Goal: Task Accomplishment & Management: Use online tool/utility

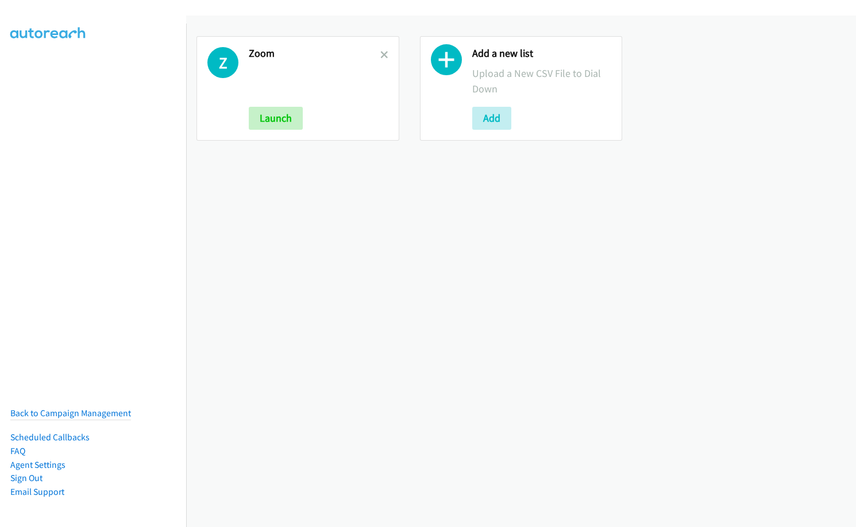
click at [375, 52] on h2 "Zoom" at bounding box center [315, 53] width 132 height 13
click at [380, 59] on link at bounding box center [384, 54] width 8 height 13
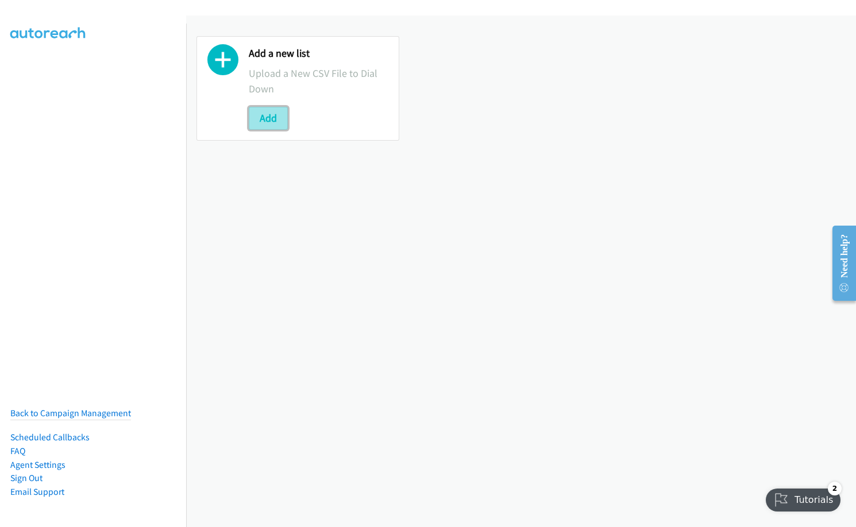
click at [256, 117] on button "Add" at bounding box center [268, 118] width 39 height 23
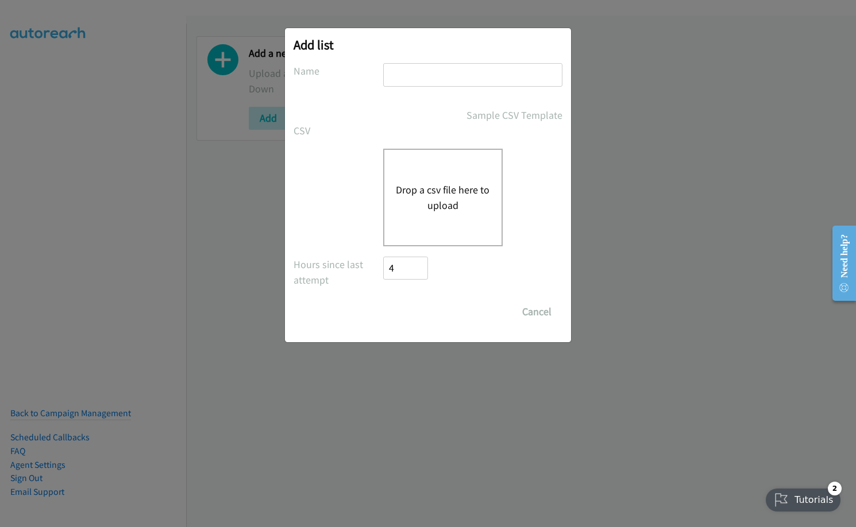
click at [451, 78] on input "text" at bounding box center [472, 75] width 179 height 24
type input "red hat"
click at [424, 192] on button "Drop a csv file here to upload" at bounding box center [443, 197] width 94 height 31
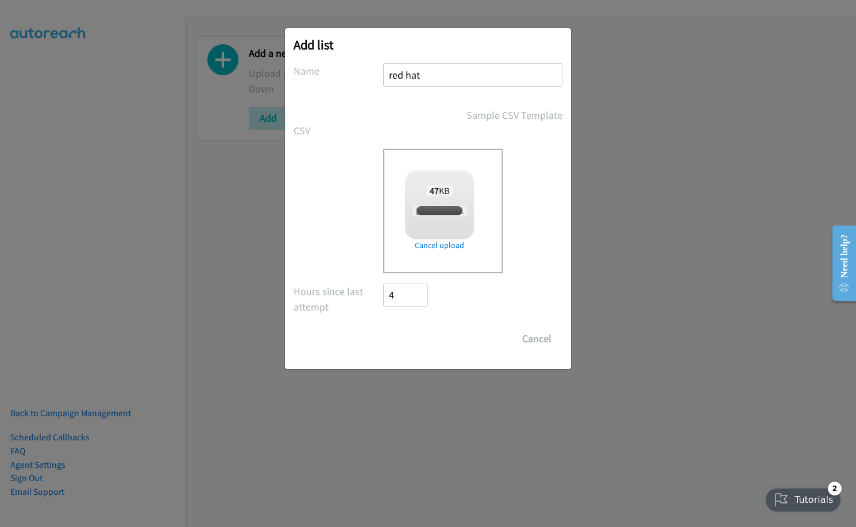
checkbox input "true"
click at [416, 341] on input "Save List" at bounding box center [413, 338] width 60 height 23
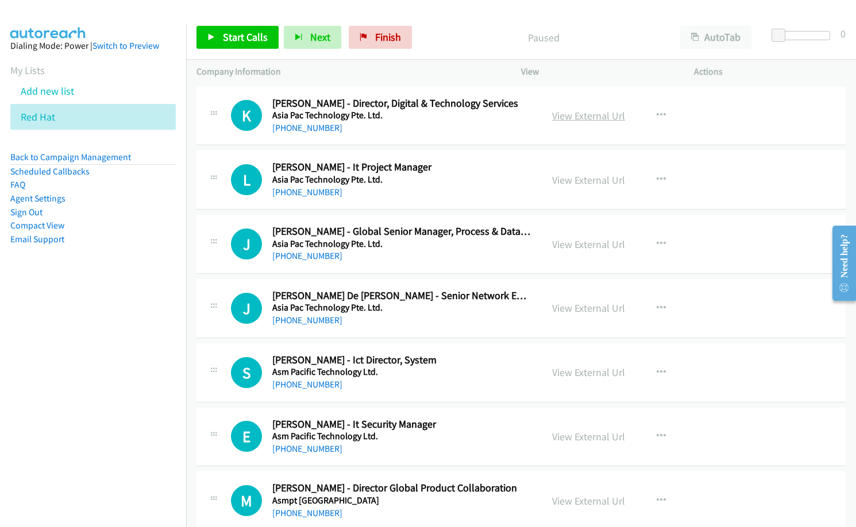
click at [588, 116] on link "View External Url" at bounding box center [588, 115] width 73 height 13
click at [74, 345] on nav "Dialing Mode: Power | Switch to Preview My Lists Add new list Red Hat Back to C…" at bounding box center [93, 287] width 187 height 527
click at [570, 117] on link "View External Url" at bounding box center [588, 115] width 73 height 13
click at [233, 33] on span "Start Calls" at bounding box center [245, 36] width 45 height 13
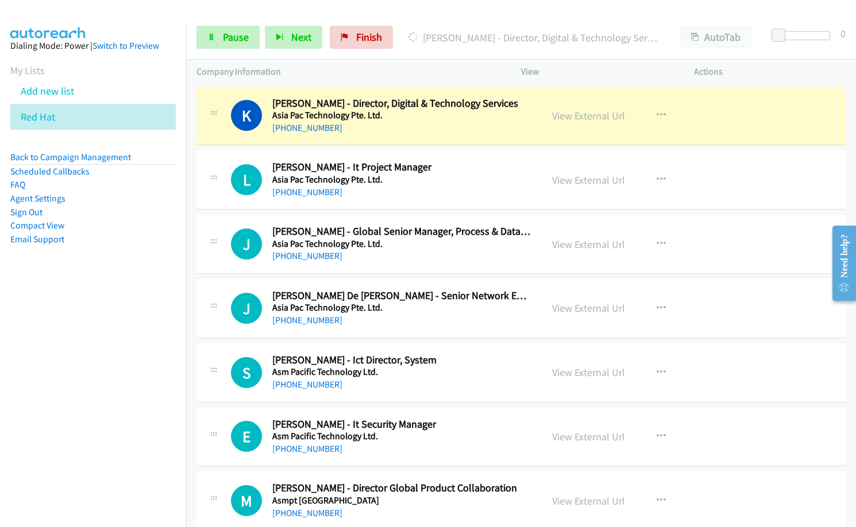
click at [136, 388] on nav "Dialing Mode: Power | Switch to Preview My Lists Add new list Red Hat Back to C…" at bounding box center [93, 287] width 187 height 527
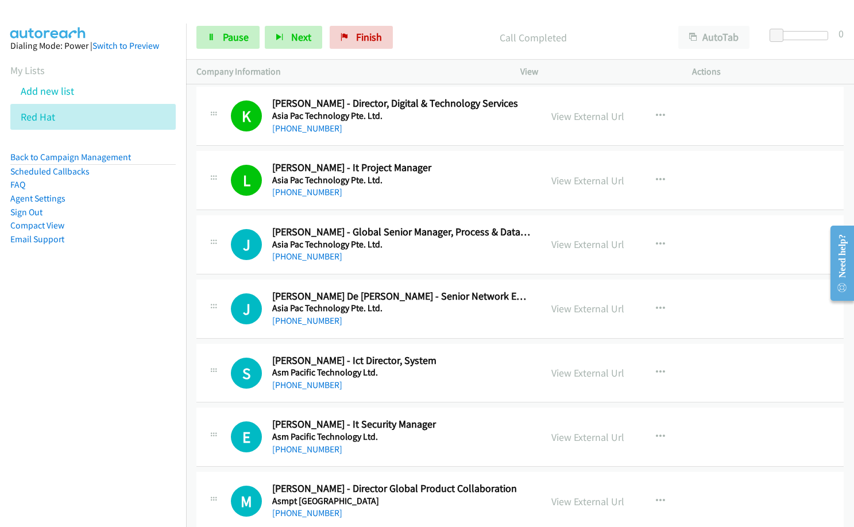
click at [415, 161] on h2 "[PERSON_NAME] - It Project Manager" at bounding box center [401, 167] width 258 height 13
click at [400, 320] on div "[PHONE_NUMBER]" at bounding box center [401, 321] width 258 height 14
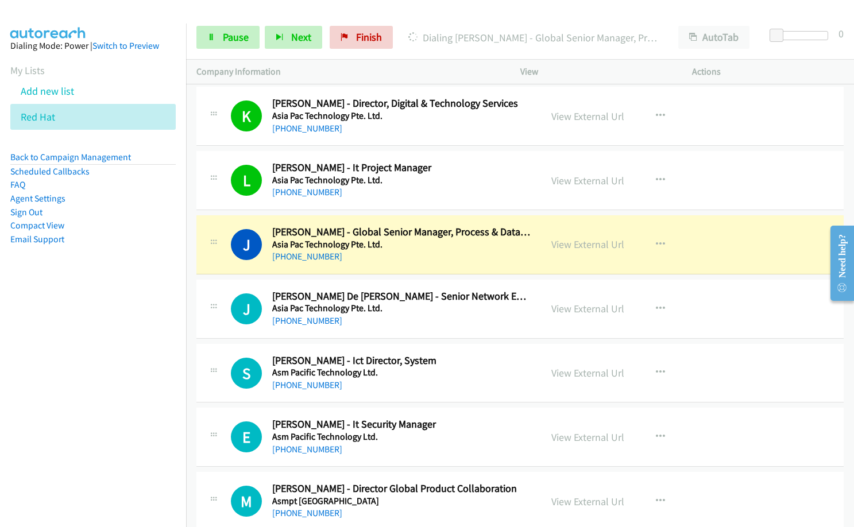
click at [432, 275] on td "J Callback Scheduled Jennie Ling - Global Senior Manager, Process & Data Analyt…" at bounding box center [520, 245] width 668 height 64
click at [418, 335] on div "J Callback Scheduled John Gregory De Jesus - Senior Network Engineer Asia Pac T…" at bounding box center [519, 309] width 647 height 59
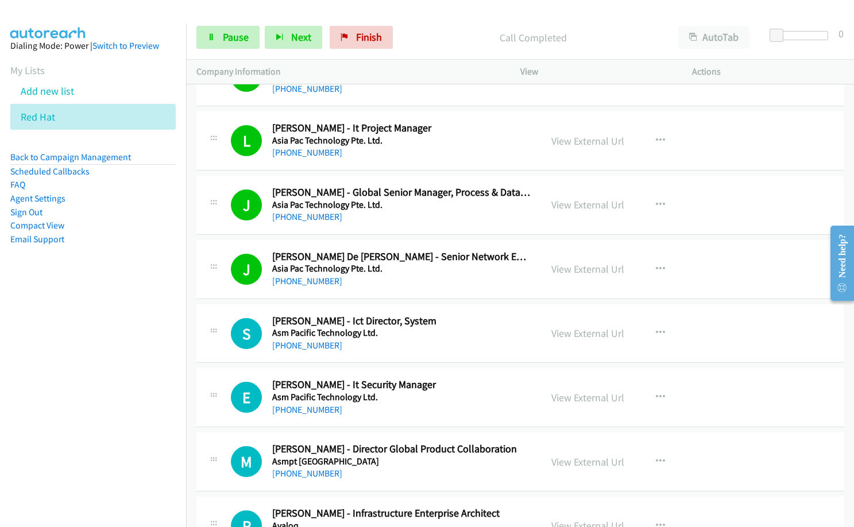
scroll to position [57, 0]
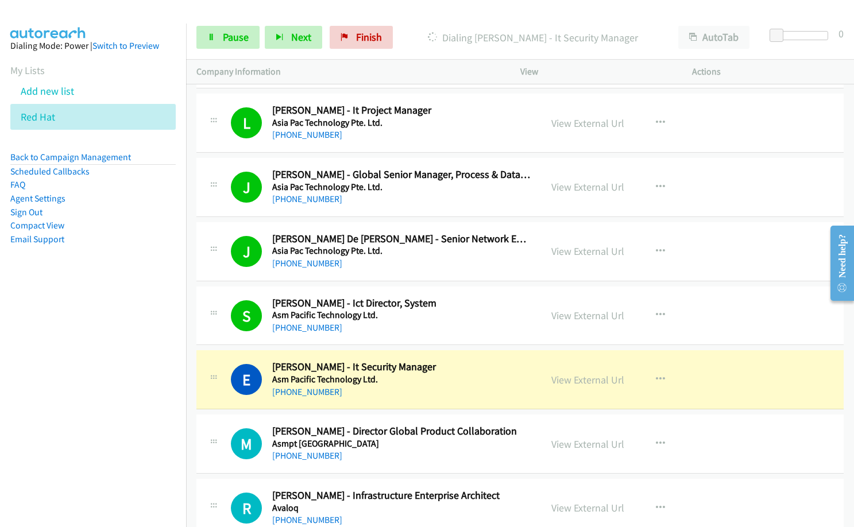
click at [72, 415] on nav "Dialing Mode: Power | Switch to Preview My Lists Add new list Red Hat Back to C…" at bounding box center [93, 287] width 187 height 527
click at [423, 316] on h5 "Asm Pacific Technology Ltd." at bounding box center [401, 315] width 258 height 11
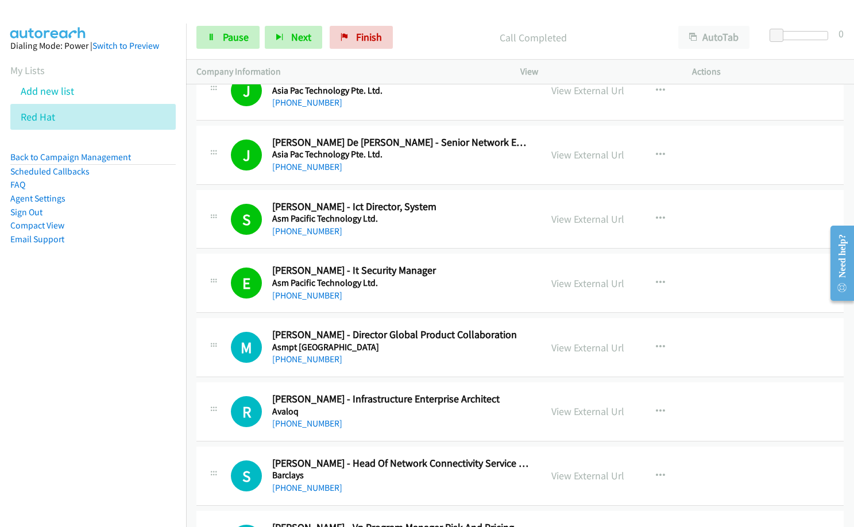
scroll to position [172, 0]
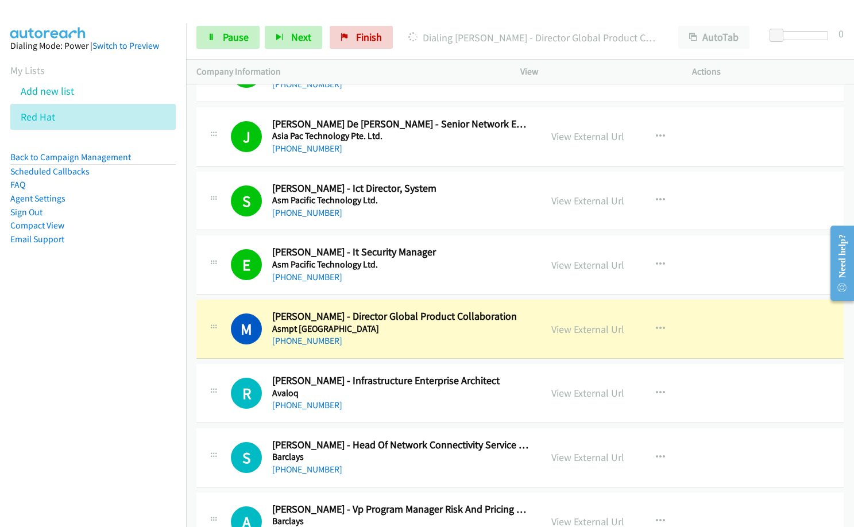
click at [399, 345] on div "[PHONE_NUMBER]" at bounding box center [401, 341] width 258 height 14
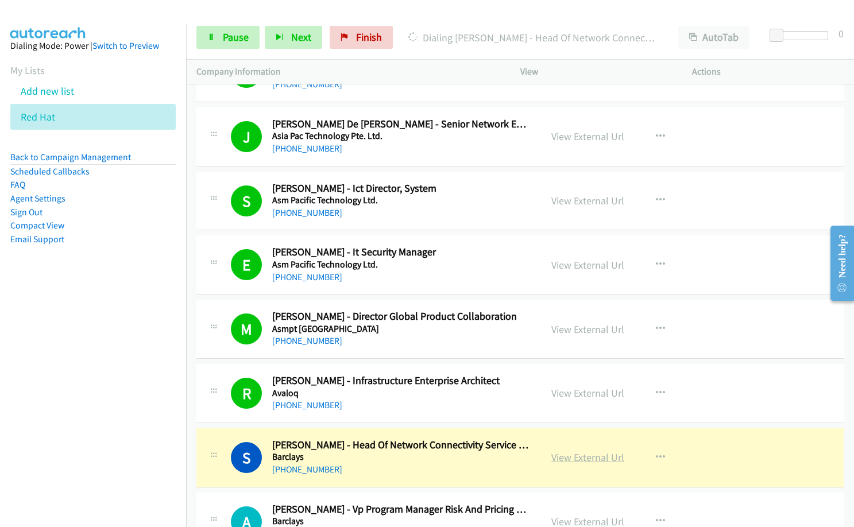
click at [585, 456] on link "View External Url" at bounding box center [587, 457] width 73 height 13
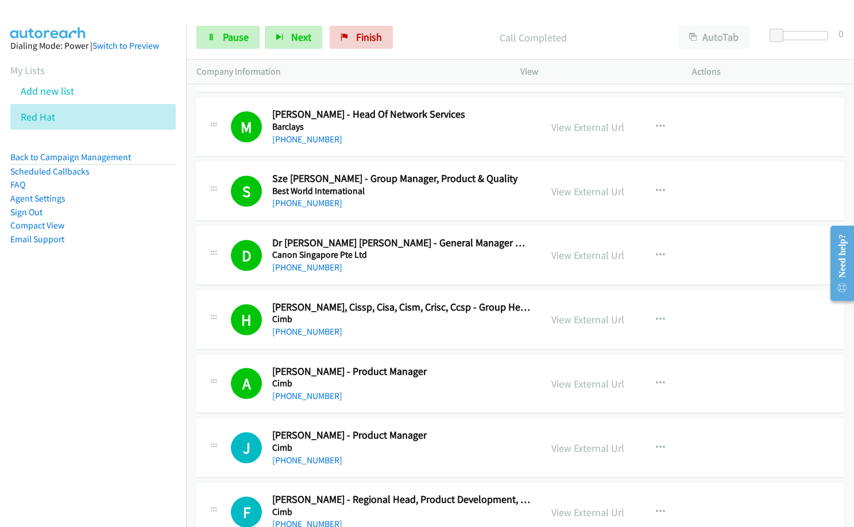
scroll to position [747, 0]
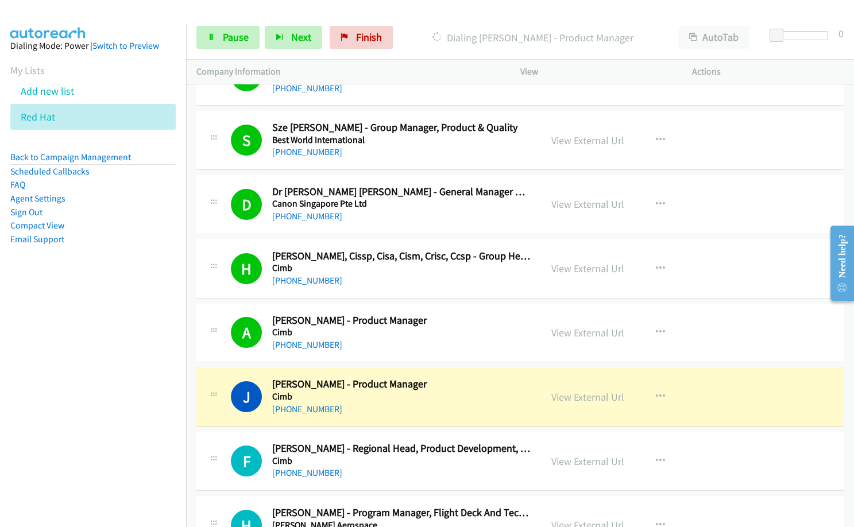
click at [60, 390] on nav "Dialing Mode: Power | Switch to Preview My Lists Add new list Red Hat Back to C…" at bounding box center [93, 287] width 187 height 527
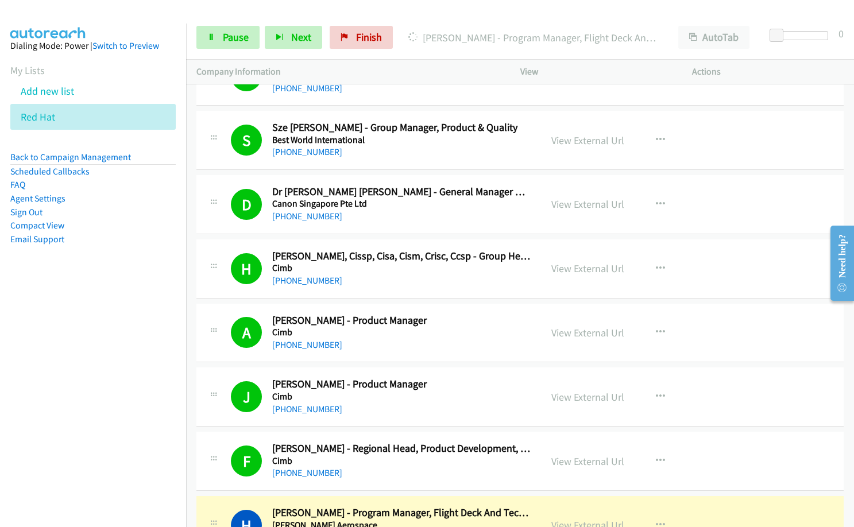
scroll to position [862, 0]
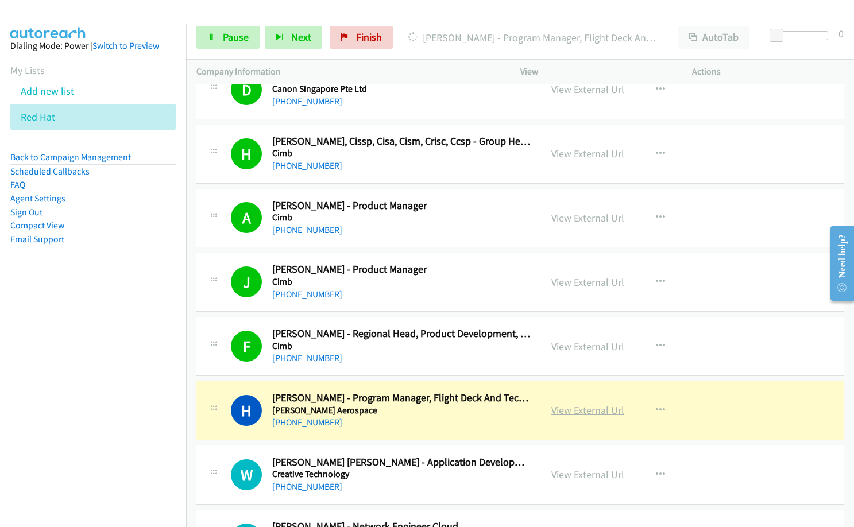
click at [597, 412] on link "View External Url" at bounding box center [587, 410] width 73 height 13
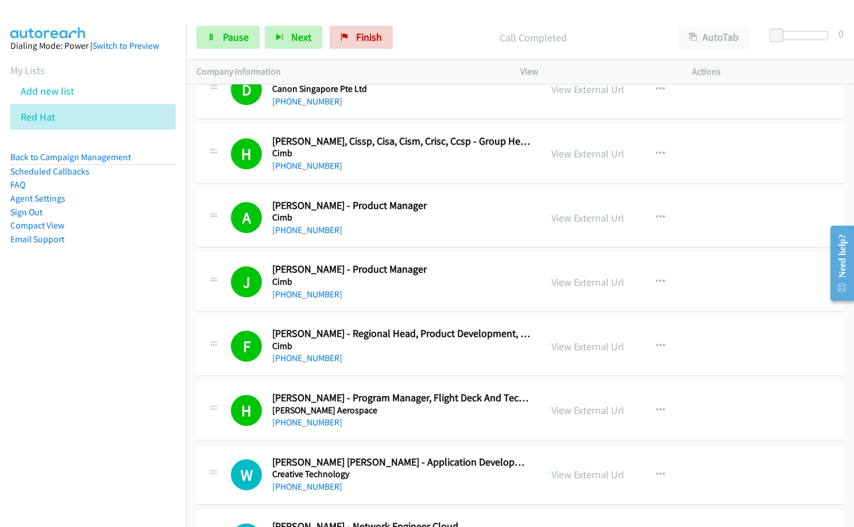
drag, startPoint x: 424, startPoint y: 30, endPoint x: 528, endPoint y: 0, distance: 108.3
click at [429, 30] on p "Call Completed" at bounding box center [532, 38] width 249 height 16
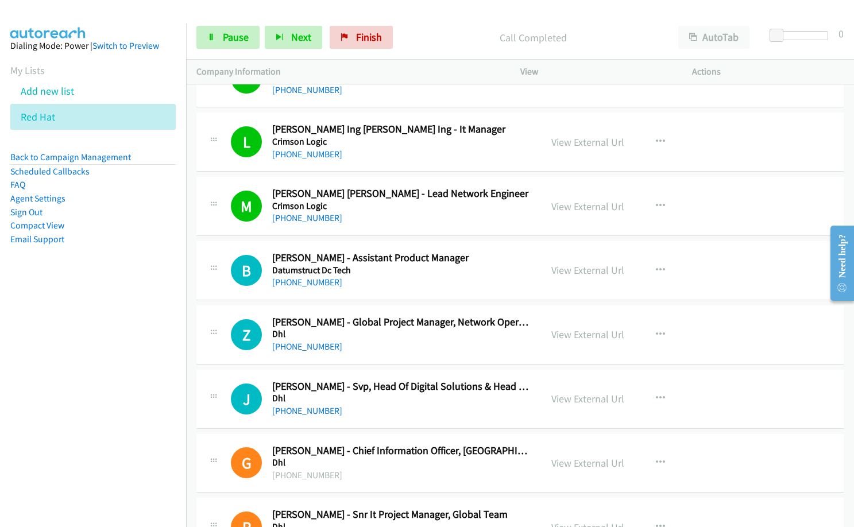
scroll to position [1379, 0]
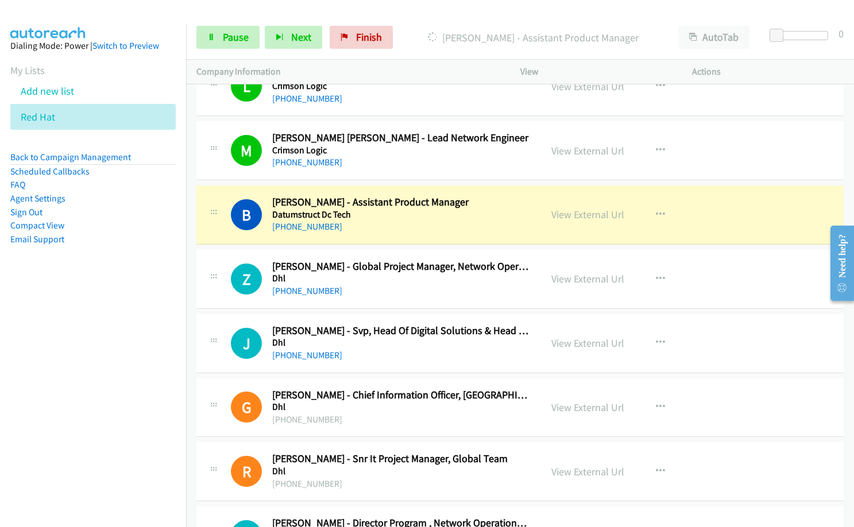
click at [47, 388] on nav "Dialing Mode: Power | Switch to Preview My Lists Add new list Red Hat Back to C…" at bounding box center [93, 287] width 187 height 527
click at [428, 222] on div "[PHONE_NUMBER]" at bounding box center [401, 227] width 258 height 14
click at [561, 214] on link "View External Url" at bounding box center [587, 214] width 73 height 13
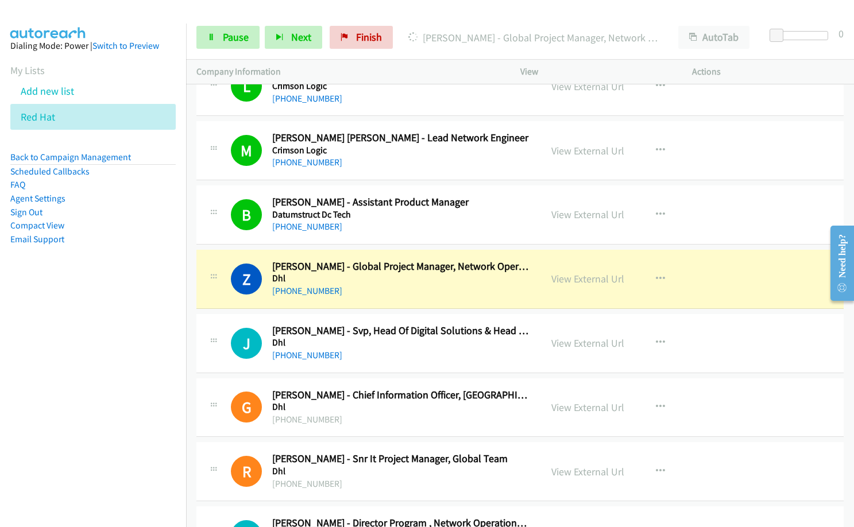
click at [332, 297] on div "[PHONE_NUMBER]" at bounding box center [401, 291] width 258 height 14
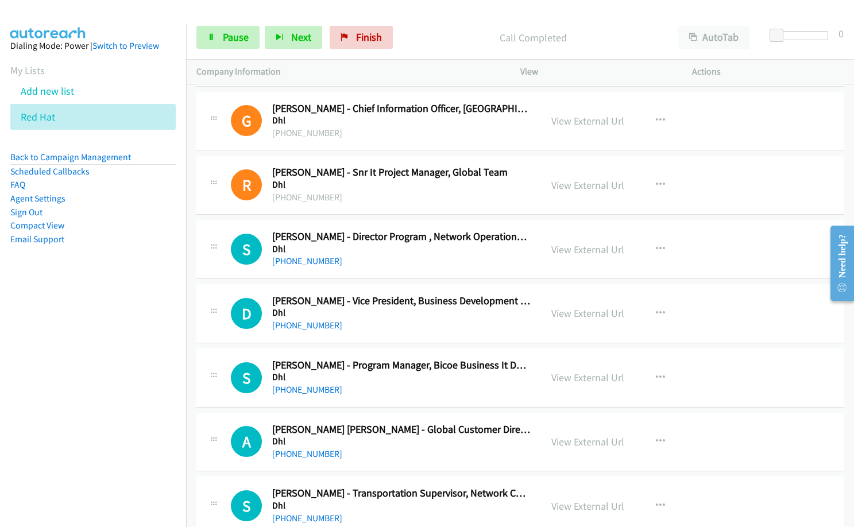
scroll to position [1666, 0]
click at [370, 262] on div "[PHONE_NUMBER]" at bounding box center [401, 261] width 258 height 14
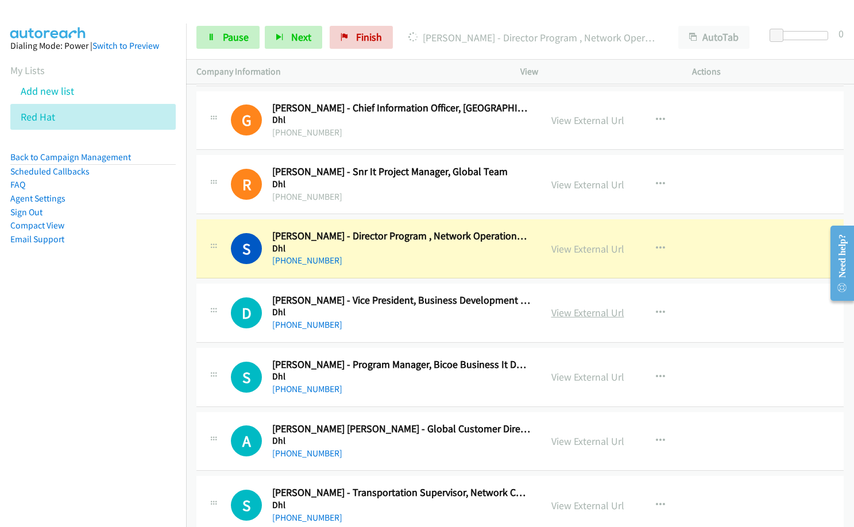
click at [562, 311] on link "View External Url" at bounding box center [587, 312] width 73 height 13
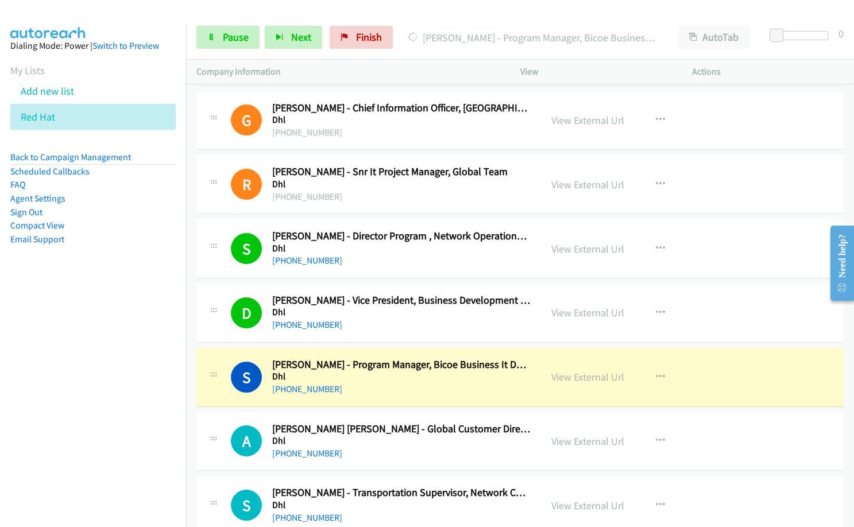
click at [259, 41] on div "Start Calls Pause Next Finish" at bounding box center [297, 37] width 202 height 23
click at [244, 40] on span "Pause" at bounding box center [236, 36] width 26 height 13
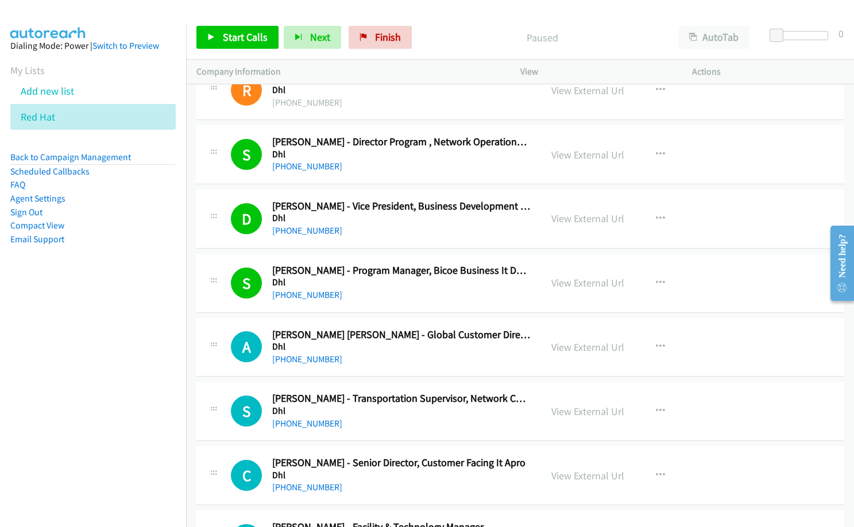
scroll to position [1781, 0]
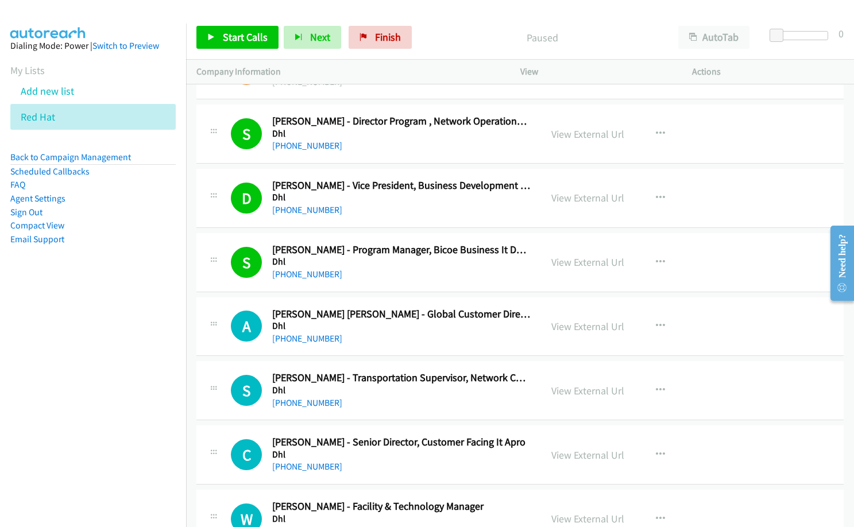
click at [363, 402] on div "[PHONE_NUMBER]" at bounding box center [401, 403] width 258 height 14
click at [659, 388] on icon "button" at bounding box center [660, 390] width 9 height 9
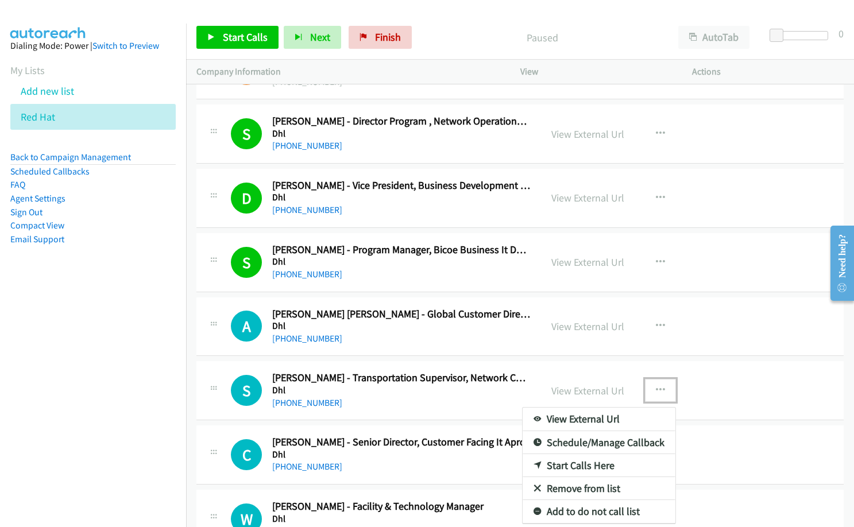
click at [594, 463] on link "Start Calls Here" at bounding box center [599, 465] width 153 height 23
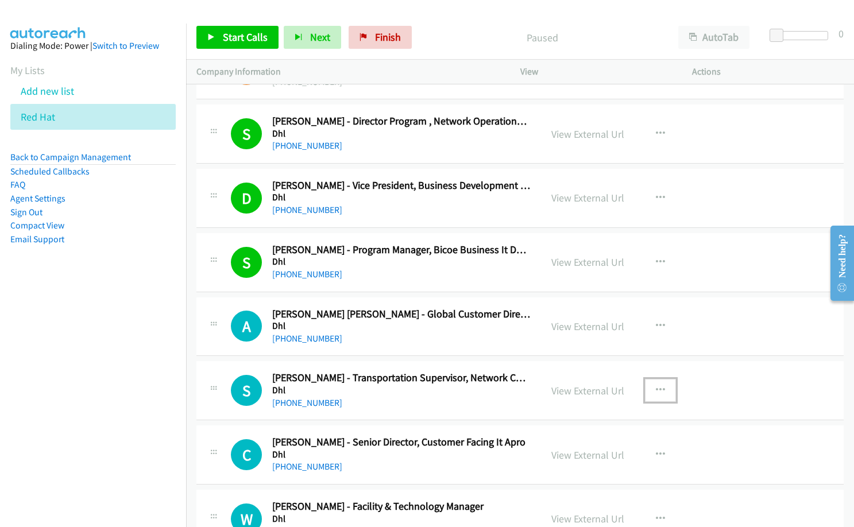
click at [659, 388] on icon "button" at bounding box center [660, 390] width 9 height 9
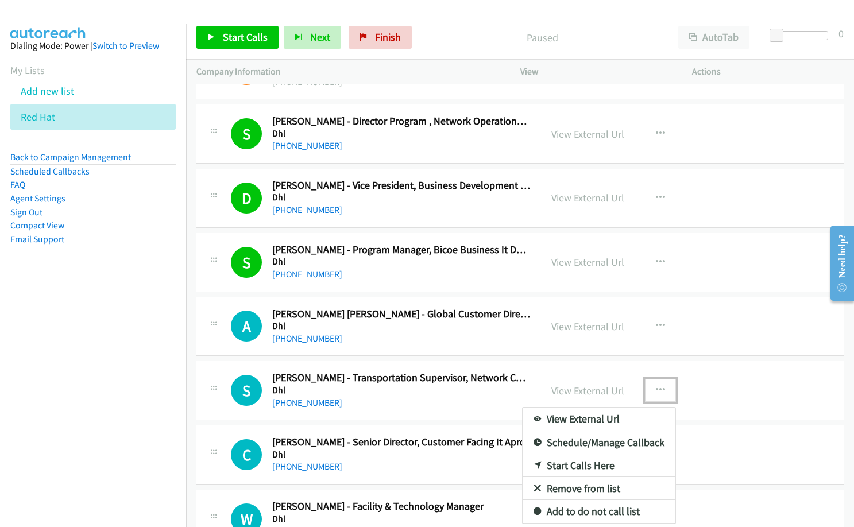
click at [598, 465] on link "Start Calls Here" at bounding box center [599, 465] width 153 height 23
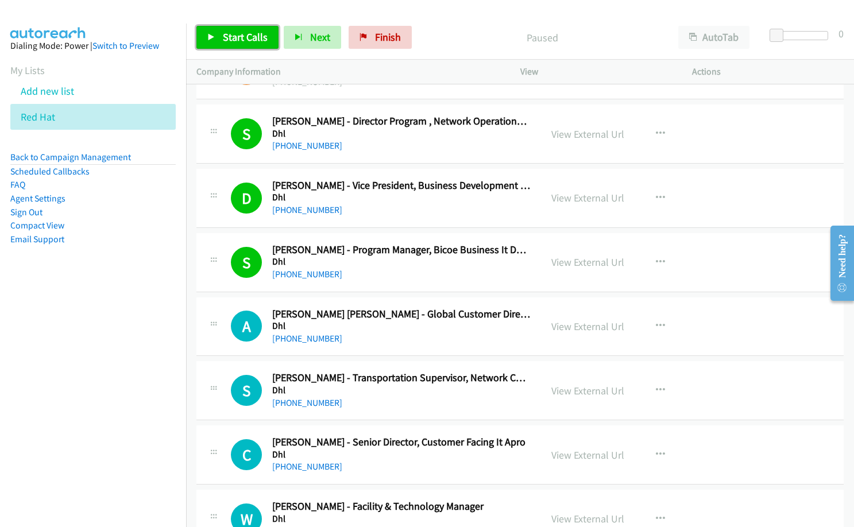
click at [244, 33] on span "Start Calls" at bounding box center [245, 36] width 45 height 13
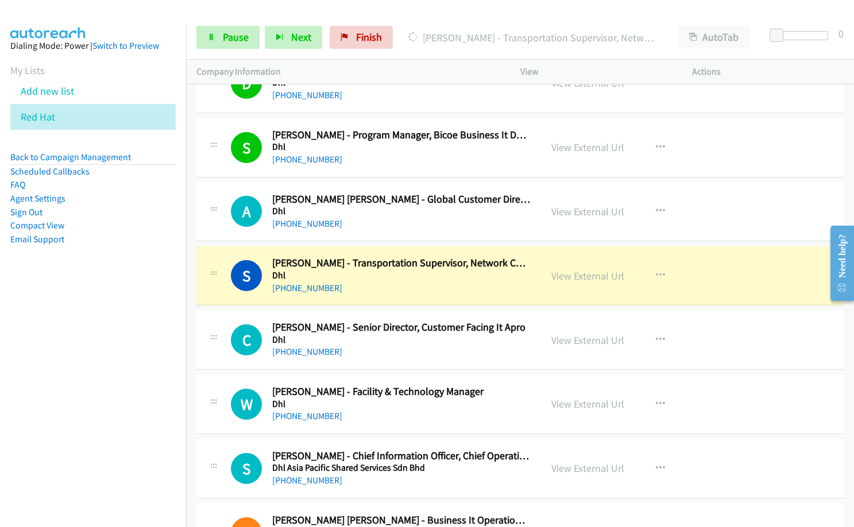
scroll to position [2010, 0]
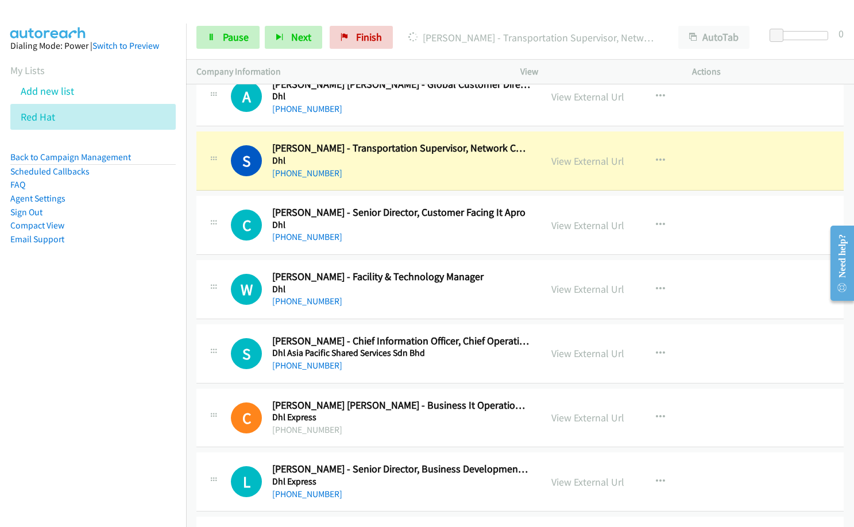
click at [349, 390] on div "C Callback Scheduled Carlos Chiang Salazar - Business It Operations Head Dhl Ex…" at bounding box center [519, 418] width 647 height 59
click at [231, 28] on link "Pause" at bounding box center [227, 37] width 63 height 23
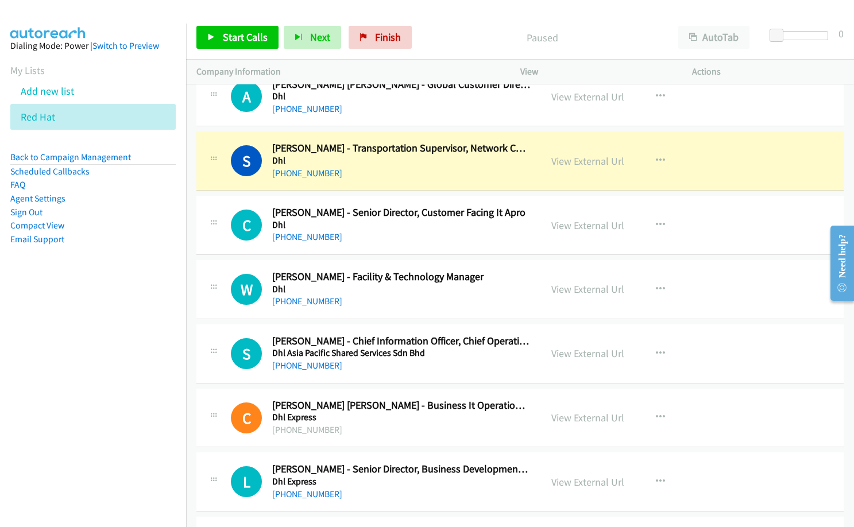
click at [393, 389] on div "C Callback Scheduled Carlos Chiang Salazar - Business It Operations Head Dhl Ex…" at bounding box center [519, 418] width 647 height 59
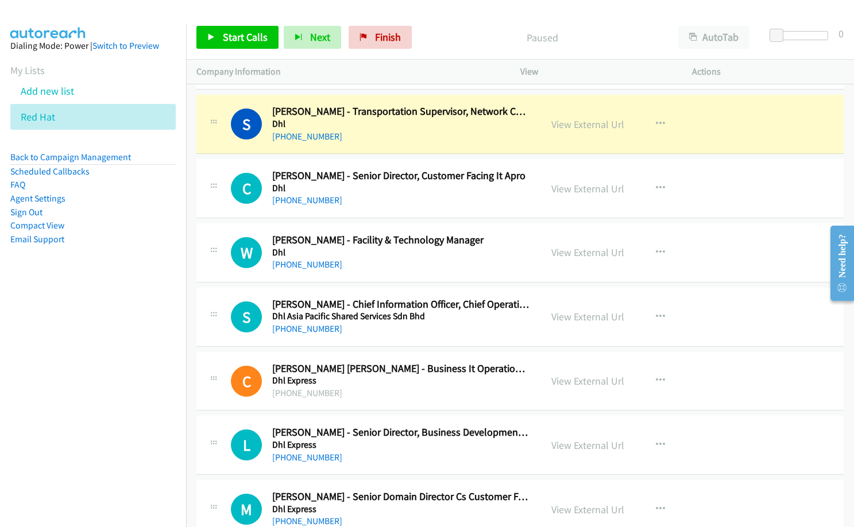
scroll to position [2068, 0]
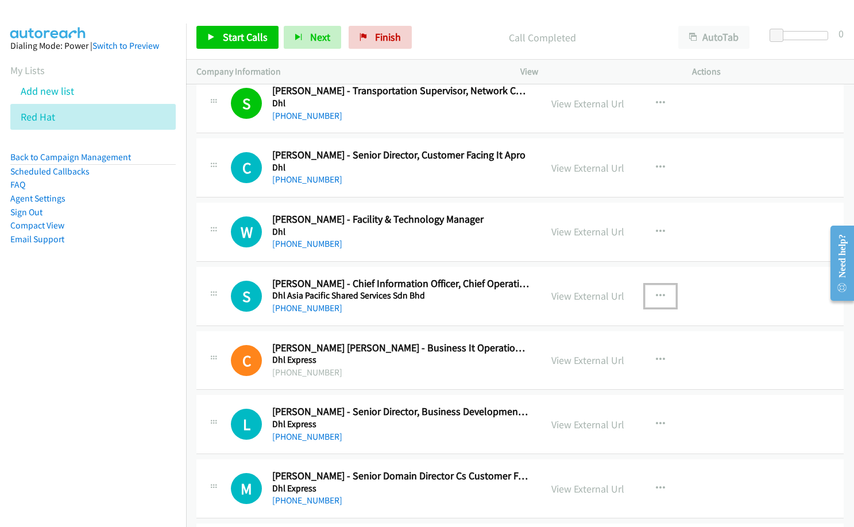
click at [659, 290] on button "button" at bounding box center [660, 296] width 31 height 23
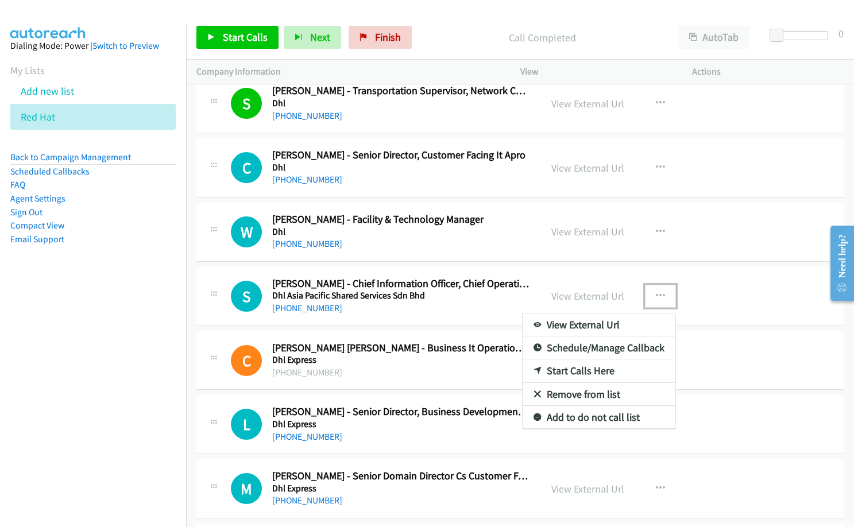
click at [601, 368] on link "Start Calls Here" at bounding box center [599, 371] width 153 height 23
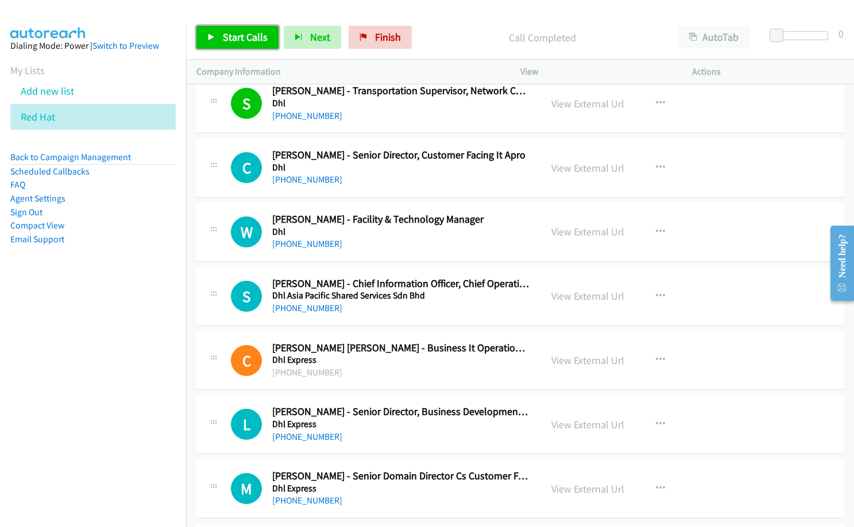
click at [245, 43] on span "Start Calls" at bounding box center [245, 36] width 45 height 13
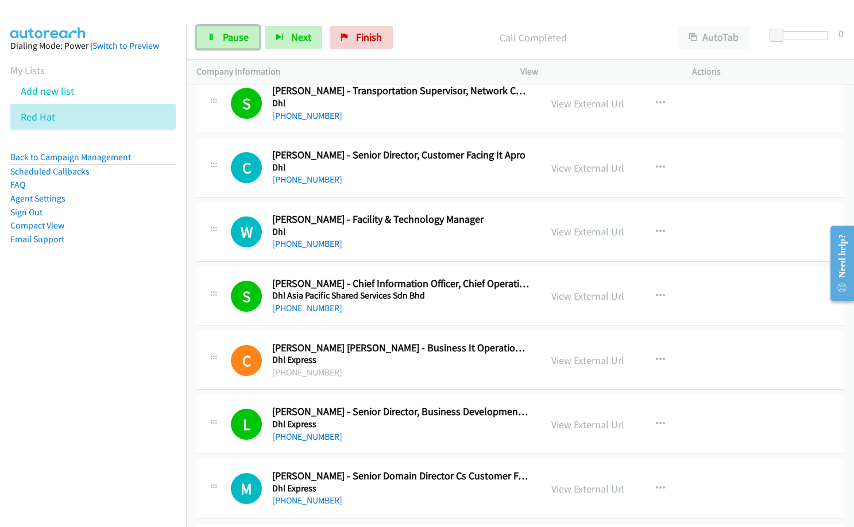
drag, startPoint x: 224, startPoint y: 34, endPoint x: 392, endPoint y: 133, distance: 194.4
click at [224, 34] on span "Pause" at bounding box center [236, 36] width 26 height 13
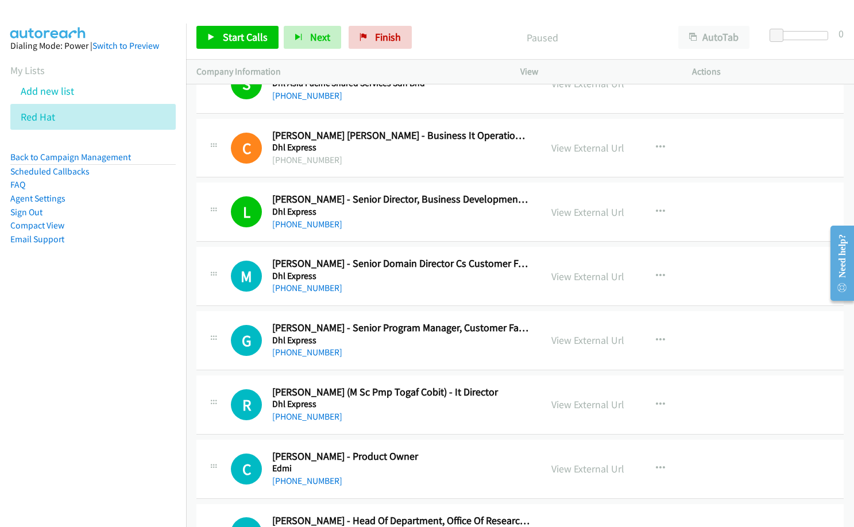
scroll to position [2298, 0]
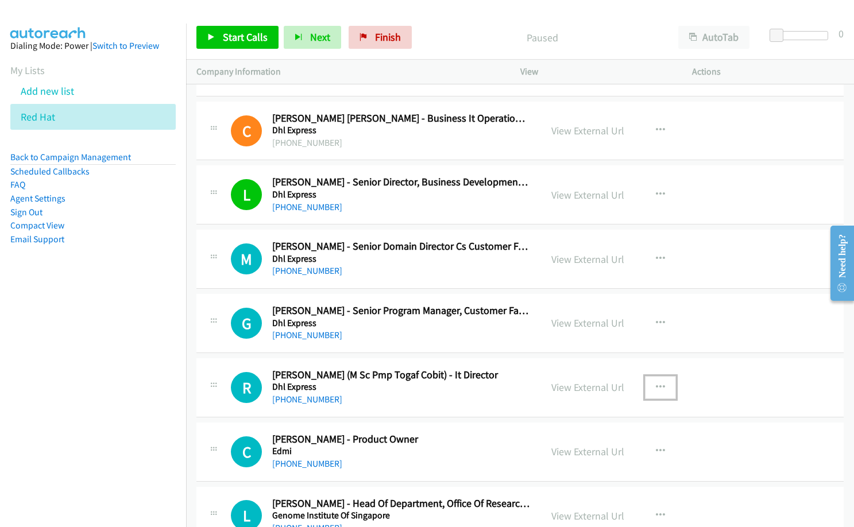
click at [651, 386] on button "button" at bounding box center [660, 387] width 31 height 23
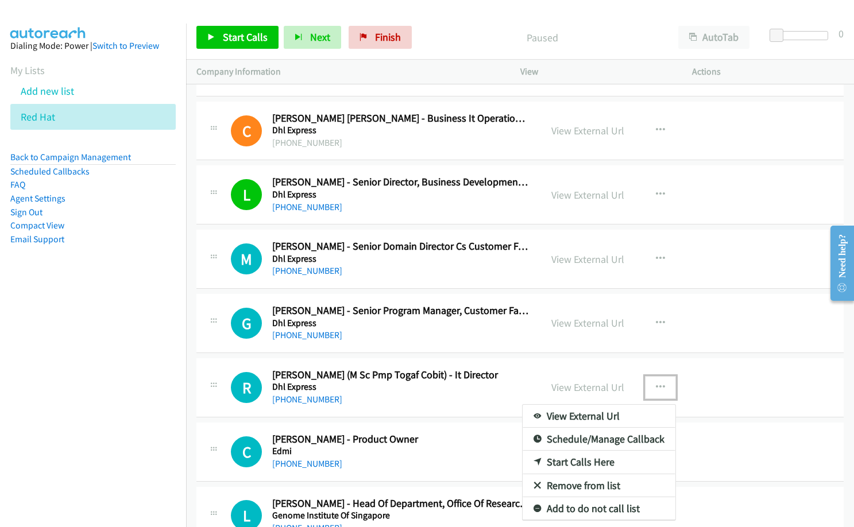
click at [596, 461] on link "Start Calls Here" at bounding box center [599, 462] width 153 height 23
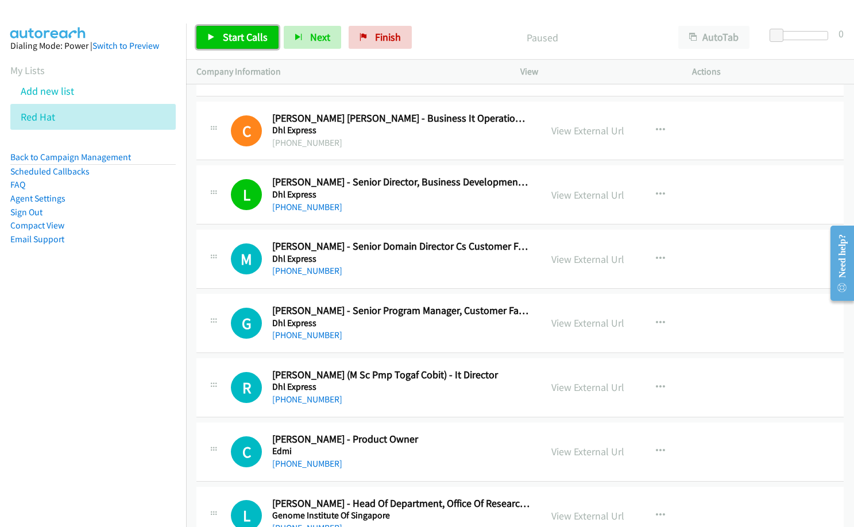
click at [230, 40] on span "Start Calls" at bounding box center [245, 36] width 45 height 13
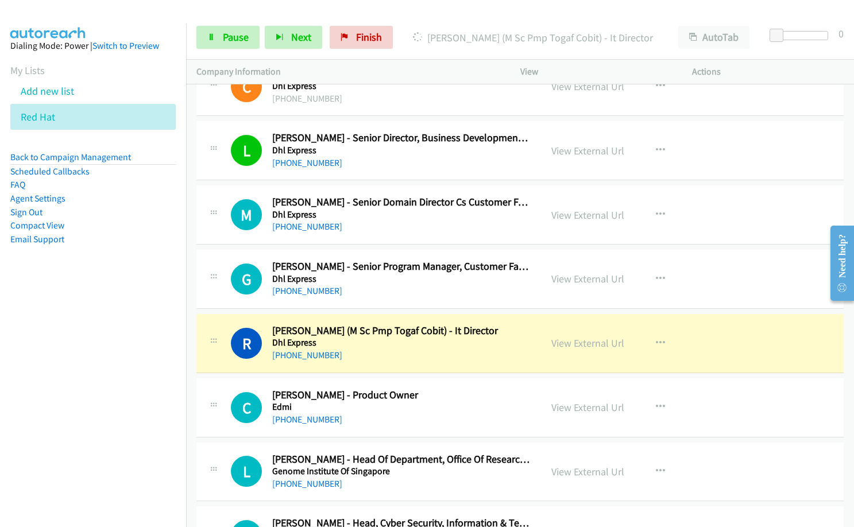
scroll to position [2355, 0]
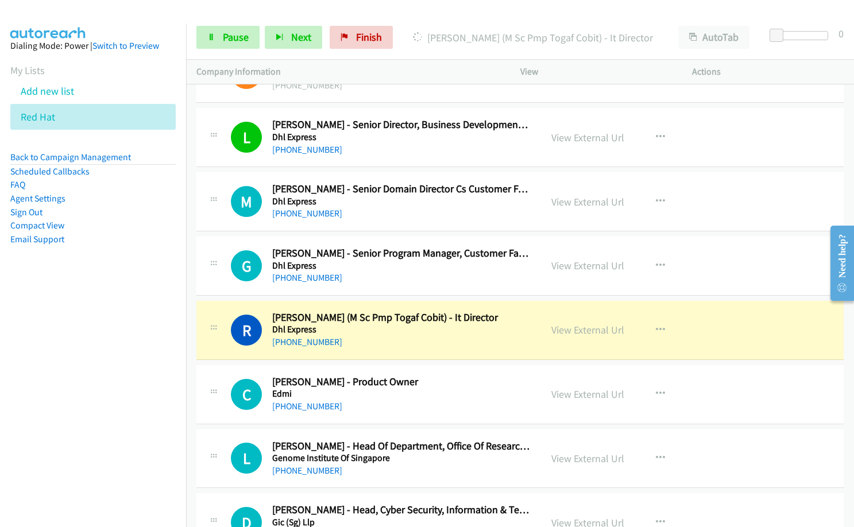
click at [465, 388] on h5 "Edmi" at bounding box center [401, 393] width 258 height 11
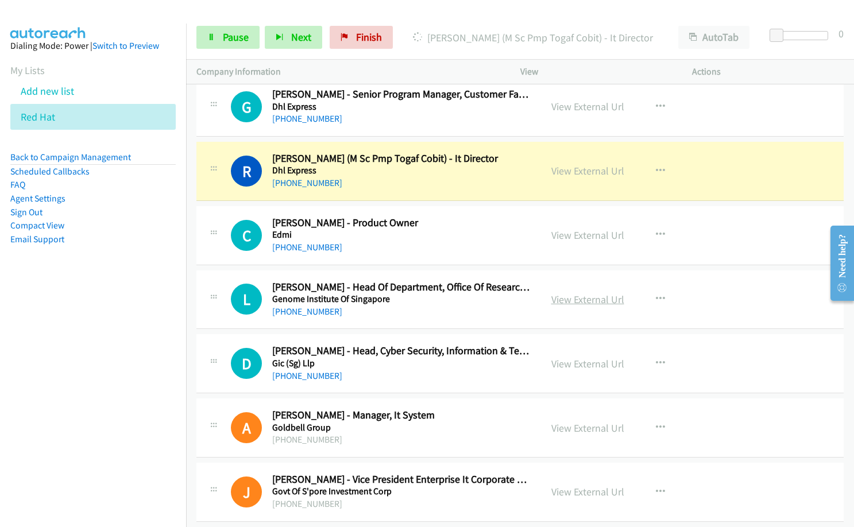
scroll to position [2527, 0]
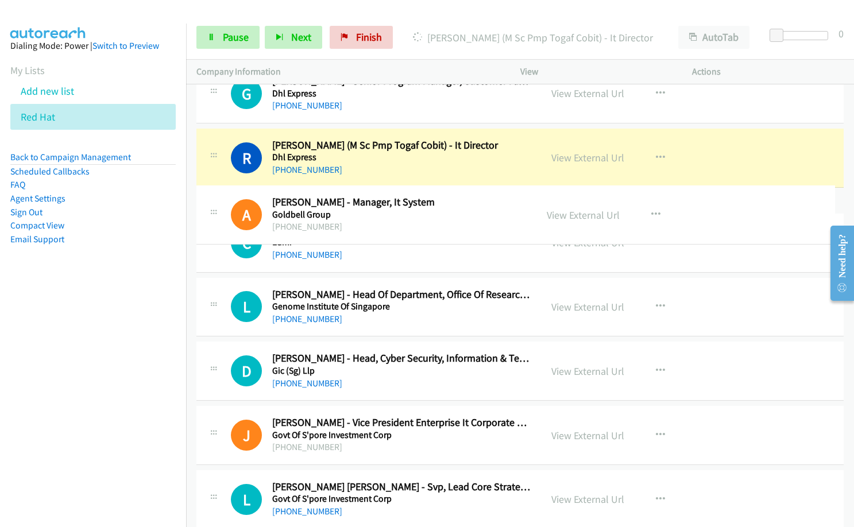
drag, startPoint x: 464, startPoint y: 406, endPoint x: 501, endPoint y: 271, distance: 140.5
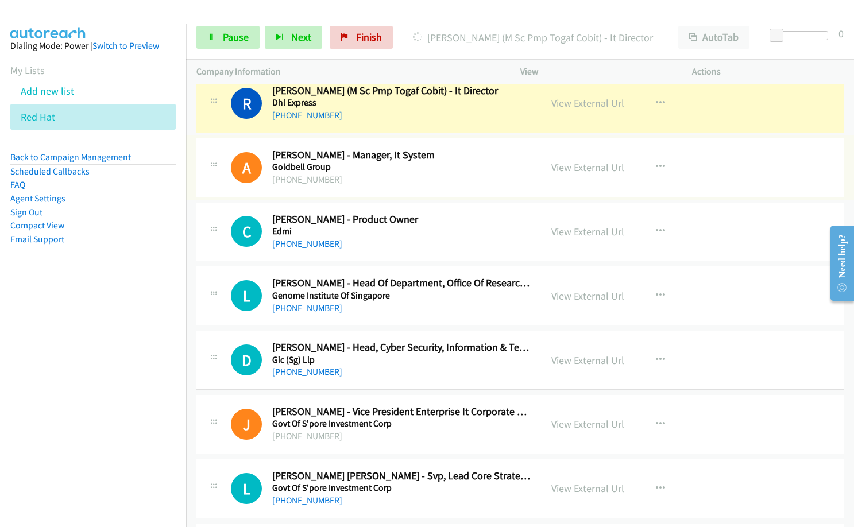
scroll to position [2642, 0]
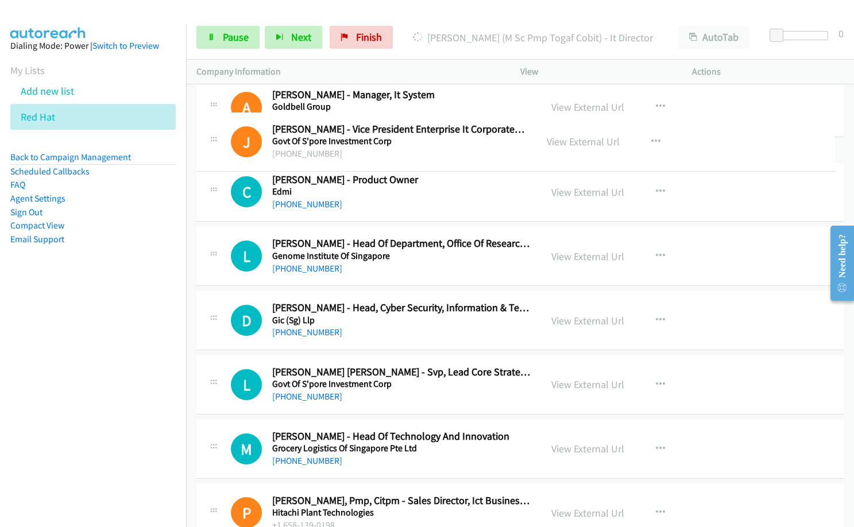
drag, startPoint x: 482, startPoint y: 368, endPoint x: 460, endPoint y: 146, distance: 223.5
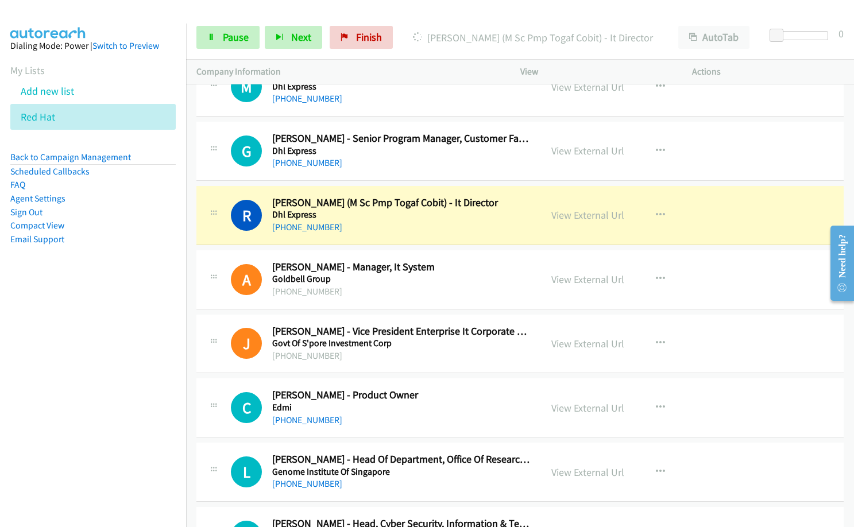
scroll to position [2412, 0]
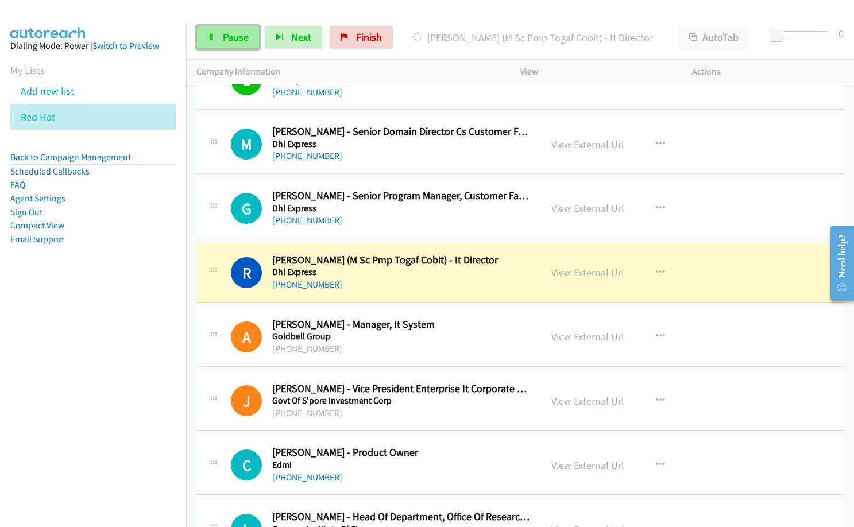
click at [238, 42] on span "Pause" at bounding box center [236, 36] width 26 height 13
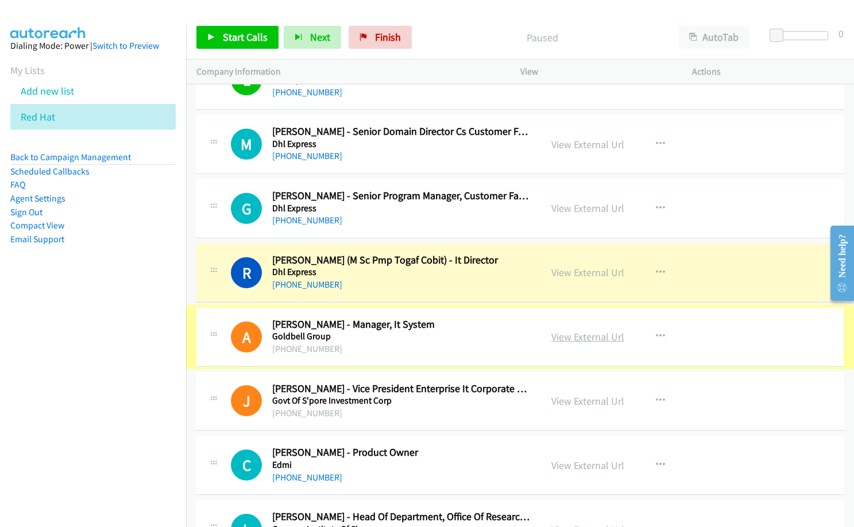
click at [581, 334] on link "View External Url" at bounding box center [587, 336] width 73 height 13
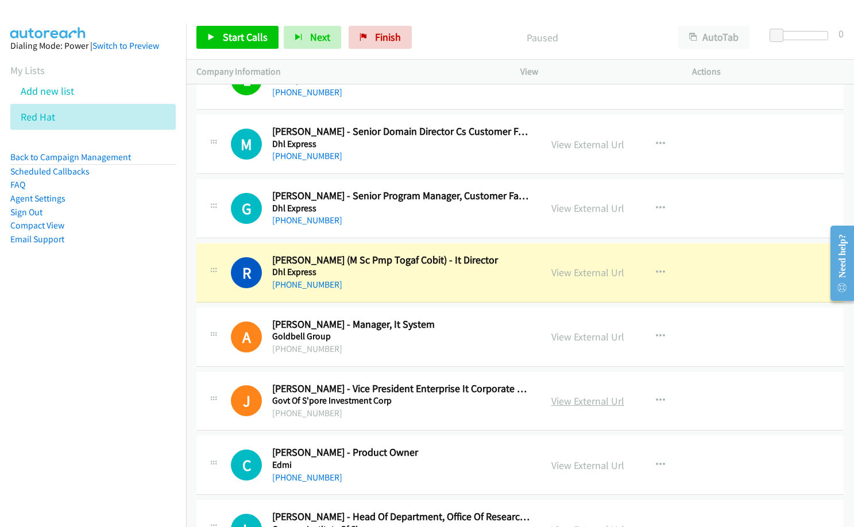
click at [577, 404] on link "View External Url" at bounding box center [587, 401] width 73 height 13
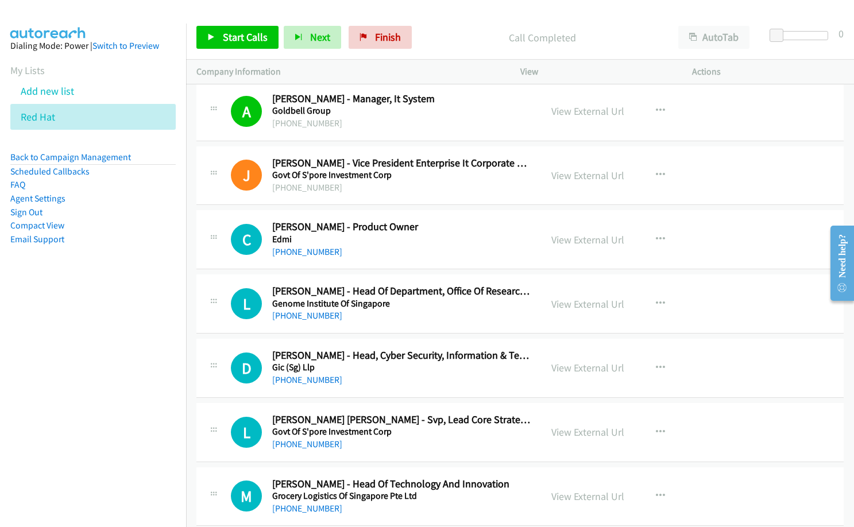
scroll to position [2642, 0]
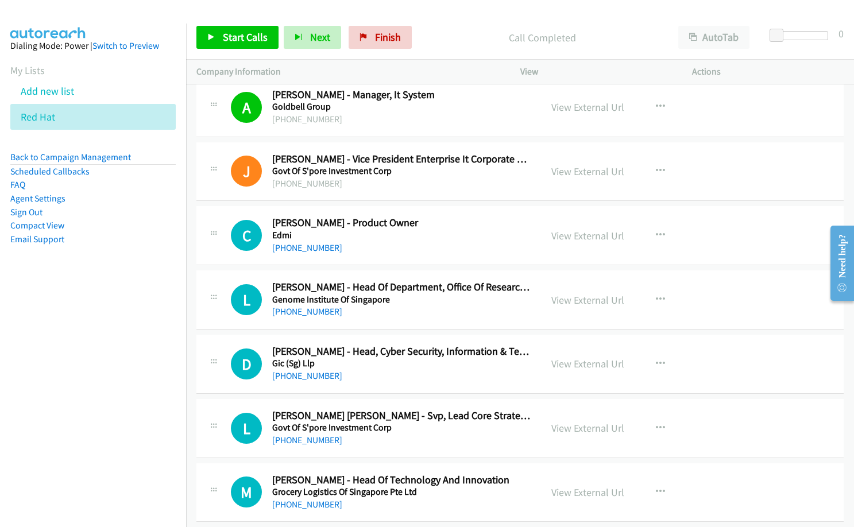
click at [400, 321] on div "L Callback Scheduled Lewis Yeo - Head Of Department, Office Of Research It Geno…" at bounding box center [519, 300] width 647 height 59
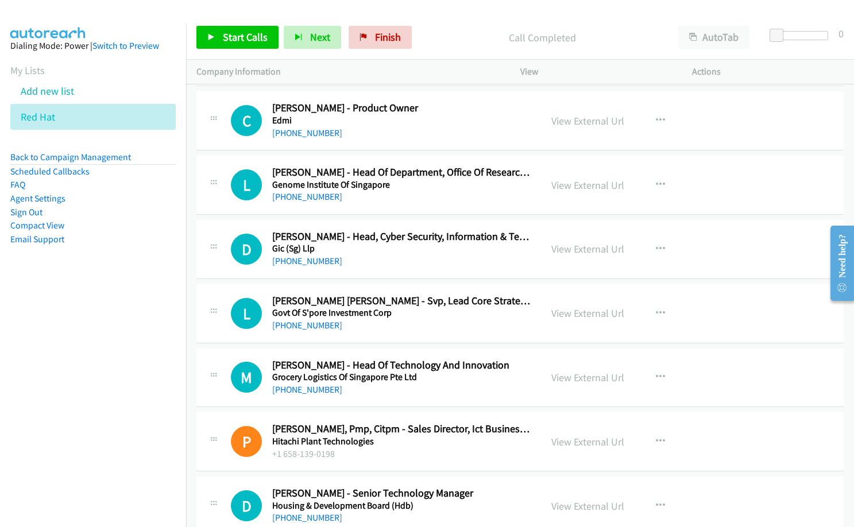
scroll to position [3102, 0]
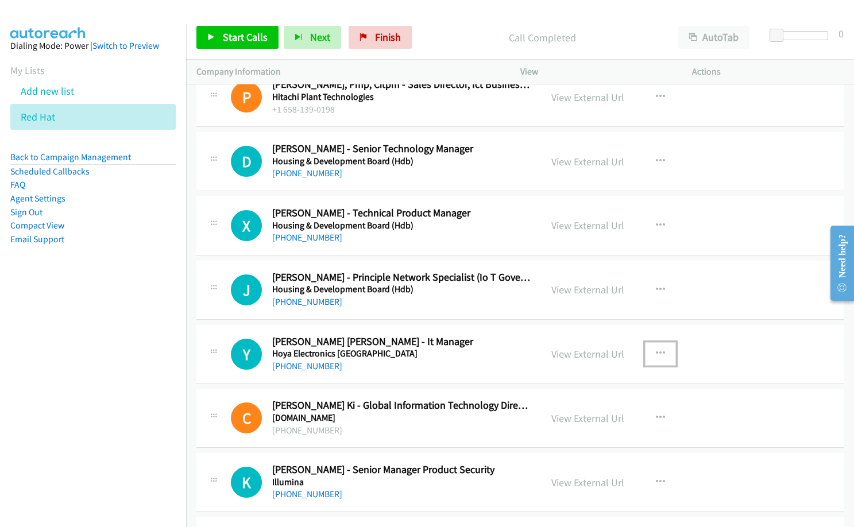
click at [656, 350] on icon "button" at bounding box center [660, 353] width 9 height 9
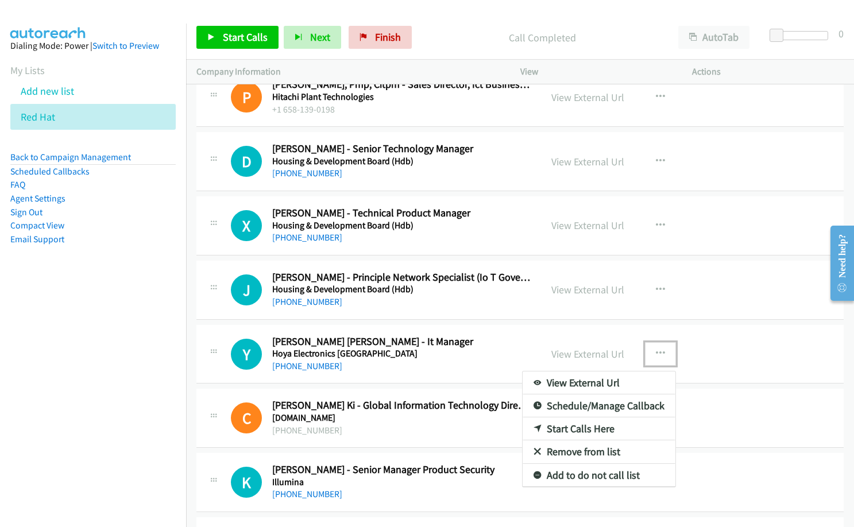
click at [590, 437] on link "Start Calls Here" at bounding box center [599, 429] width 153 height 23
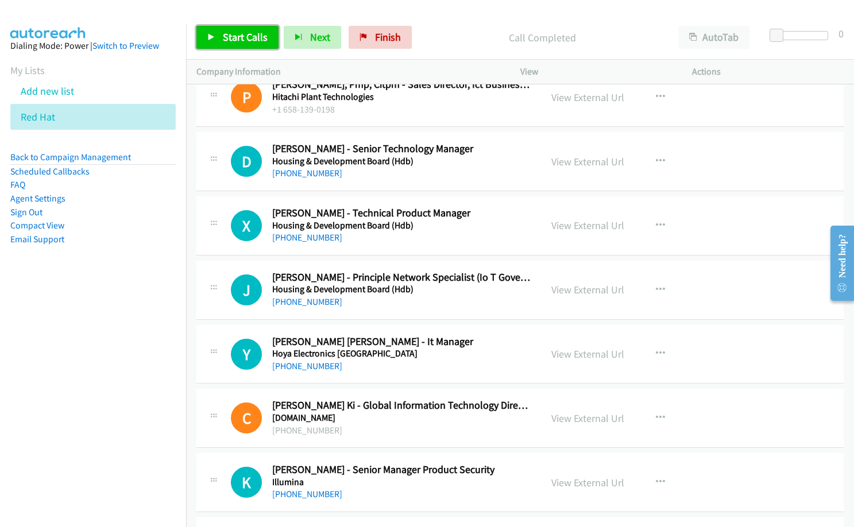
click at [257, 43] on span "Start Calls" at bounding box center [245, 36] width 45 height 13
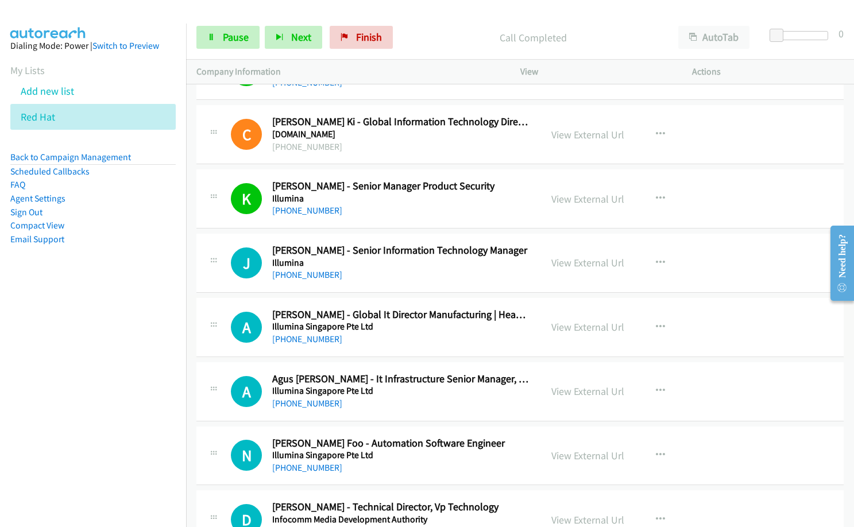
scroll to position [3389, 0]
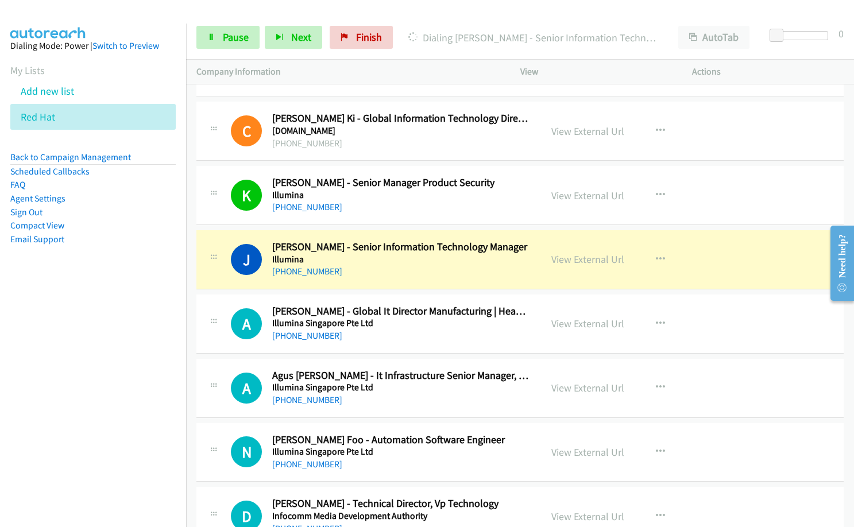
drag, startPoint x: 405, startPoint y: 281, endPoint x: 426, endPoint y: 303, distance: 30.1
click at [229, 31] on span "Pause" at bounding box center [236, 36] width 26 height 13
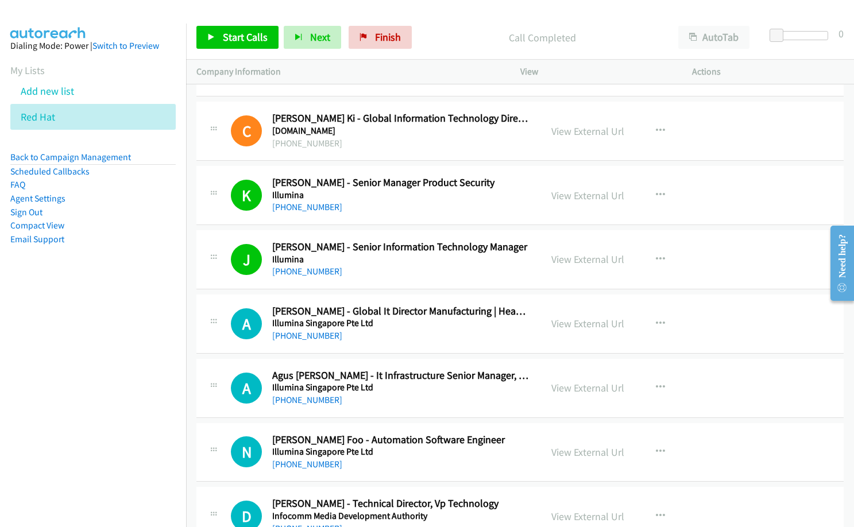
click at [37, 414] on nav "Dialing Mode: Power | Switch to Preview My Lists Add new list Red Hat Back to C…" at bounding box center [93, 287] width 187 height 527
click at [566, 326] on link "View External Url" at bounding box center [587, 323] width 73 height 13
click at [241, 41] on span "Start Calls" at bounding box center [245, 36] width 45 height 13
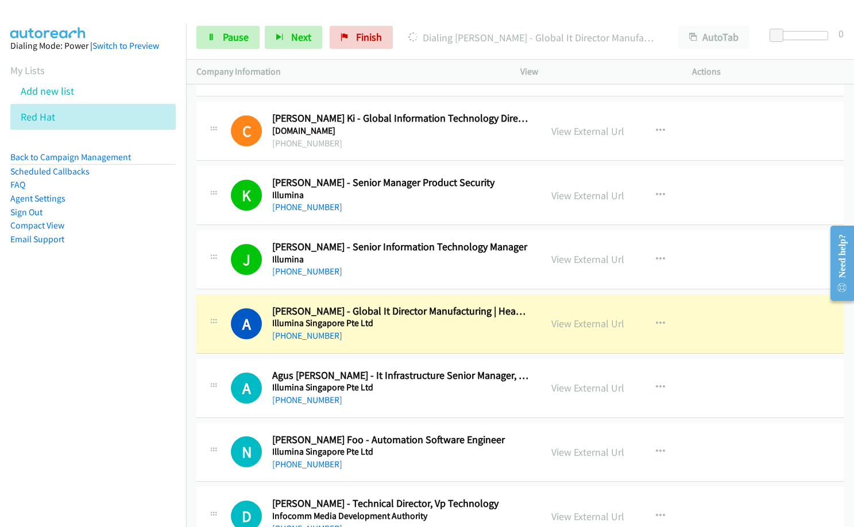
drag, startPoint x: 146, startPoint y: 308, endPoint x: 498, endPoint y: 1, distance: 467.0
click at [146, 307] on nav "Dialing Mode: Power | Switch to Preview My Lists Add new list Red Hat Back to C…" at bounding box center [93, 287] width 187 height 527
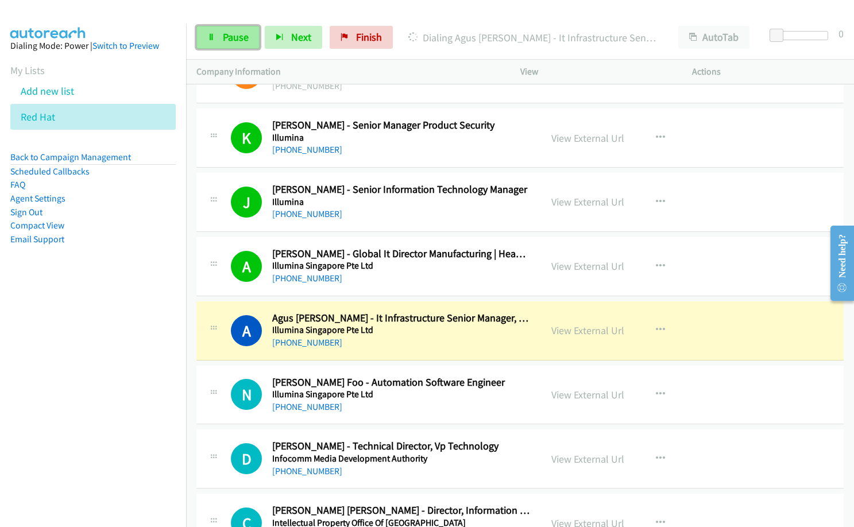
click at [218, 39] on link "Pause" at bounding box center [227, 37] width 63 height 23
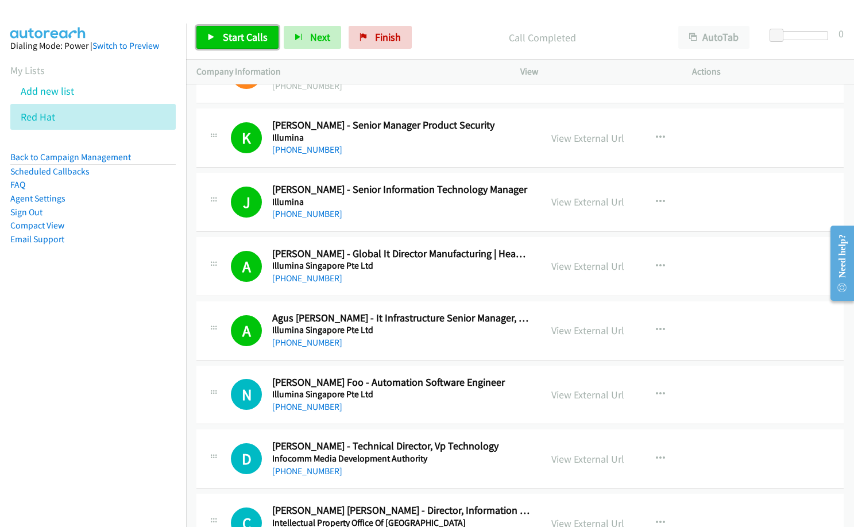
click at [231, 37] on span "Start Calls" at bounding box center [245, 36] width 45 height 13
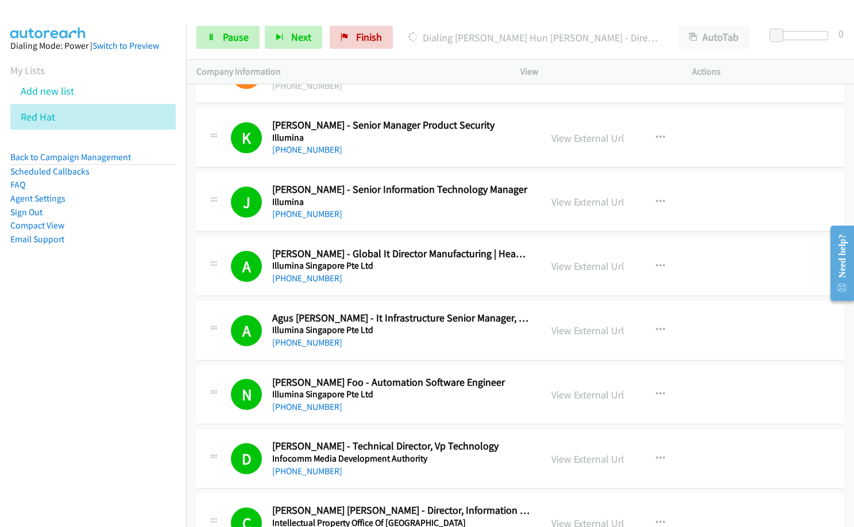
click at [150, 345] on nav "Dialing Mode: Power | Switch to Preview My Lists Add new list Red Hat Back to C…" at bounding box center [93, 287] width 187 height 527
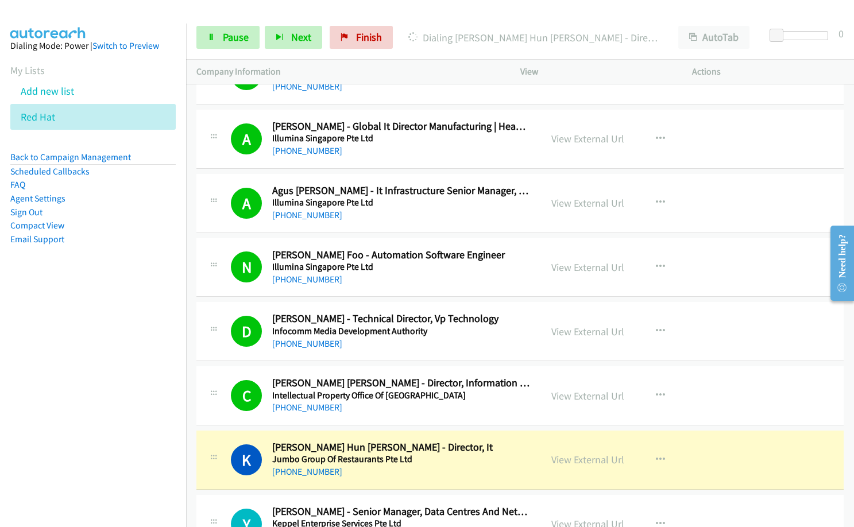
scroll to position [3734, 0]
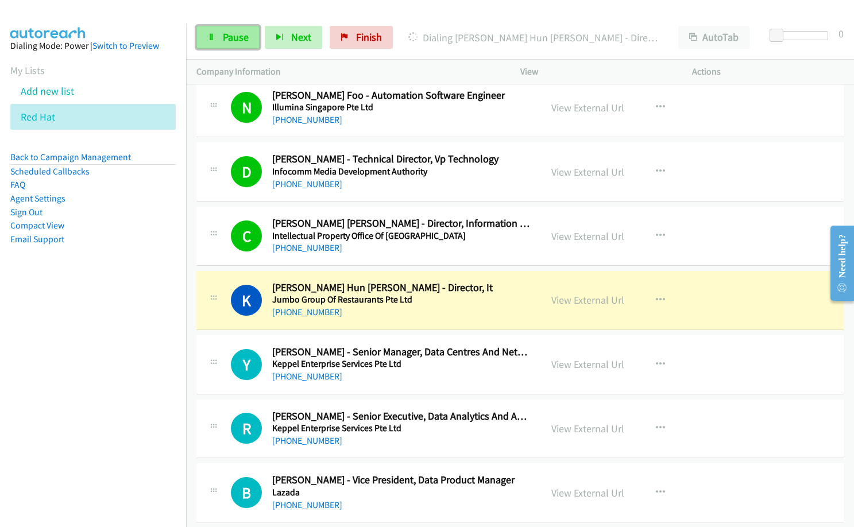
click at [236, 34] on span "Pause" at bounding box center [236, 36] width 26 height 13
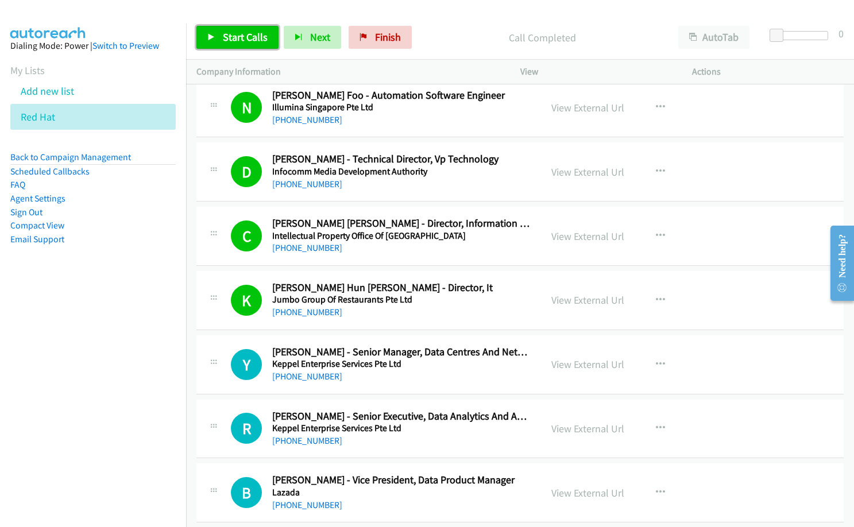
click at [262, 32] on span "Start Calls" at bounding box center [245, 36] width 45 height 13
drag, startPoint x: 271, startPoint y: 34, endPoint x: 223, endPoint y: 67, distance: 57.8
click at [271, 34] on button "Next" at bounding box center [293, 37] width 57 height 23
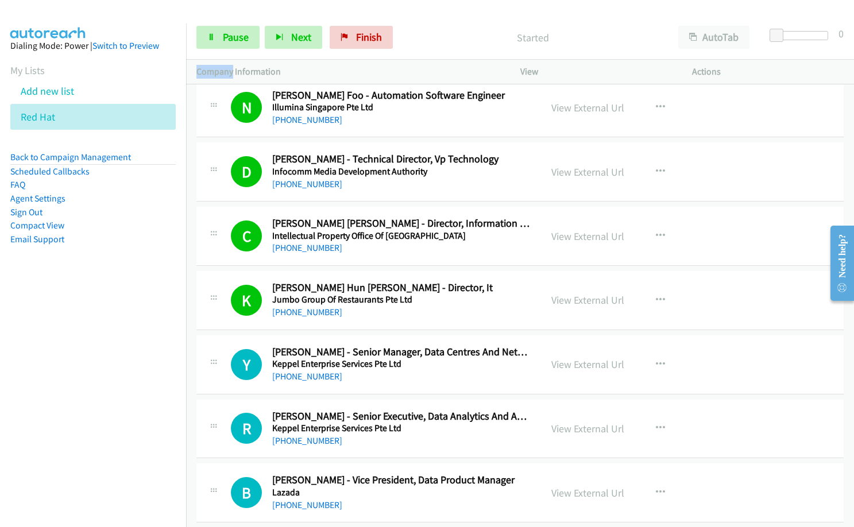
drag, startPoint x: 223, startPoint y: 67, endPoint x: 189, endPoint y: 76, distance: 35.7
click at [189, 76] on div "Company Information" at bounding box center [348, 72] width 324 height 24
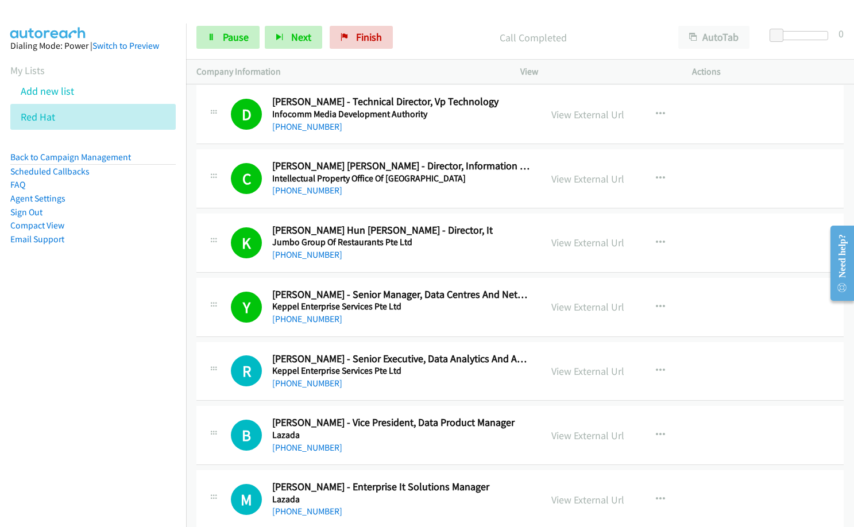
click at [156, 353] on nav "Dialing Mode: Power | Switch to Preview My Lists Add new list Red Hat Back to C…" at bounding box center [93, 287] width 187 height 527
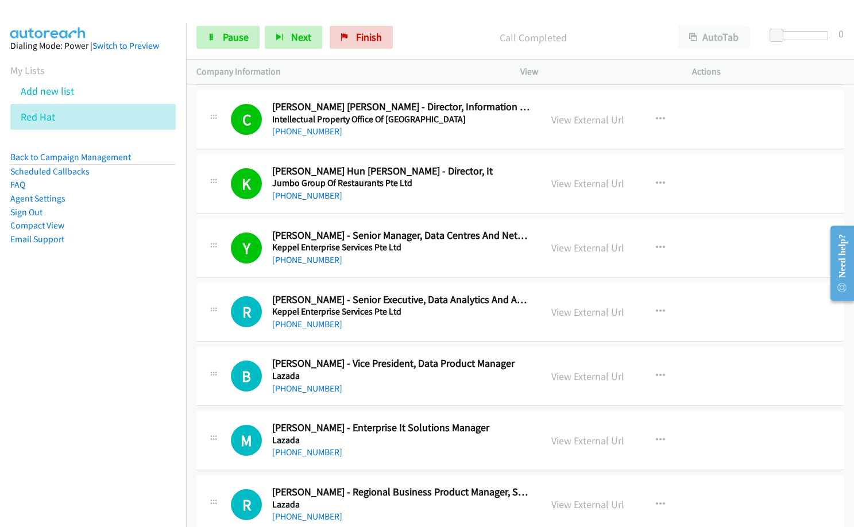
scroll to position [3906, 0]
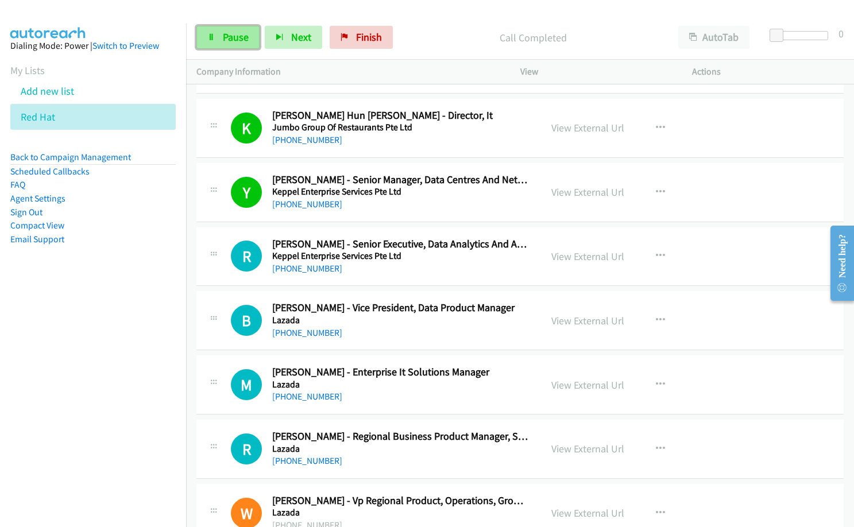
click at [228, 43] on span "Pause" at bounding box center [236, 36] width 26 height 13
click at [236, 36] on span "Start Calls" at bounding box center [245, 36] width 45 height 13
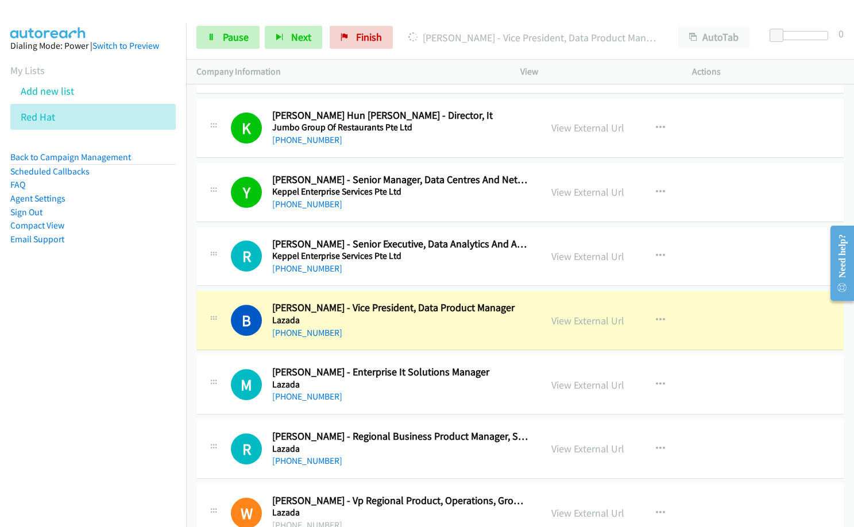
click at [146, 392] on nav "Dialing Mode: Power | Switch to Preview My Lists Add new list Red Hat Back to C…" at bounding box center [93, 287] width 187 height 527
click at [565, 254] on link "View External Url" at bounding box center [587, 256] width 73 height 13
click at [397, 369] on h2 "[PERSON_NAME] - Enterprise It Solutions Manager" at bounding box center [401, 372] width 258 height 13
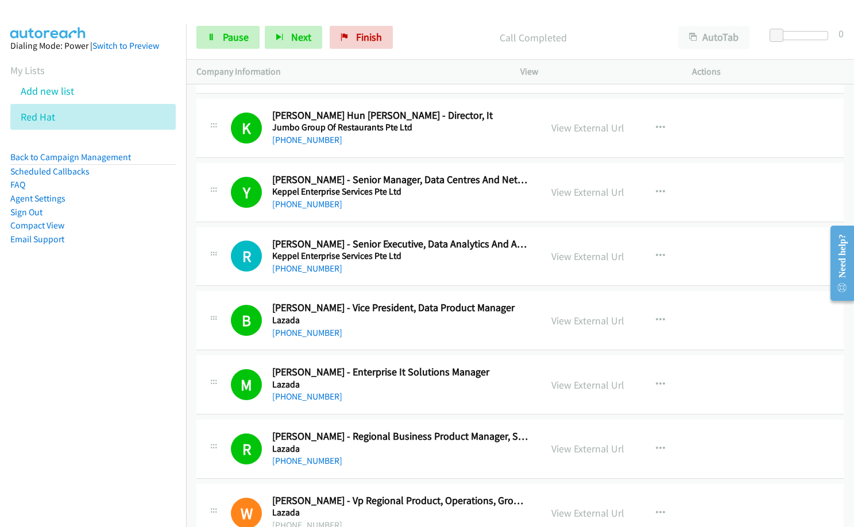
scroll to position [4136, 0]
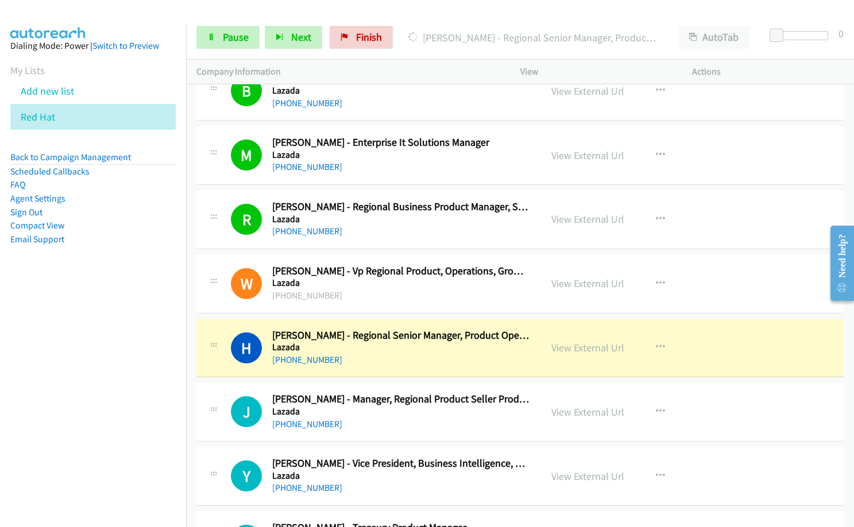
click at [354, 357] on div "[PHONE_NUMBER]" at bounding box center [401, 360] width 258 height 14
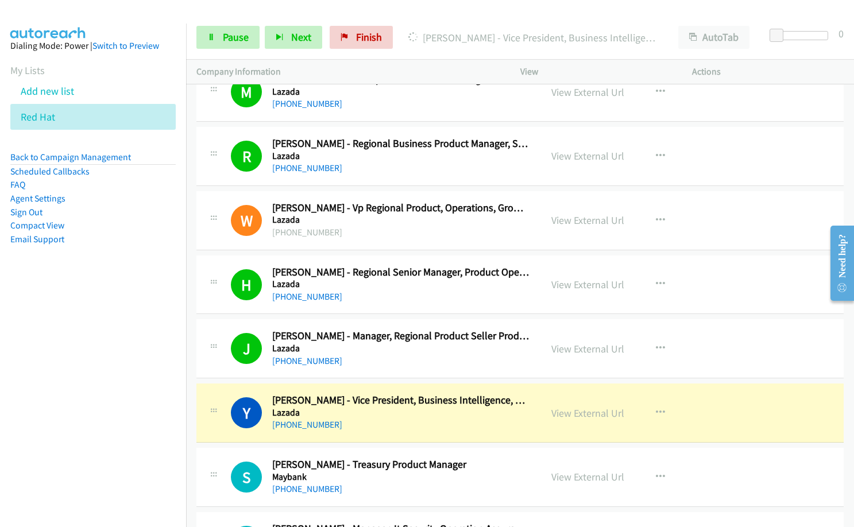
scroll to position [4308, 0]
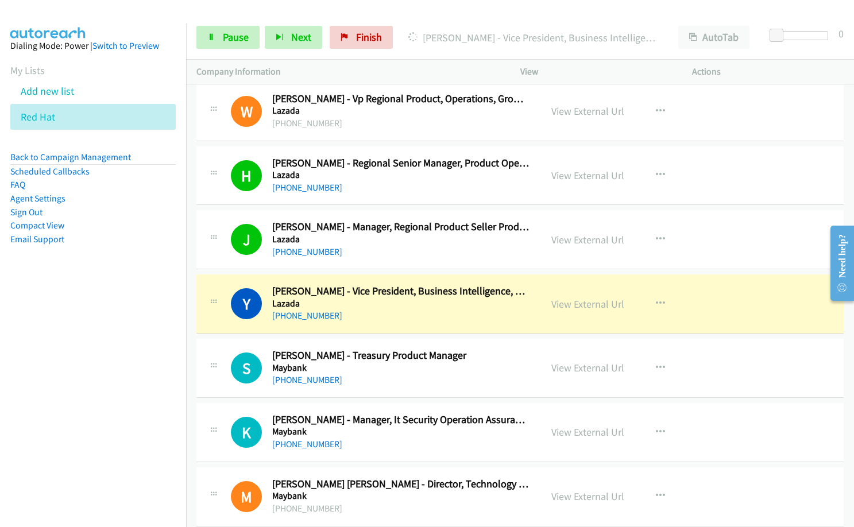
click at [110, 407] on nav "Dialing Mode: Power | Switch to Preview My Lists Add new list Red Hat Back to C…" at bounding box center [93, 287] width 187 height 527
click at [580, 305] on link "View External Url" at bounding box center [587, 304] width 73 height 13
click at [232, 36] on span "Pause" at bounding box center [236, 36] width 26 height 13
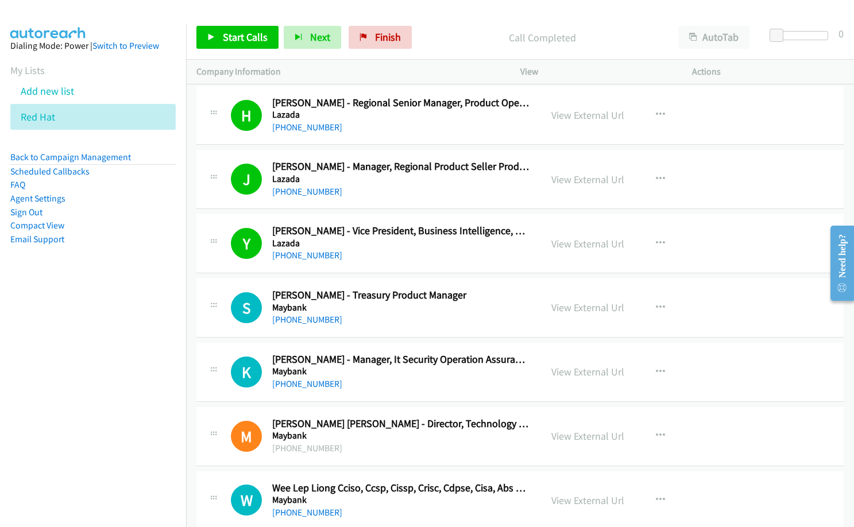
scroll to position [4480, 0]
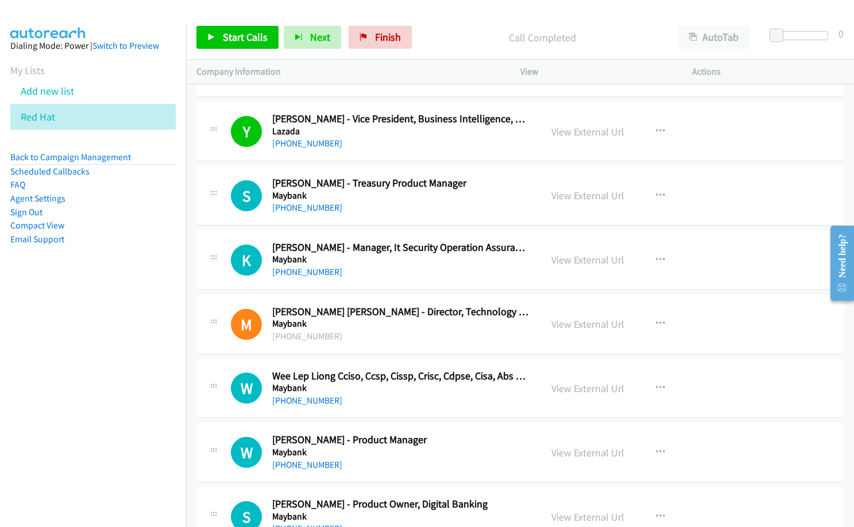
click at [368, 215] on div "S Callback Scheduled Shina Ho - Treasury Product Manager Maybank Asia/Singapore…" at bounding box center [519, 196] width 647 height 59
click at [238, 41] on span "Start Calls" at bounding box center [245, 36] width 45 height 13
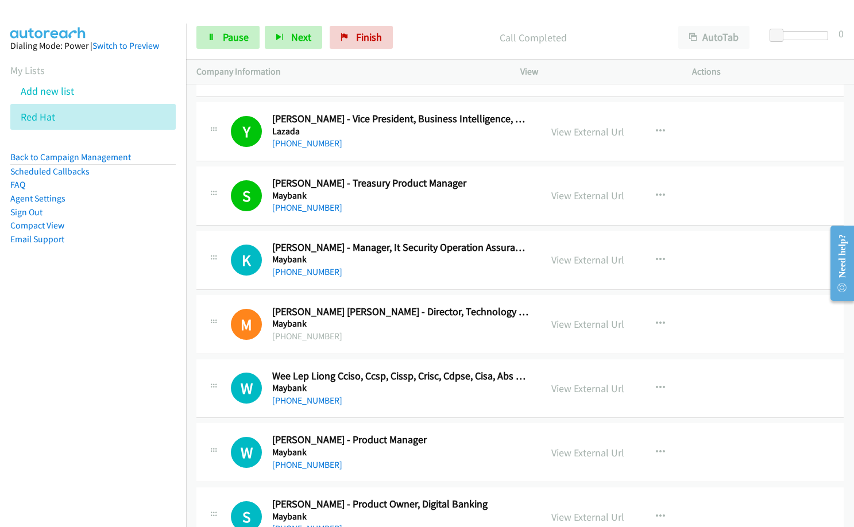
click at [434, 45] on p "Call Completed" at bounding box center [532, 38] width 249 height 16
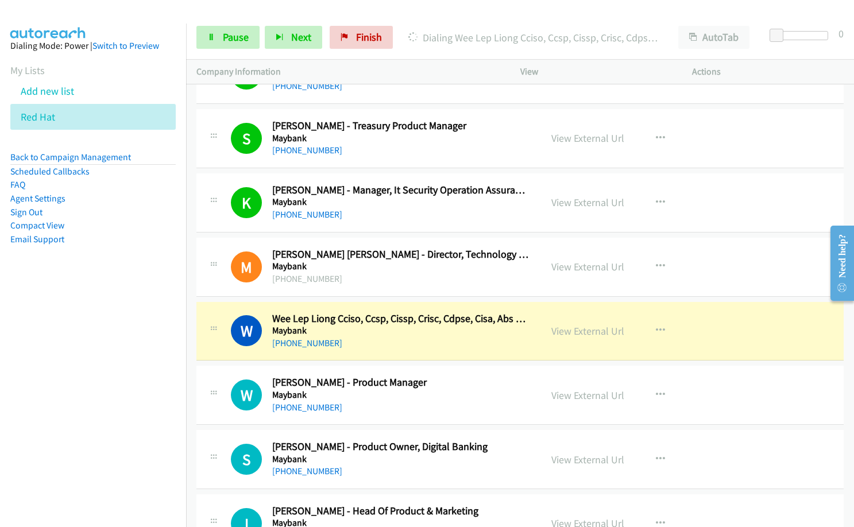
click at [85, 392] on nav "Dialing Mode: Power | Switch to Preview My Lists Add new list Red Hat Back to C…" at bounding box center [93, 287] width 187 height 527
click at [584, 327] on link "View External Url" at bounding box center [587, 331] width 73 height 13
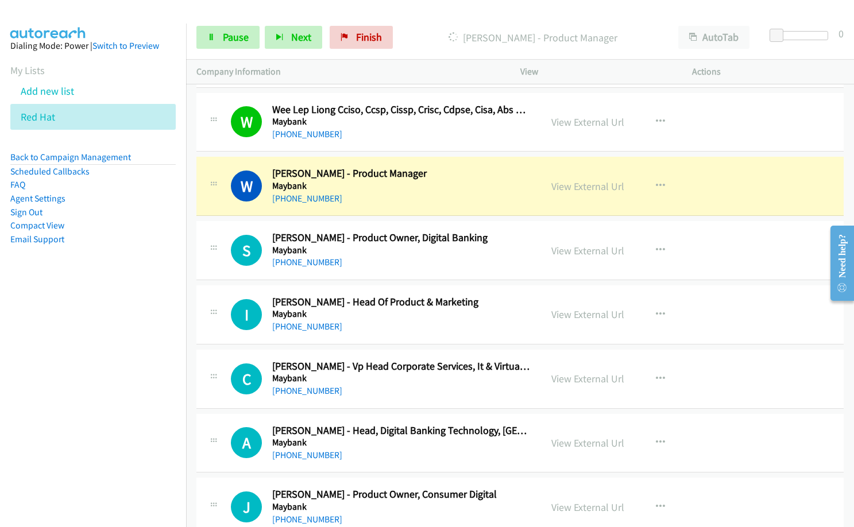
scroll to position [4768, 0]
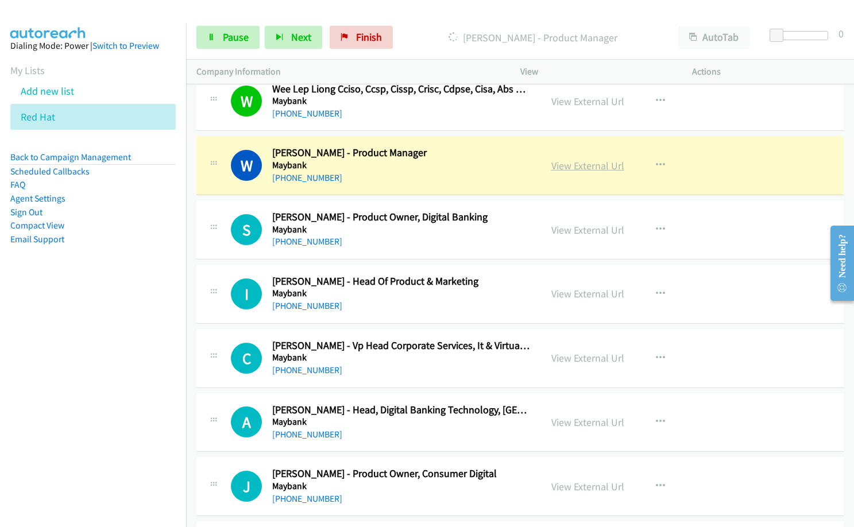
click at [585, 165] on link "View External Url" at bounding box center [587, 165] width 73 height 13
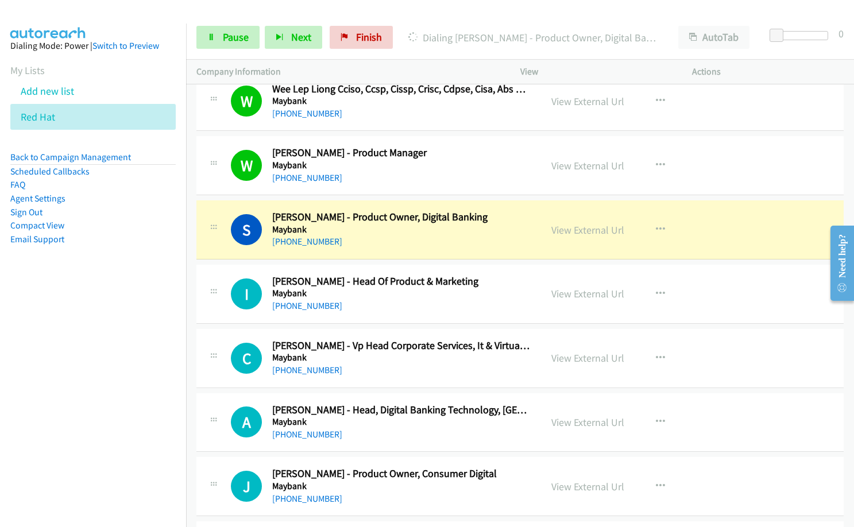
scroll to position [4825, 0]
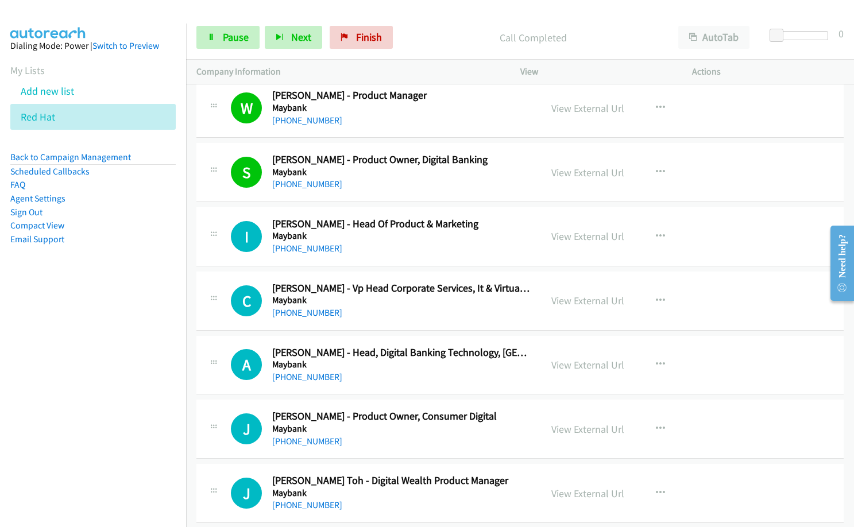
click at [392, 244] on div "[PHONE_NUMBER]" at bounding box center [401, 249] width 258 height 14
click at [92, 346] on nav "Dialing Mode: Power | Switch to Preview My Lists Add new list Red Hat Back to C…" at bounding box center [93, 287] width 187 height 527
click at [118, 326] on nav "Dialing Mode: Power | Switch to Preview My Lists Add new list Red Hat Back to C…" at bounding box center [93, 287] width 187 height 527
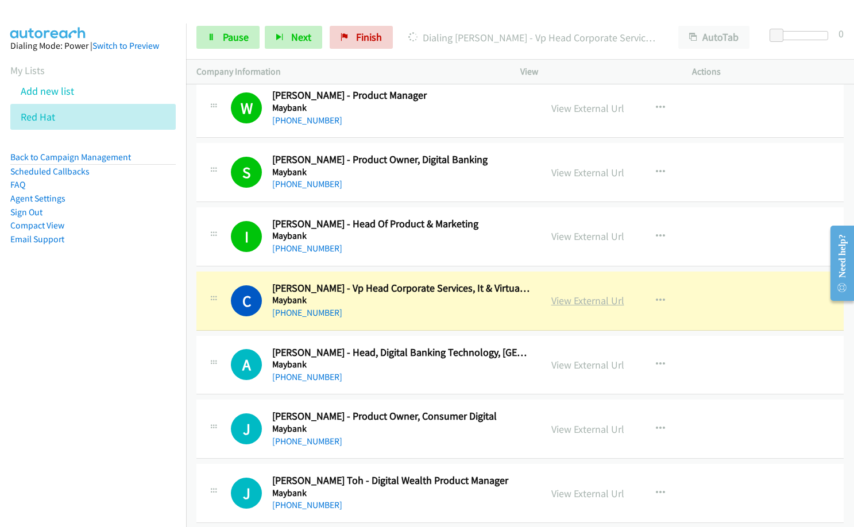
click at [590, 303] on link "View External Url" at bounding box center [587, 300] width 73 height 13
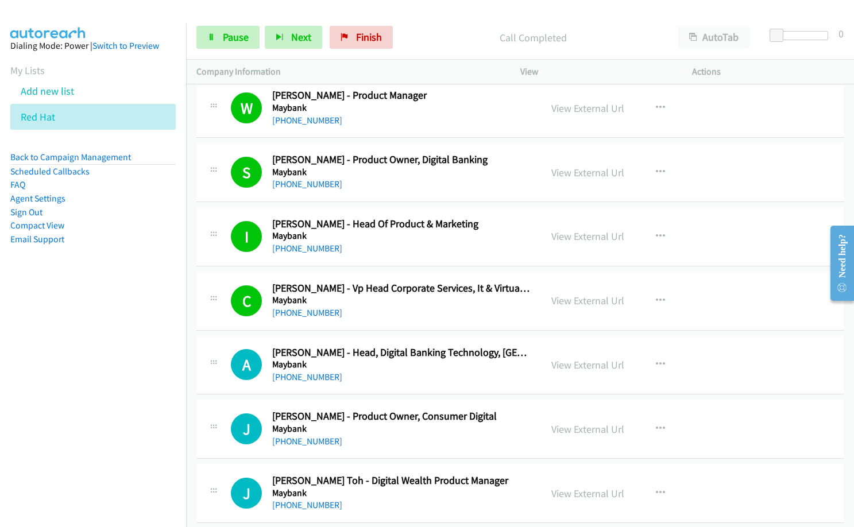
click at [426, 383] on div "[PHONE_NUMBER]" at bounding box center [401, 377] width 258 height 14
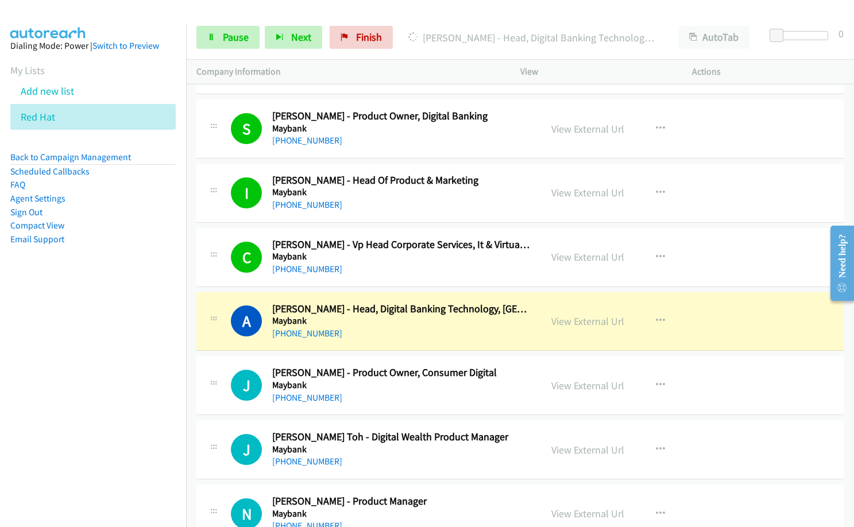
scroll to position [4940, 0]
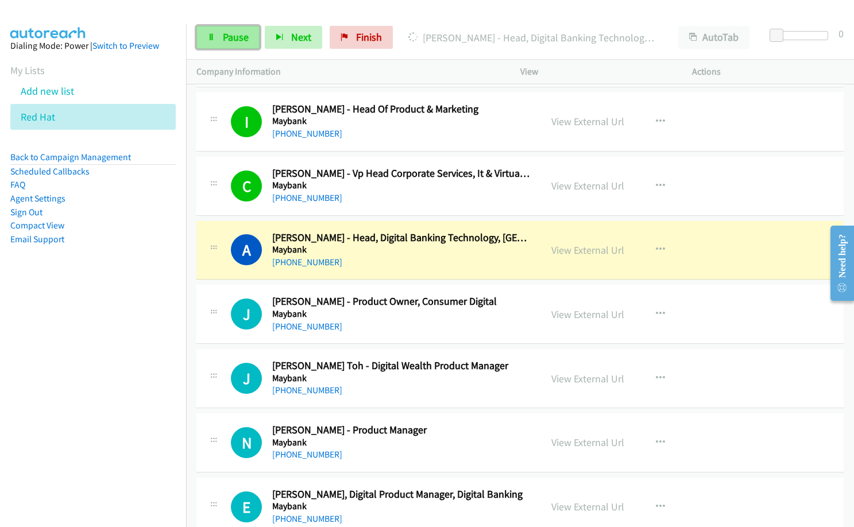
click at [218, 36] on link "Pause" at bounding box center [227, 37] width 63 height 23
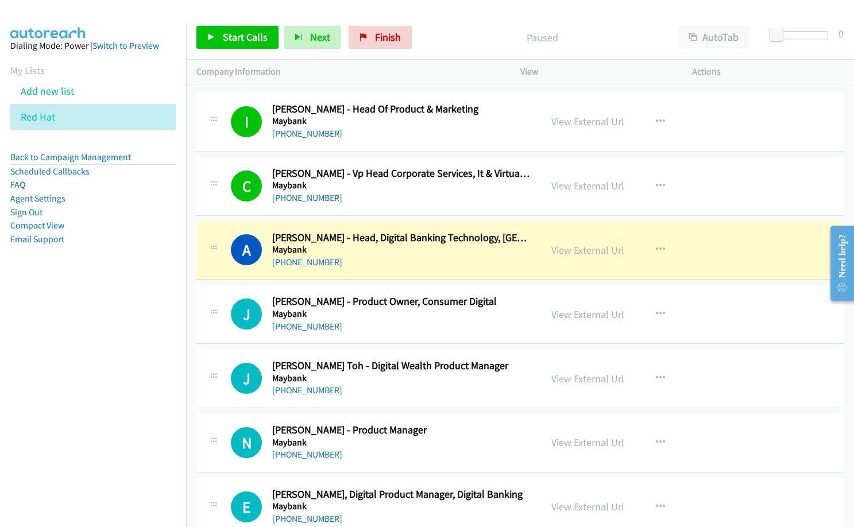
click at [497, 396] on div "[PHONE_NUMBER]" at bounding box center [401, 391] width 258 height 14
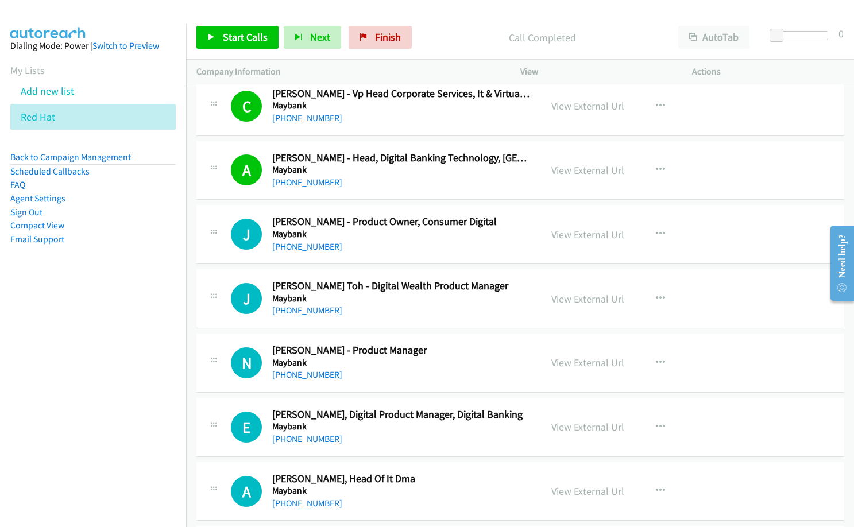
scroll to position [5055, 0]
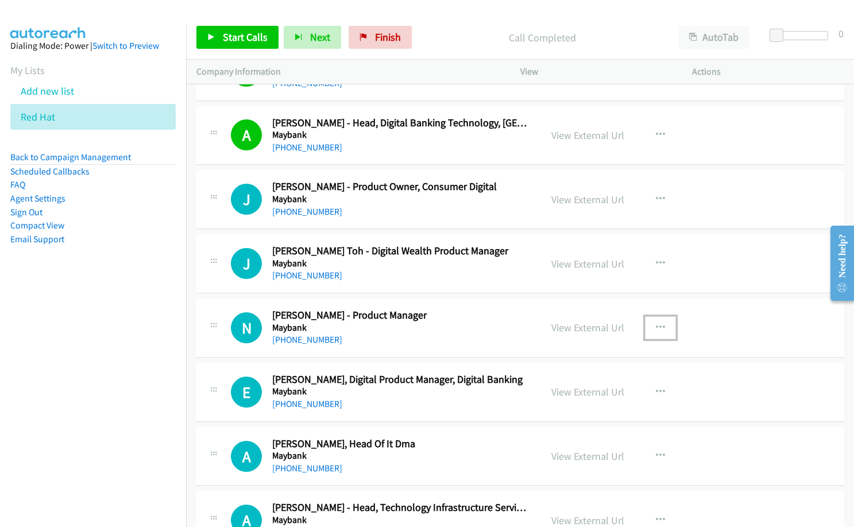
click at [662, 323] on button "button" at bounding box center [660, 327] width 31 height 23
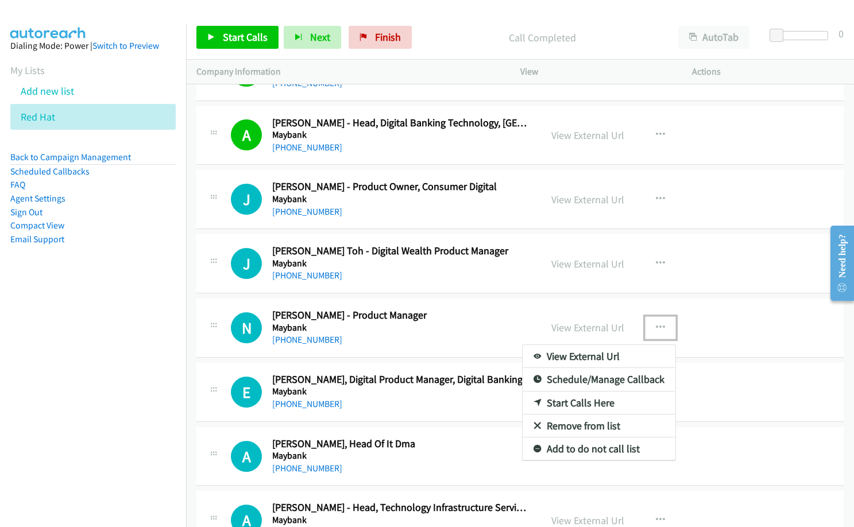
click at [588, 401] on link "Start Calls Here" at bounding box center [599, 403] width 153 height 23
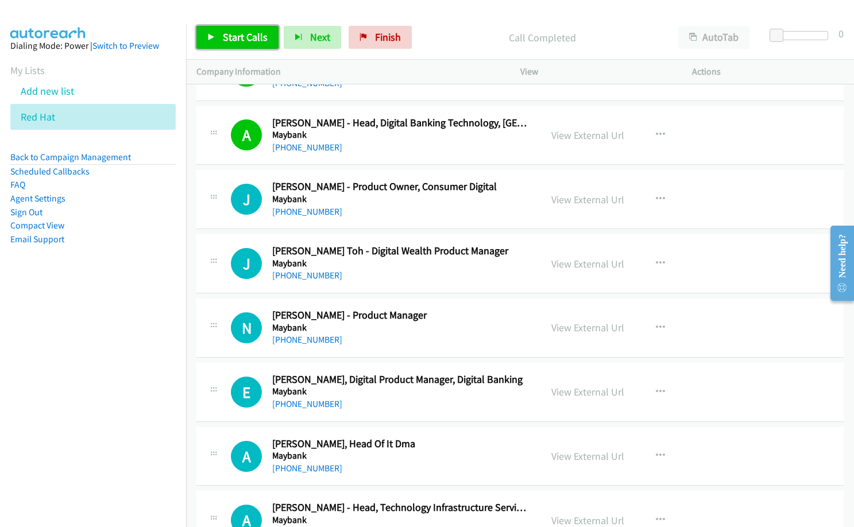
click at [236, 38] on span "Start Calls" at bounding box center [245, 36] width 45 height 13
click at [387, 282] on div "[PHONE_NUMBER]" at bounding box center [401, 276] width 258 height 14
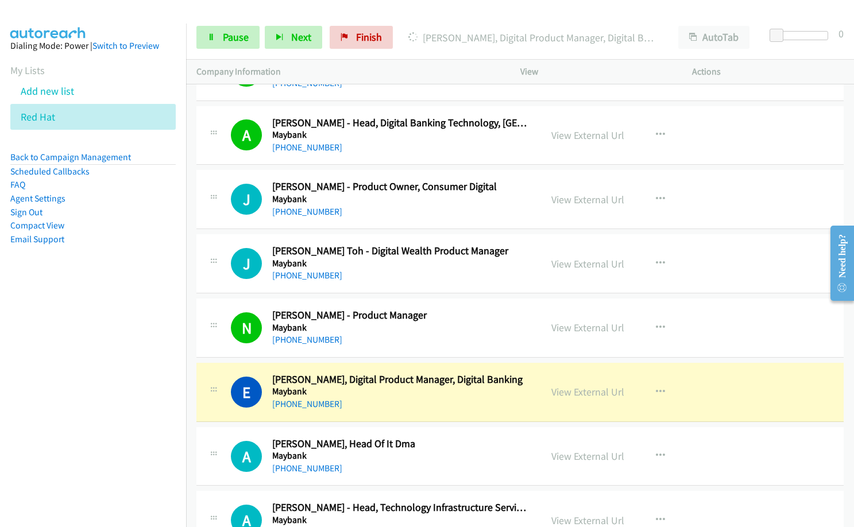
click at [430, 401] on div "[PHONE_NUMBER]" at bounding box center [401, 404] width 258 height 14
click at [603, 393] on link "View External Url" at bounding box center [587, 391] width 73 height 13
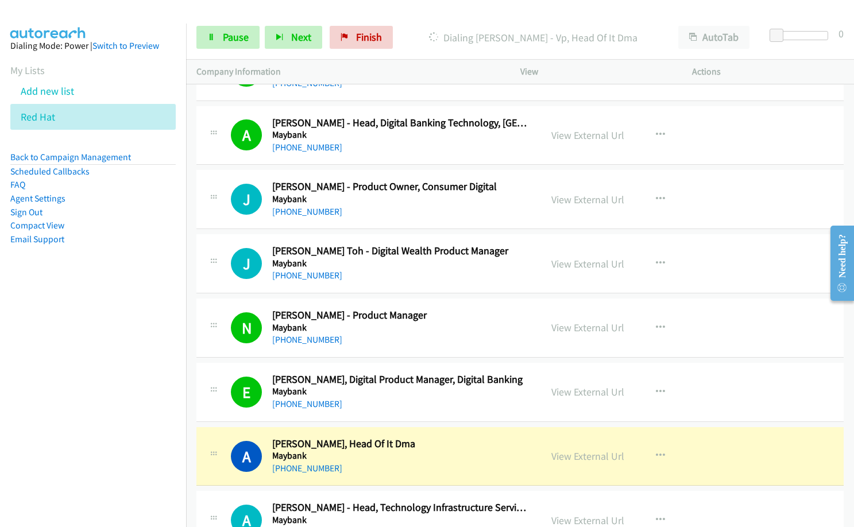
click at [466, 447] on h2 "[PERSON_NAME], Head Of It Dma" at bounding box center [401, 444] width 258 height 13
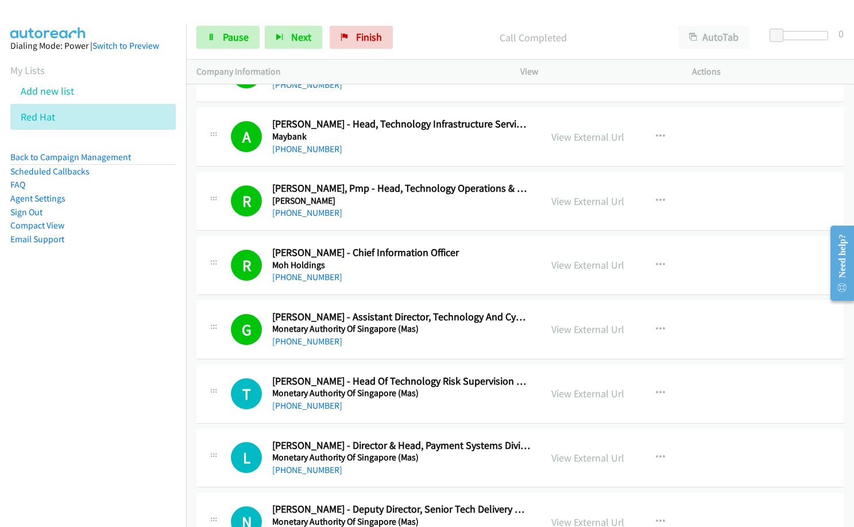
scroll to position [5457, 0]
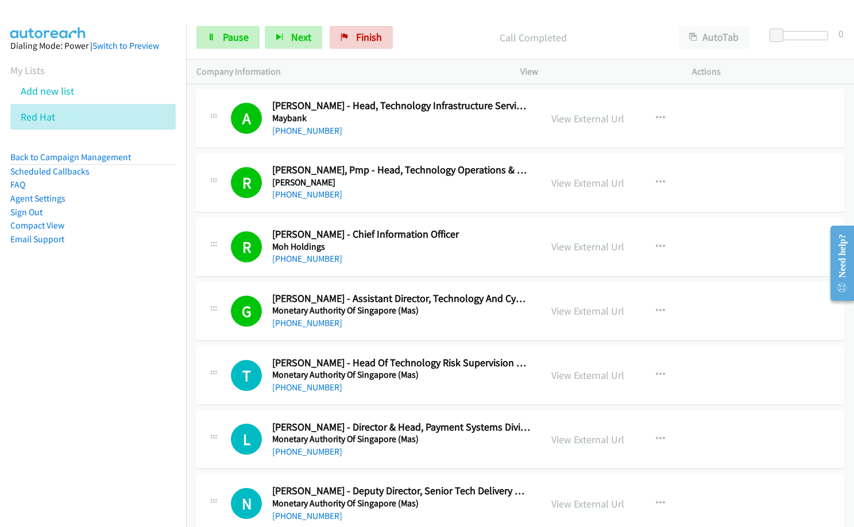
click at [94, 421] on nav "Dialing Mode: Power | Switch to Preview My Lists Add new list Red Hat Back to C…" at bounding box center [93, 287] width 187 height 527
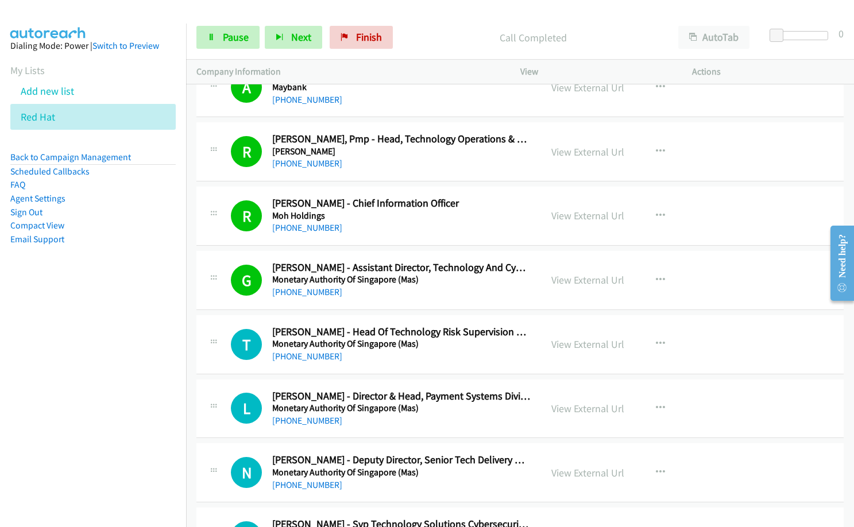
scroll to position [5514, 0]
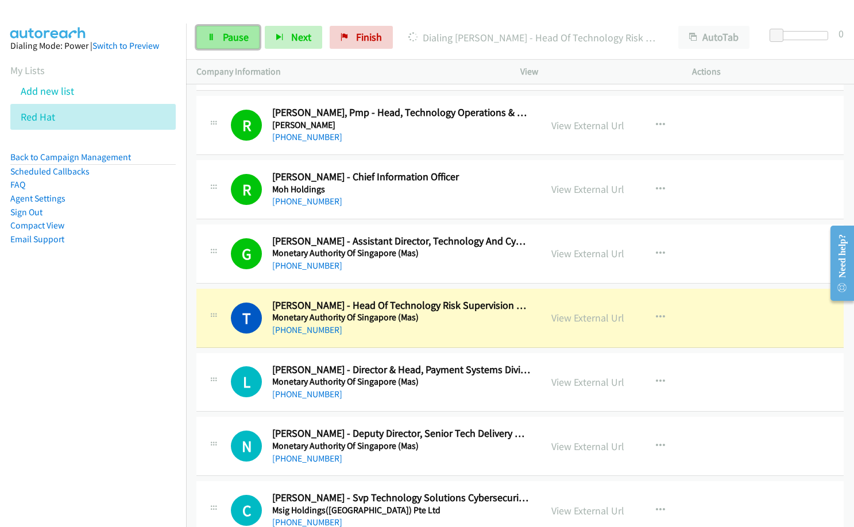
click at [242, 39] on span "Pause" at bounding box center [236, 36] width 26 height 13
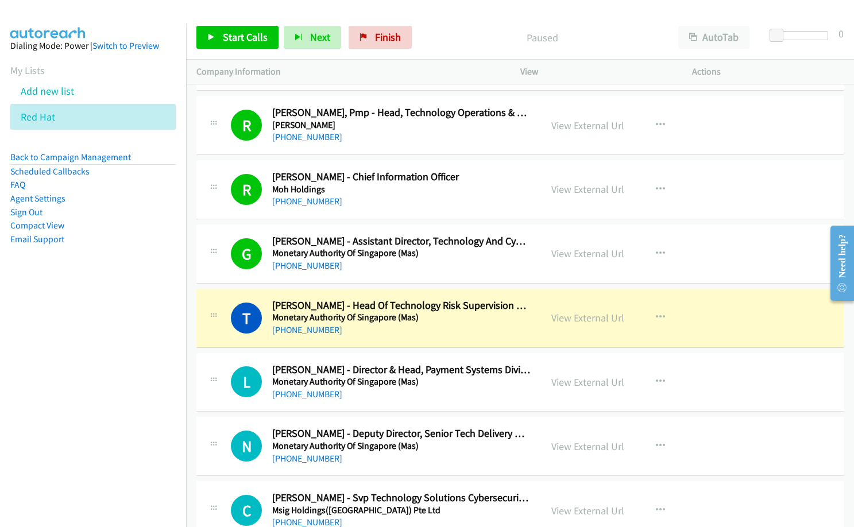
drag, startPoint x: 481, startPoint y: 412, endPoint x: 488, endPoint y: 417, distance: 9.1
click at [481, 412] on div "L Callback Scheduled Lim Lian Choo - Director & Head, Payment Systems Division,…" at bounding box center [519, 382] width 647 height 59
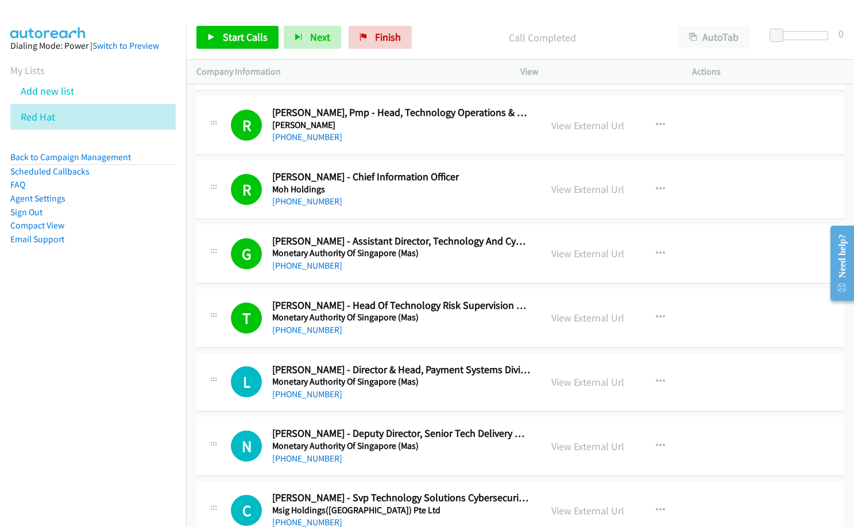
scroll to position [5572, 0]
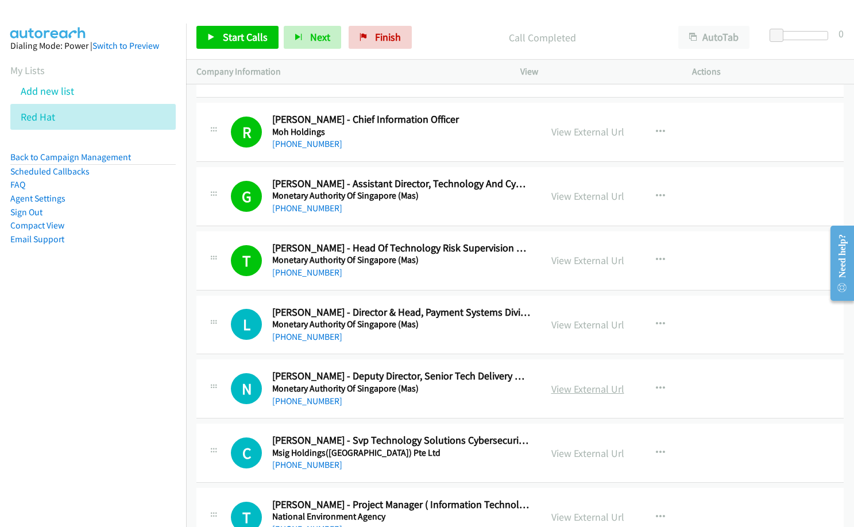
click at [604, 391] on link "View External Url" at bounding box center [587, 389] width 73 height 13
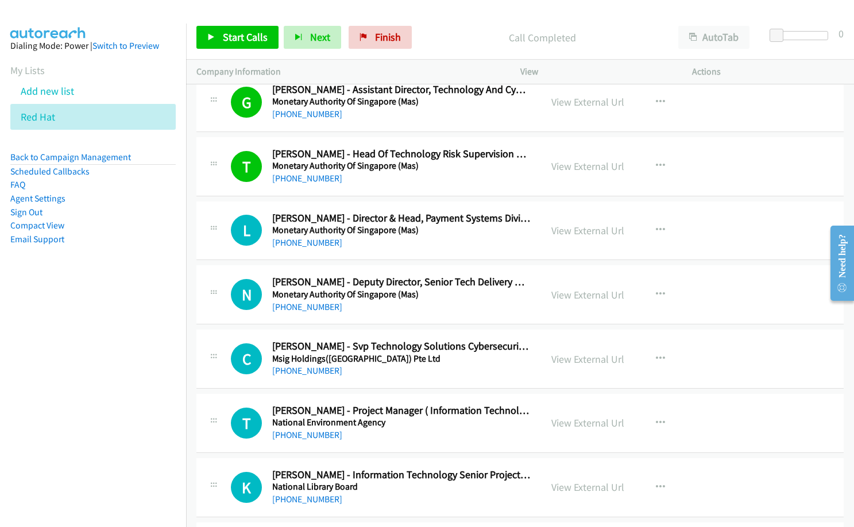
scroll to position [5687, 0]
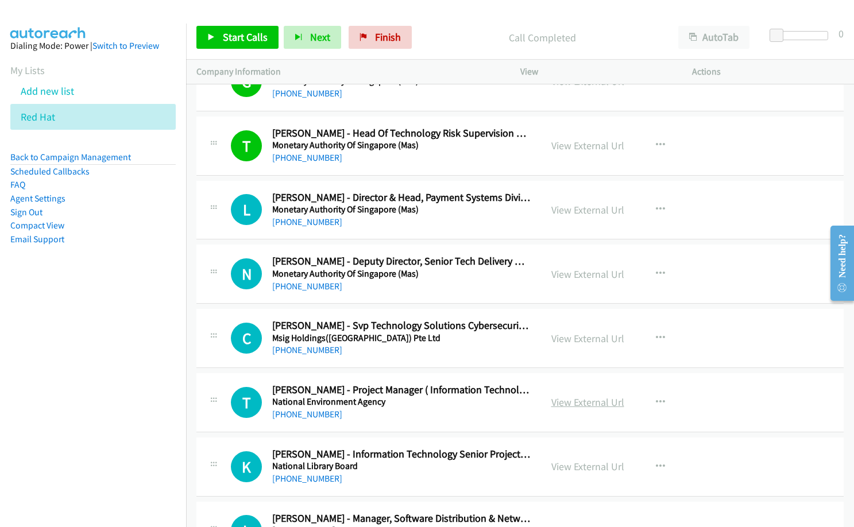
click at [593, 403] on link "View External Url" at bounding box center [587, 402] width 73 height 13
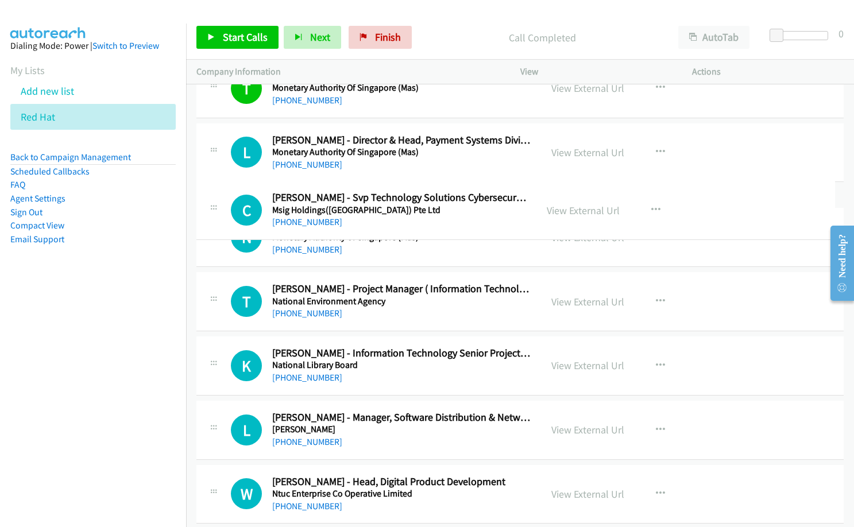
drag, startPoint x: 480, startPoint y: 277, endPoint x: 514, endPoint y: 202, distance: 82.5
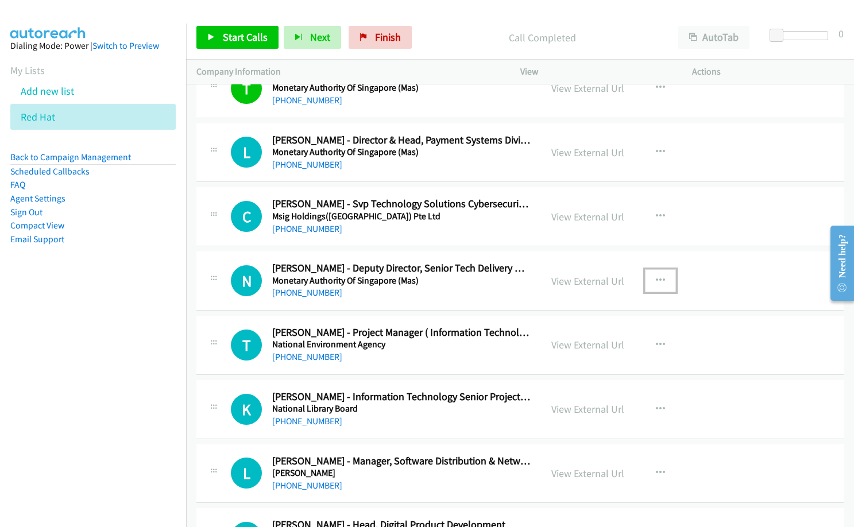
click at [659, 283] on icon "button" at bounding box center [660, 280] width 9 height 9
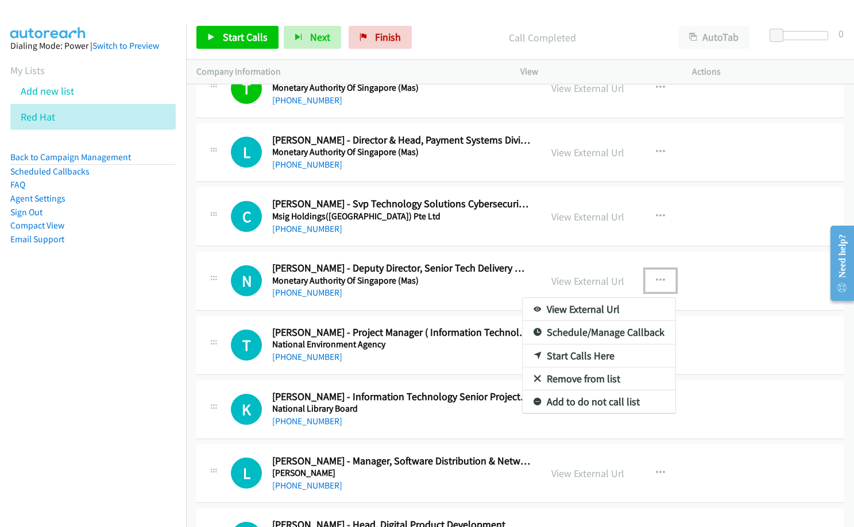
click at [600, 358] on link "Start Calls Here" at bounding box center [599, 356] width 153 height 23
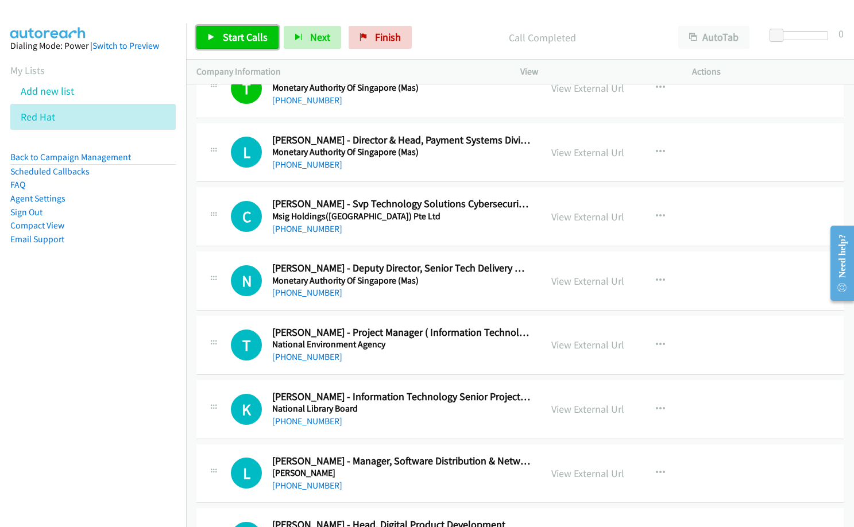
click at [224, 29] on link "Start Calls" at bounding box center [237, 37] width 82 height 23
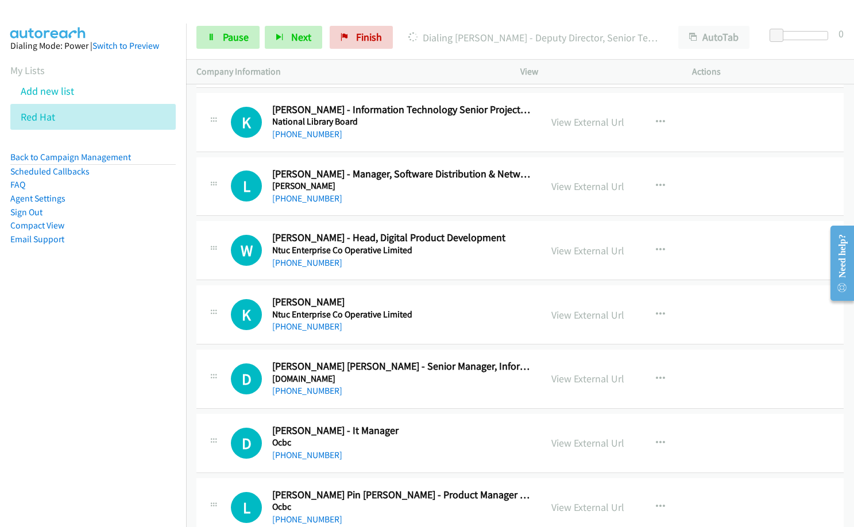
scroll to position [6089, 0]
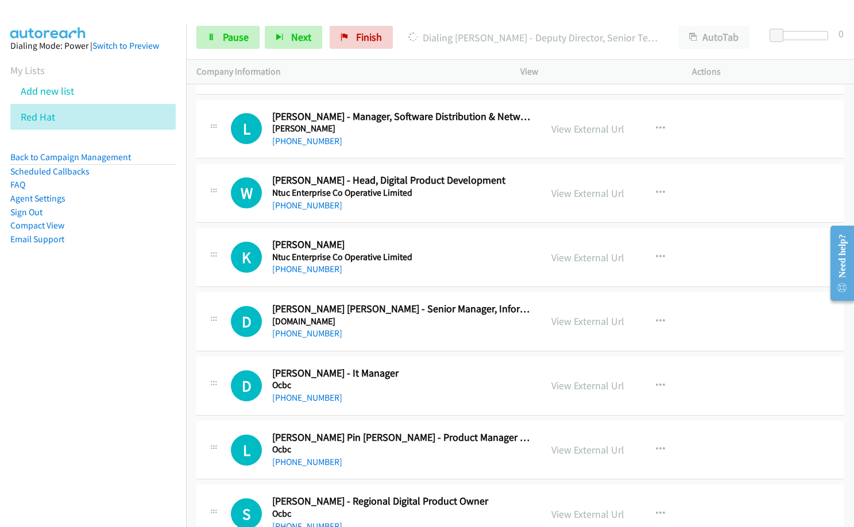
click at [433, 371] on h2 "[PERSON_NAME] - It Manager" at bounding box center [401, 373] width 258 height 13
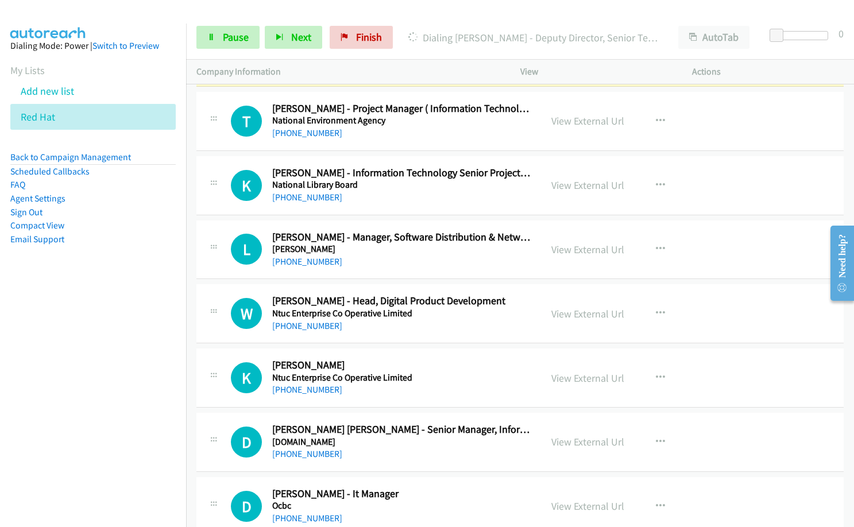
scroll to position [5859, 0]
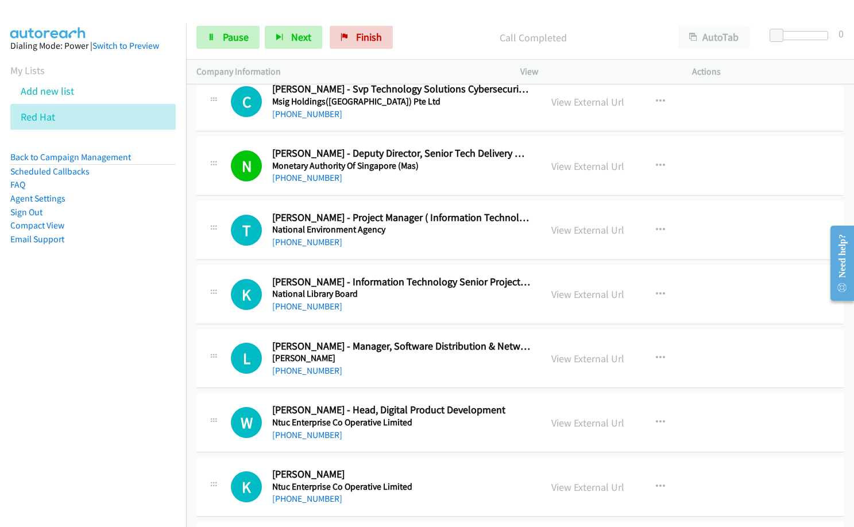
click at [403, 307] on div "[PHONE_NUMBER]" at bounding box center [401, 307] width 258 height 14
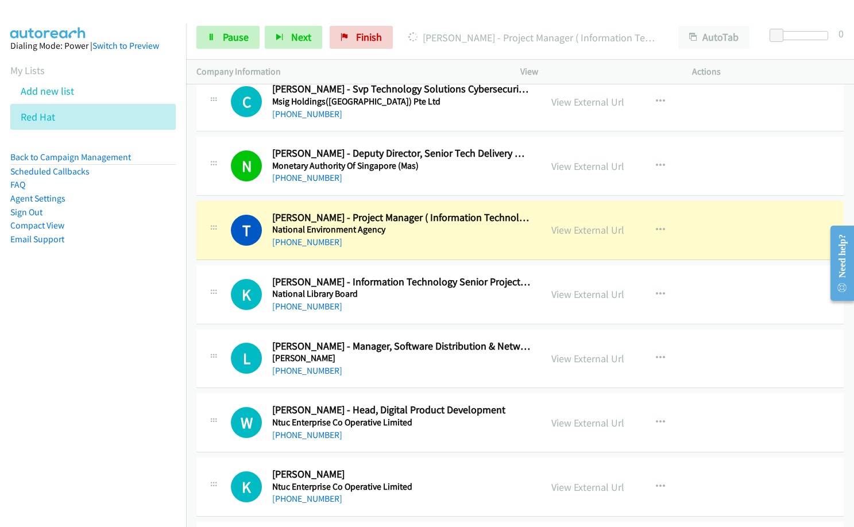
click at [438, 26] on div "Dialing Teoh Leng - Project Manager ( Information Technology Corporate Services…" at bounding box center [533, 37] width 270 height 23
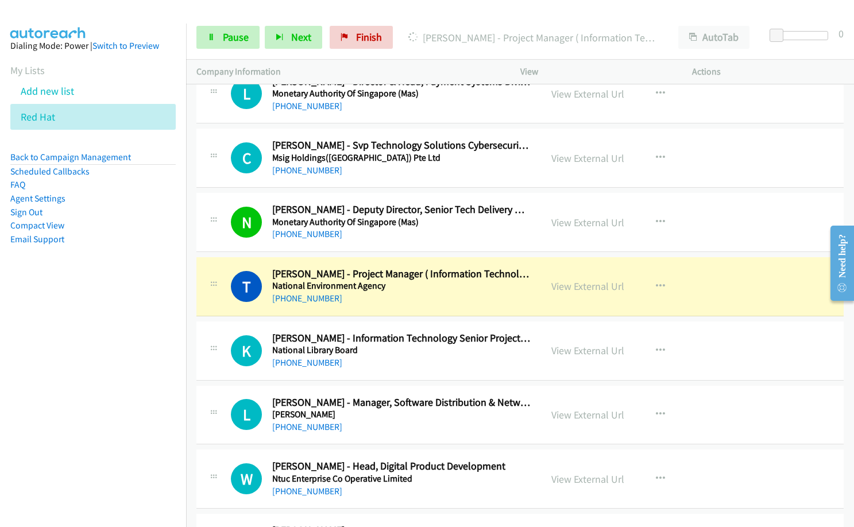
scroll to position [5801, 0]
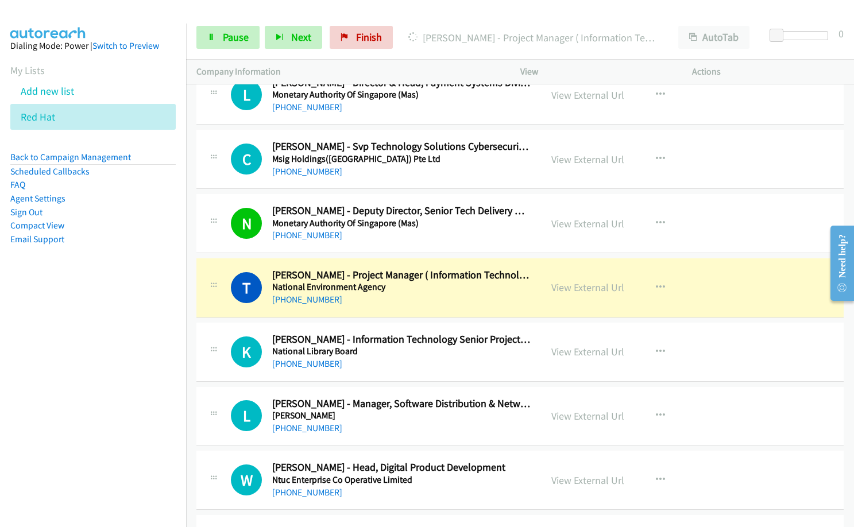
drag, startPoint x: 380, startPoint y: 318, endPoint x: 585, endPoint y: 331, distance: 205.4
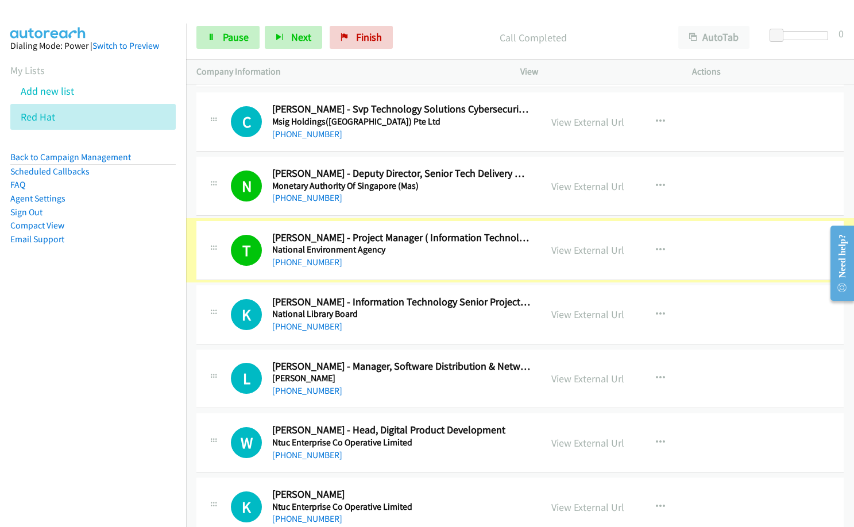
scroll to position [5859, 0]
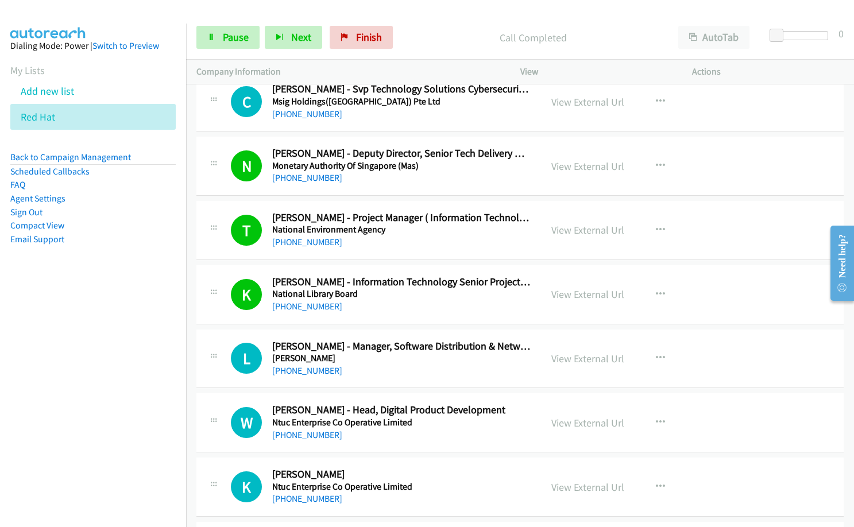
drag, startPoint x: 410, startPoint y: 308, endPoint x: 570, endPoint y: 306, distance: 159.7
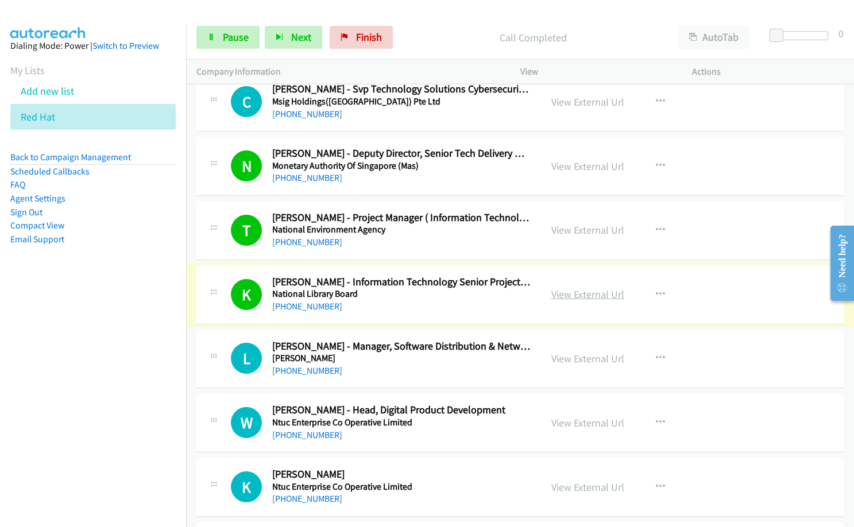
click at [593, 295] on link "View External Url" at bounding box center [587, 294] width 73 height 13
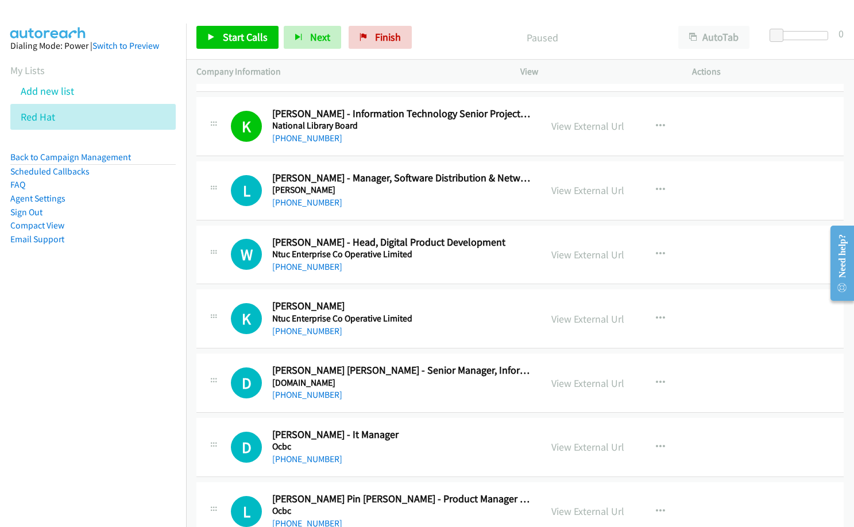
scroll to position [5951, 0]
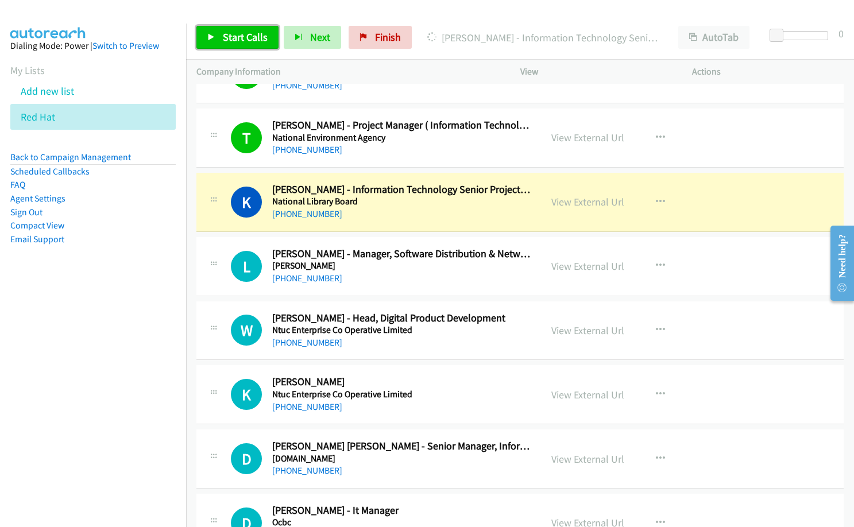
click at [243, 33] on span "Start Calls" at bounding box center [245, 36] width 45 height 13
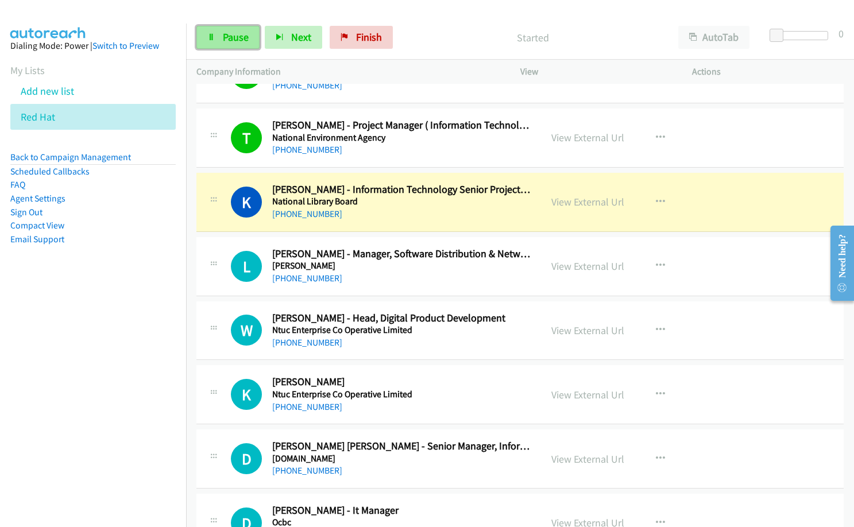
click at [238, 35] on span "Pause" at bounding box center [236, 36] width 26 height 13
click at [404, 213] on div "[PHONE_NUMBER]" at bounding box center [401, 214] width 258 height 14
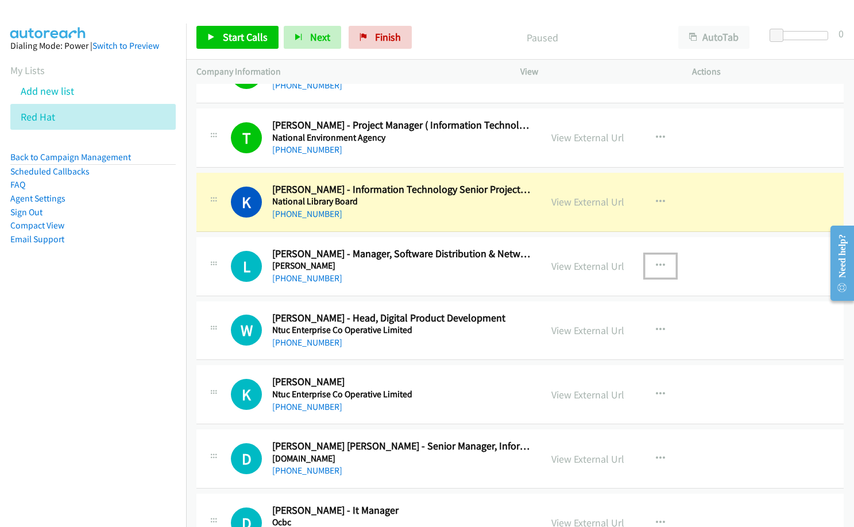
click at [657, 262] on icon "button" at bounding box center [660, 265] width 9 height 9
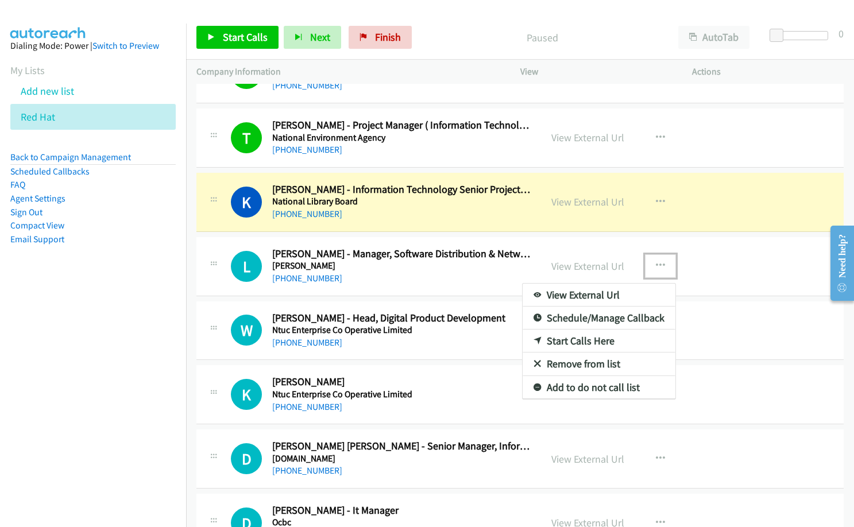
click at [607, 341] on link "Start Calls Here" at bounding box center [599, 341] width 153 height 23
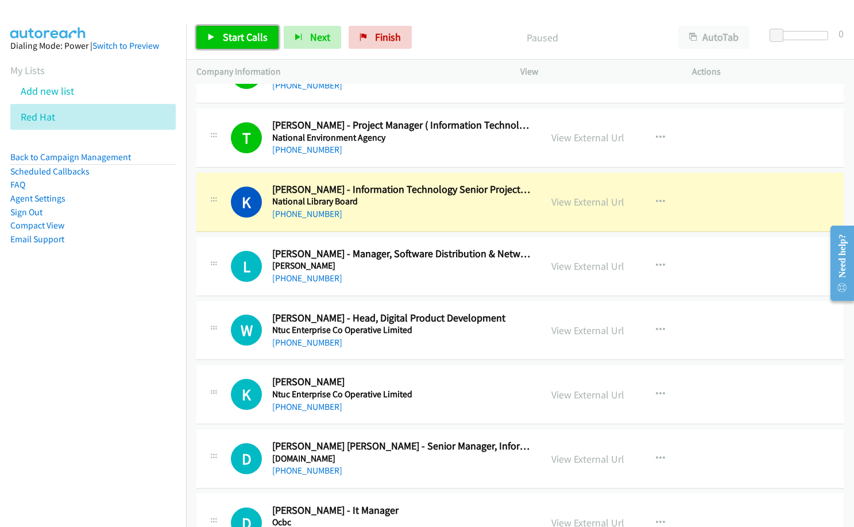
click at [250, 38] on span "Start Calls" at bounding box center [245, 36] width 45 height 13
click at [407, 270] on h5 "[PERSON_NAME]" at bounding box center [401, 265] width 258 height 11
click at [234, 47] on link "Pause" at bounding box center [227, 37] width 63 height 23
click at [294, 275] on link "[PHONE_NUMBER]" at bounding box center [307, 278] width 70 height 11
drag, startPoint x: 300, startPoint y: 277, endPoint x: 505, endPoint y: 281, distance: 205.7
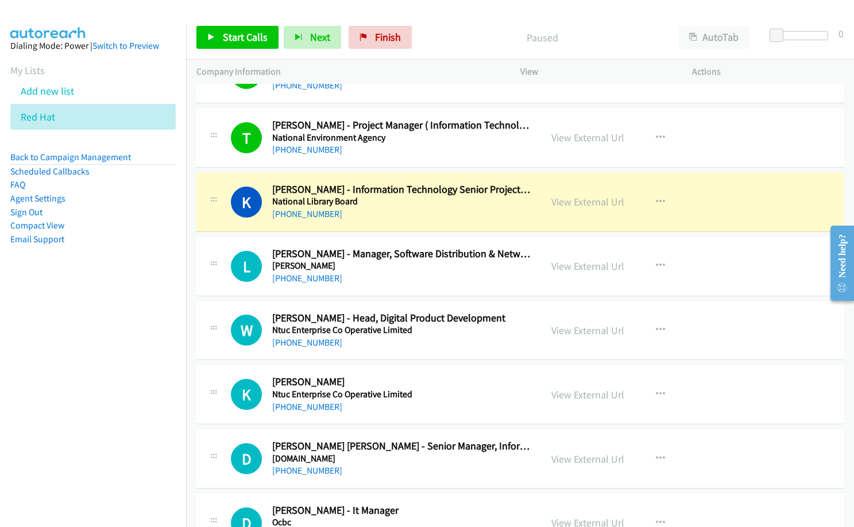
click at [505, 281] on div "[PHONE_NUMBER]" at bounding box center [401, 279] width 258 height 14
click at [307, 274] on link "[PHONE_NUMBER]" at bounding box center [307, 278] width 70 height 11
click at [387, 272] on div "[PHONE_NUMBER]" at bounding box center [401, 279] width 258 height 14
click at [245, 36] on span "Start Calls" at bounding box center [245, 36] width 45 height 13
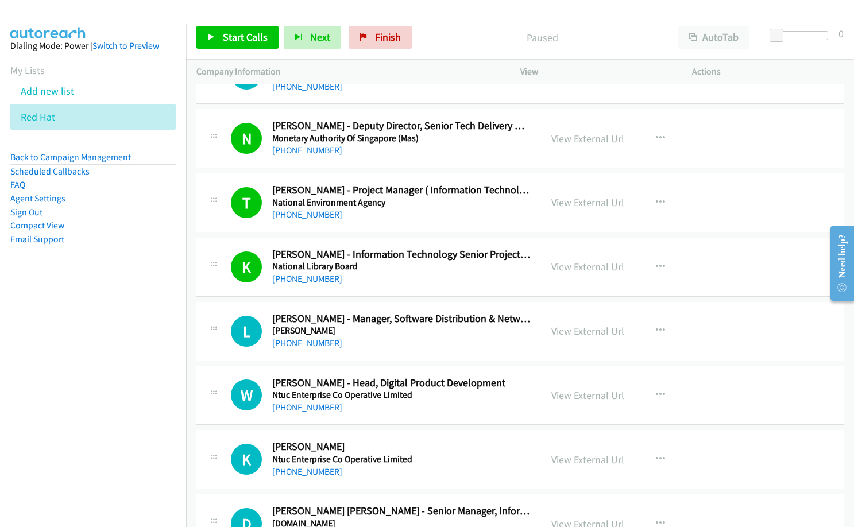
scroll to position [5966, 0]
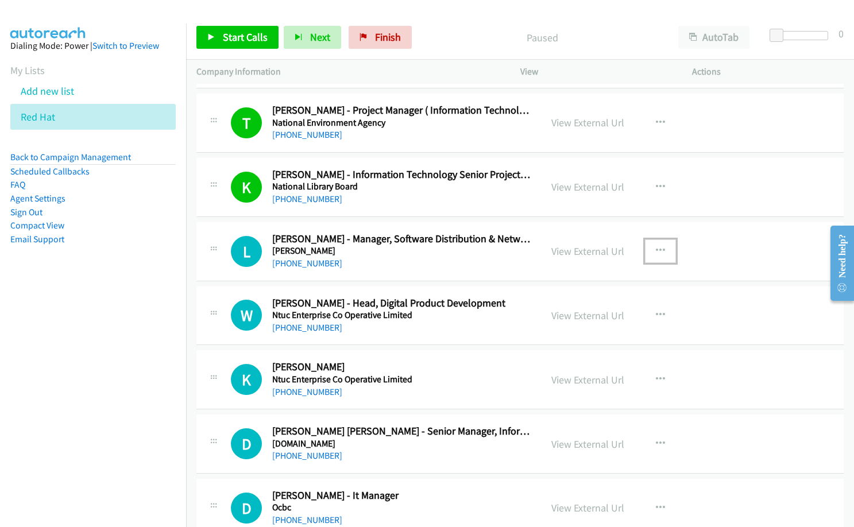
click at [656, 249] on icon "button" at bounding box center [660, 250] width 9 height 9
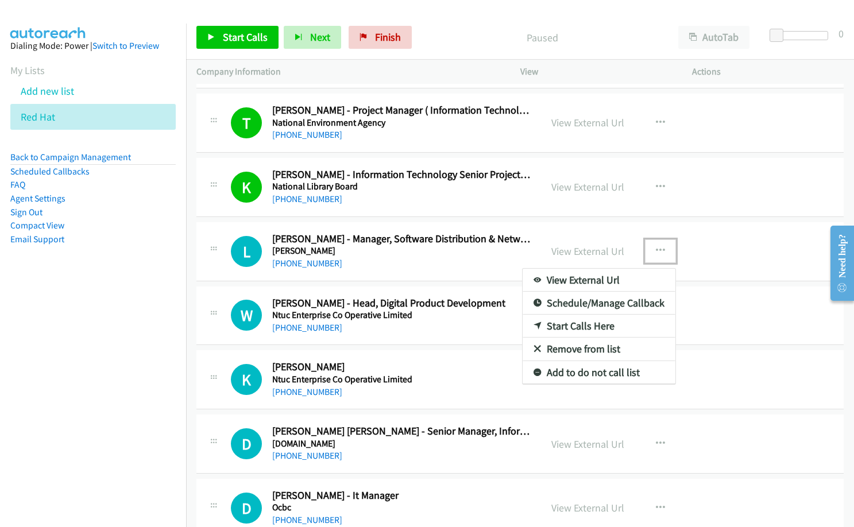
click at [599, 326] on link "Start Calls Here" at bounding box center [599, 326] width 153 height 23
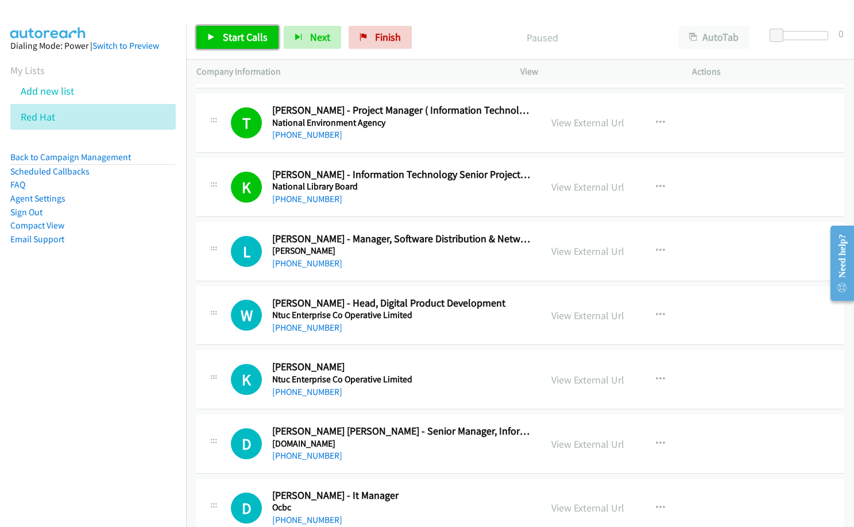
click at [262, 37] on span "Start Calls" at bounding box center [245, 36] width 45 height 13
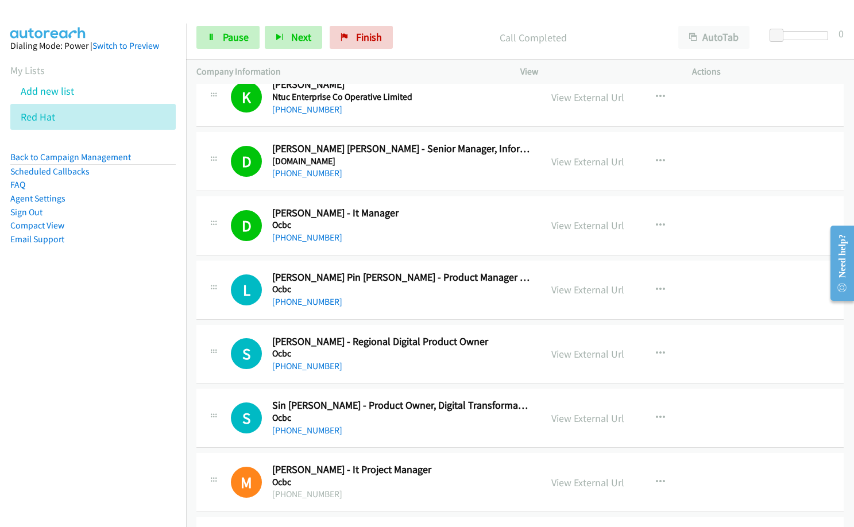
scroll to position [6253, 0]
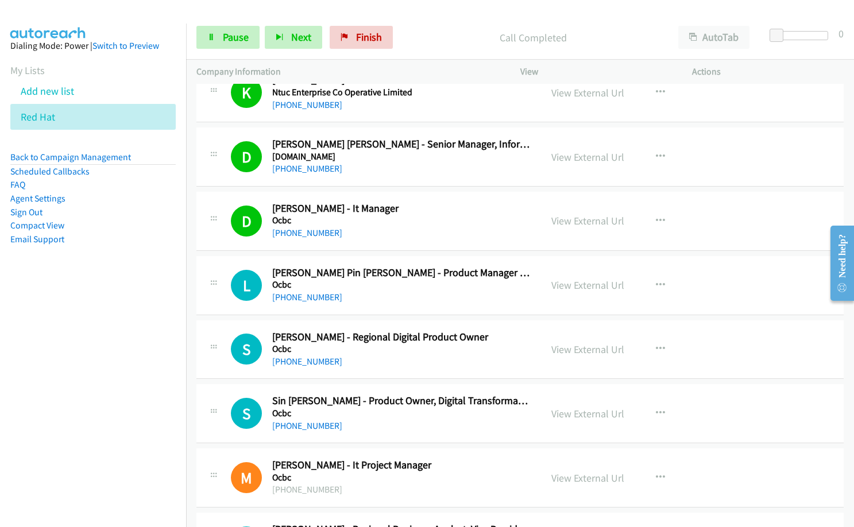
click at [446, 360] on div "[PHONE_NUMBER]" at bounding box center [401, 362] width 258 height 14
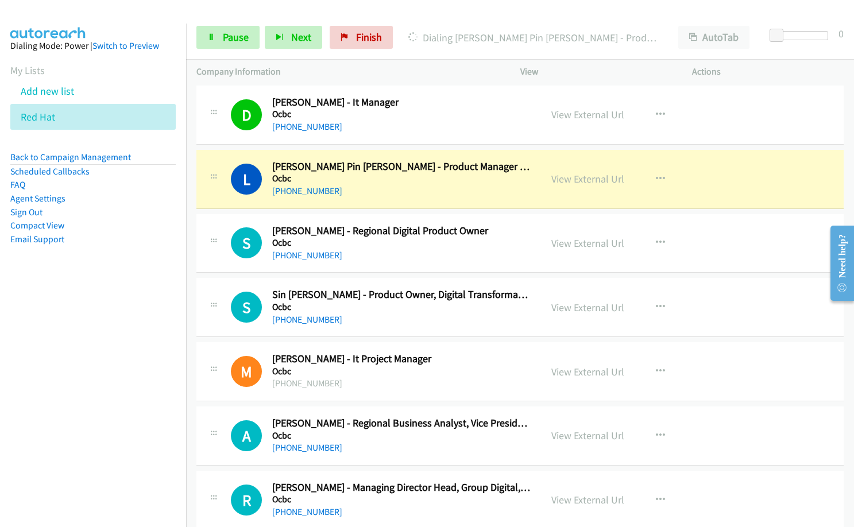
scroll to position [6368, 0]
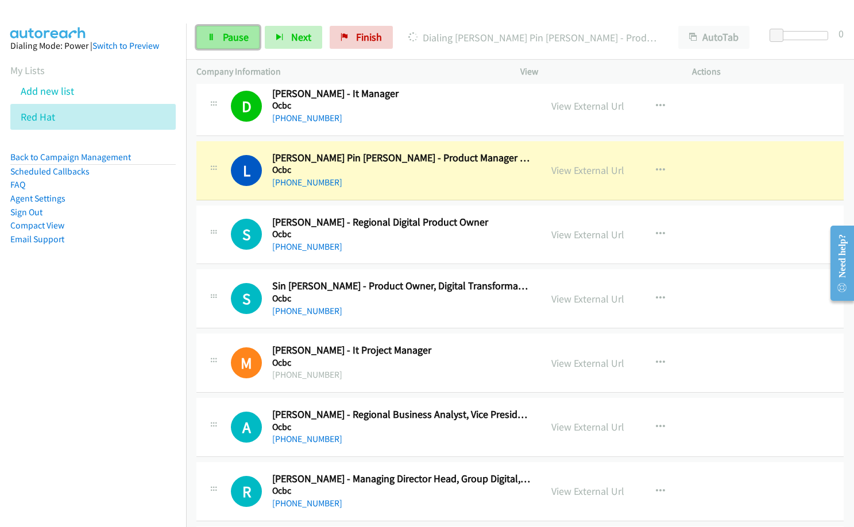
click at [244, 35] on span "Pause" at bounding box center [236, 36] width 26 height 13
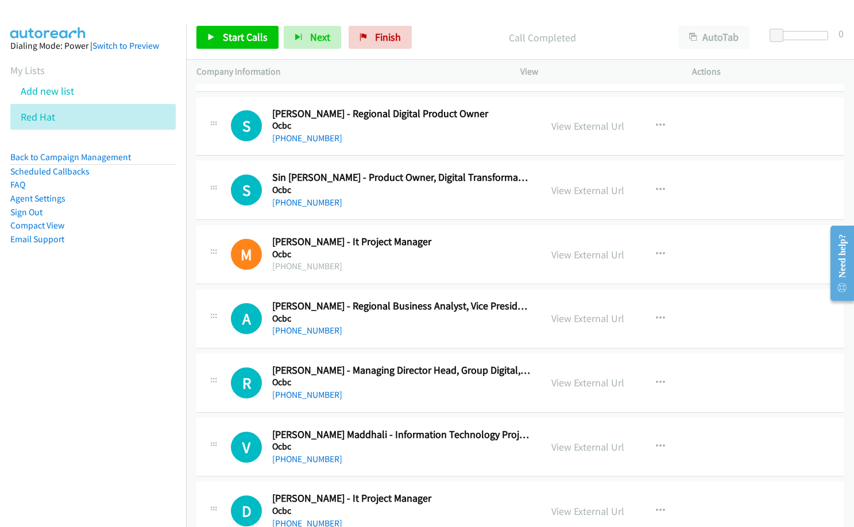
scroll to position [6483, 0]
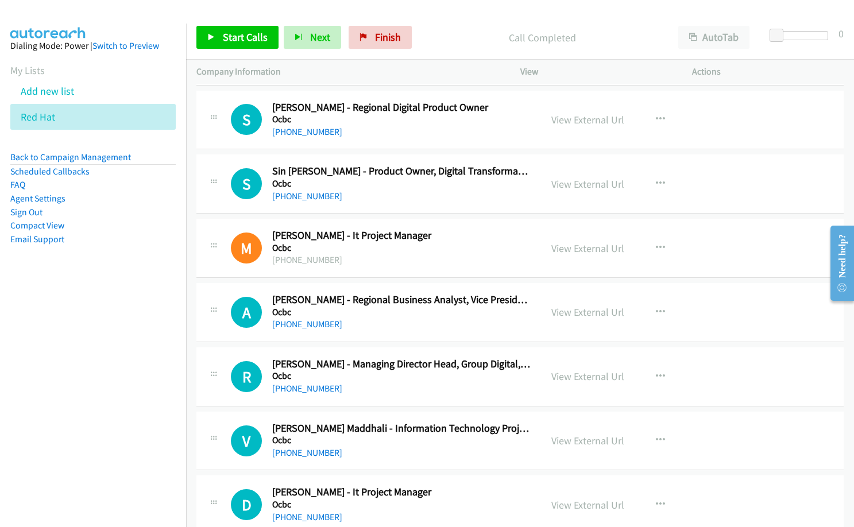
click at [455, 396] on div "R Callback Scheduled [PERSON_NAME] - Managing Director Head, Group Digital, Ope…" at bounding box center [519, 377] width 647 height 59
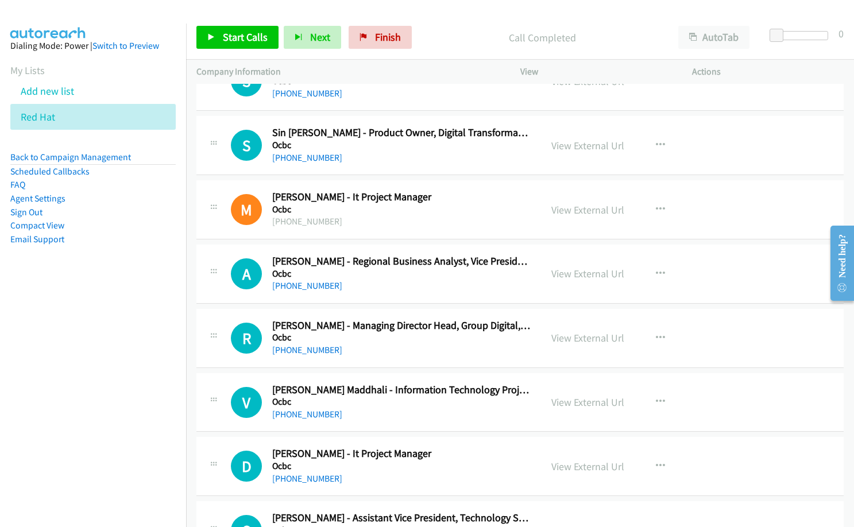
scroll to position [6540, 0]
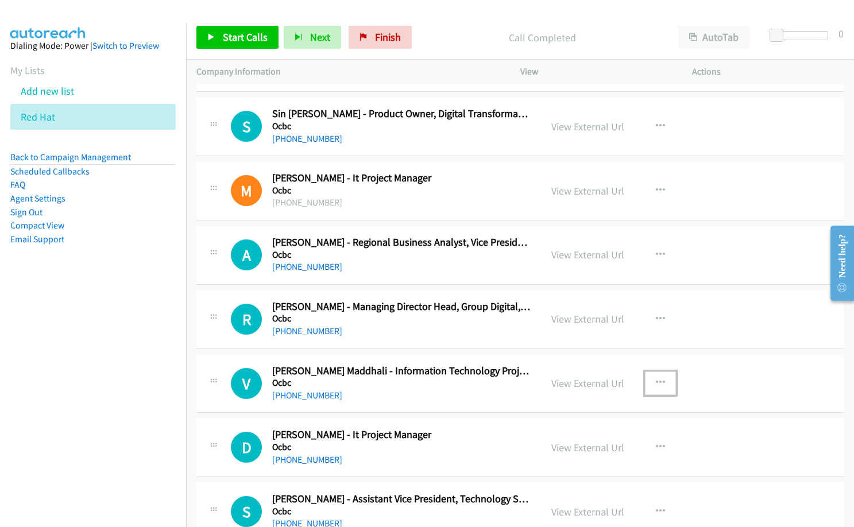
click at [656, 379] on icon "button" at bounding box center [660, 383] width 9 height 9
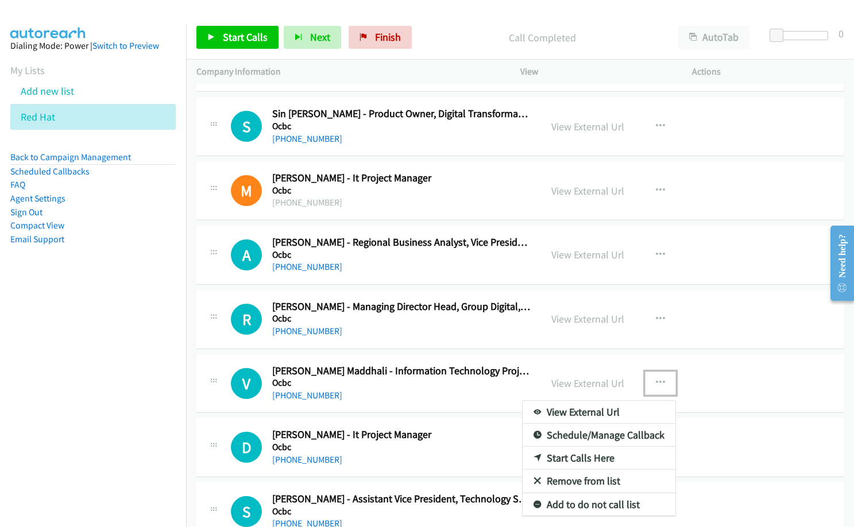
click at [559, 456] on link "Start Calls Here" at bounding box center [599, 458] width 153 height 23
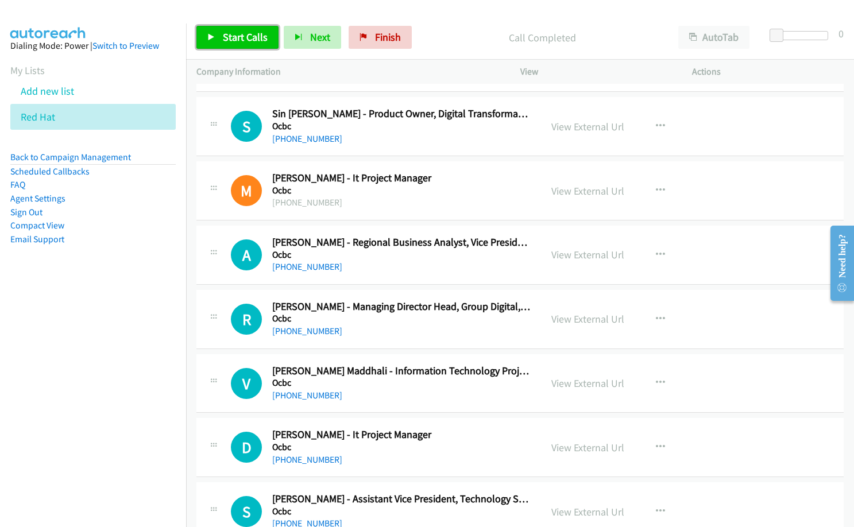
click at [232, 33] on span "Start Calls" at bounding box center [245, 36] width 45 height 13
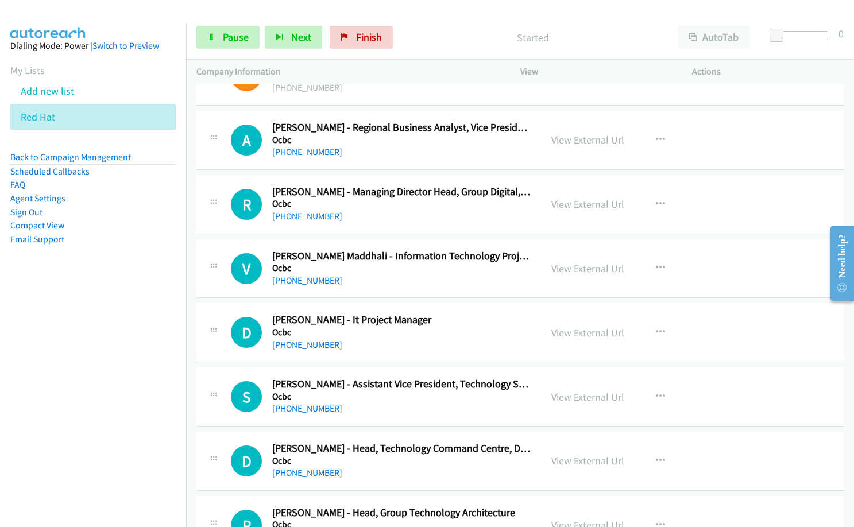
click at [441, 345] on div "[PHONE_NUMBER]" at bounding box center [401, 345] width 258 height 14
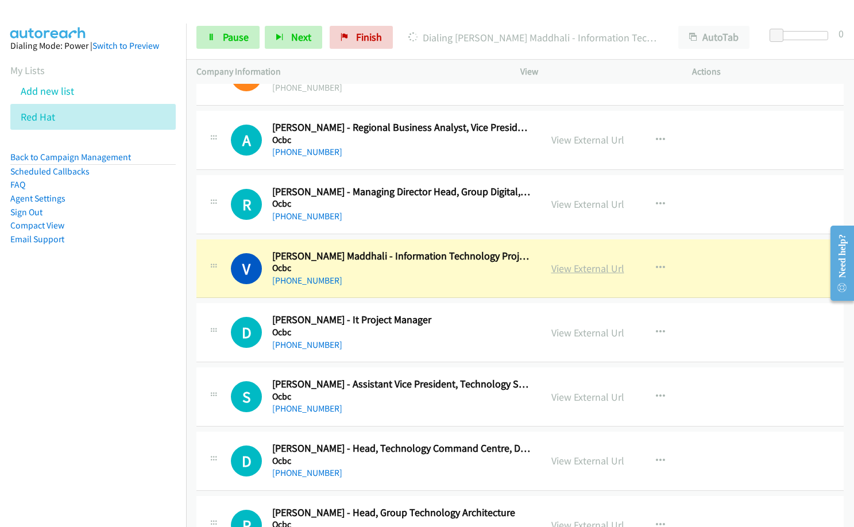
click at [608, 266] on link "View External Url" at bounding box center [587, 268] width 73 height 13
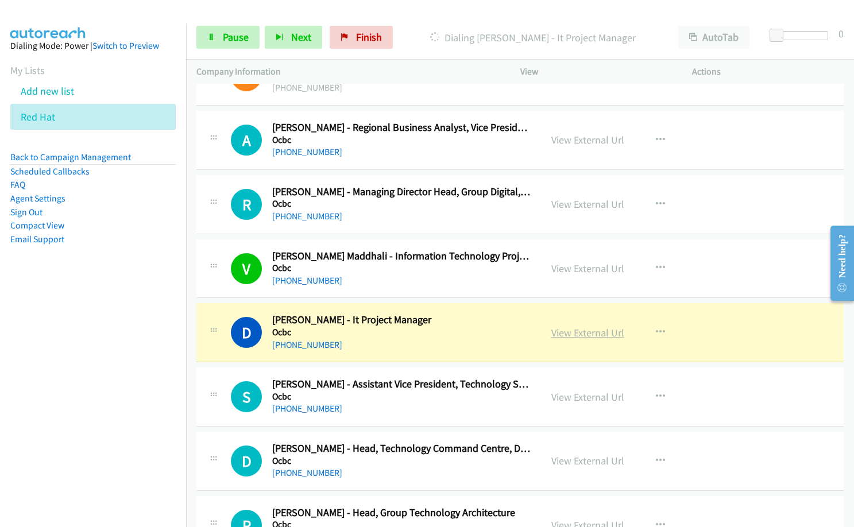
click at [568, 333] on link "View External Url" at bounding box center [587, 332] width 73 height 13
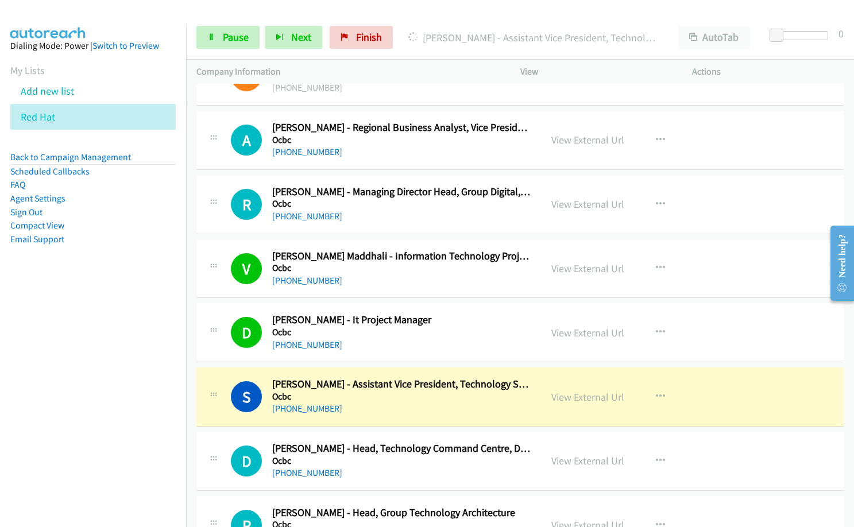
scroll to position [6712, 0]
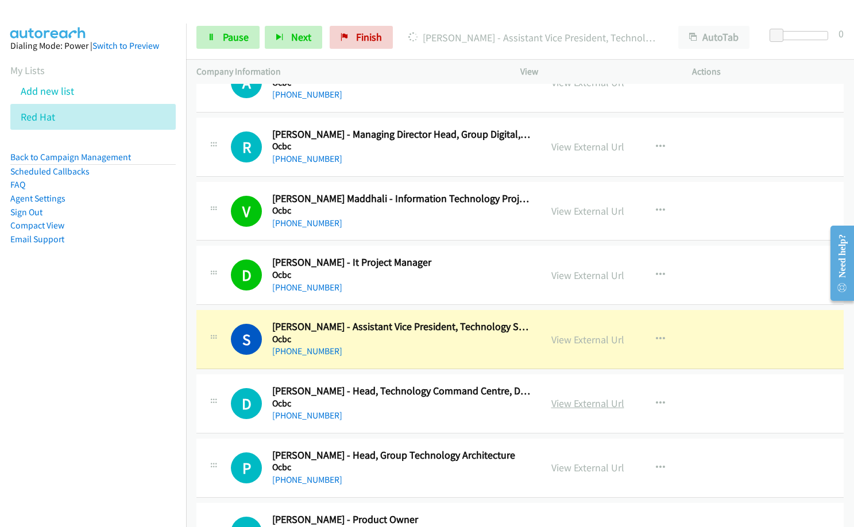
click at [566, 404] on link "View External Url" at bounding box center [587, 403] width 73 height 13
click at [565, 340] on link "View External Url" at bounding box center [587, 339] width 73 height 13
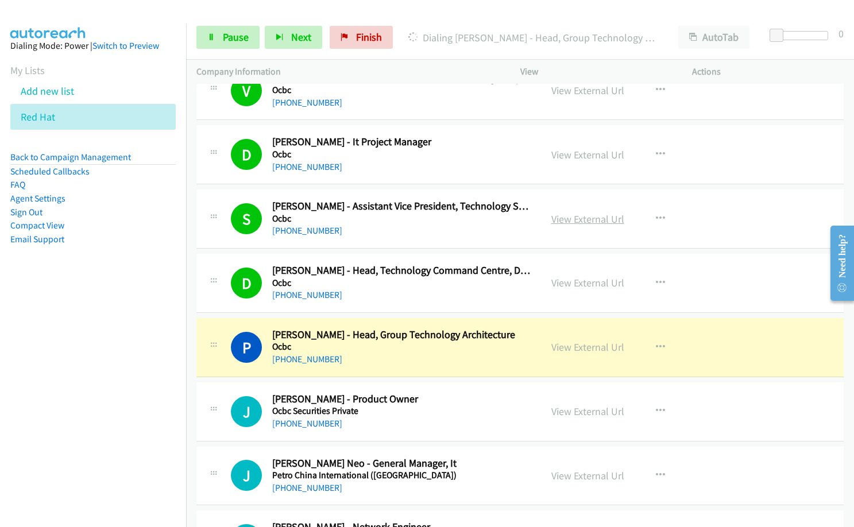
scroll to position [6942, 0]
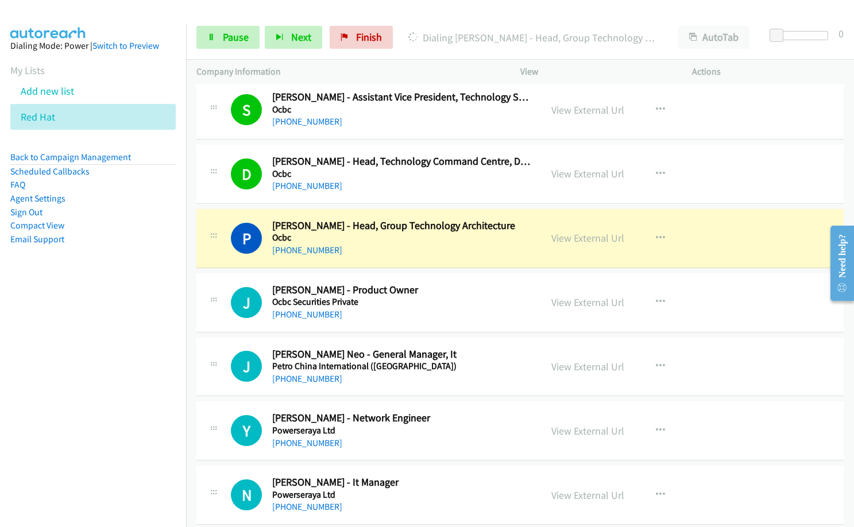
click at [422, 303] on h5 "Ocbc Securities Private" at bounding box center [401, 301] width 258 height 11
click at [656, 298] on icon "button" at bounding box center [660, 302] width 9 height 9
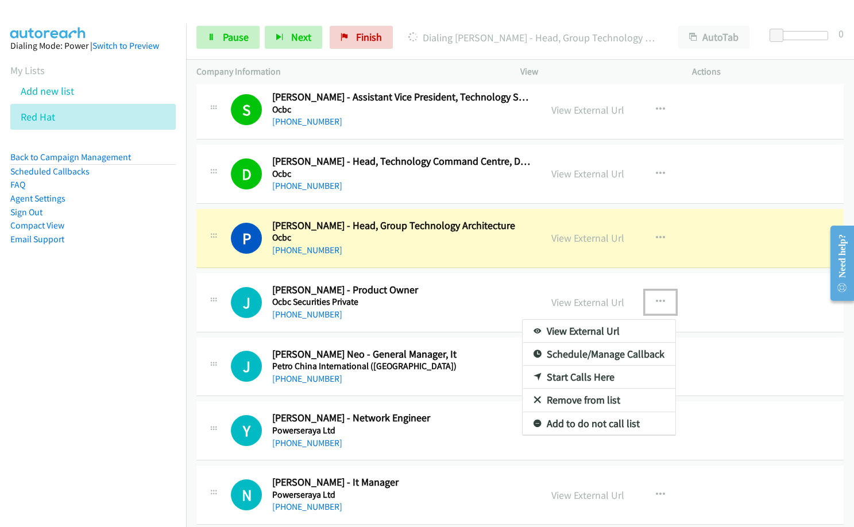
click at [617, 394] on link "Remove from list" at bounding box center [599, 400] width 153 height 23
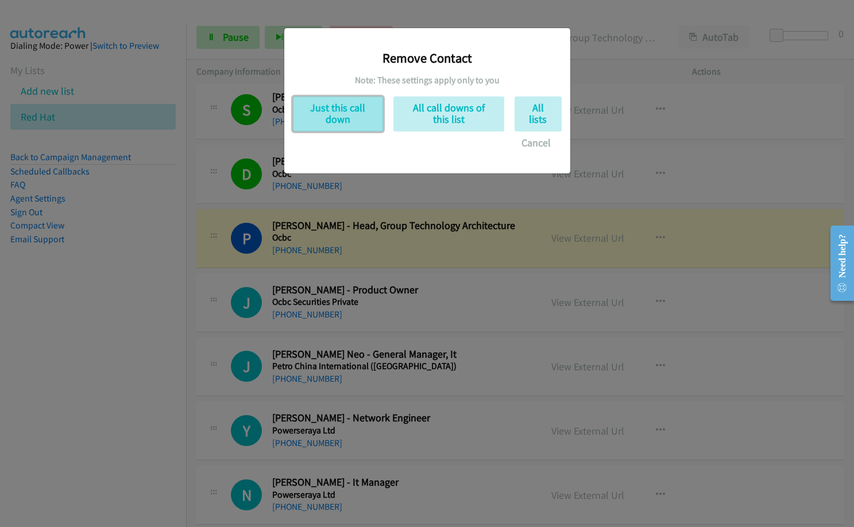
click at [360, 112] on button "Just this call down" at bounding box center [338, 113] width 90 height 35
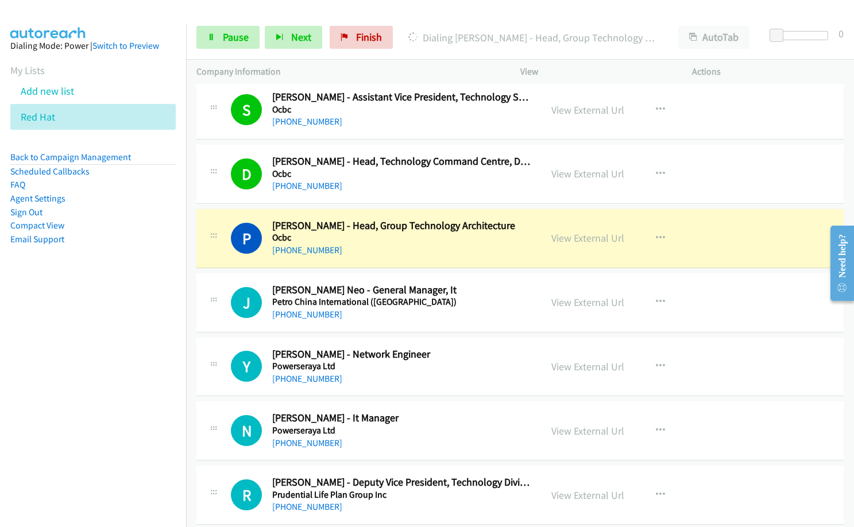
click at [146, 428] on nav "Dialing Mode: Power | Switch to Preview My Lists Add new list Red Hat Back to C…" at bounding box center [93, 287] width 187 height 527
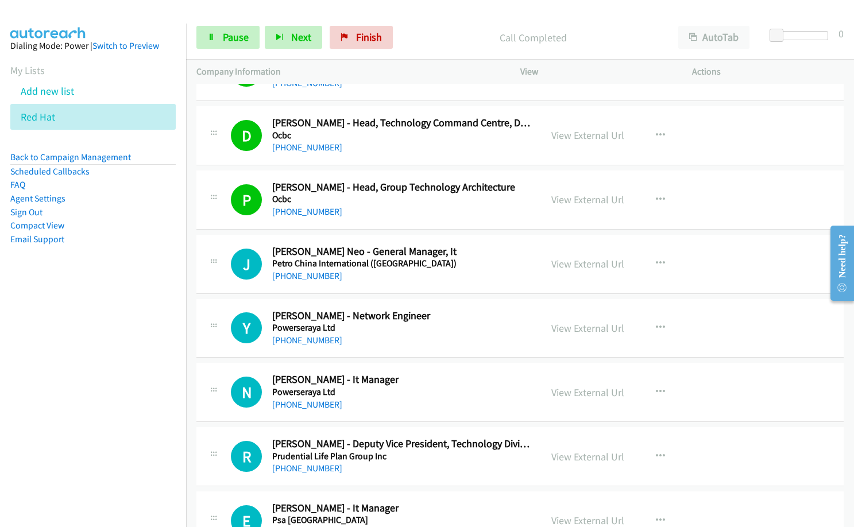
scroll to position [7000, 0]
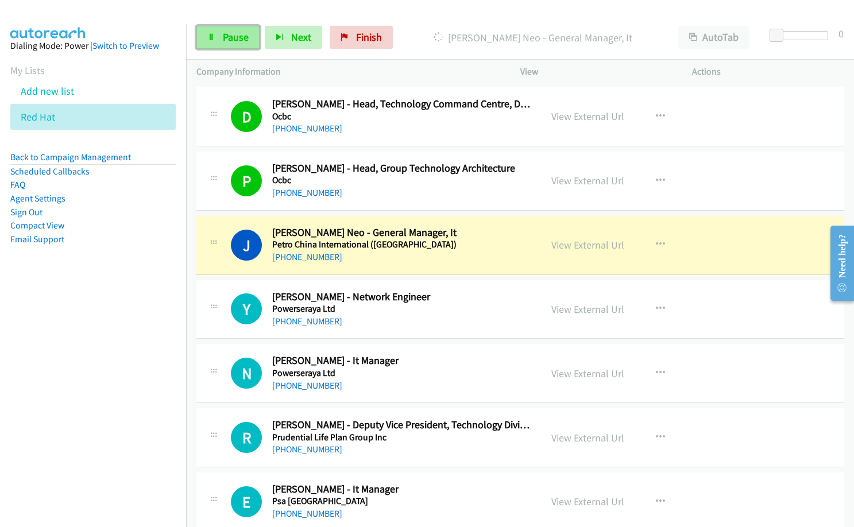
click at [231, 31] on span "Pause" at bounding box center [236, 36] width 26 height 13
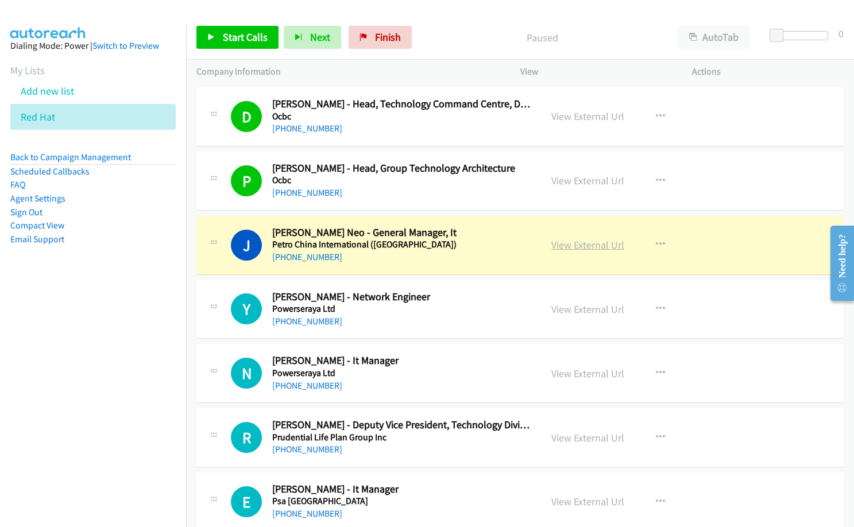
click at [597, 244] on link "View External Url" at bounding box center [587, 244] width 73 height 13
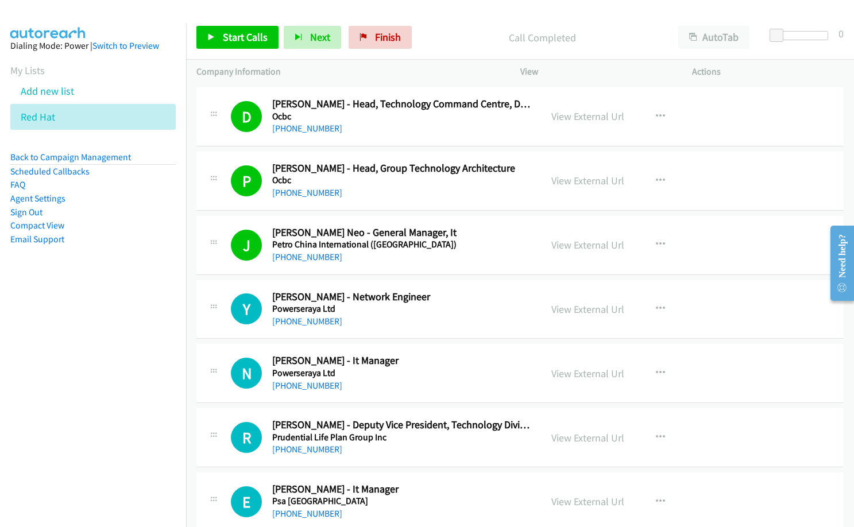
scroll to position [7057, 0]
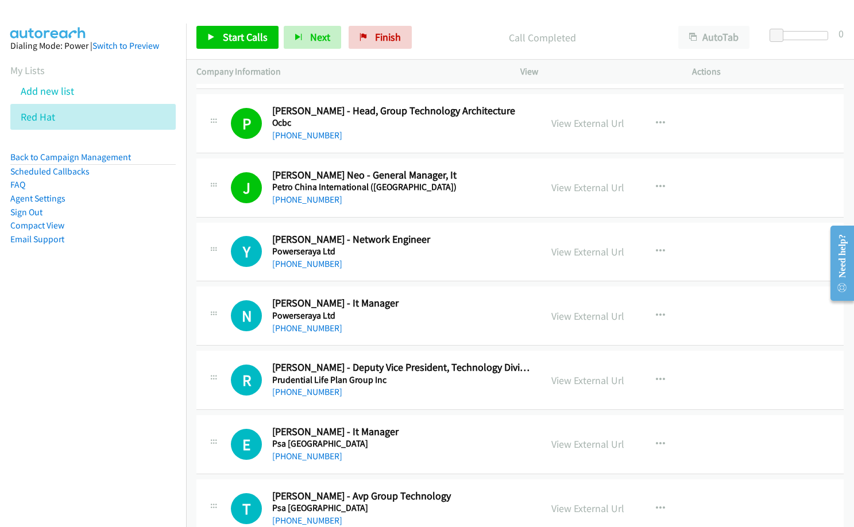
click at [447, 61] on div "Company Information" at bounding box center [348, 72] width 324 height 24
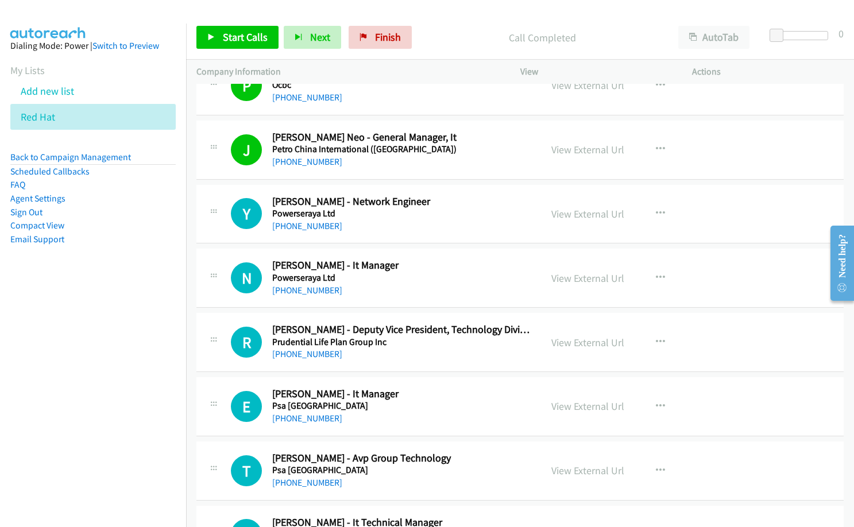
scroll to position [7114, 0]
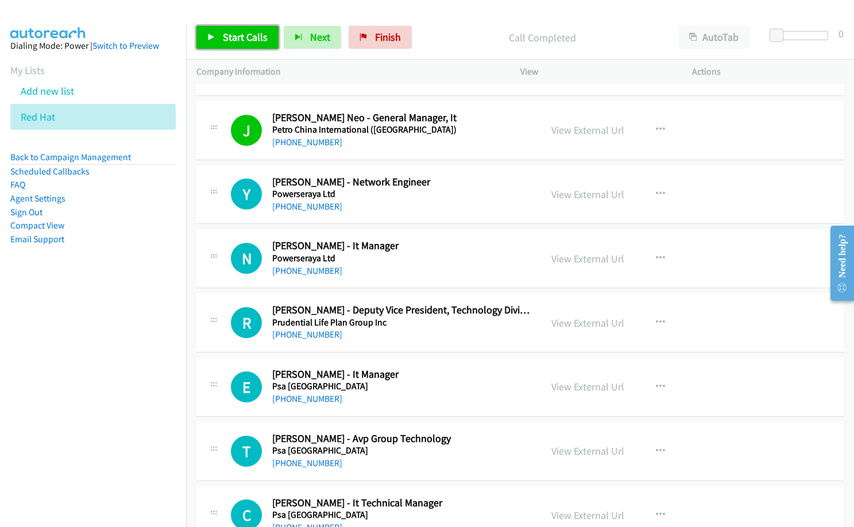
click at [237, 37] on span "Start Calls" at bounding box center [245, 36] width 45 height 13
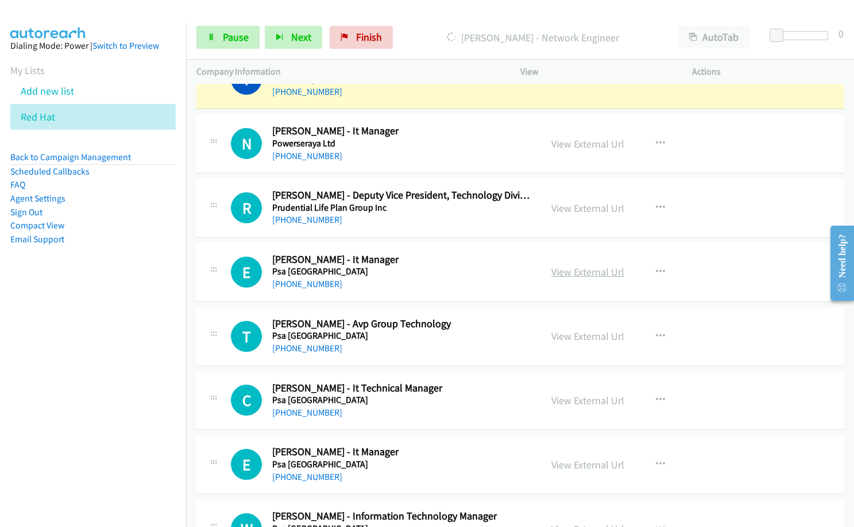
scroll to position [7172, 0]
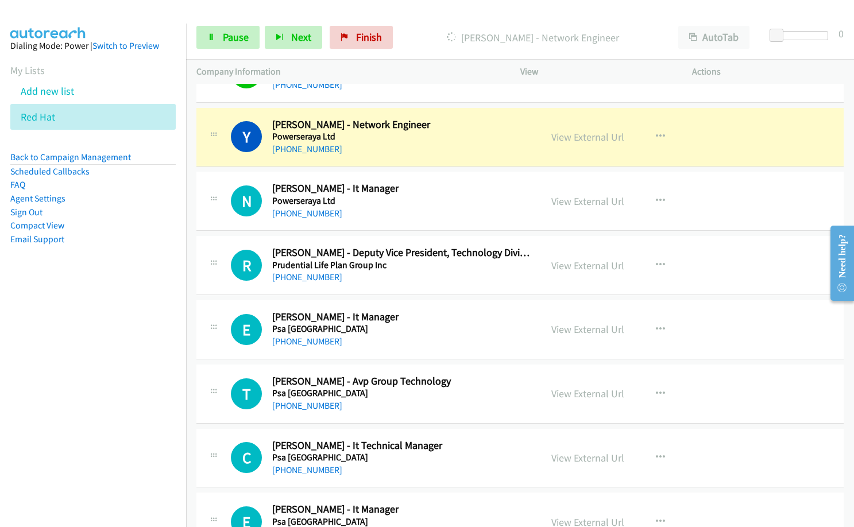
click at [726, 453] on div "C Callback Scheduled [PERSON_NAME] - It Technical Manager Psa [GEOGRAPHIC_DATA]…" at bounding box center [519, 458] width 647 height 59
click at [400, 155] on div "[PHONE_NUMBER]" at bounding box center [401, 149] width 258 height 14
click at [595, 137] on link "View External Url" at bounding box center [587, 136] width 73 height 13
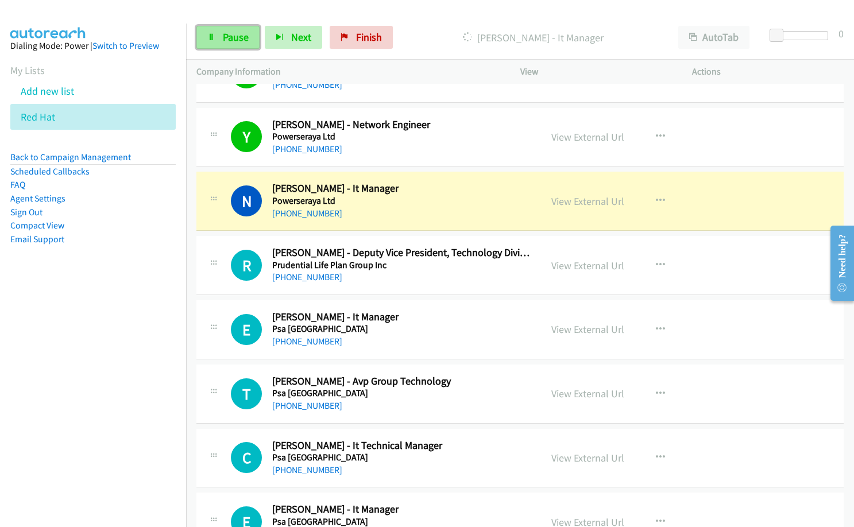
click at [233, 33] on span "Pause" at bounding box center [236, 36] width 26 height 13
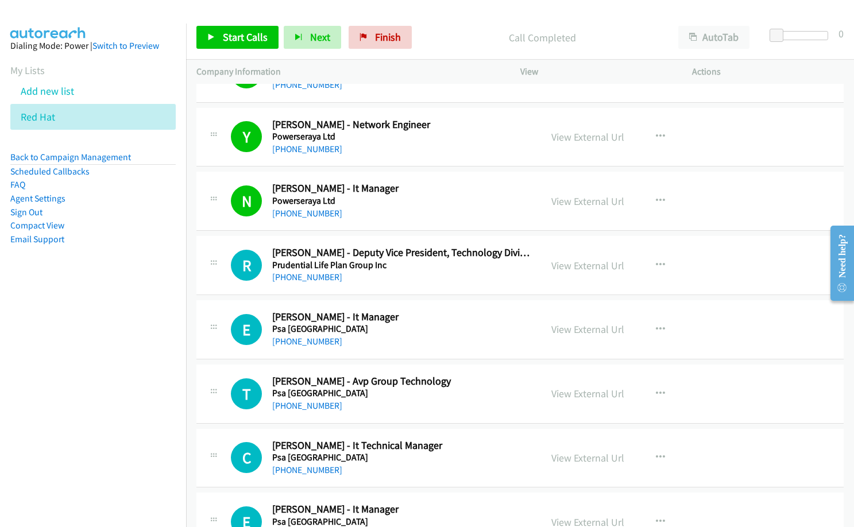
click at [412, 153] on div "[PHONE_NUMBER]" at bounding box center [401, 149] width 258 height 14
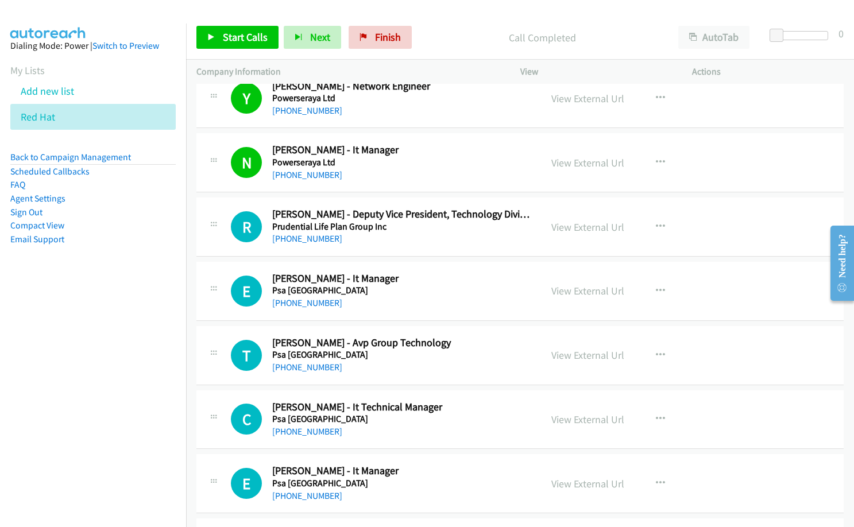
scroll to position [7229, 0]
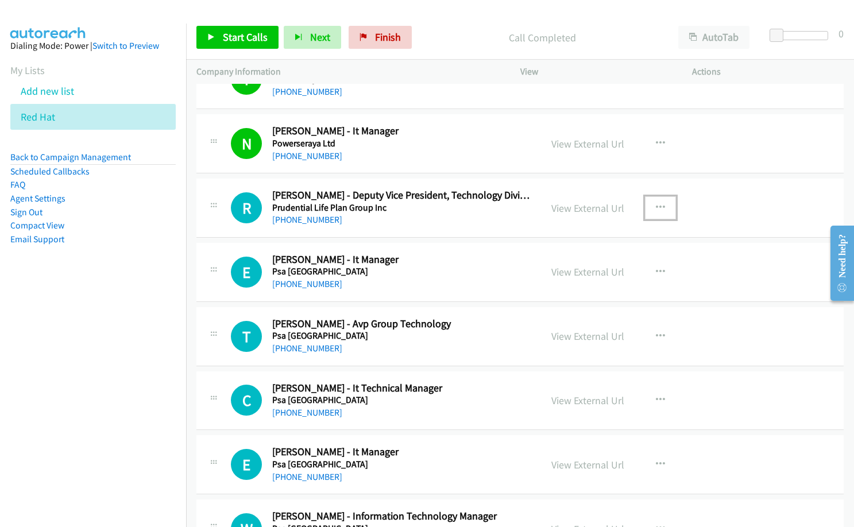
click at [660, 207] on icon "button" at bounding box center [660, 207] width 9 height 9
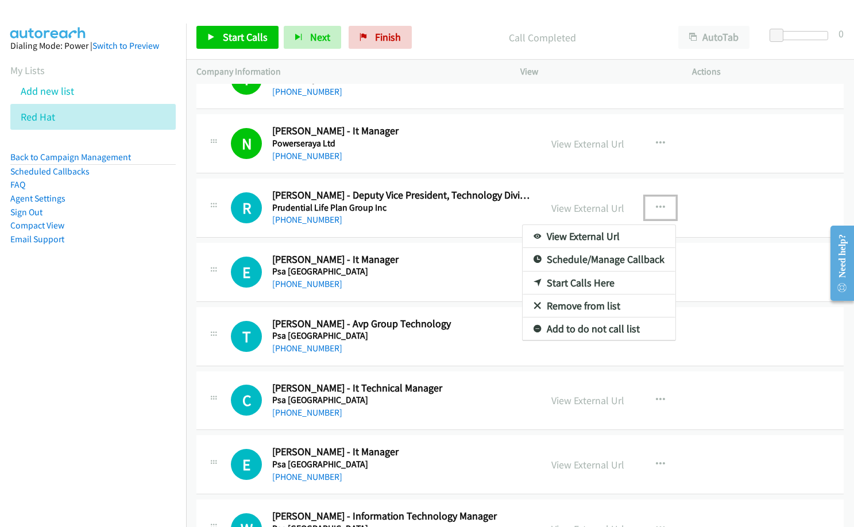
click at [597, 283] on link "Start Calls Here" at bounding box center [599, 283] width 153 height 23
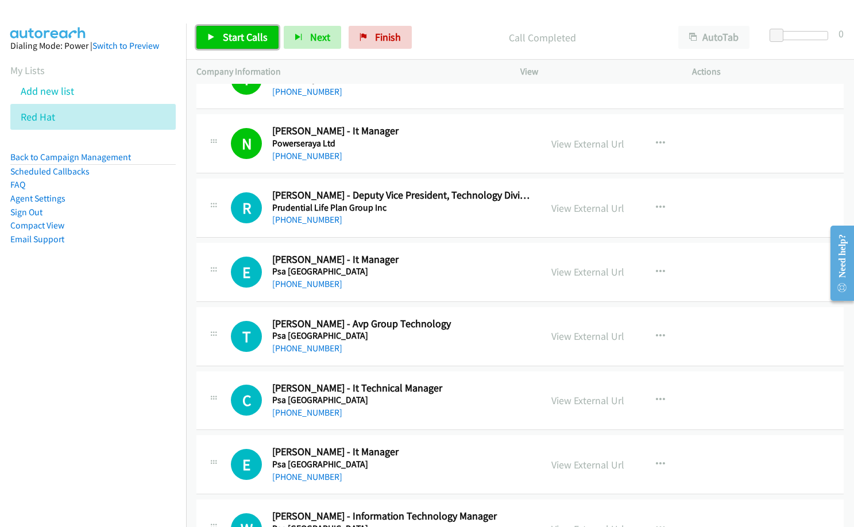
click at [221, 38] on link "Start Calls" at bounding box center [237, 37] width 82 height 23
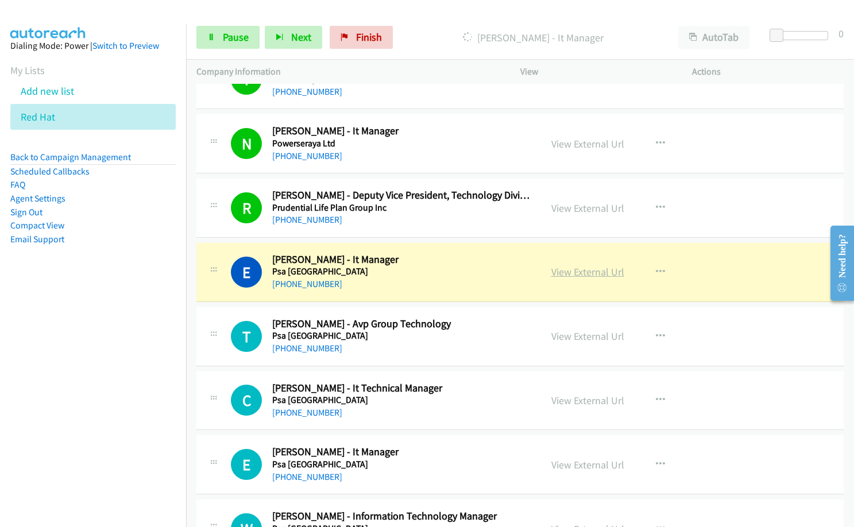
click at [606, 275] on link "View External Url" at bounding box center [587, 271] width 73 height 13
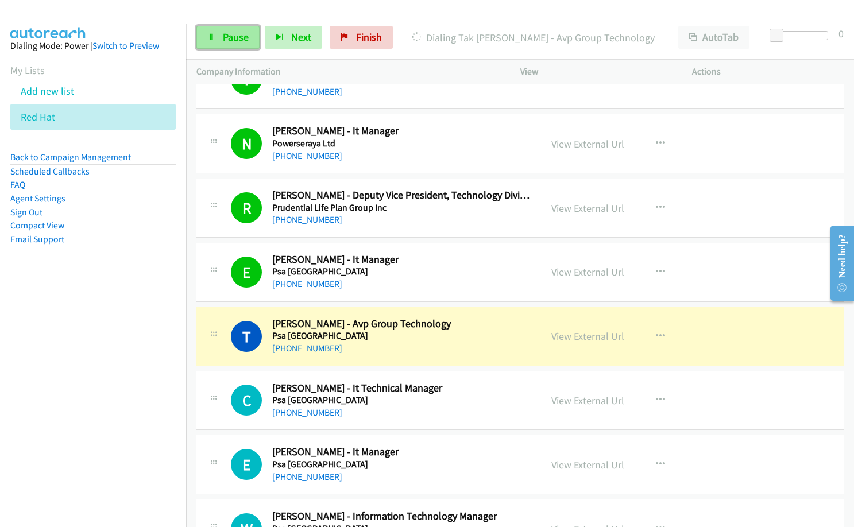
click at [237, 48] on link "Pause" at bounding box center [227, 37] width 63 height 23
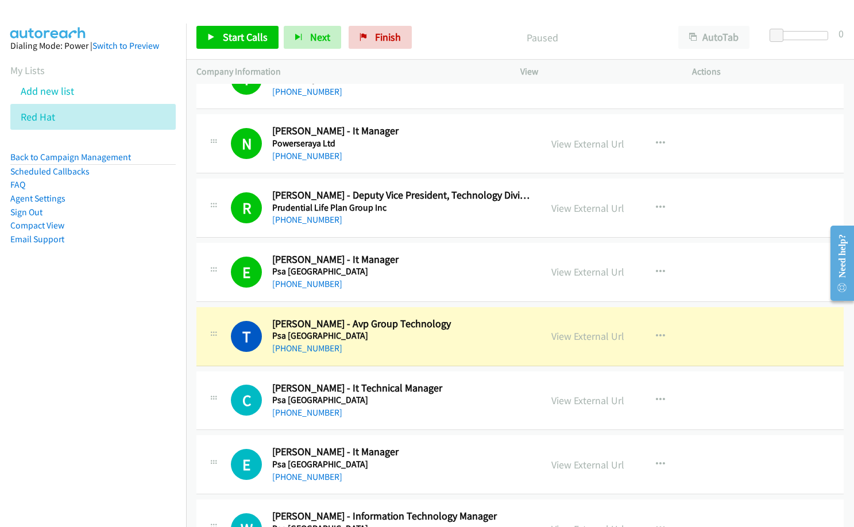
drag, startPoint x: 427, startPoint y: 30, endPoint x: 450, endPoint y: 26, distance: 23.3
click at [429, 30] on p "Paused" at bounding box center [542, 38] width 230 height 16
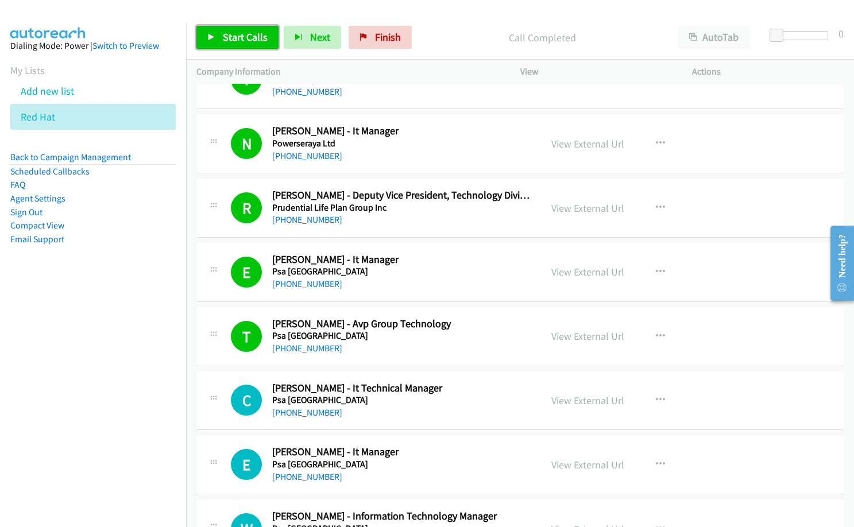
click at [241, 34] on span "Start Calls" at bounding box center [245, 36] width 45 height 13
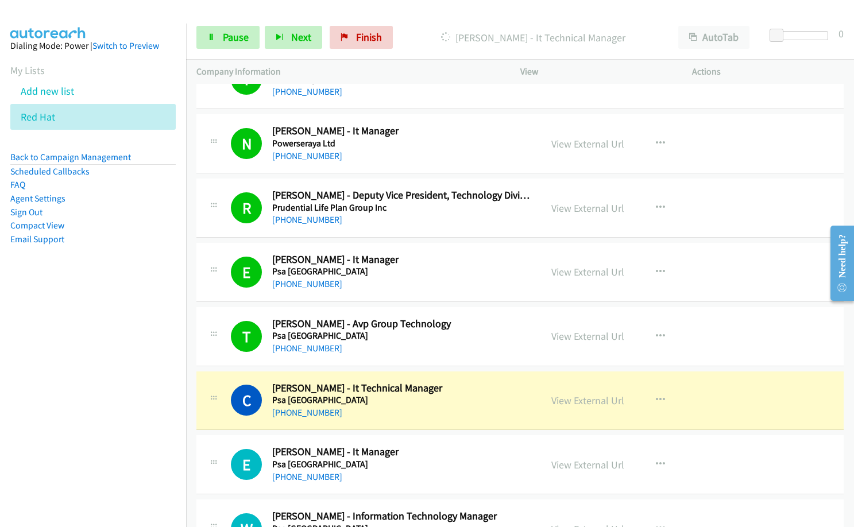
click at [97, 384] on nav "Dialing Mode: Power | Switch to Preview My Lists Add new list Red Hat Back to C…" at bounding box center [93, 287] width 187 height 527
click at [418, 395] on h5 "Psa [GEOGRAPHIC_DATA]" at bounding box center [401, 400] width 258 height 11
click at [582, 403] on link "View External Url" at bounding box center [587, 400] width 73 height 13
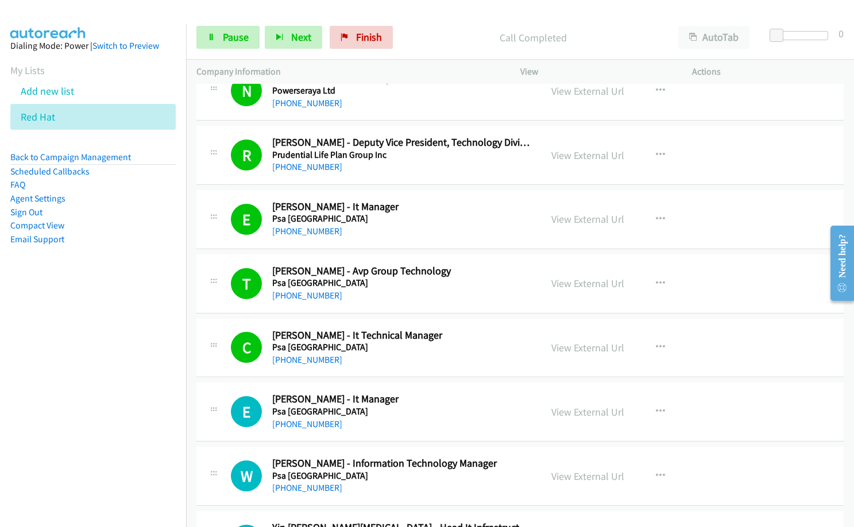
scroll to position [7344, 0]
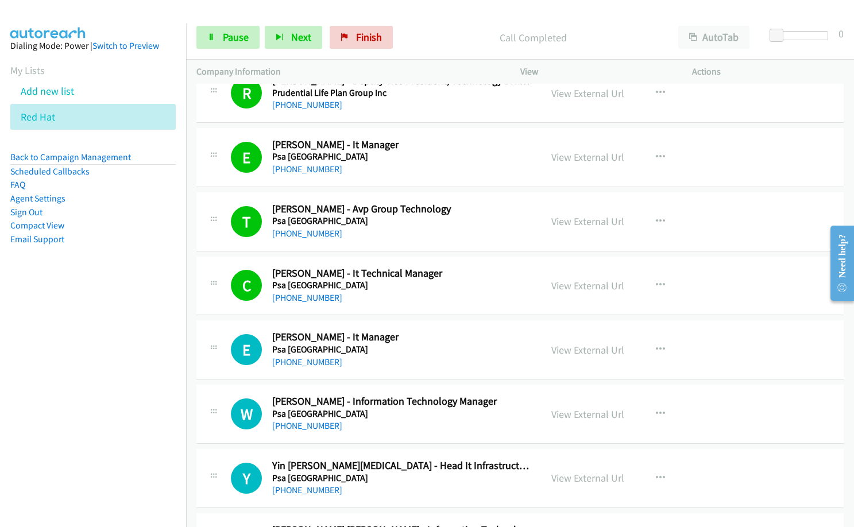
drag, startPoint x: 420, startPoint y: 130, endPoint x: 465, endPoint y: 109, distance: 50.4
click at [420, 130] on div "E Callback Scheduled [PERSON_NAME] - It Manager Psa [GEOGRAPHIC_DATA] [GEOGRAPH…" at bounding box center [519, 157] width 647 height 59
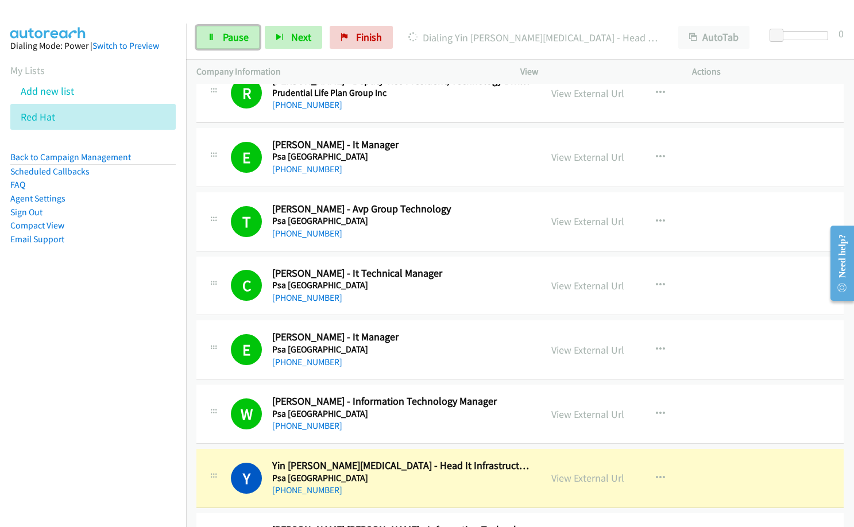
drag, startPoint x: 229, startPoint y: 42, endPoint x: 275, endPoint y: 140, distance: 108.7
click at [229, 42] on span "Pause" at bounding box center [236, 36] width 26 height 13
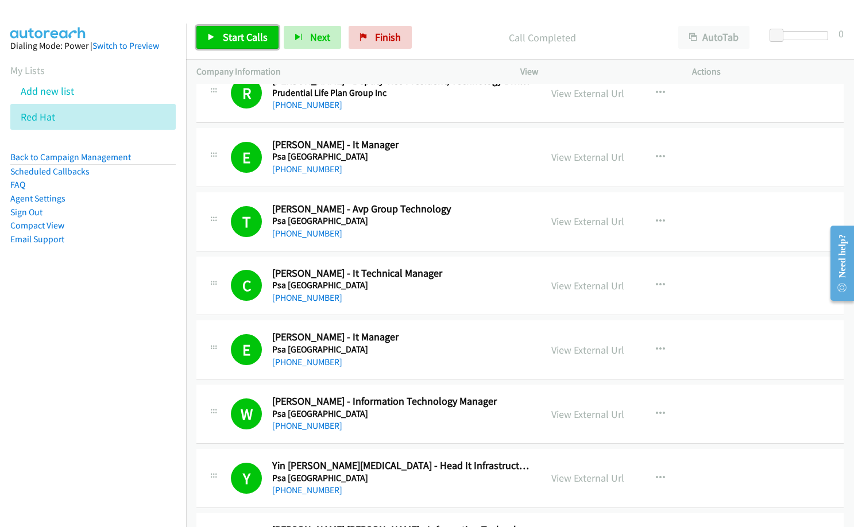
click at [258, 36] on span "Start Calls" at bounding box center [245, 36] width 45 height 13
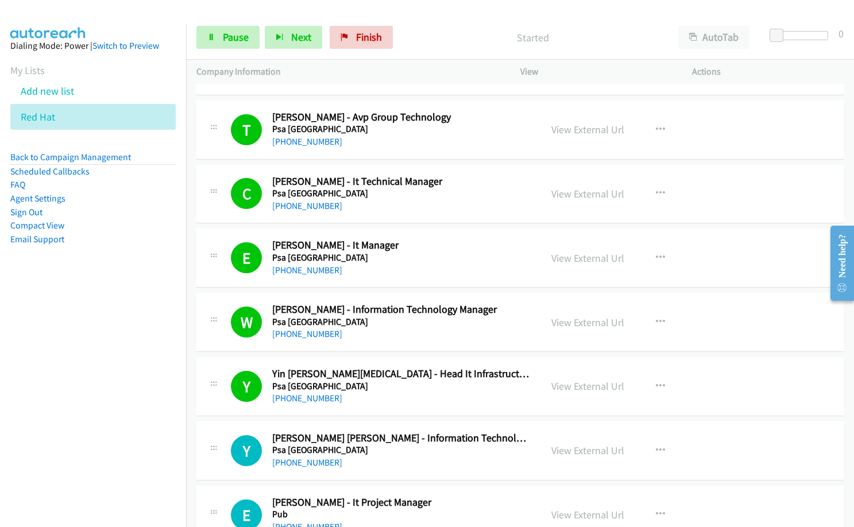
scroll to position [7459, 0]
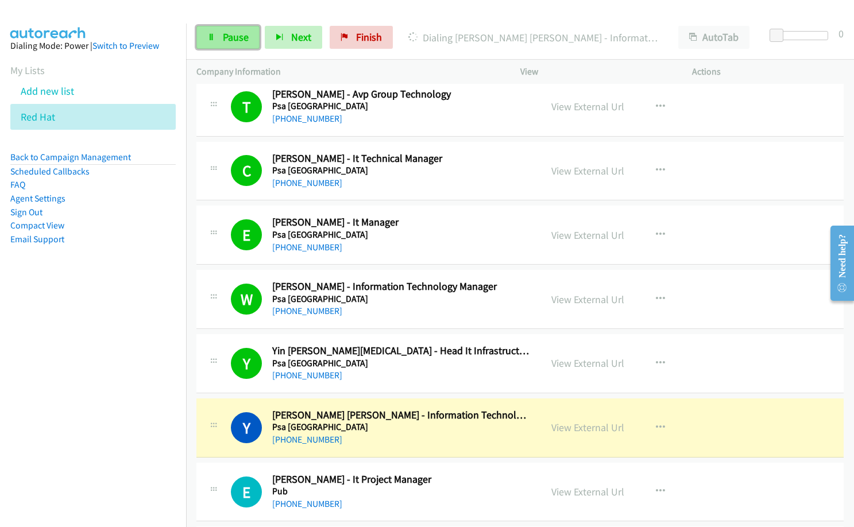
click at [225, 26] on link "Pause" at bounding box center [227, 37] width 63 height 23
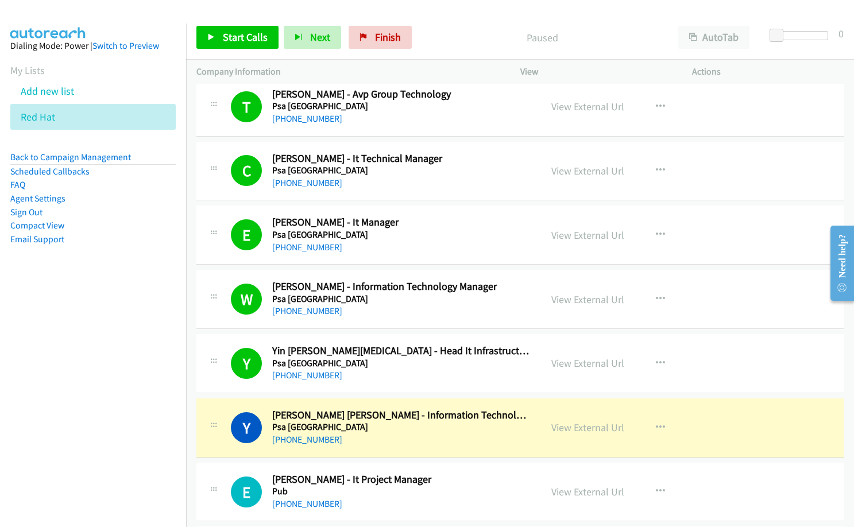
click at [173, 391] on nav "Dialing Mode: Power | Switch to Preview My Lists Add new list Red Hat Back to C…" at bounding box center [93, 287] width 187 height 527
click at [576, 427] on link "View External Url" at bounding box center [587, 427] width 73 height 13
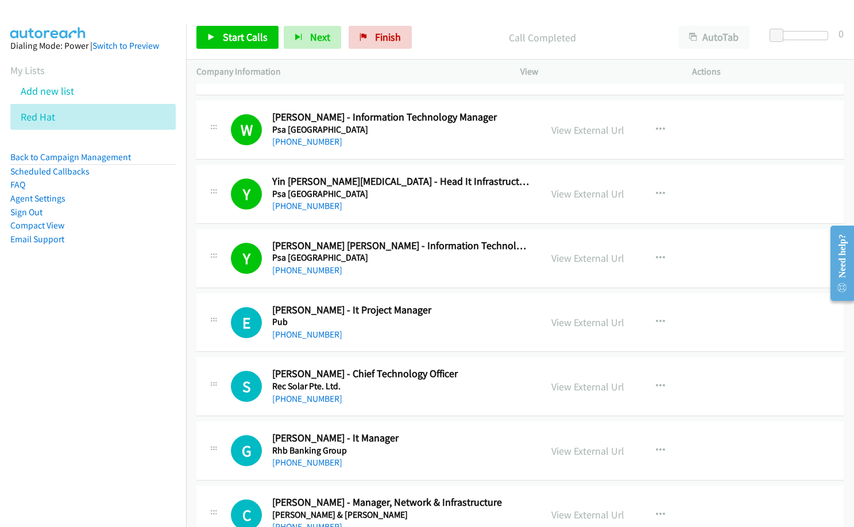
scroll to position [7631, 0]
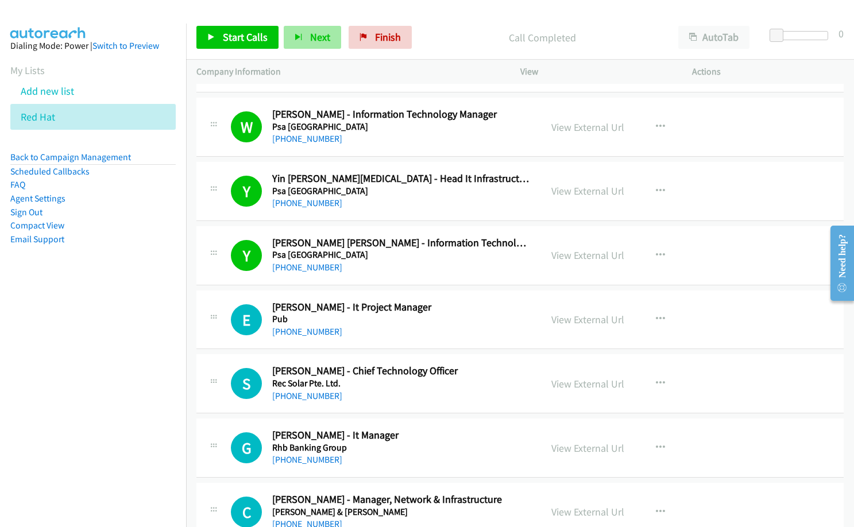
drag, startPoint x: 250, startPoint y: 54, endPoint x: 310, endPoint y: 42, distance: 61.5
click at [250, 53] on div "Start Calls Pause Next Finish Call Completed AutoTab AutoTab 0" at bounding box center [520, 38] width 668 height 44
click at [226, 44] on link "Start Calls" at bounding box center [237, 37] width 82 height 23
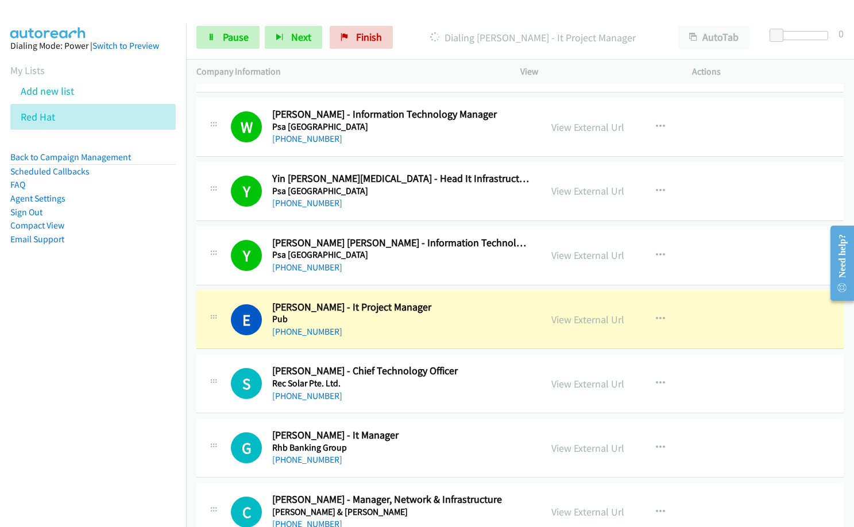
scroll to position [7689, 0]
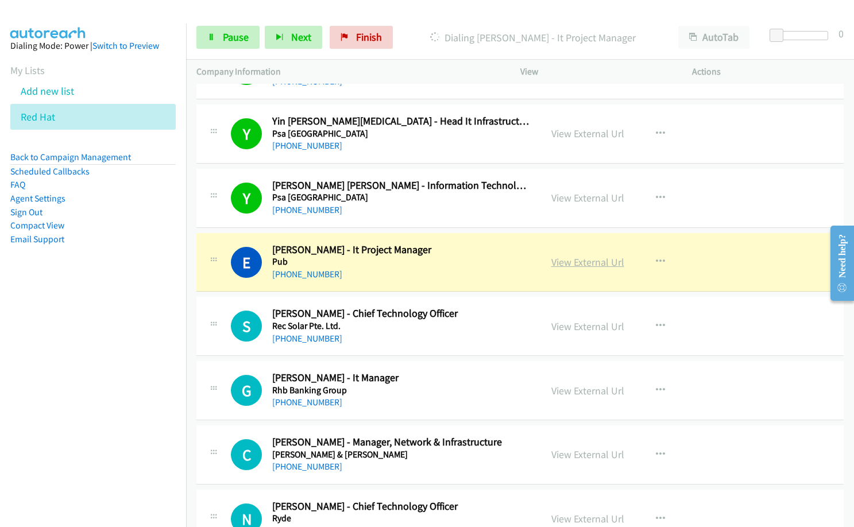
click at [588, 259] on link "View External Url" at bounding box center [587, 262] width 73 height 13
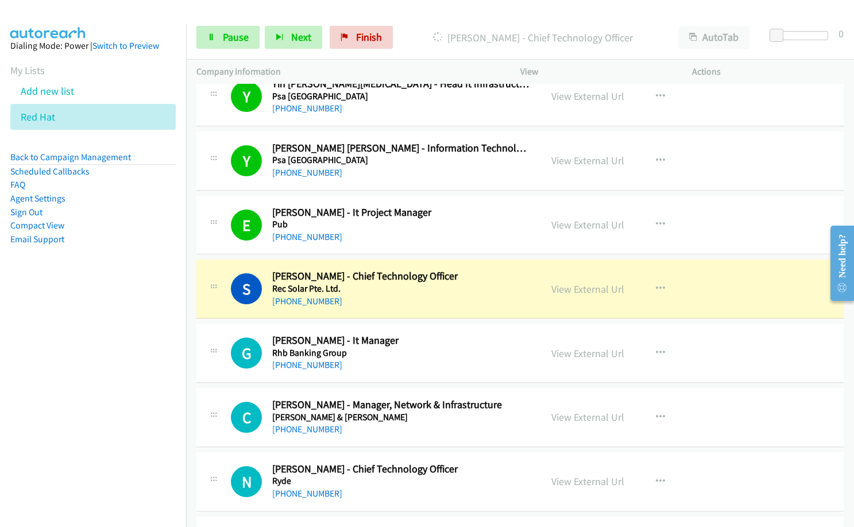
scroll to position [7746, 0]
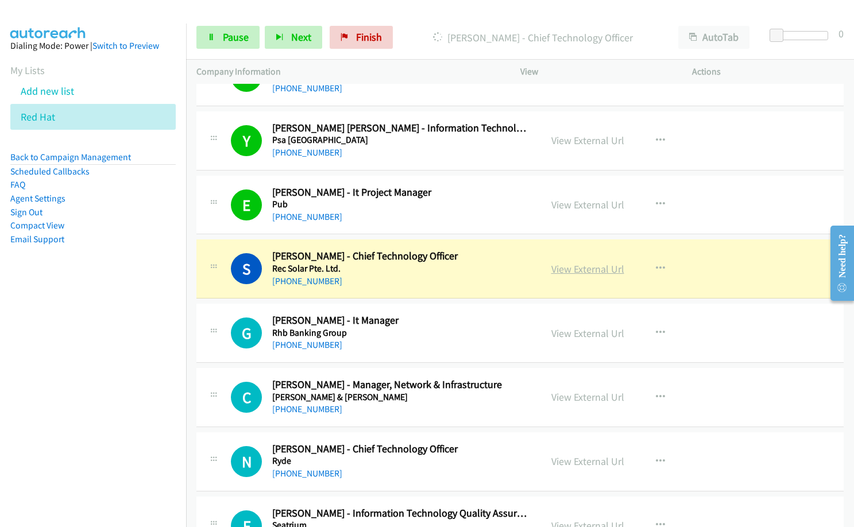
click at [568, 271] on link "View External Url" at bounding box center [587, 268] width 73 height 13
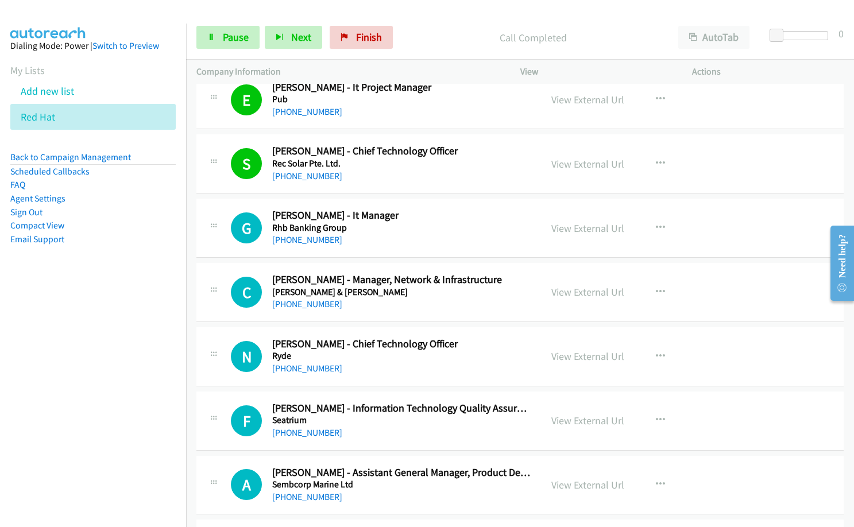
scroll to position [7861, 0]
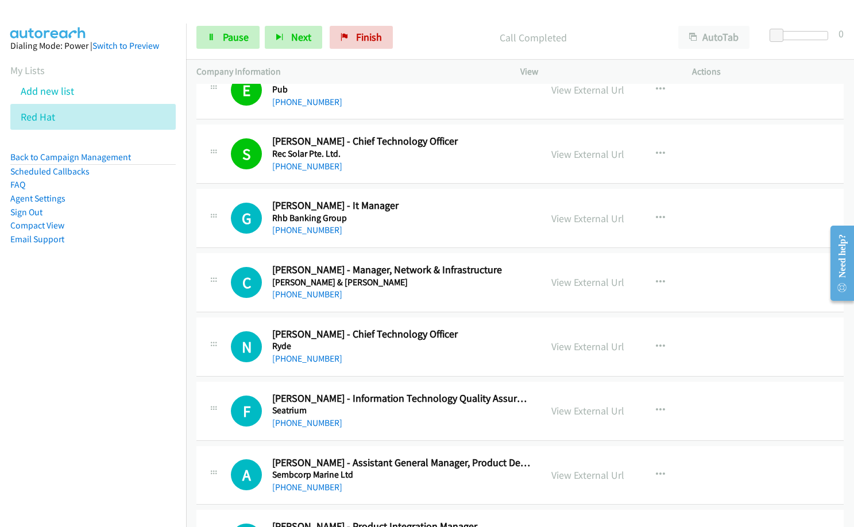
click at [393, 102] on div "[PHONE_NUMBER]" at bounding box center [401, 102] width 258 height 14
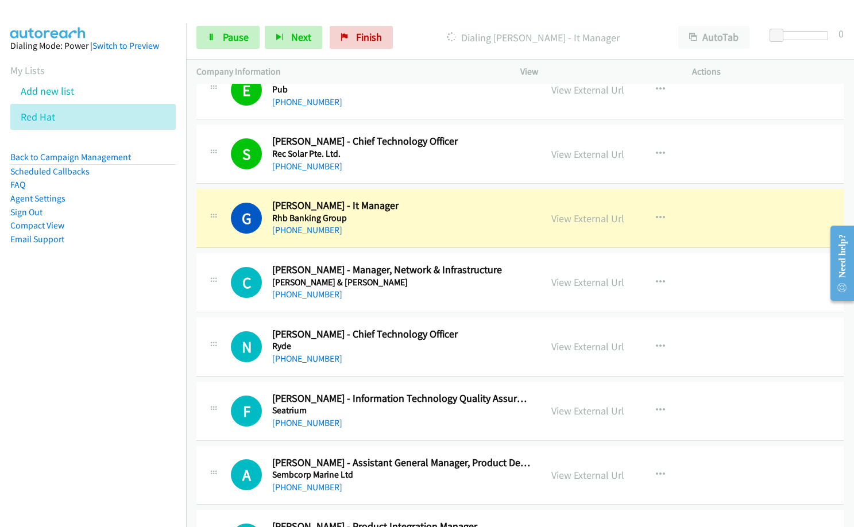
click at [377, 298] on div "[PHONE_NUMBER]" at bounding box center [401, 295] width 258 height 14
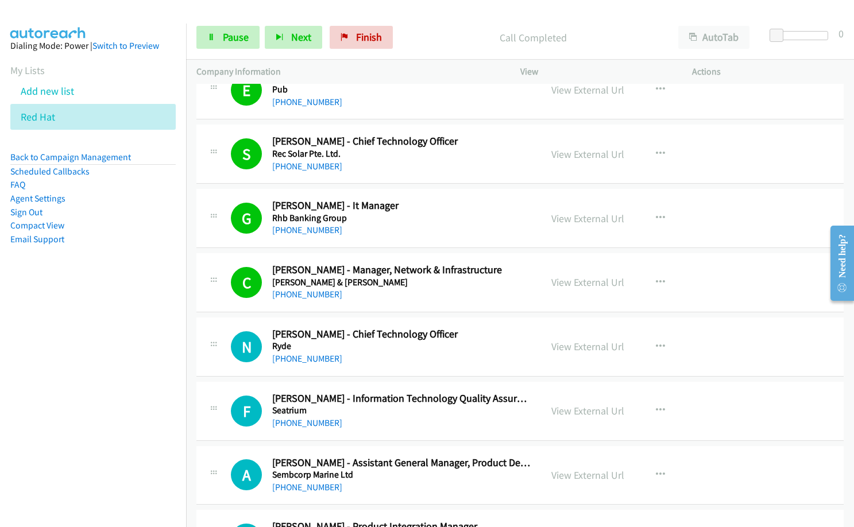
click at [404, 298] on div "[PHONE_NUMBER]" at bounding box center [401, 295] width 258 height 14
click at [421, 443] on td "A Callback Scheduled [PERSON_NAME] - Assistant General Manager, Product Design …" at bounding box center [520, 475] width 668 height 64
click at [500, 422] on div "[PHONE_NUMBER]" at bounding box center [401, 423] width 258 height 14
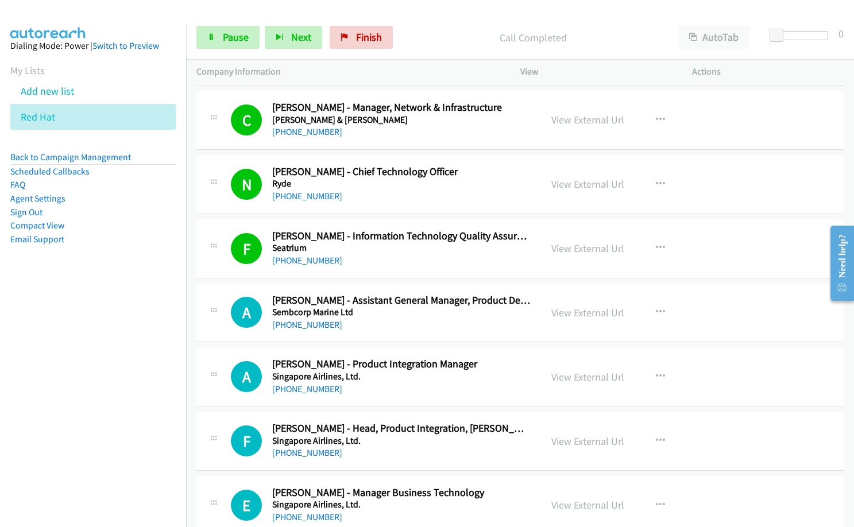
scroll to position [8034, 0]
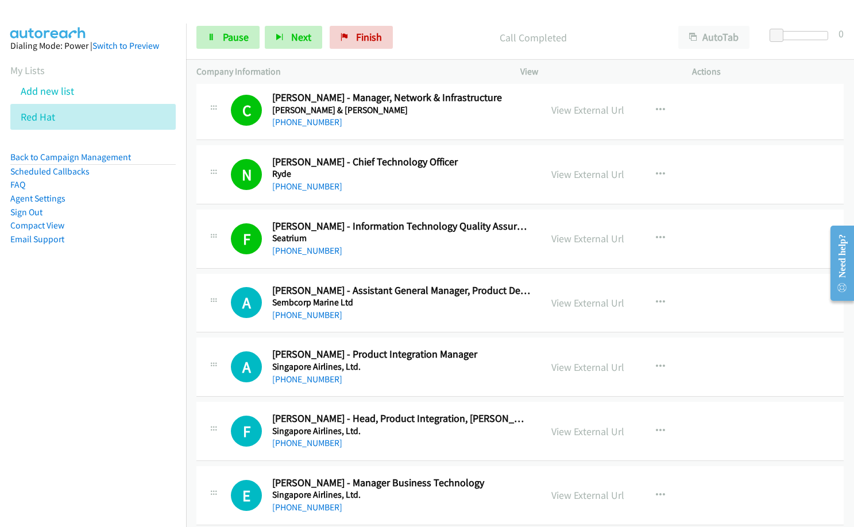
click at [465, 382] on div "[PHONE_NUMBER]" at bounding box center [401, 380] width 258 height 14
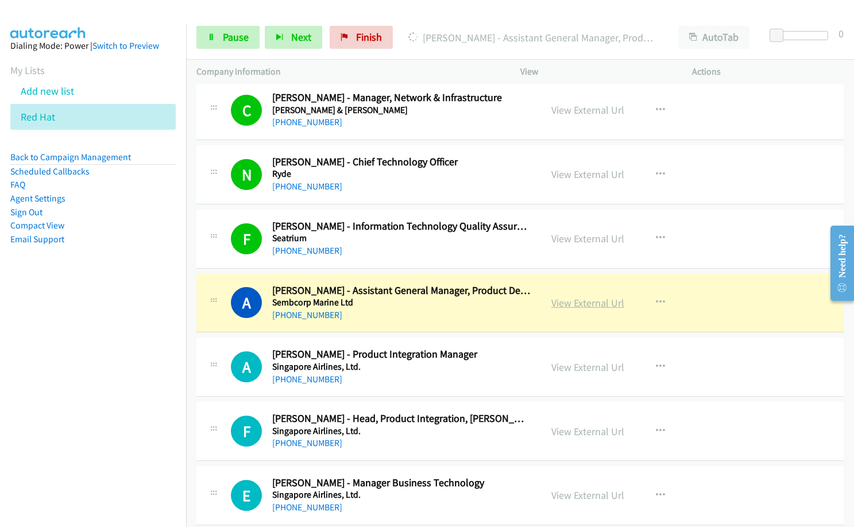
click at [584, 302] on link "View External Url" at bounding box center [587, 302] width 73 height 13
click at [532, 370] on div "A Callback Scheduled [PERSON_NAME] - Product Integration Manager Singapore Airl…" at bounding box center [368, 367] width 345 height 38
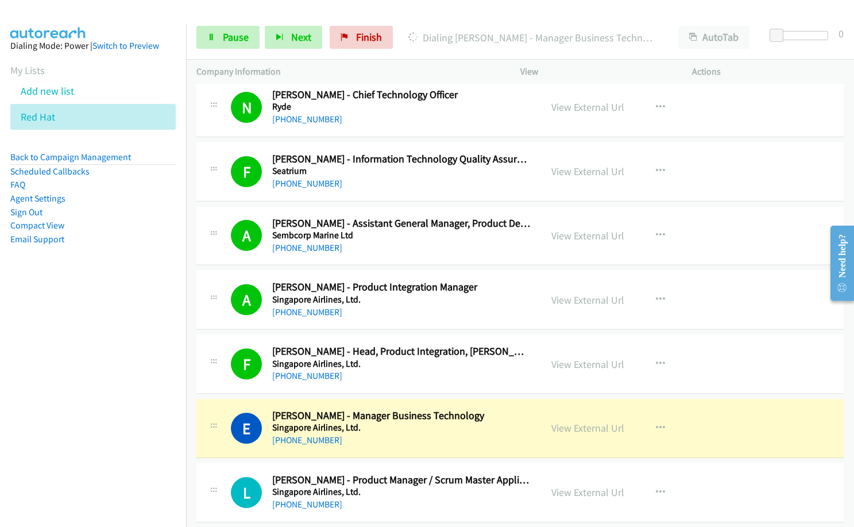
scroll to position [8148, 0]
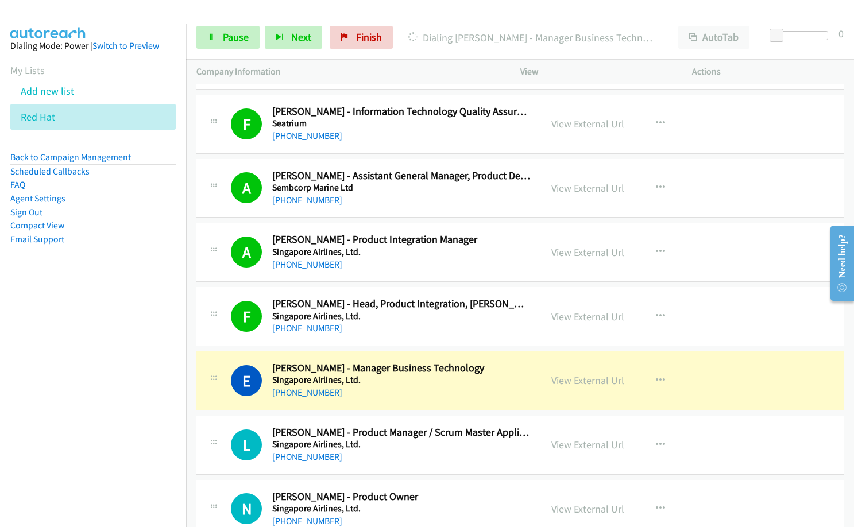
click at [446, 441] on h5 "Singapore Airlines, Ltd." at bounding box center [401, 444] width 258 height 11
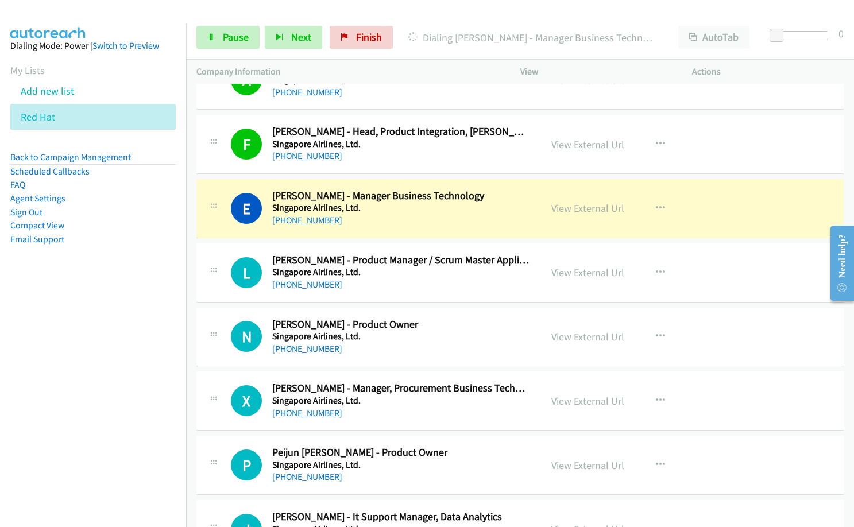
click at [393, 219] on div "[PHONE_NUMBER]" at bounding box center [401, 221] width 258 height 14
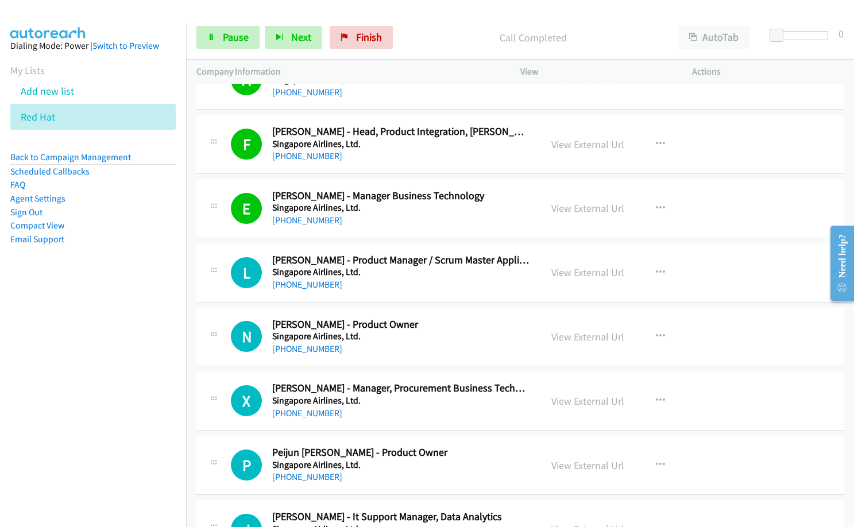
click at [410, 63] on div "Company Information" at bounding box center [348, 72] width 324 height 24
click at [428, 42] on p "Call Completed" at bounding box center [532, 38] width 249 height 16
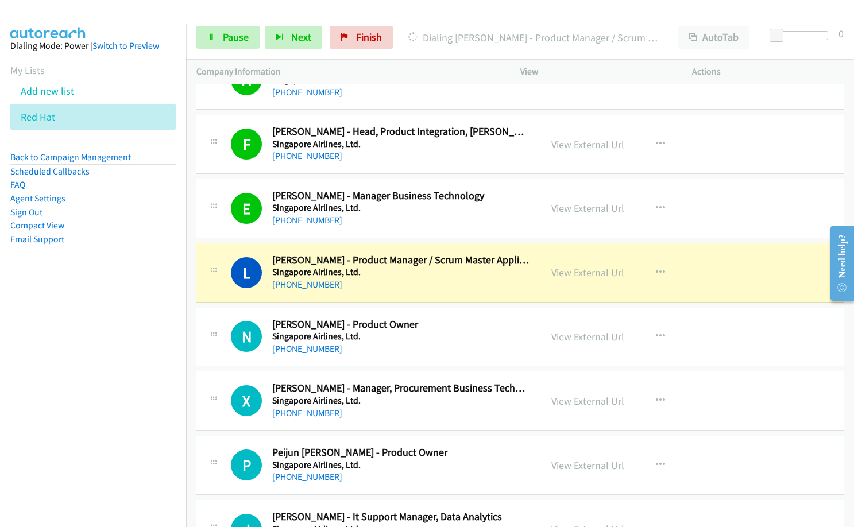
scroll to position [8378, 0]
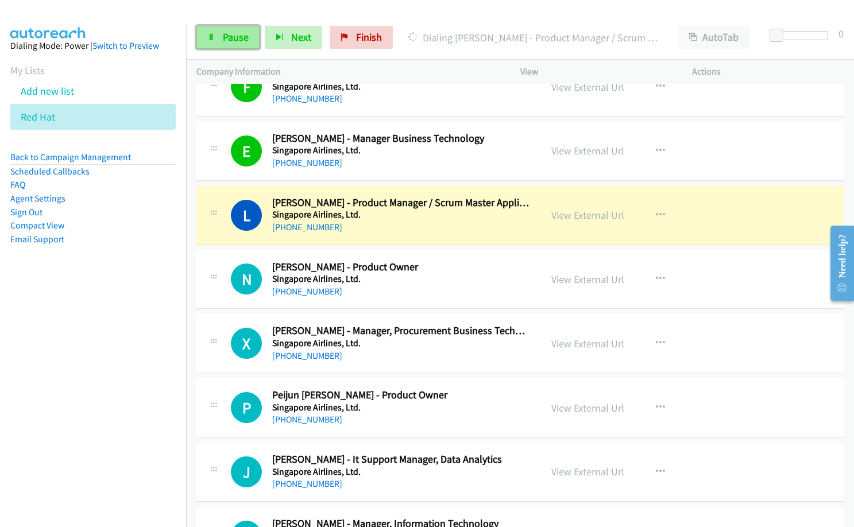
click at [230, 38] on span "Pause" at bounding box center [236, 36] width 26 height 13
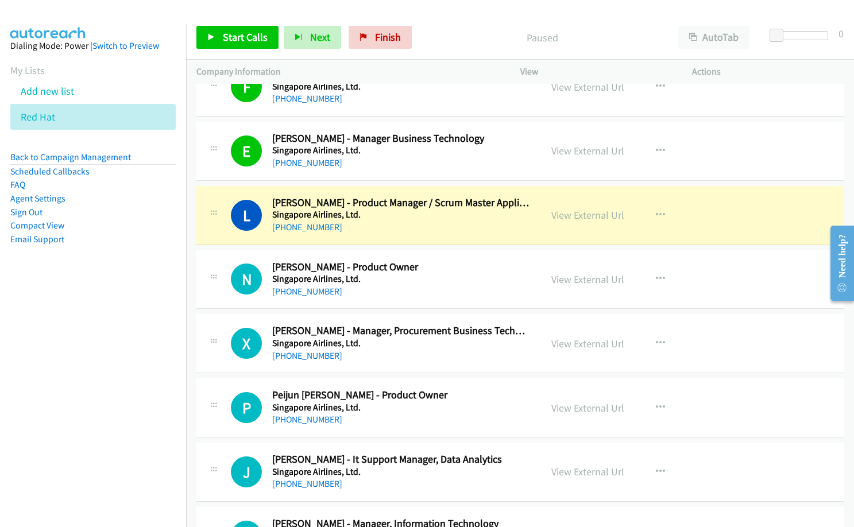
click at [420, 257] on div "N Callback Scheduled [PERSON_NAME] - Product Owner Singapore Airlines, Ltd. [GE…" at bounding box center [519, 279] width 647 height 59
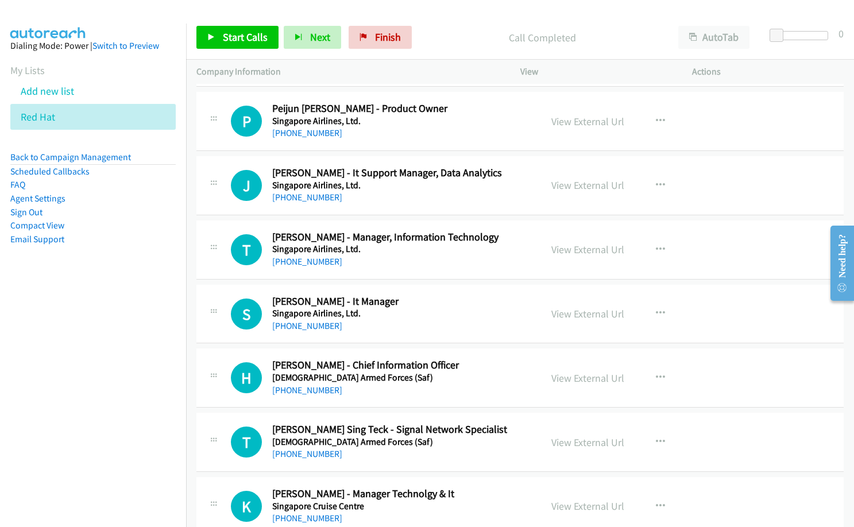
scroll to position [8665, 0]
click at [656, 250] on icon "button" at bounding box center [660, 249] width 9 height 9
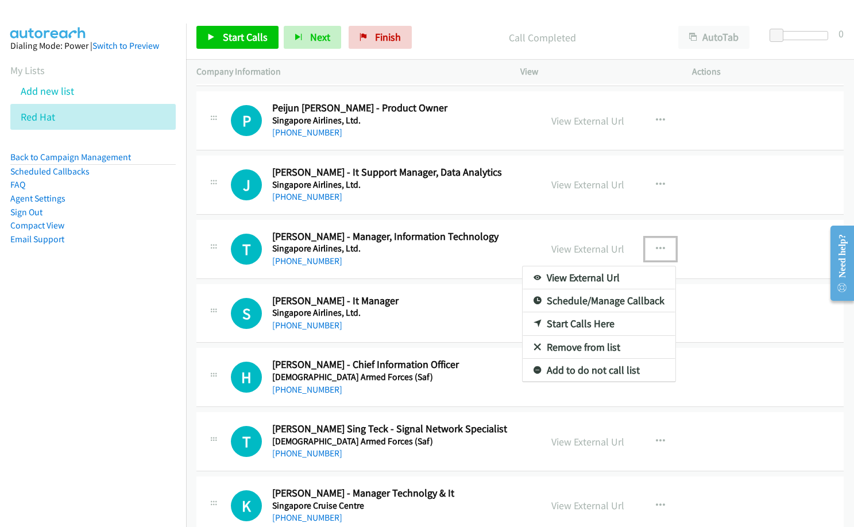
click at [575, 322] on link "Start Calls Here" at bounding box center [599, 323] width 153 height 23
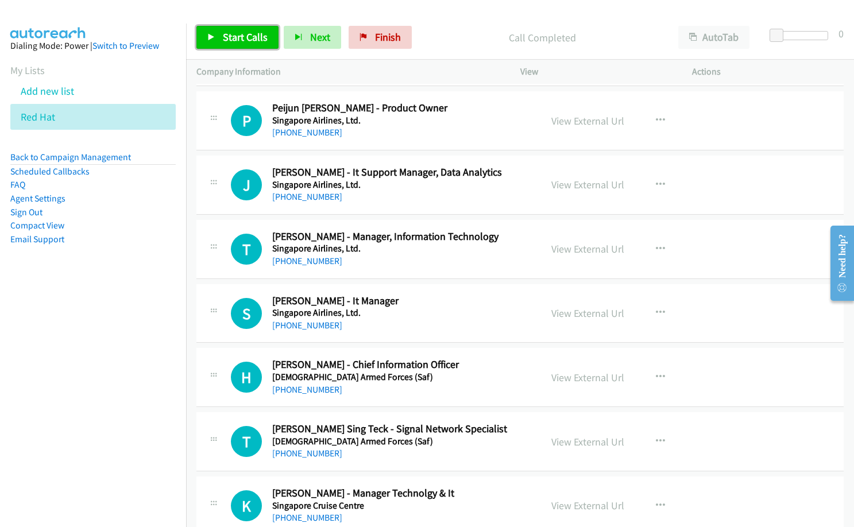
click at [259, 40] on span "Start Calls" at bounding box center [245, 36] width 45 height 13
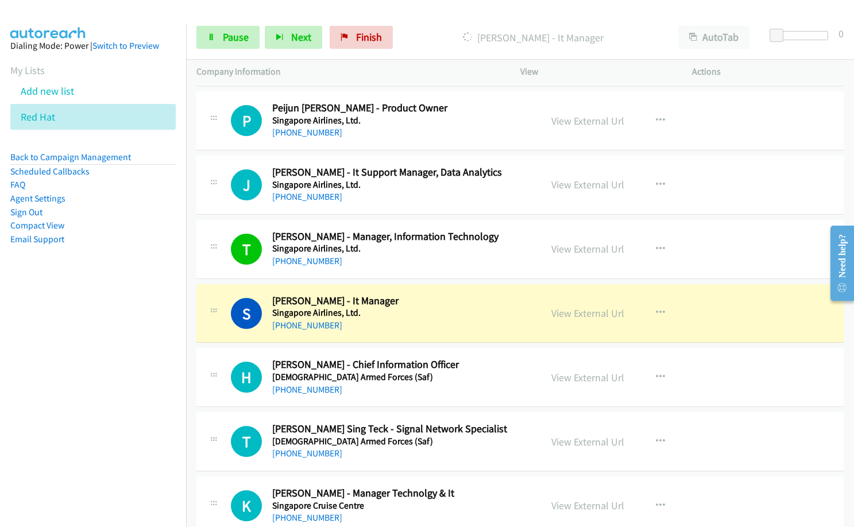
scroll to position [8780, 0]
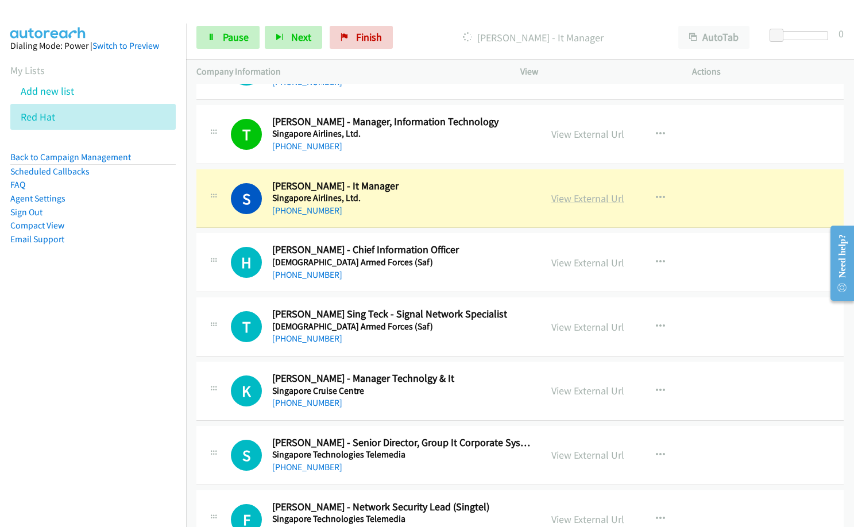
click at [584, 196] on link "View External Url" at bounding box center [587, 198] width 73 height 13
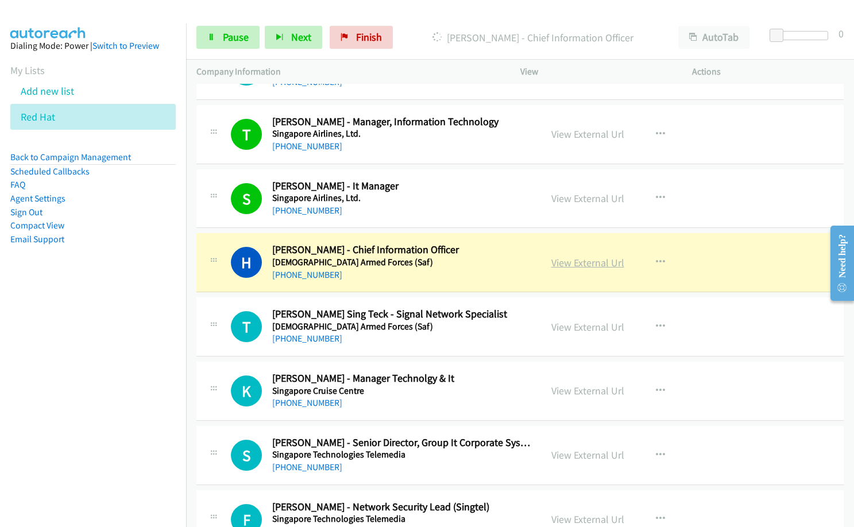
click at [588, 268] on link "View External Url" at bounding box center [587, 262] width 73 height 13
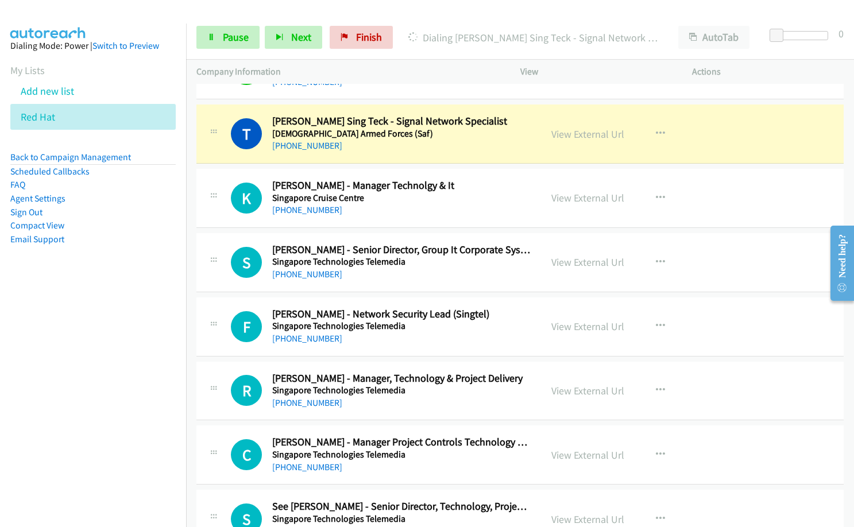
scroll to position [8953, 0]
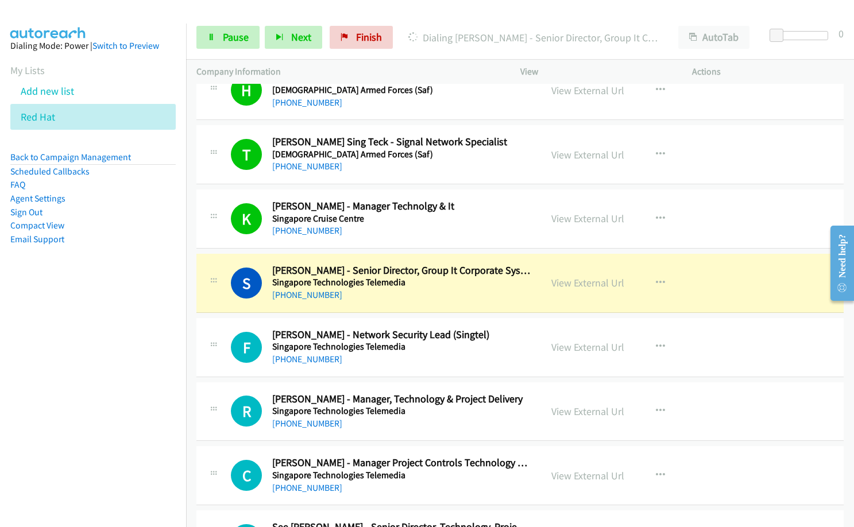
click at [249, 314] on td "S Callback Scheduled [PERSON_NAME] - Senior Director, Group It Corporate System…" at bounding box center [520, 283] width 668 height 64
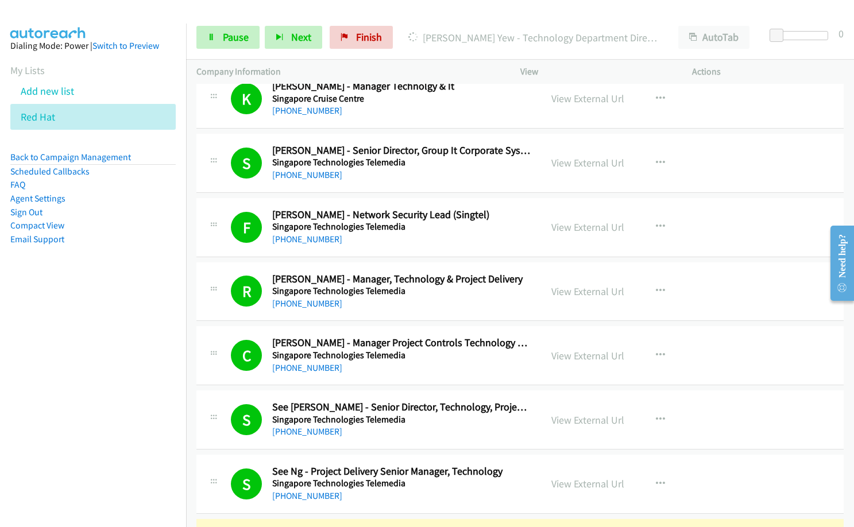
scroll to position [9125, 0]
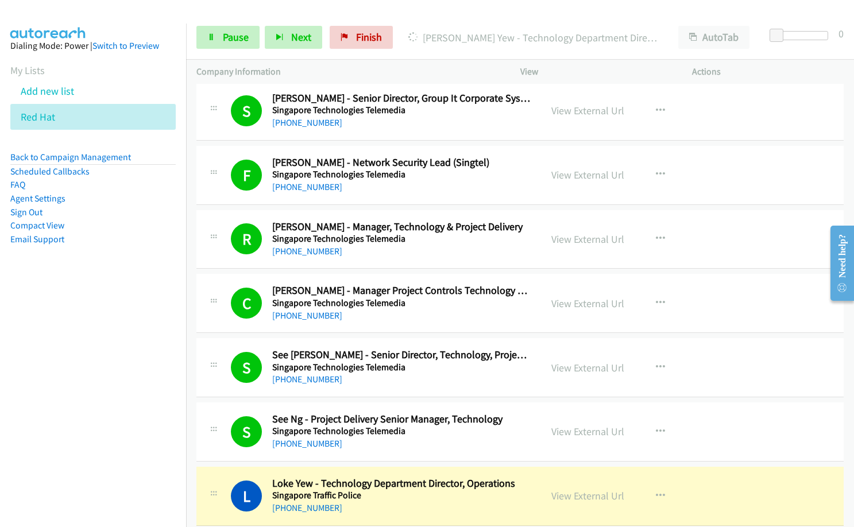
click at [104, 400] on nav "Dialing Mode: Power | Switch to Preview My Lists Add new list Red Hat Back to C…" at bounding box center [93, 287] width 187 height 527
click at [597, 433] on link "View External Url" at bounding box center [587, 431] width 73 height 13
click at [588, 362] on link "View External Url" at bounding box center [587, 367] width 73 height 13
click at [590, 364] on link "View External Url" at bounding box center [587, 367] width 73 height 13
click at [225, 43] on span "Pause" at bounding box center [236, 36] width 26 height 13
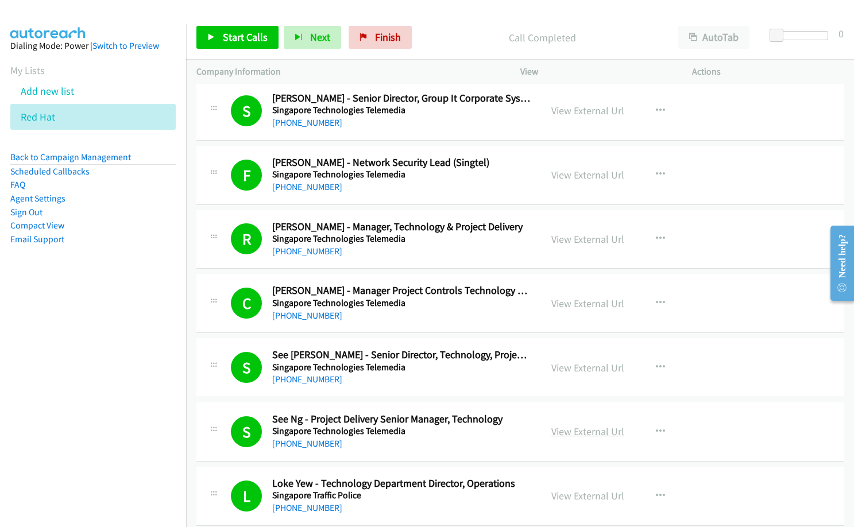
click at [585, 430] on link "View External Url" at bounding box center [587, 431] width 73 height 13
click at [570, 369] on link "View External Url" at bounding box center [587, 367] width 73 height 13
click at [598, 305] on link "View External Url" at bounding box center [587, 303] width 73 height 13
click at [576, 241] on link "View External Url" at bounding box center [587, 239] width 73 height 13
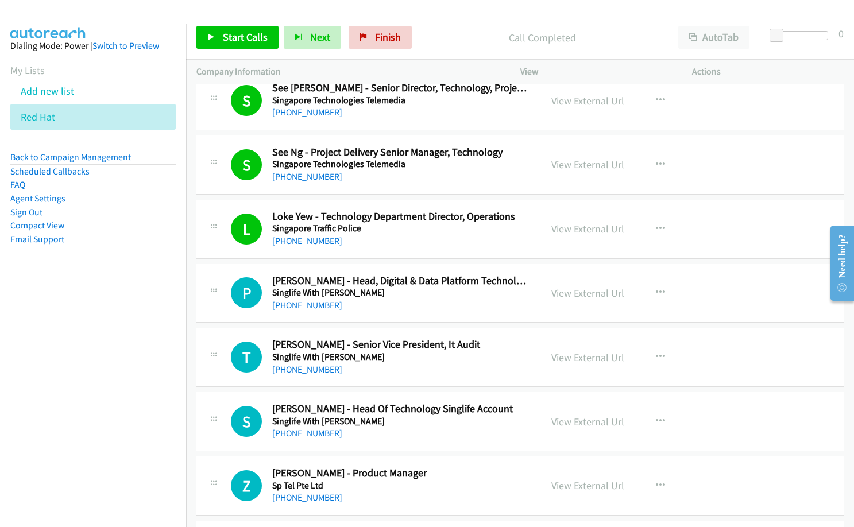
scroll to position [9412, 0]
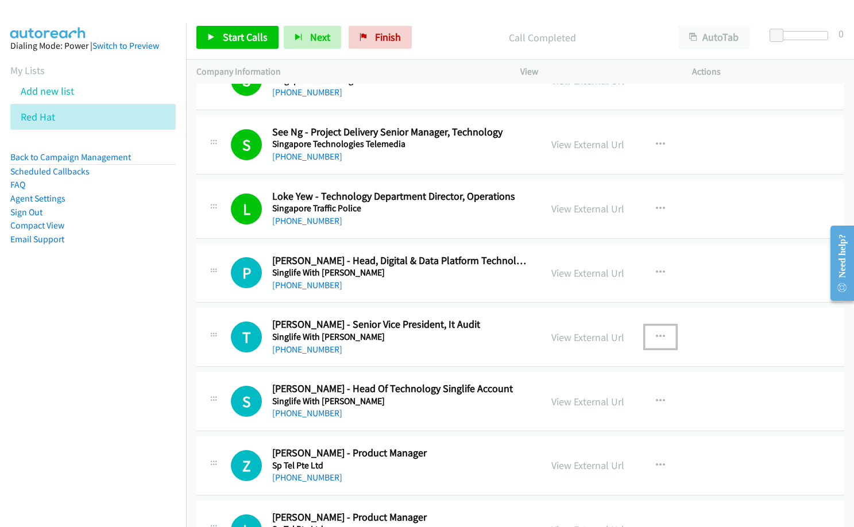
click at [657, 335] on icon "button" at bounding box center [660, 337] width 9 height 9
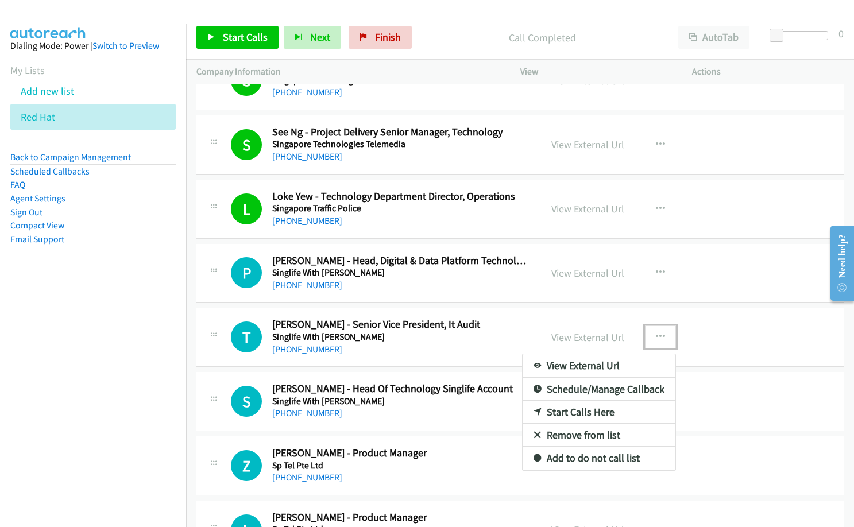
click at [574, 412] on link "Start Calls Here" at bounding box center [599, 412] width 153 height 23
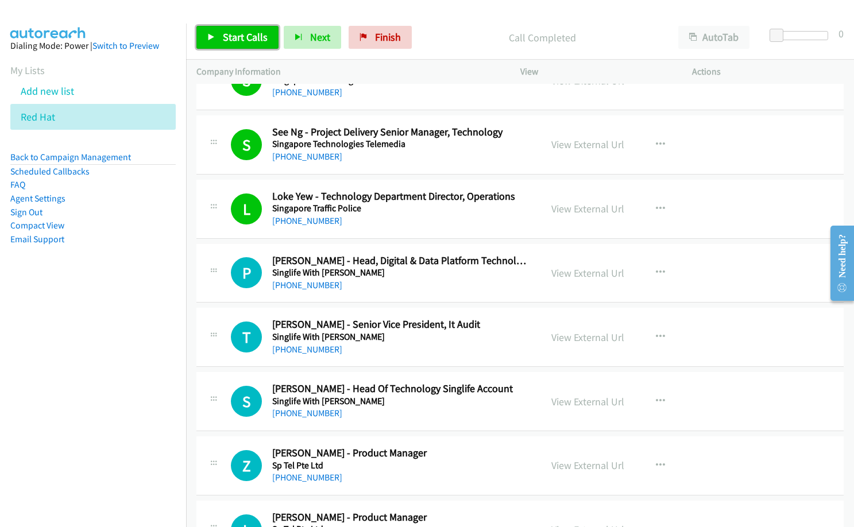
click at [258, 41] on span "Start Calls" at bounding box center [245, 36] width 45 height 13
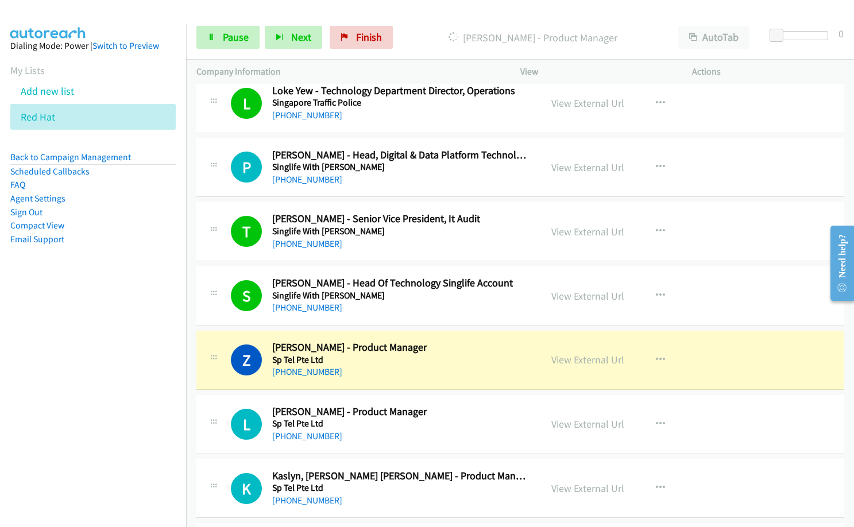
scroll to position [9642, 0]
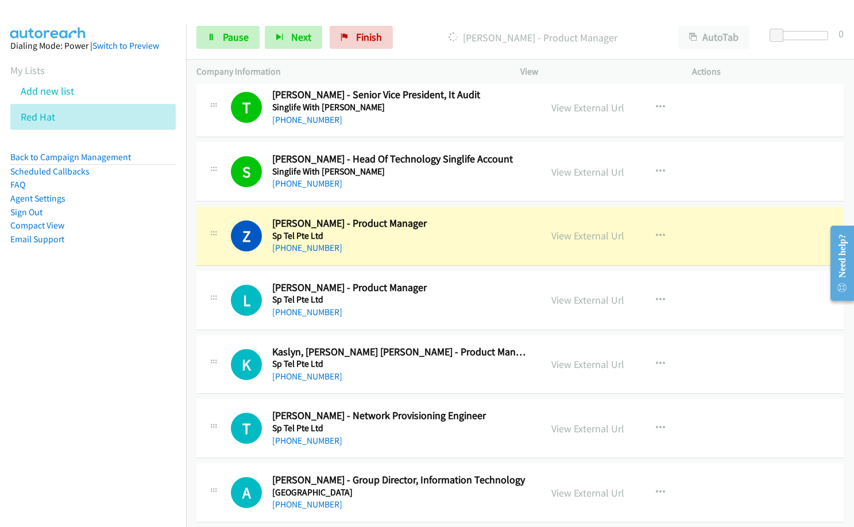
click at [82, 350] on nav "Dialing Mode: Power | Switch to Preview My Lists Add new list Red Hat Back to C…" at bounding box center [93, 287] width 187 height 527
click at [605, 235] on link "View External Url" at bounding box center [587, 235] width 73 height 13
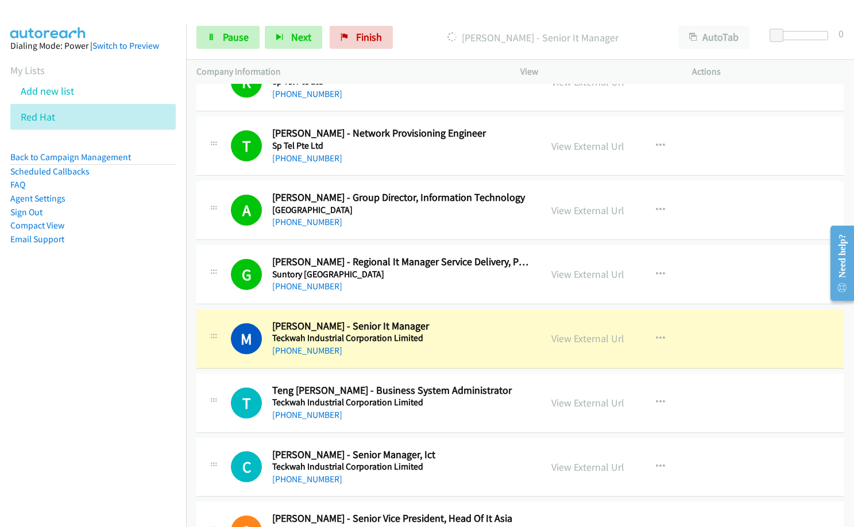
scroll to position [9929, 0]
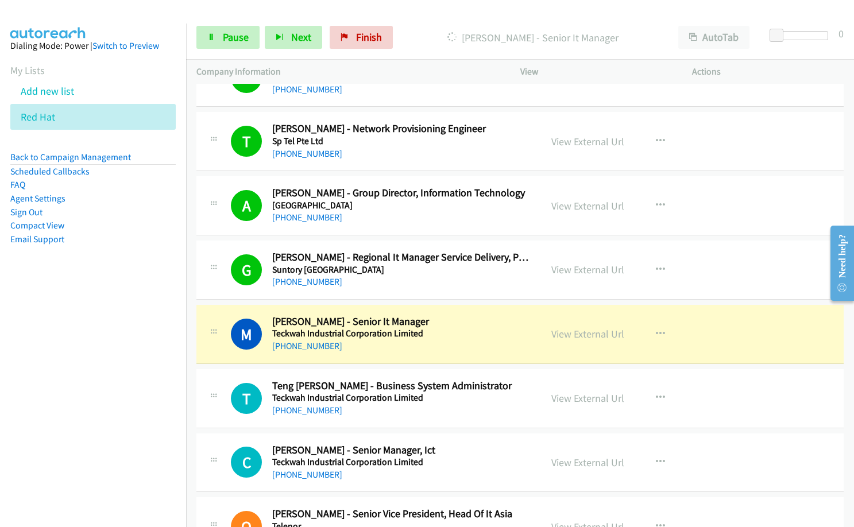
click at [372, 373] on div "T Callback Scheduled Teng [PERSON_NAME] - Business System Administrator Teckwah…" at bounding box center [519, 398] width 647 height 59
click at [582, 333] on link "View External Url" at bounding box center [587, 333] width 73 height 13
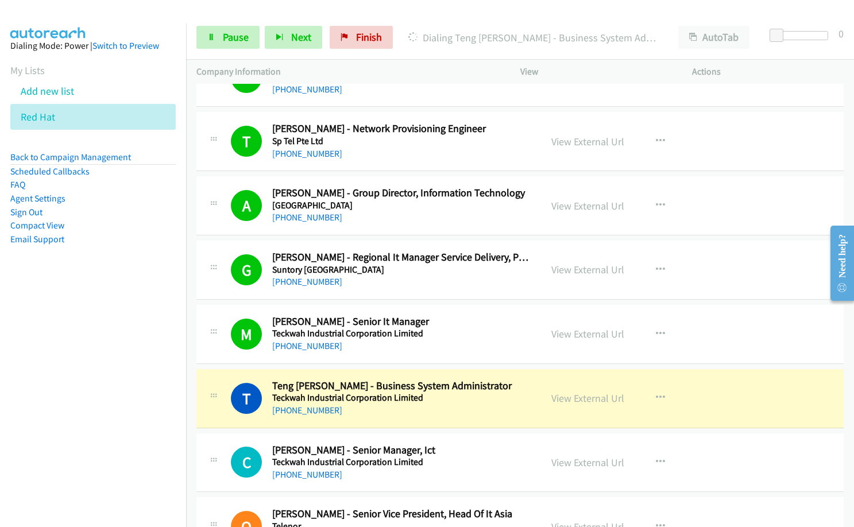
click at [124, 352] on nav "Dialing Mode: Power | Switch to Preview My Lists Add new list Red Hat Back to C…" at bounding box center [93, 287] width 187 height 527
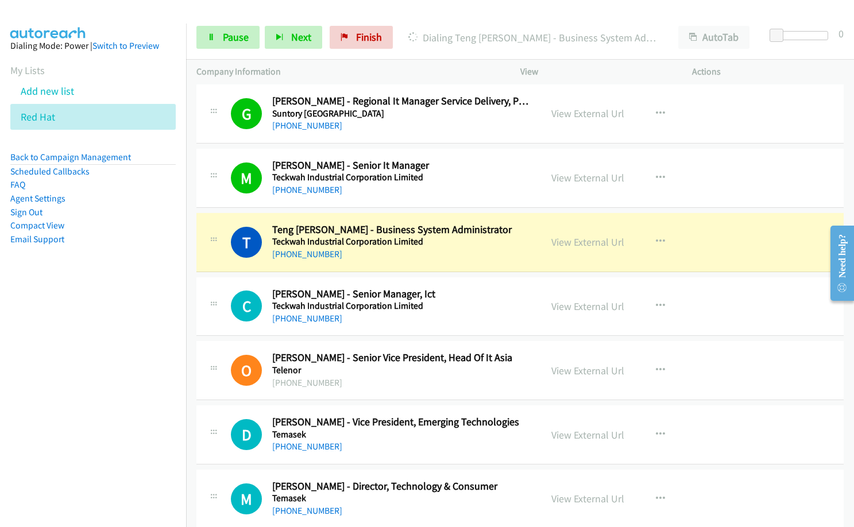
scroll to position [10101, 0]
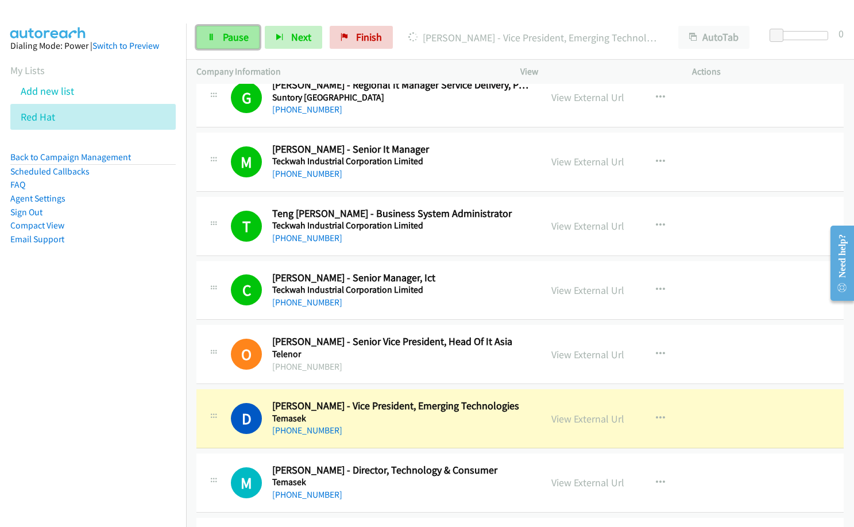
click at [204, 43] on link "Pause" at bounding box center [227, 37] width 63 height 23
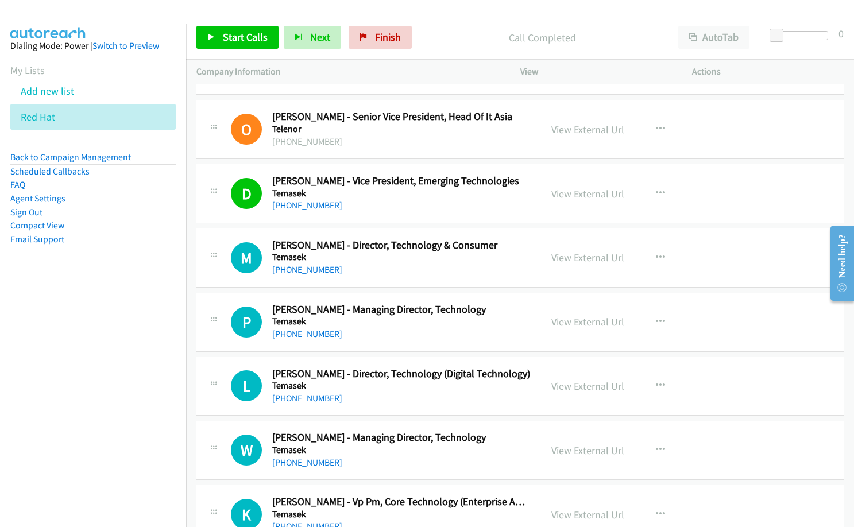
scroll to position [10389, 0]
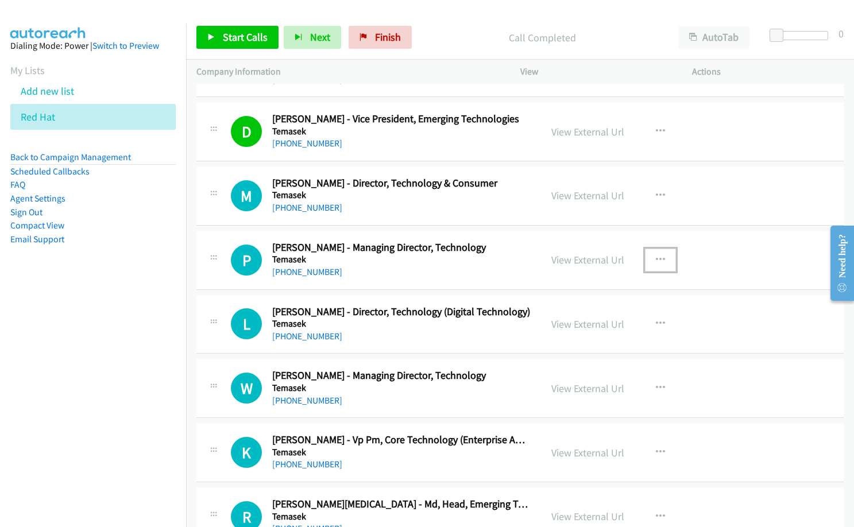
click at [650, 257] on button "button" at bounding box center [660, 260] width 31 height 23
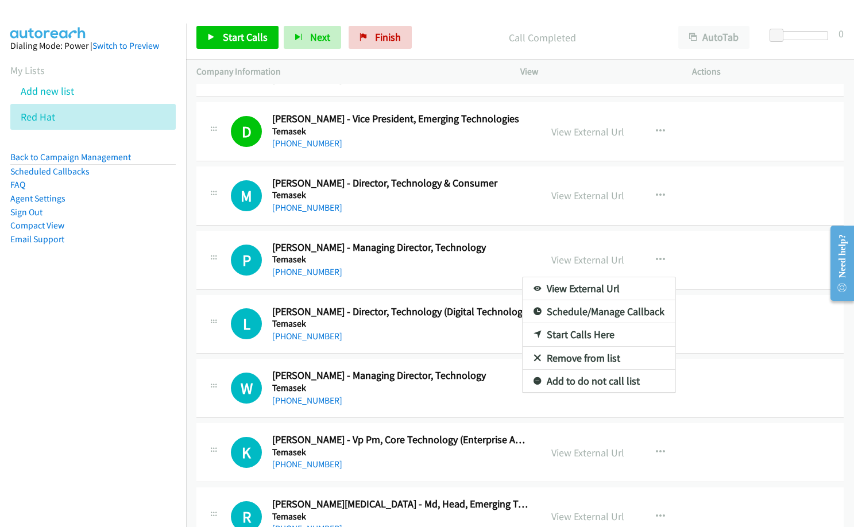
click at [518, 199] on div at bounding box center [427, 263] width 854 height 527
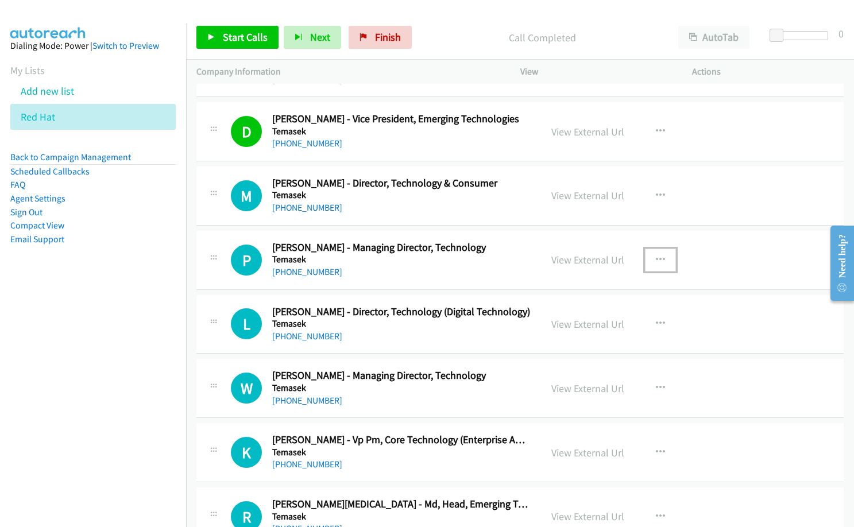
click at [658, 257] on icon "button" at bounding box center [660, 260] width 9 height 9
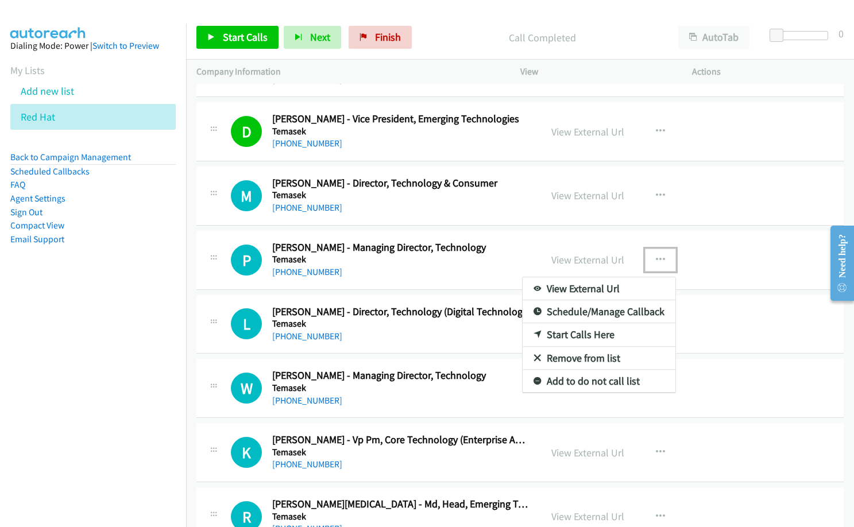
click at [611, 334] on link "Start Calls Here" at bounding box center [599, 334] width 153 height 23
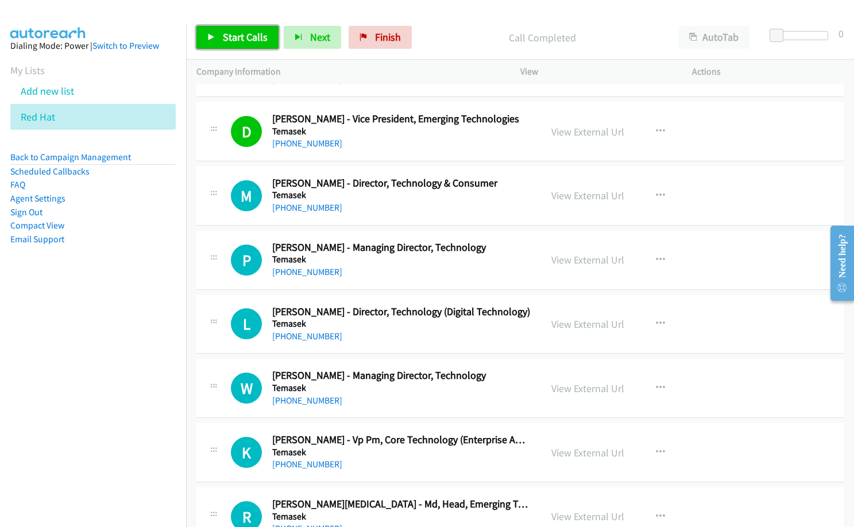
click at [242, 36] on span "Start Calls" at bounding box center [245, 36] width 45 height 13
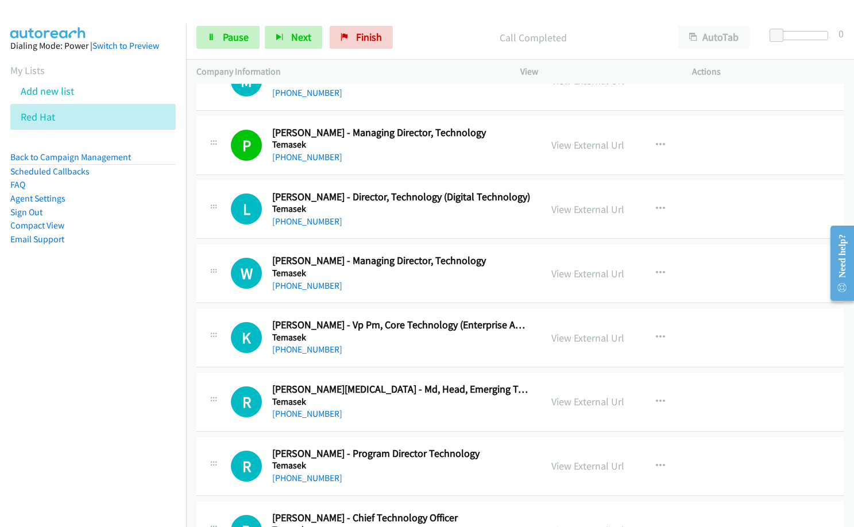
scroll to position [10561, 0]
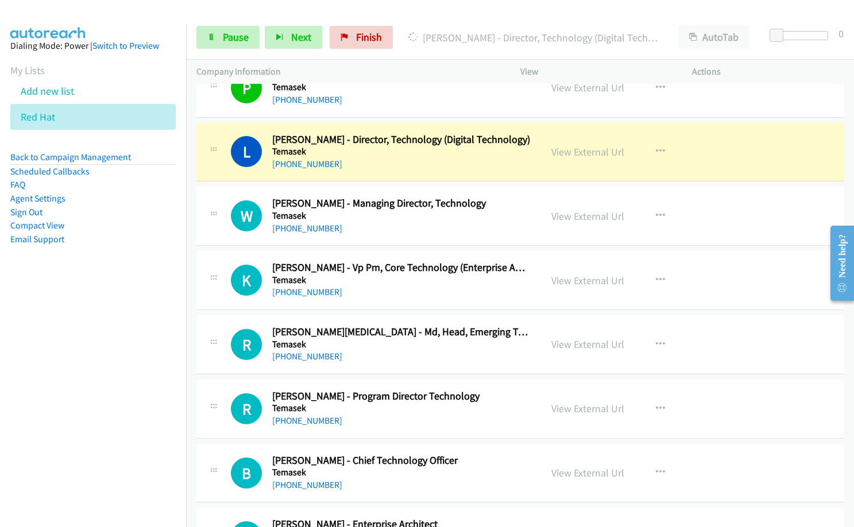
click at [134, 391] on nav "Dialing Mode: Power | Switch to Preview My Lists Add new list Red Hat Back to C…" at bounding box center [93, 287] width 187 height 527
click at [36, 369] on nav "Dialing Mode: Power | Switch to Preview My Lists Add new list Red Hat Back to C…" at bounding box center [93, 287] width 187 height 527
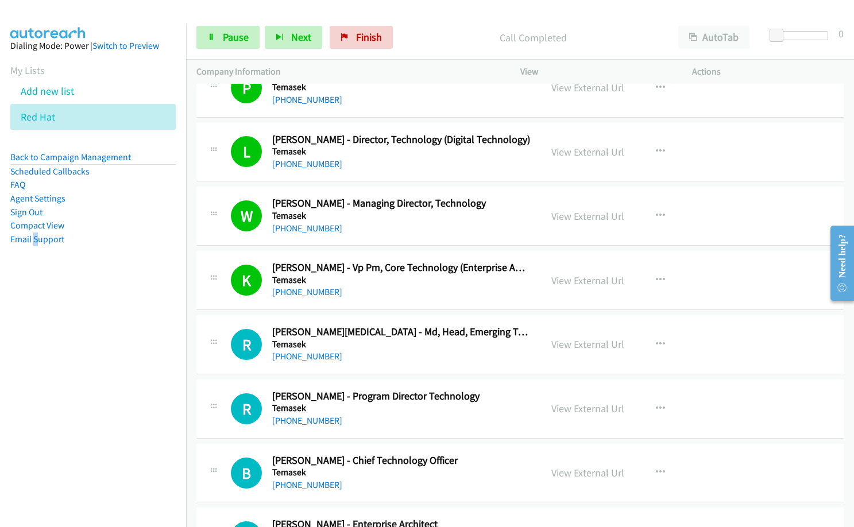
click at [372, 361] on div "[PHONE_NUMBER]" at bounding box center [401, 357] width 258 height 14
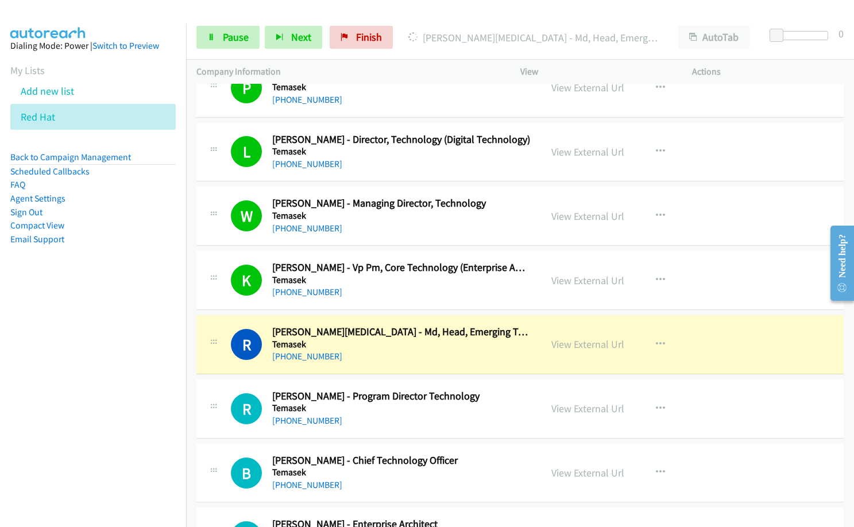
click at [416, 63] on div "Company Information" at bounding box center [348, 72] width 324 height 24
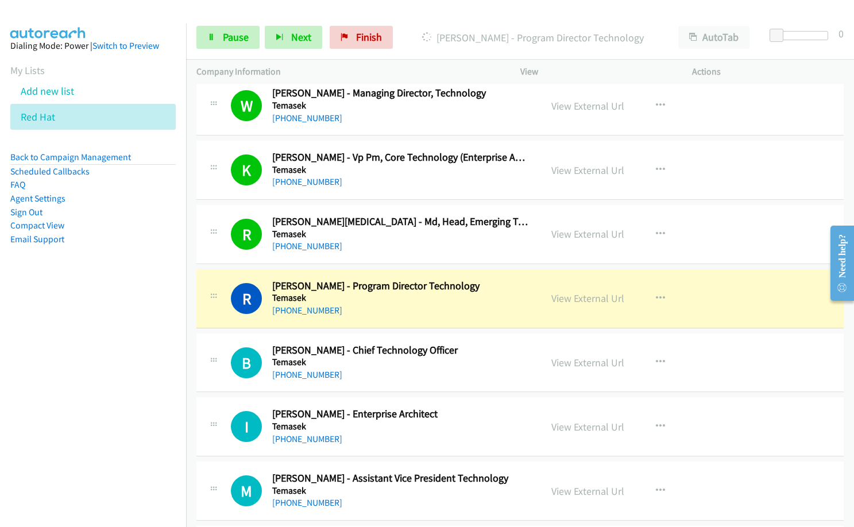
scroll to position [10676, 0]
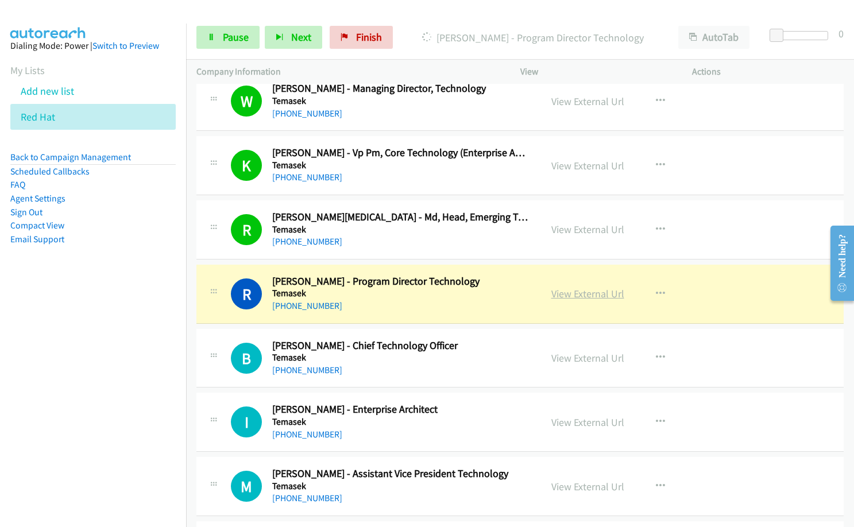
click at [586, 298] on link "View External Url" at bounding box center [587, 293] width 73 height 13
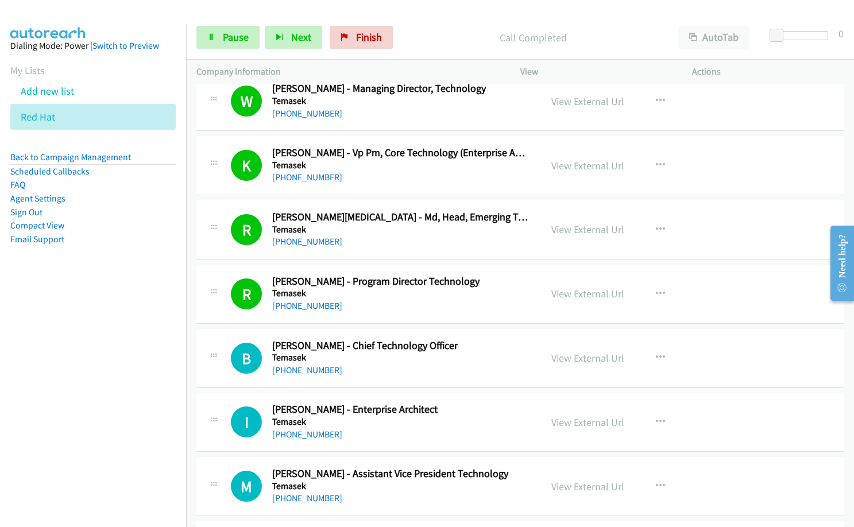
scroll to position [10791, 0]
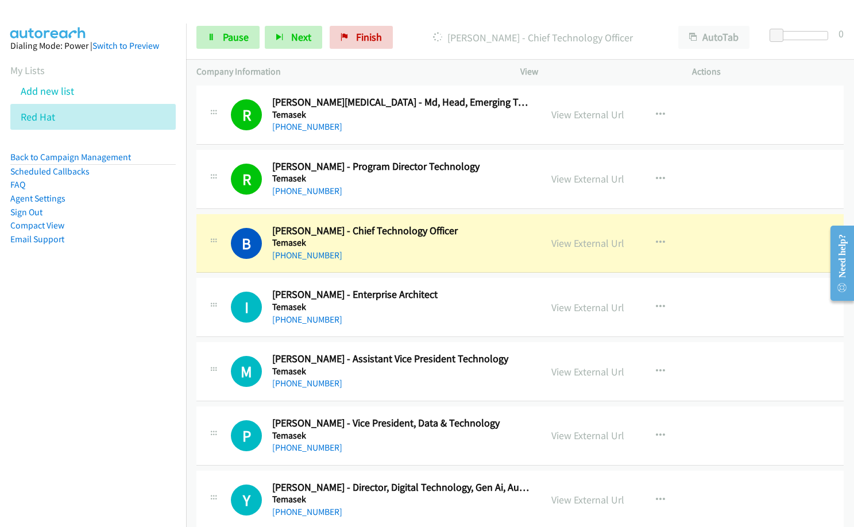
click at [71, 370] on nav "Dialing Mode: Power | Switch to Preview My Lists Add new list Red Hat Back to C…" at bounding box center [93, 287] width 187 height 527
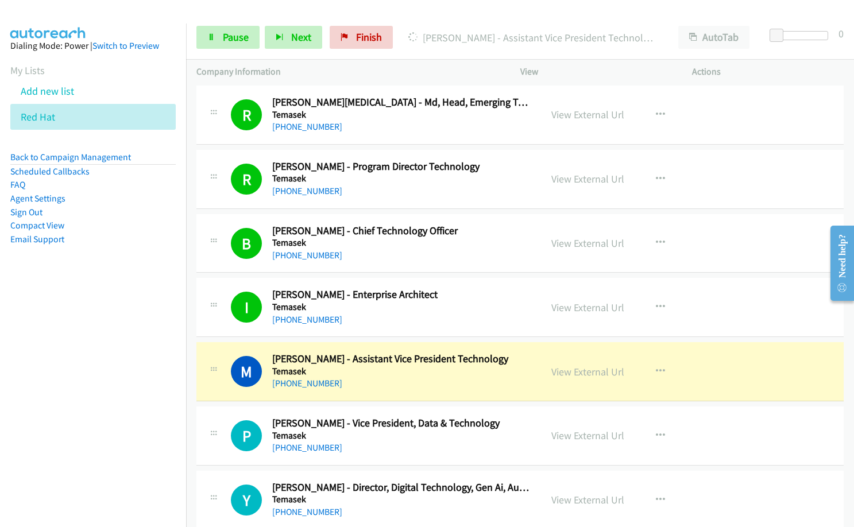
click at [69, 369] on nav "Dialing Mode: Power | Switch to Preview My Lists Add new list Red Hat Back to C…" at bounding box center [93, 287] width 187 height 527
click at [574, 373] on link "View External Url" at bounding box center [587, 371] width 73 height 13
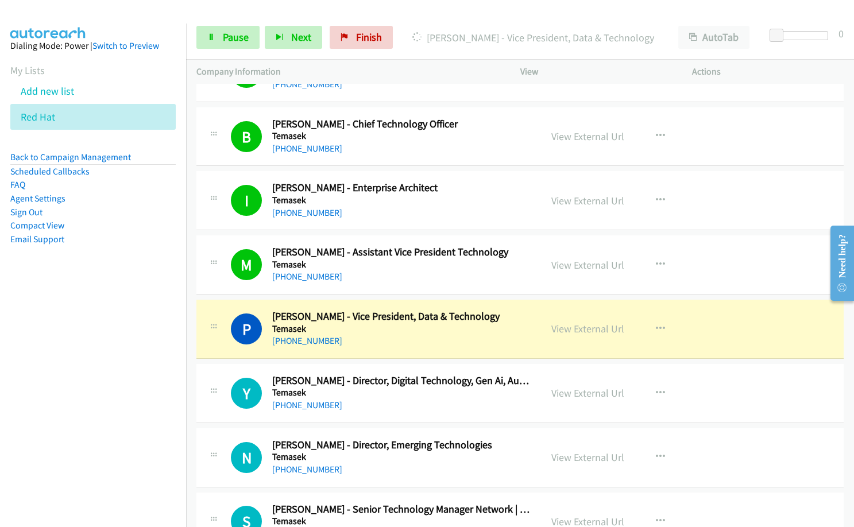
scroll to position [10906, 0]
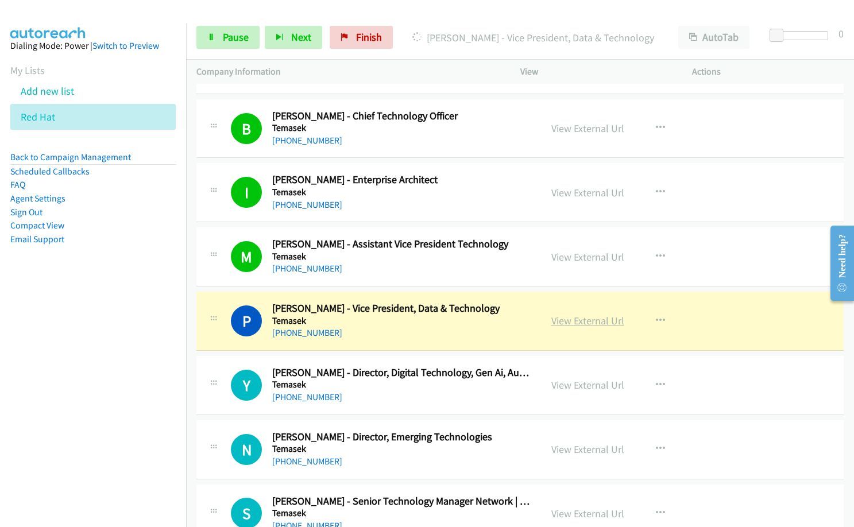
click at [605, 323] on link "View External Url" at bounding box center [587, 320] width 73 height 13
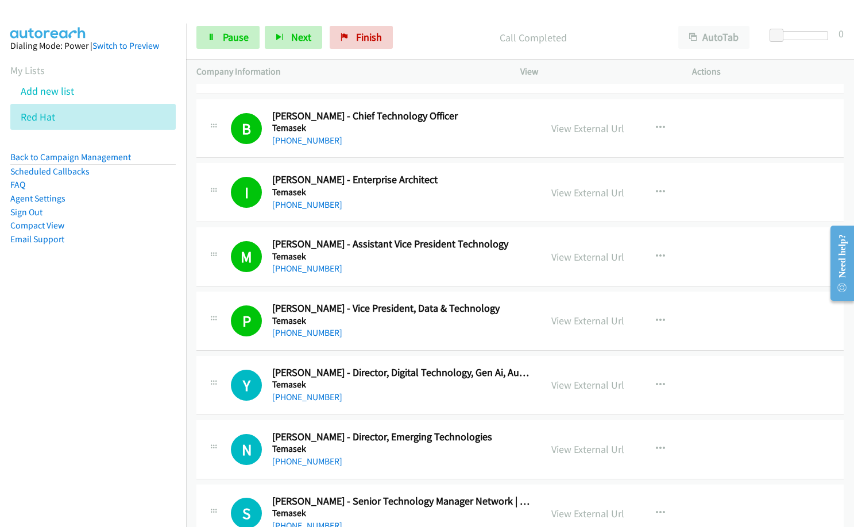
click at [393, 399] on div "[PHONE_NUMBER]" at bounding box center [401, 398] width 258 height 14
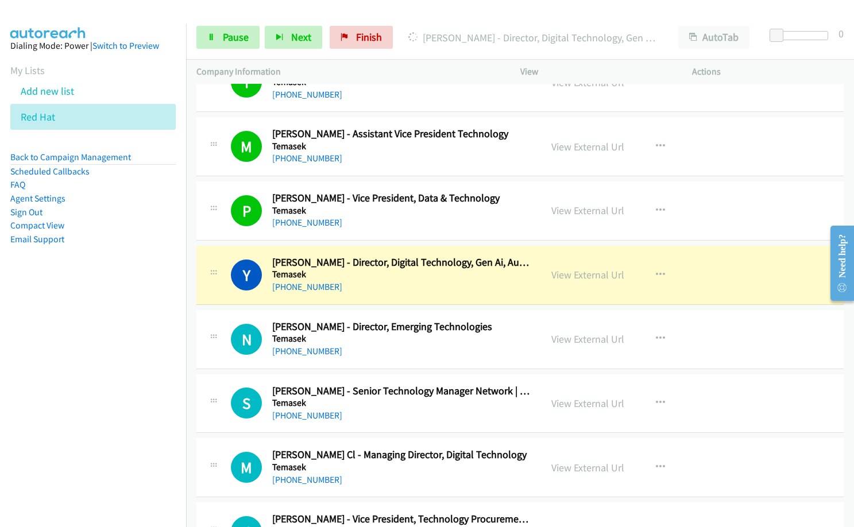
scroll to position [11020, 0]
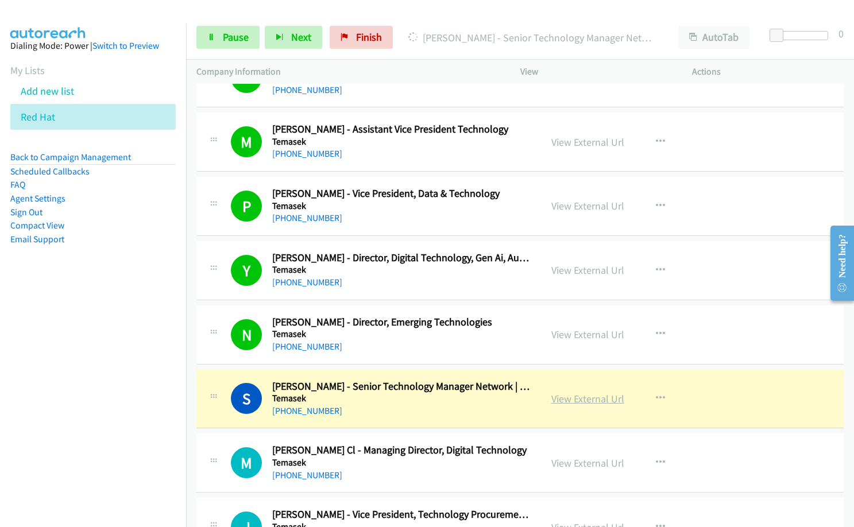
click at [586, 399] on link "View External Url" at bounding box center [587, 398] width 73 height 13
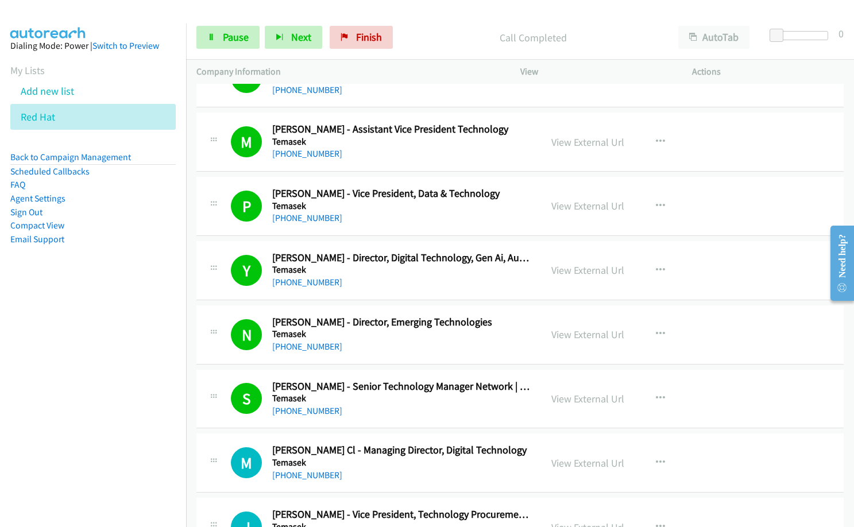
scroll to position [11193, 0]
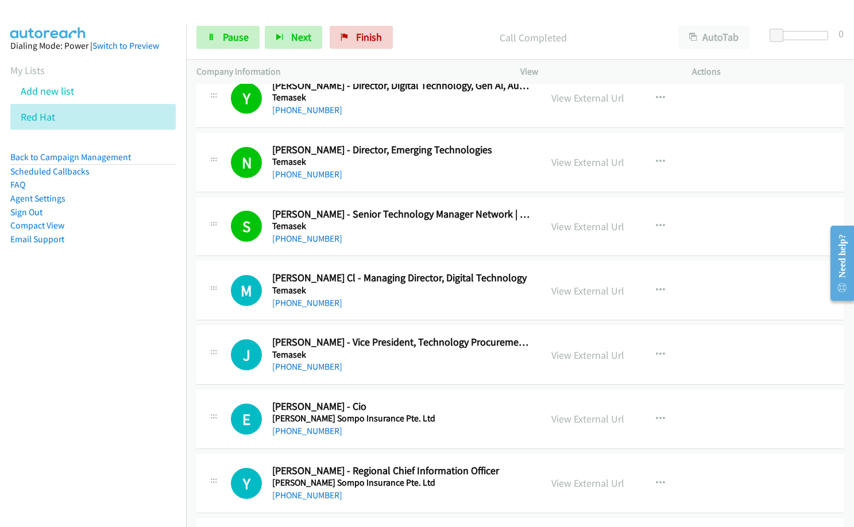
click at [411, 310] on div "[PHONE_NUMBER]" at bounding box center [401, 303] width 258 height 14
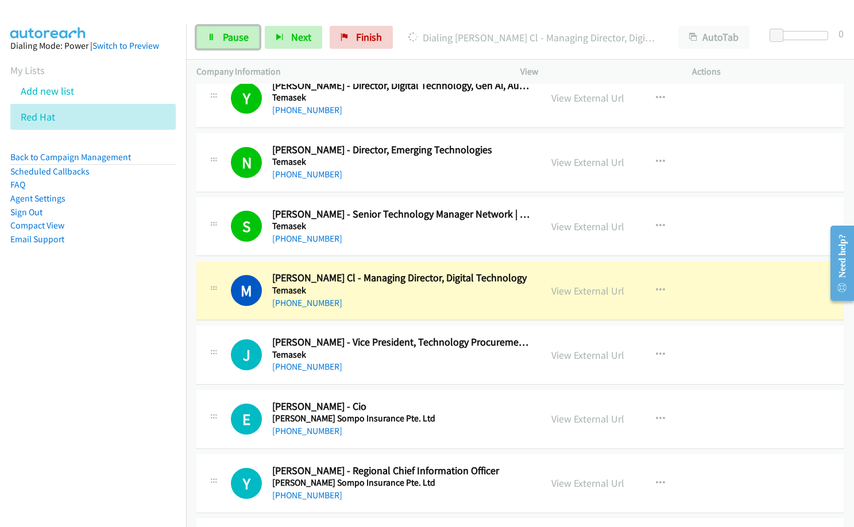
drag, startPoint x: 222, startPoint y: 30, endPoint x: 353, endPoint y: 110, distance: 153.4
click at [222, 30] on link "Pause" at bounding box center [227, 37] width 63 height 23
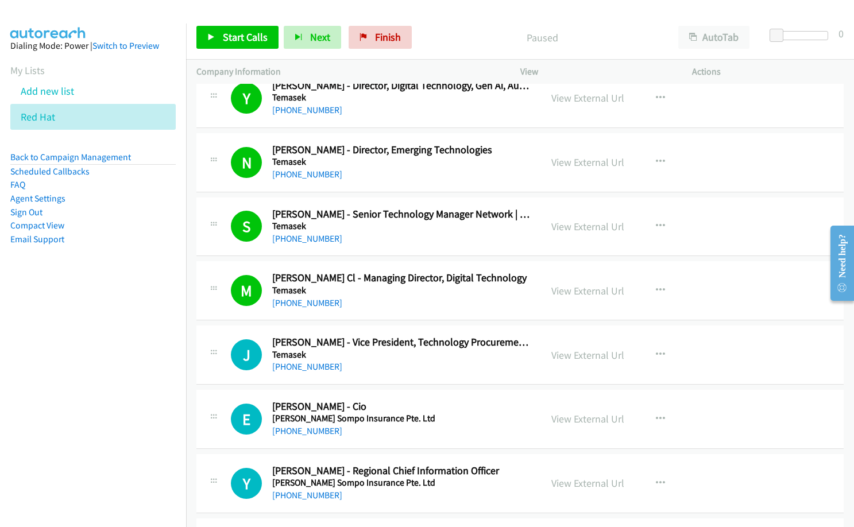
click at [438, 422] on h5 "[PERSON_NAME] Sompo Insurance Pte. Ltd" at bounding box center [401, 418] width 258 height 11
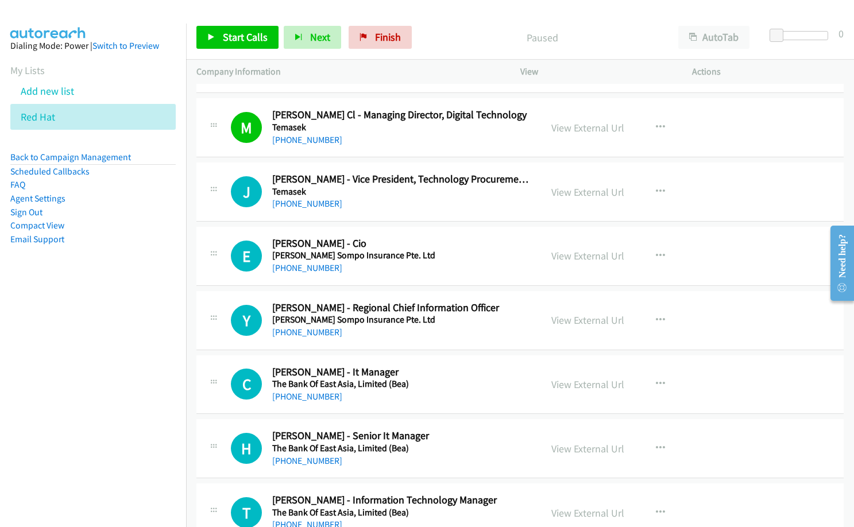
scroll to position [11365, 0]
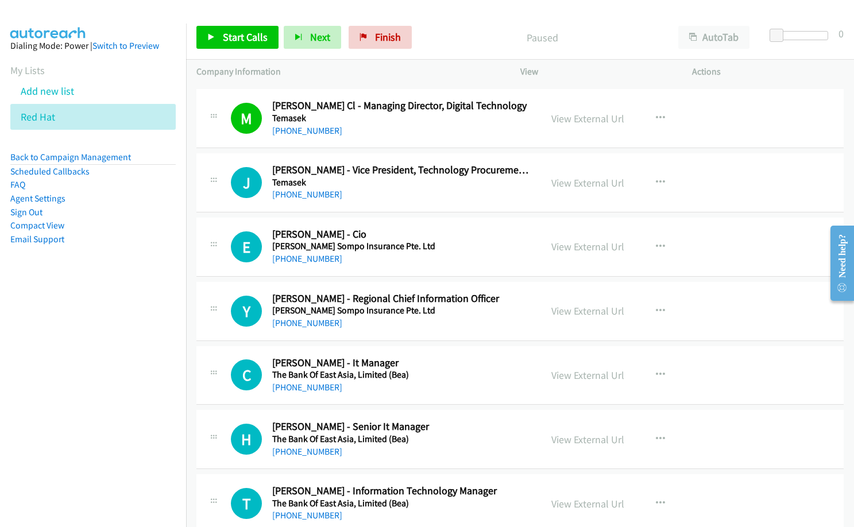
click at [36, 360] on nav "Dialing Mode: Power | Switch to Preview My Lists Add new list Red Hat Back to C…" at bounding box center [93, 287] width 187 height 527
click at [656, 242] on icon "button" at bounding box center [660, 246] width 9 height 9
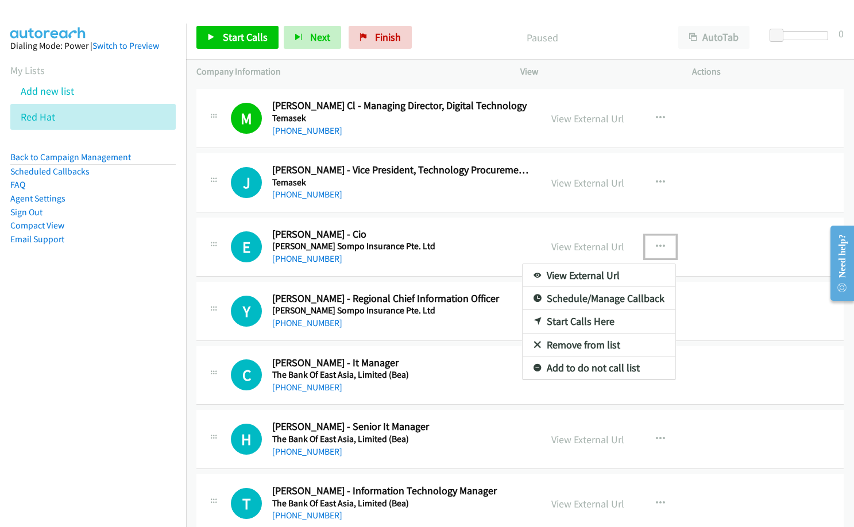
click at [583, 325] on link "Start Calls Here" at bounding box center [599, 321] width 153 height 23
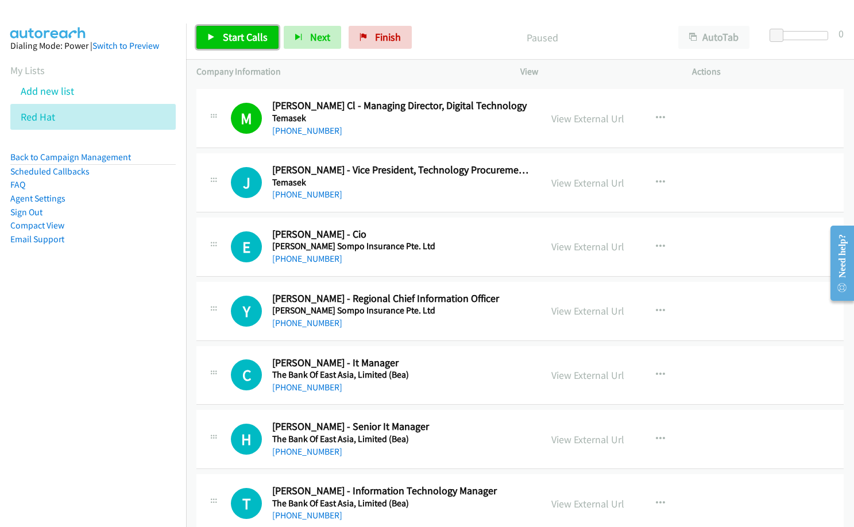
click at [253, 36] on span "Start Calls" at bounding box center [245, 36] width 45 height 13
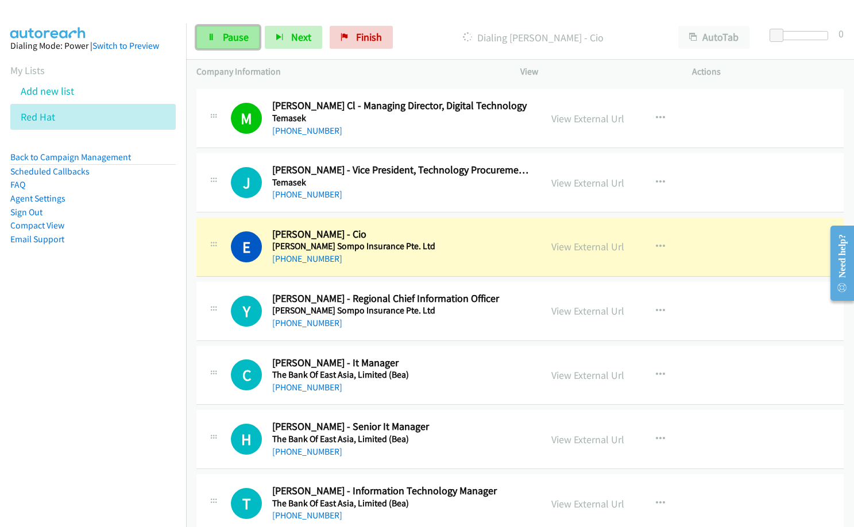
click at [215, 34] on icon at bounding box center [211, 38] width 8 height 8
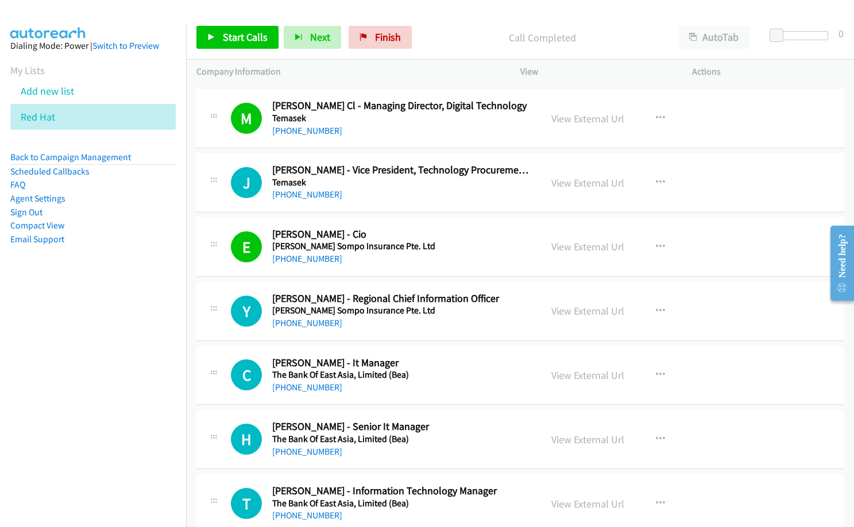
scroll to position [11422, 0]
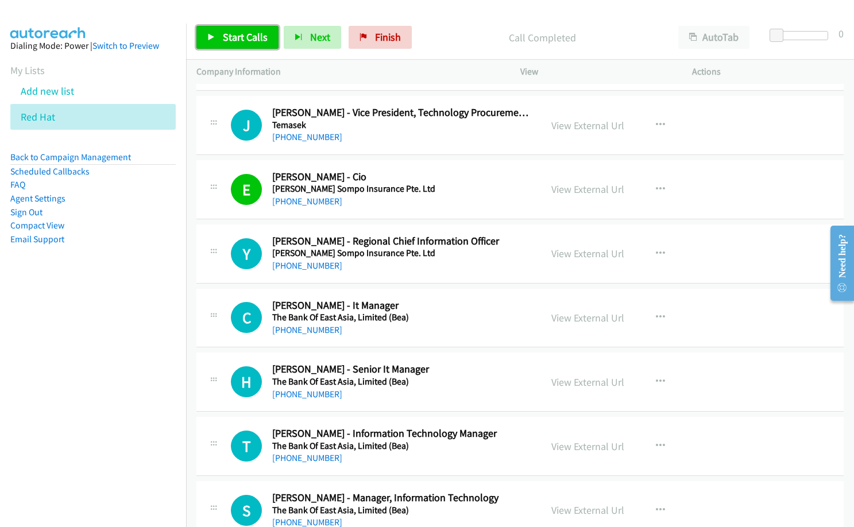
click at [249, 42] on span "Start Calls" at bounding box center [245, 36] width 45 height 13
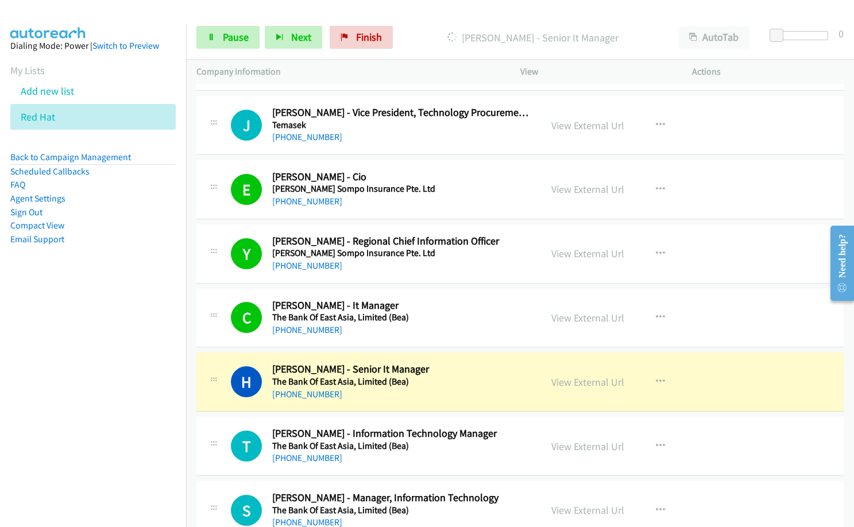
click at [410, 389] on div "[PHONE_NUMBER]" at bounding box center [401, 395] width 258 height 14
click at [574, 383] on link "View External Url" at bounding box center [587, 382] width 73 height 13
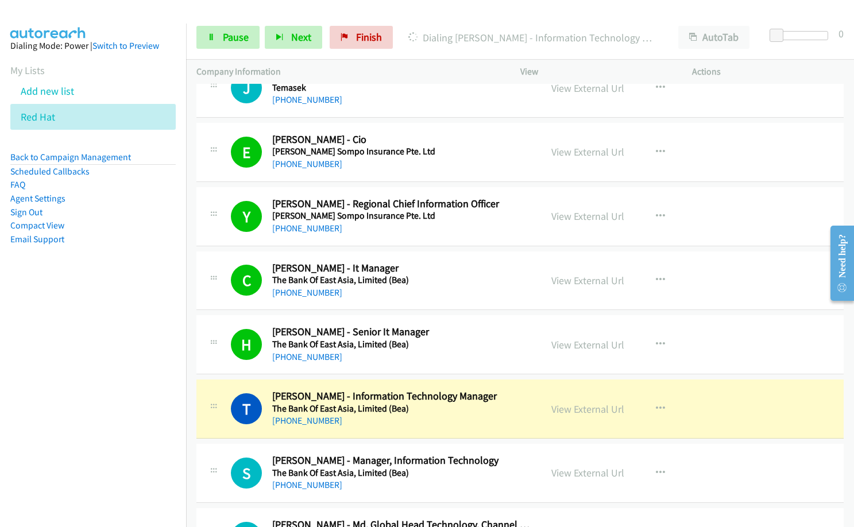
scroll to position [11480, 0]
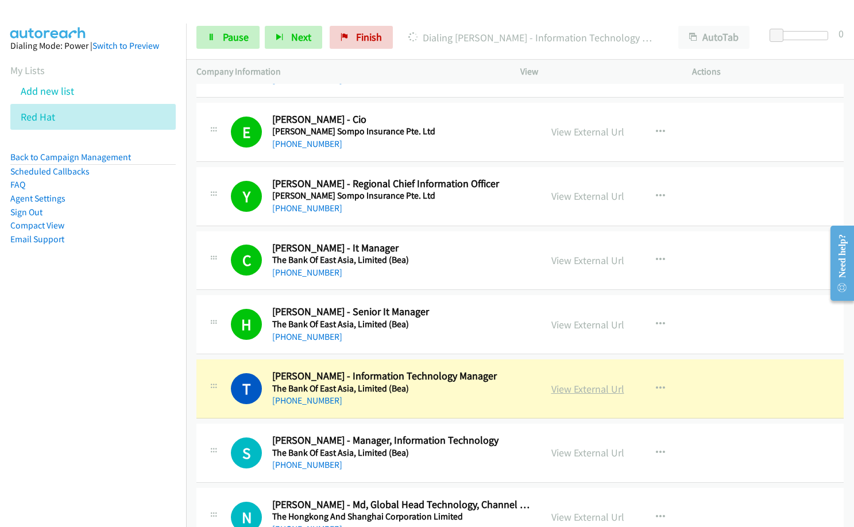
click at [586, 393] on link "View External Url" at bounding box center [587, 389] width 73 height 13
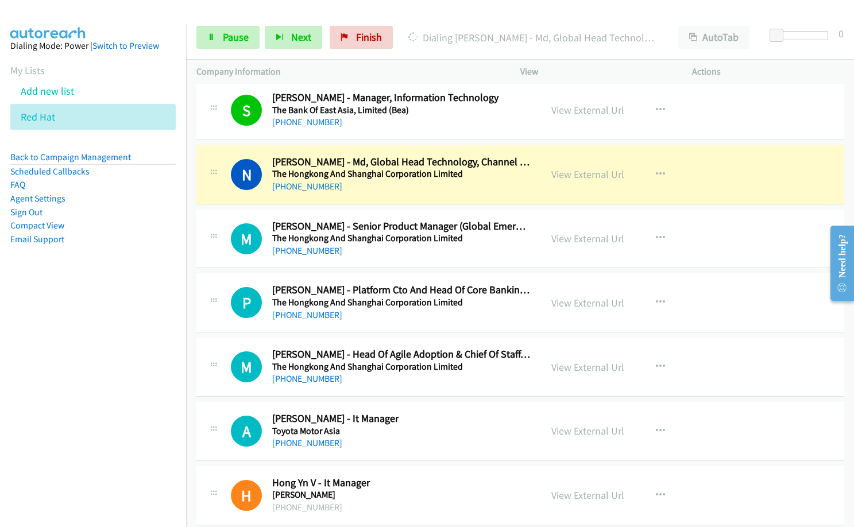
scroll to position [11825, 0]
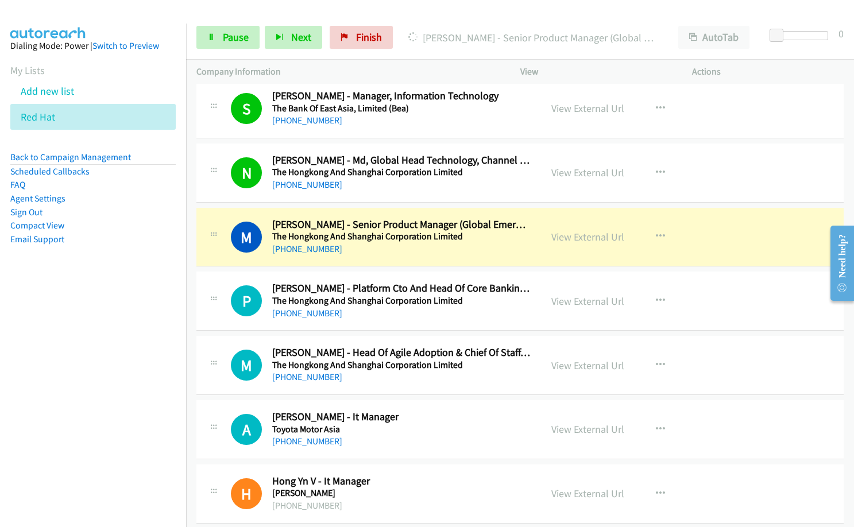
click at [131, 455] on nav "Dialing Mode: Power | Switch to Preview My Lists Add new list Red Hat Back to C…" at bounding box center [93, 287] width 187 height 527
drag, startPoint x: 446, startPoint y: 414, endPoint x: 465, endPoint y: 410, distance: 20.1
click at [446, 414] on h2 "[PERSON_NAME] - It Manager" at bounding box center [401, 417] width 258 height 13
click at [345, 361] on h5 "The Hongkong And Shanghai Corporation Limited" at bounding box center [401, 365] width 258 height 11
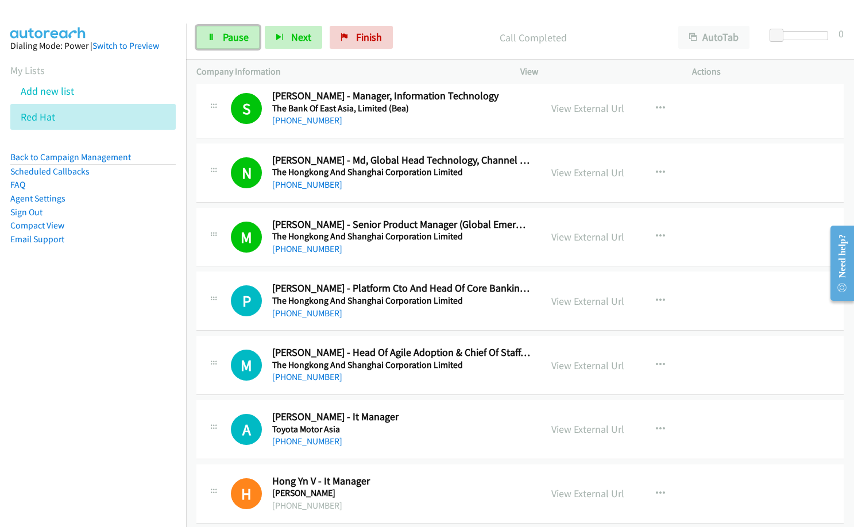
click at [228, 37] on span "Pause" at bounding box center [236, 36] width 26 height 13
click at [474, 414] on h2 "[PERSON_NAME] - It Manager" at bounding box center [401, 417] width 258 height 13
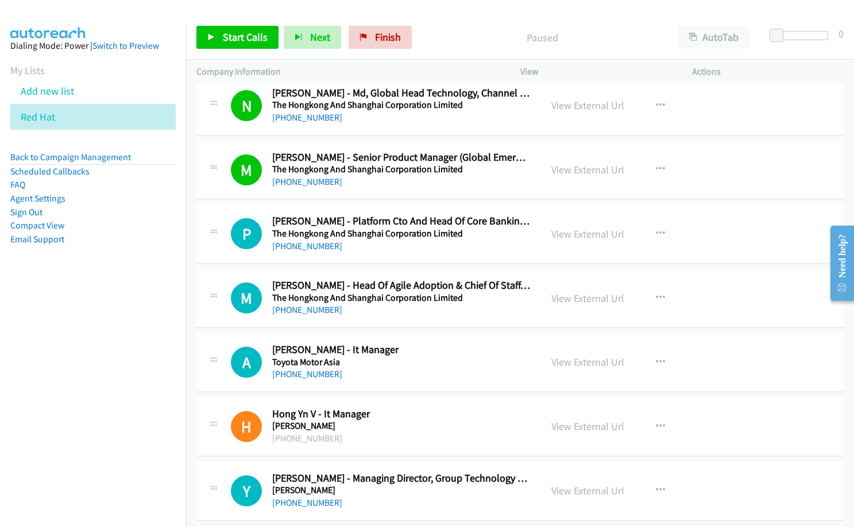
scroll to position [11997, 0]
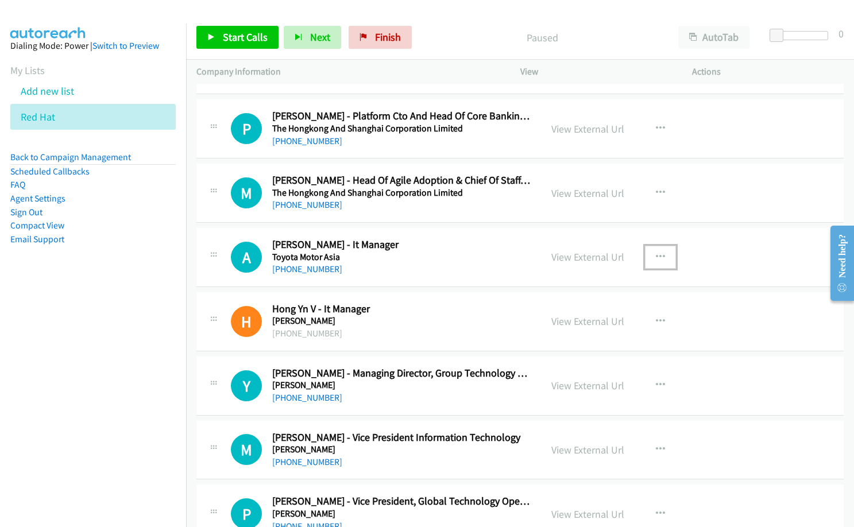
click at [656, 258] on icon "button" at bounding box center [660, 257] width 9 height 9
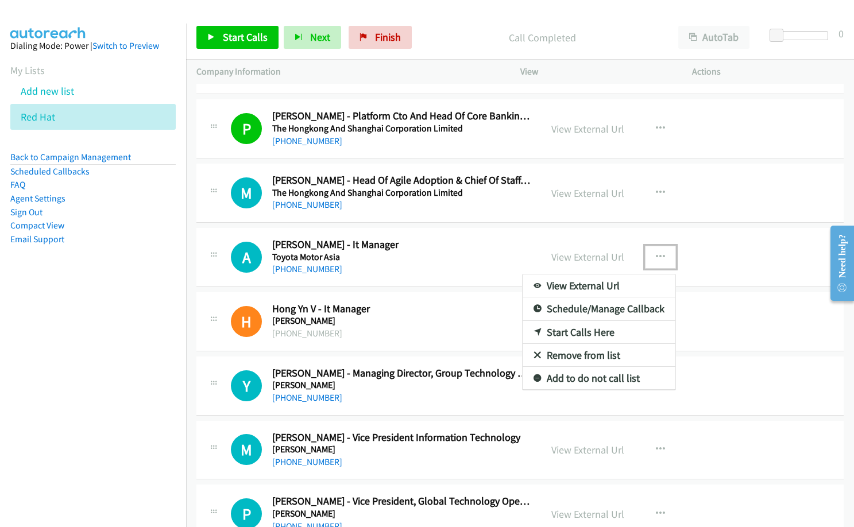
click at [585, 334] on link "Start Calls Here" at bounding box center [599, 332] width 153 height 23
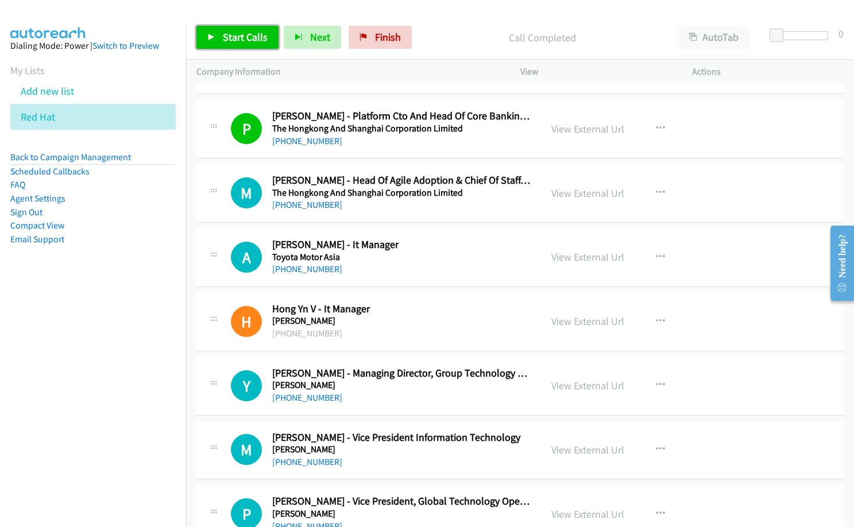
click at [258, 43] on span "Start Calls" at bounding box center [245, 36] width 45 height 13
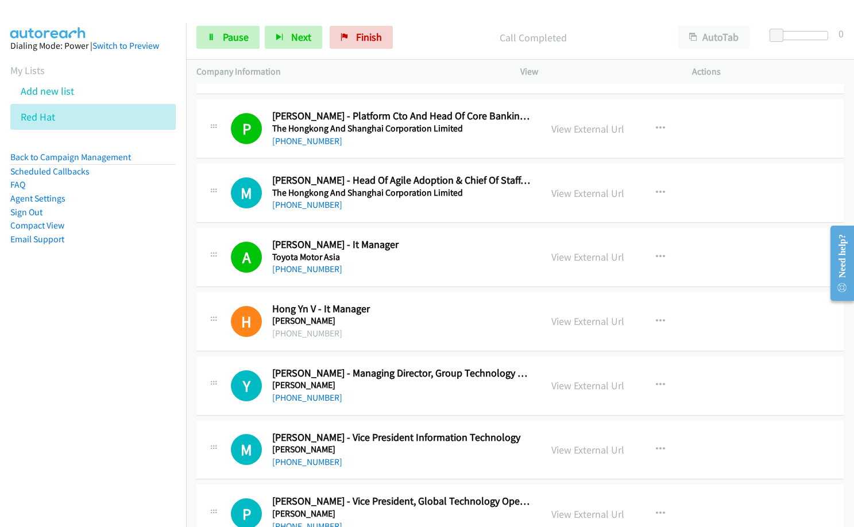
click at [370, 324] on h5 "[PERSON_NAME]" at bounding box center [401, 320] width 258 height 11
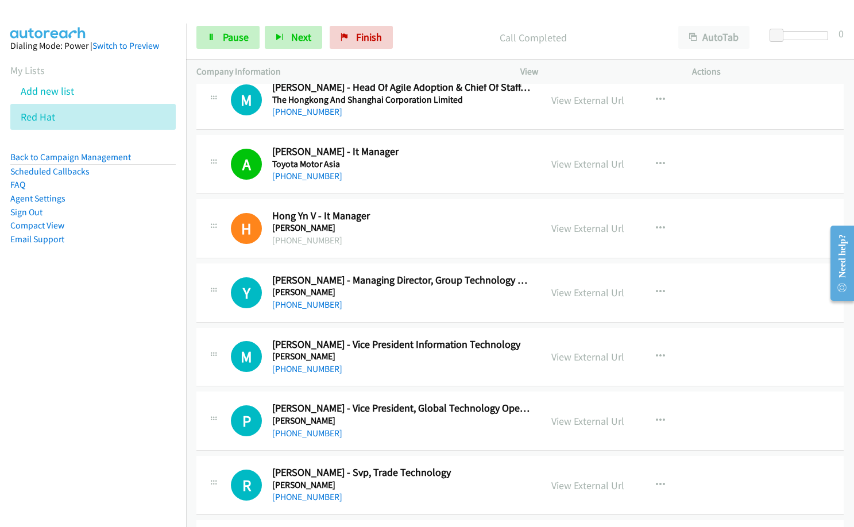
scroll to position [12112, 0]
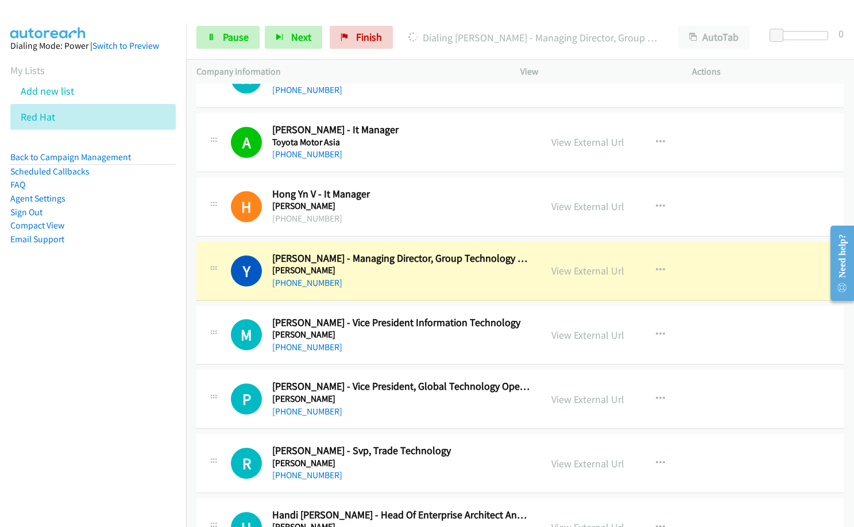
click at [384, 298] on div "Y Callback Scheduled [PERSON_NAME] - Managing Director, Group Technology & Oper…" at bounding box center [519, 271] width 647 height 59
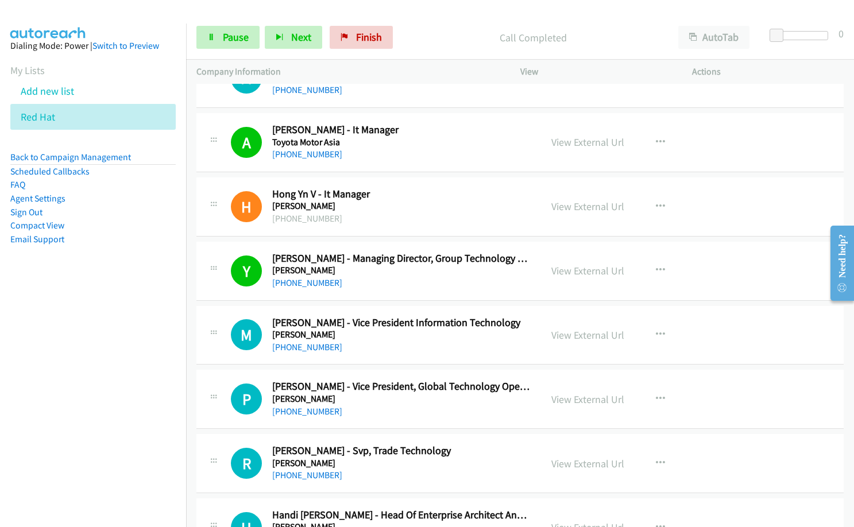
click at [391, 349] on div "[PHONE_NUMBER]" at bounding box center [401, 348] width 258 height 14
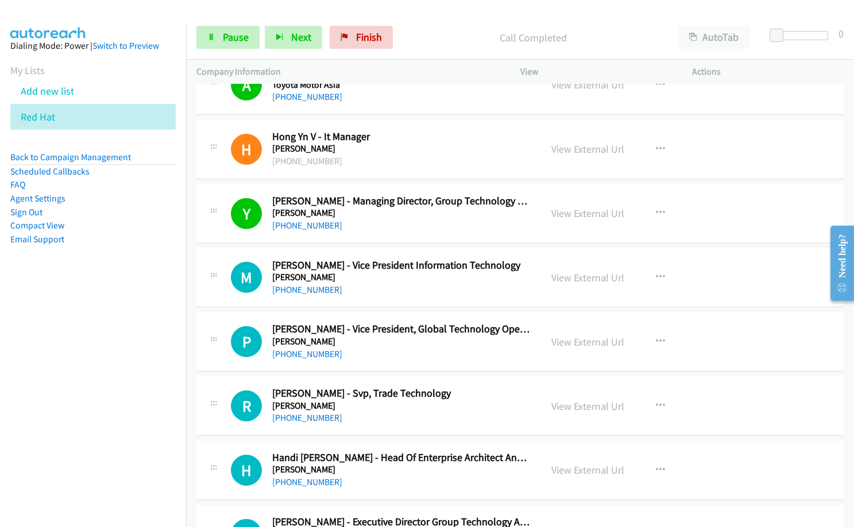
scroll to position [12227, 0]
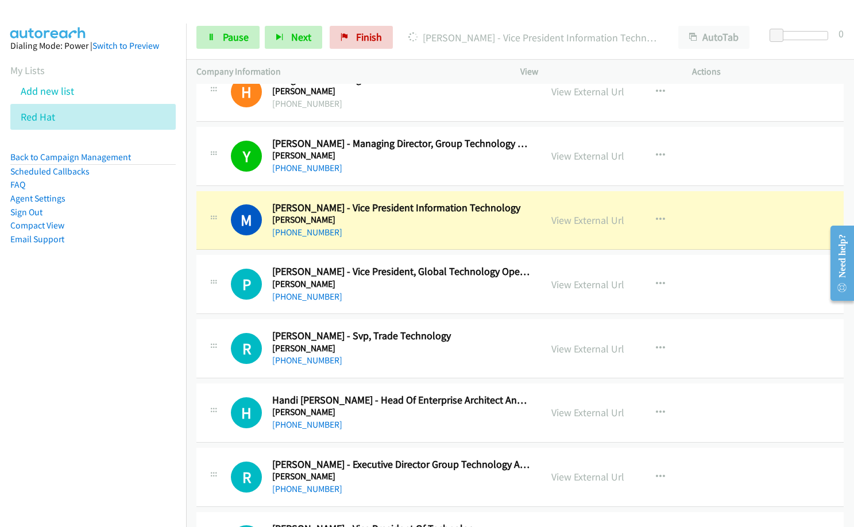
click at [476, 431] on div "[PHONE_NUMBER]" at bounding box center [401, 425] width 258 height 14
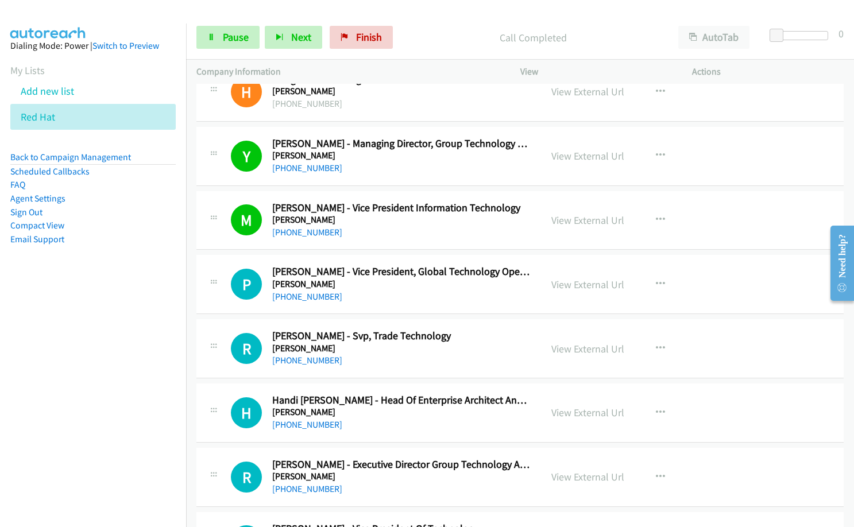
click at [375, 294] on div "[PHONE_NUMBER]" at bounding box center [401, 297] width 258 height 14
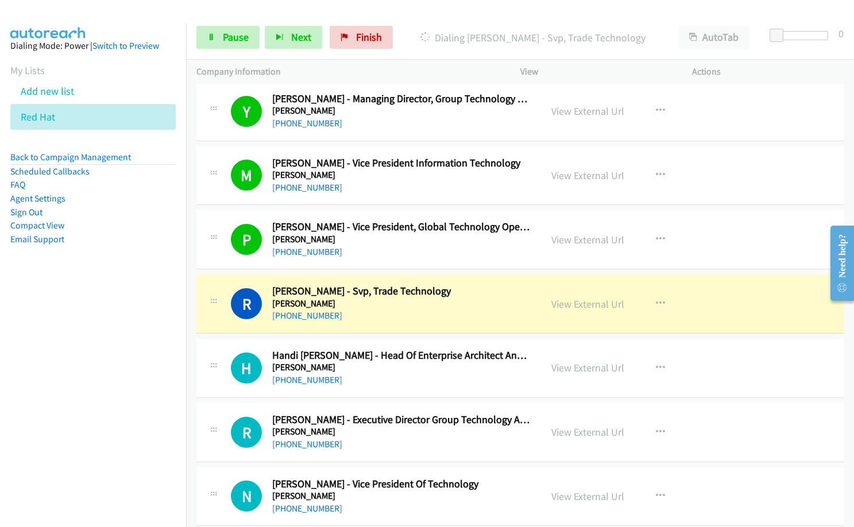
scroll to position [12284, 0]
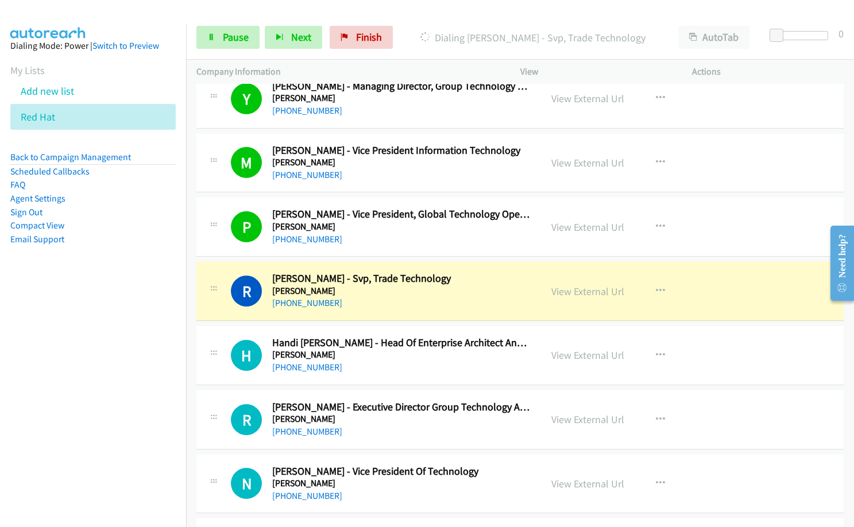
click at [420, 307] on div "[PHONE_NUMBER]" at bounding box center [401, 303] width 258 height 14
click at [585, 293] on link "View External Url" at bounding box center [587, 291] width 73 height 13
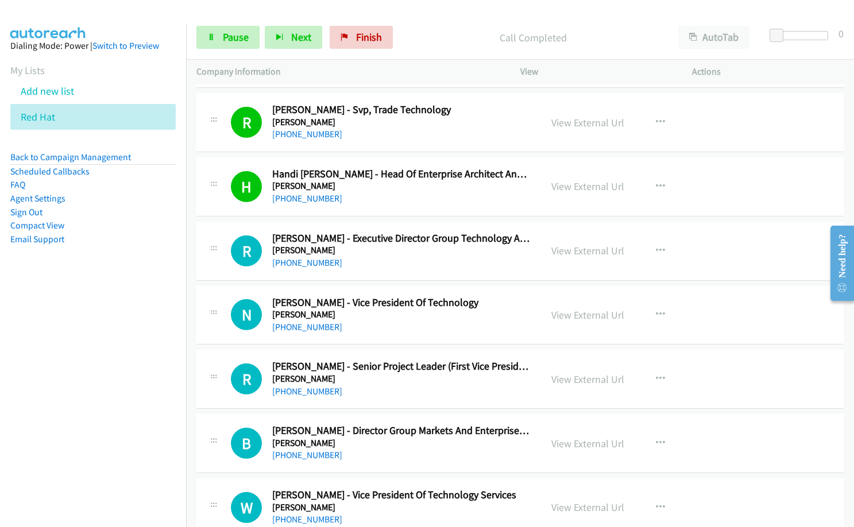
scroll to position [12456, 0]
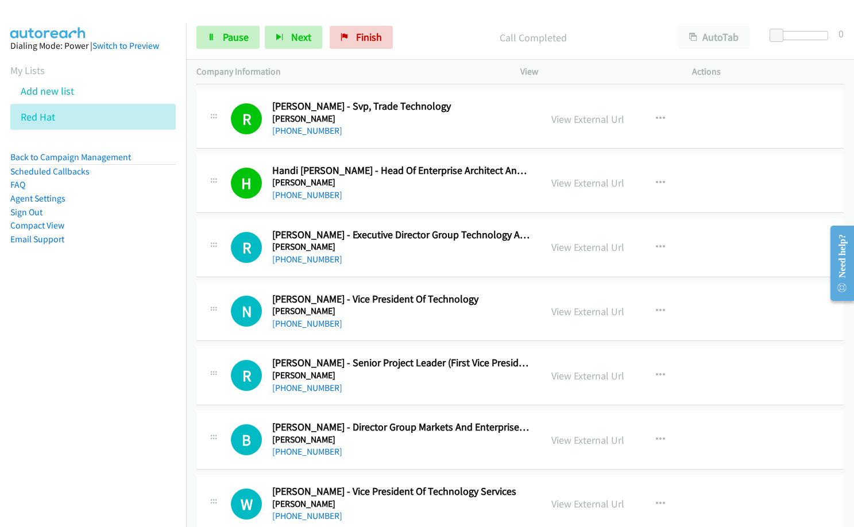
click at [89, 307] on nav "Dialing Mode: Power | Switch to Preview My Lists Add new list Red Hat Back to C…" at bounding box center [93, 287] width 187 height 527
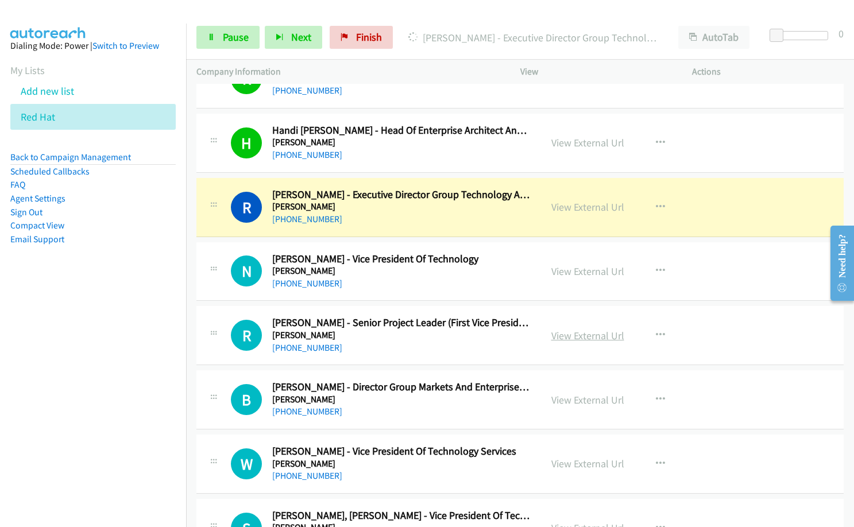
scroll to position [12548, 0]
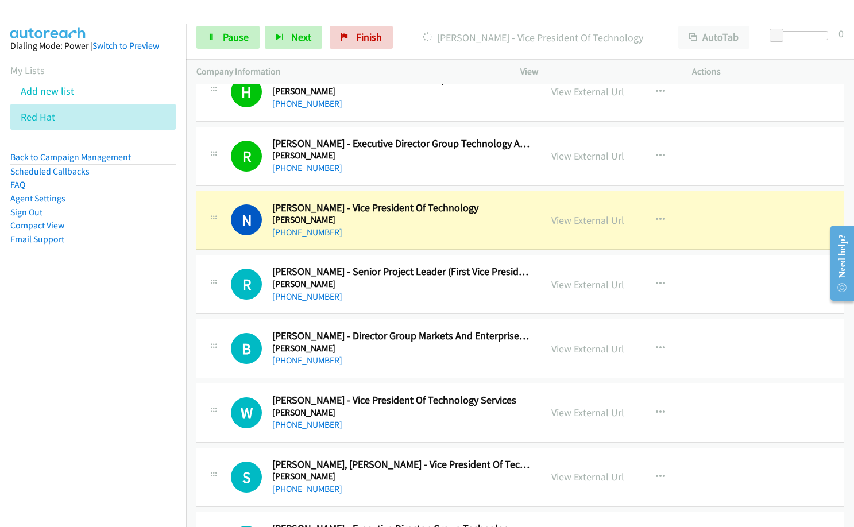
drag, startPoint x: 414, startPoint y: 357, endPoint x: 853, endPoint y: 418, distance: 443.6
click at [114, 387] on nav "Dialing Mode: Power | Switch to Preview My Lists Add new list Red Hat Back to C…" at bounding box center [93, 287] width 187 height 527
click at [583, 215] on link "View External Url" at bounding box center [587, 220] width 73 height 13
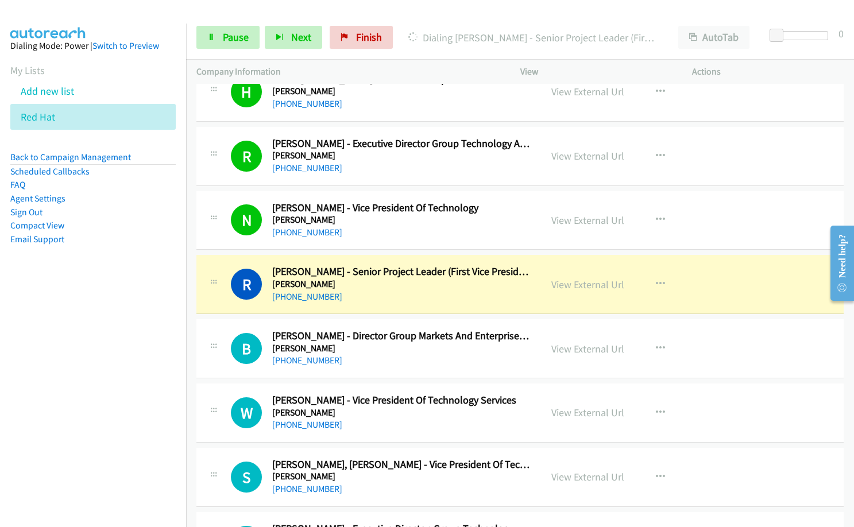
click at [420, 298] on div "[PHONE_NUMBER]" at bounding box center [401, 297] width 258 height 14
click at [383, 277] on h2 "[PERSON_NAME] - Senior Project Leader (First Vice President Global Technology &…" at bounding box center [401, 271] width 258 height 13
click at [572, 285] on link "View External Url" at bounding box center [587, 284] width 73 height 13
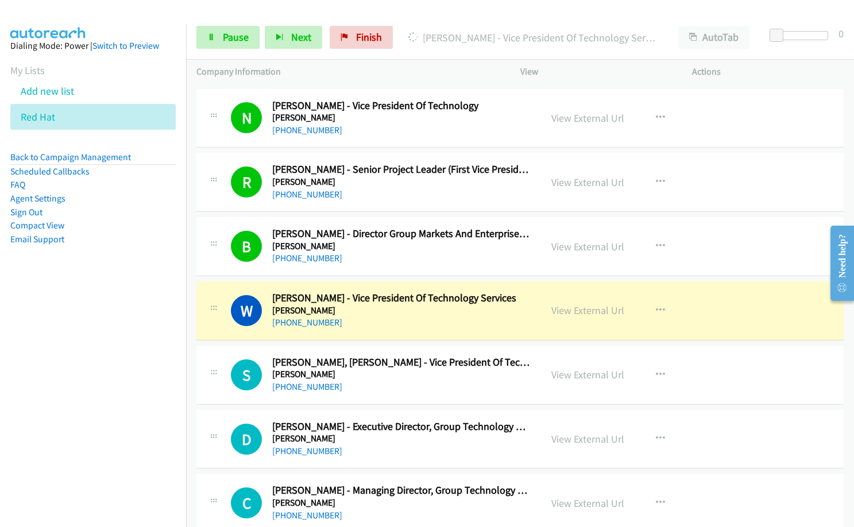
scroll to position [12777, 0]
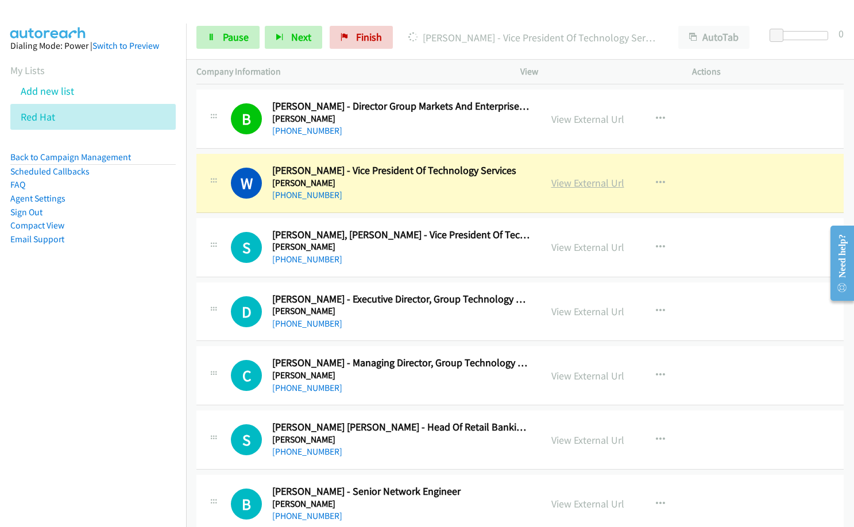
click at [576, 184] on link "View External Url" at bounding box center [587, 182] width 73 height 13
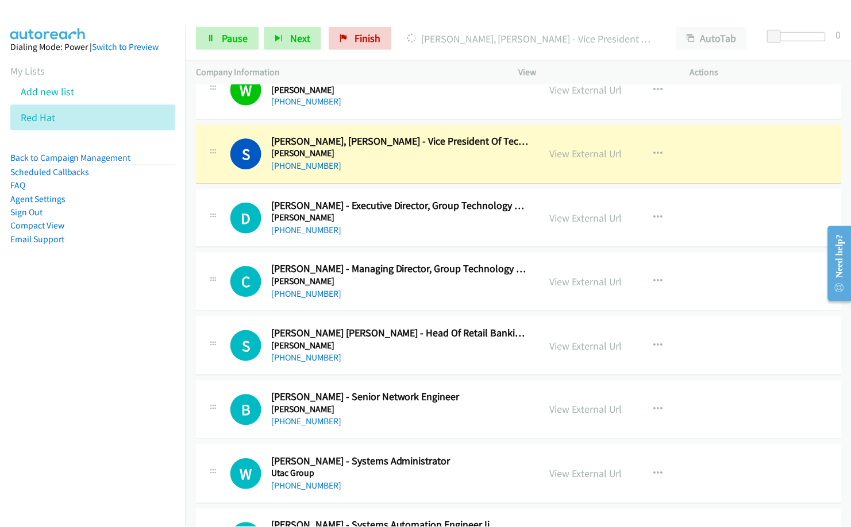
scroll to position [12892, 0]
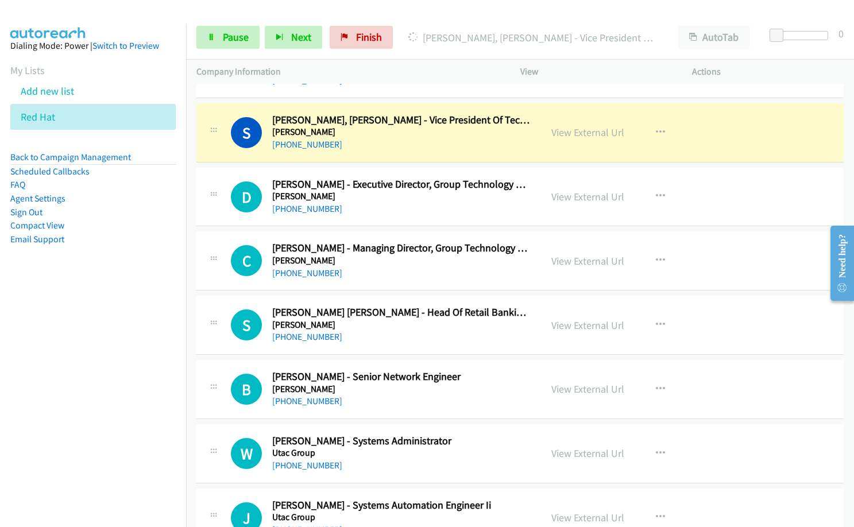
drag, startPoint x: 332, startPoint y: 216, endPoint x: 741, endPoint y: 0, distance: 462.5
click at [125, 416] on nav "Dialing Mode: Power | Switch to Preview My Lists Add new list Red Hat Back to C…" at bounding box center [93, 287] width 187 height 527
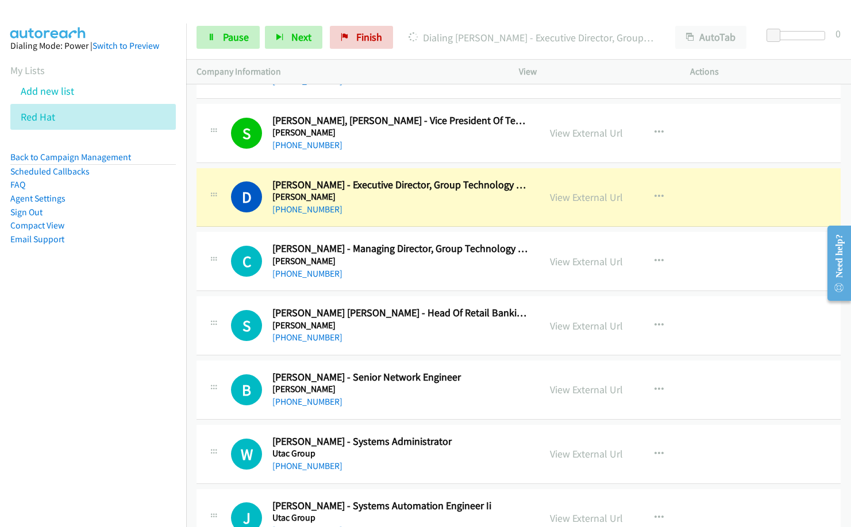
click at [121, 330] on nav "Dialing Mode: Power | Switch to Preview My Lists Add new list Red Hat Back to C…" at bounding box center [93, 287] width 187 height 527
click at [83, 443] on nav "Dialing Mode: Power | Switch to Preview My Lists Add new list Red Hat Back to C…" at bounding box center [93, 287] width 187 height 527
drag, startPoint x: 402, startPoint y: 198, endPoint x: 411, endPoint y: 198, distance: 9.2
click at [402, 198] on h5 "[PERSON_NAME]" at bounding box center [400, 196] width 257 height 11
click at [586, 202] on link "View External Url" at bounding box center [586, 197] width 73 height 13
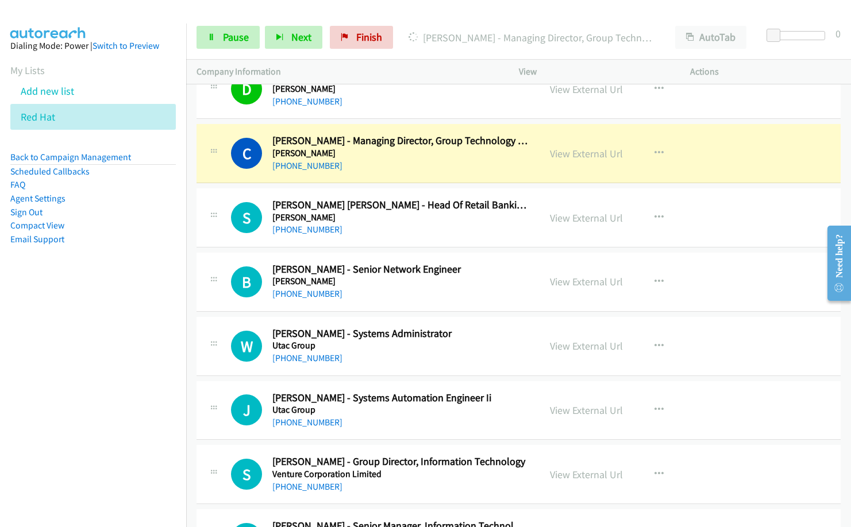
scroll to position [13007, 0]
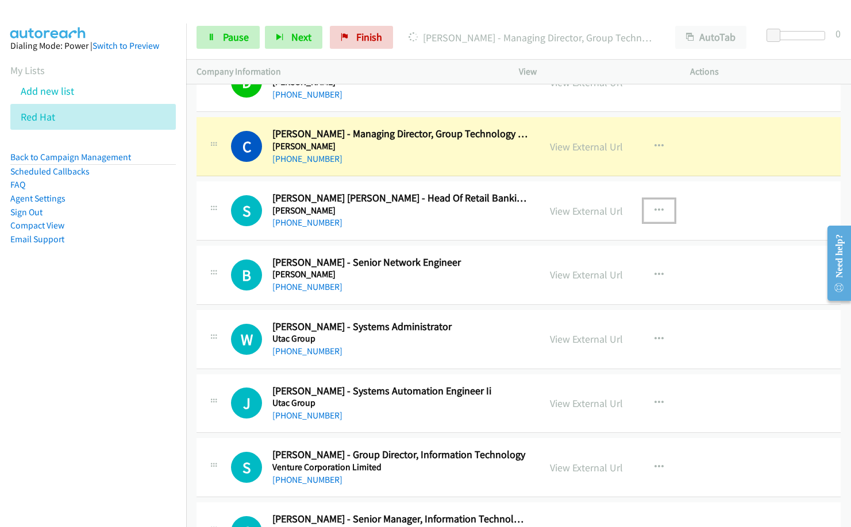
click at [654, 211] on icon "button" at bounding box center [658, 210] width 9 height 9
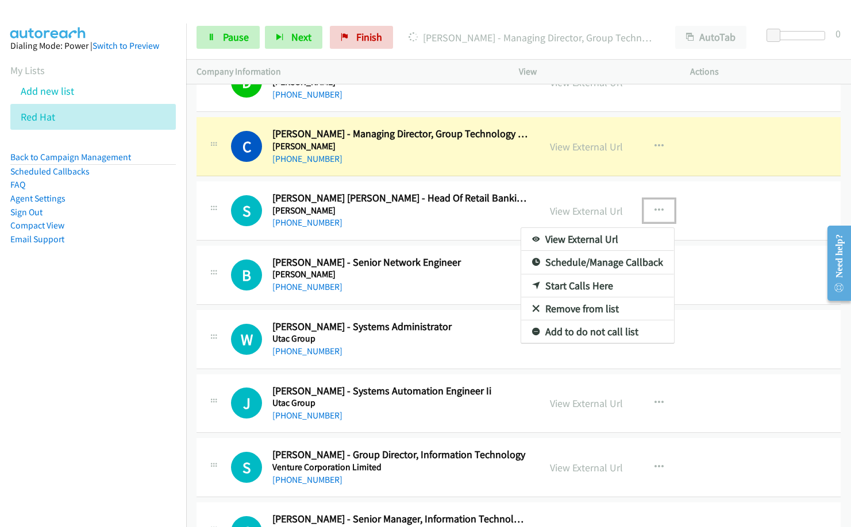
click at [565, 304] on link "Remove from list" at bounding box center [597, 309] width 153 height 23
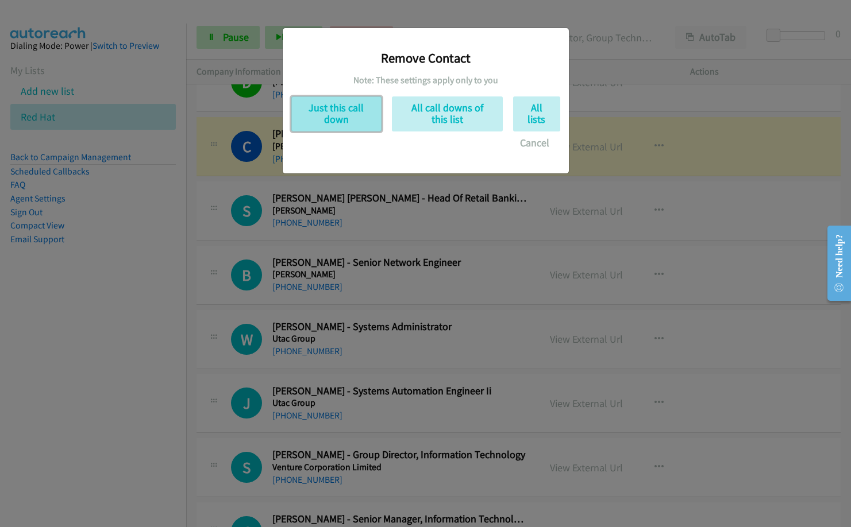
click at [348, 109] on button "Just this call down" at bounding box center [336, 113] width 90 height 35
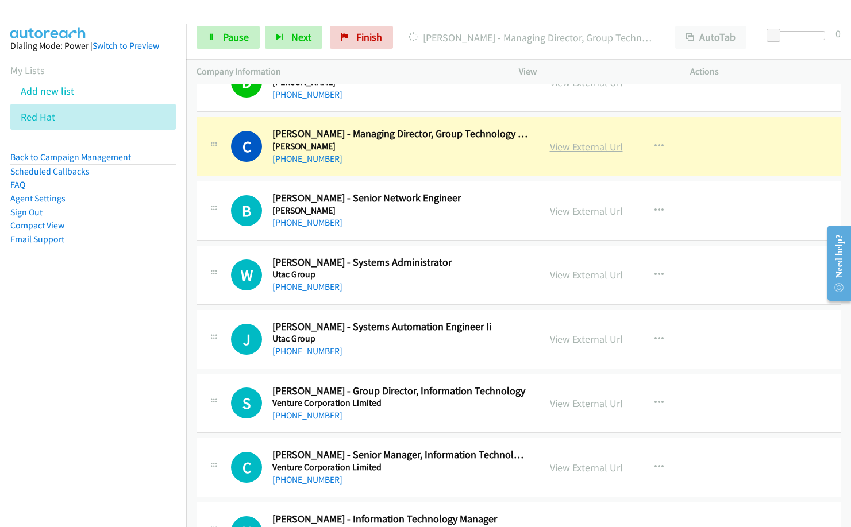
click at [602, 148] on link "View External Url" at bounding box center [586, 146] width 73 height 13
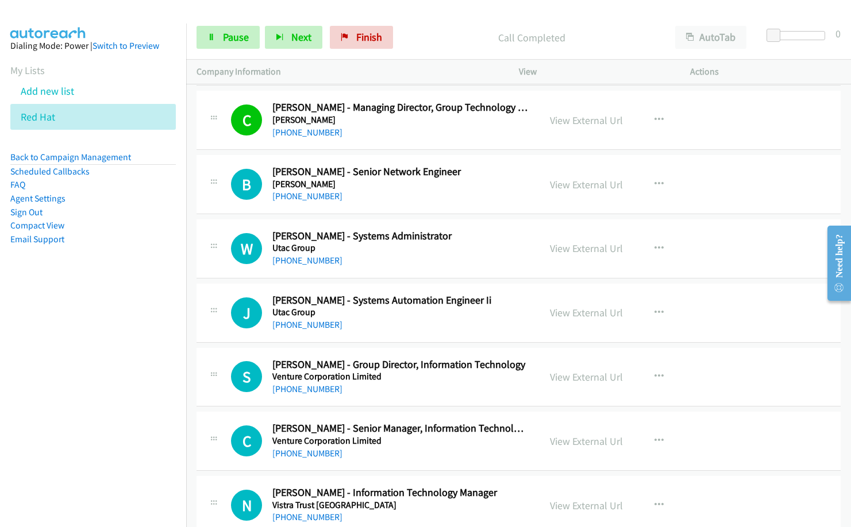
scroll to position [13059, 0]
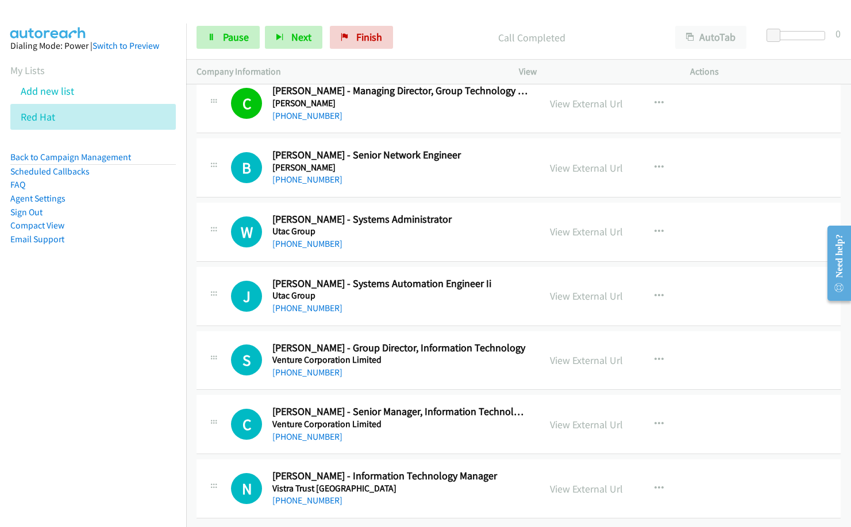
click at [388, 173] on div "[PHONE_NUMBER]" at bounding box center [400, 180] width 257 height 14
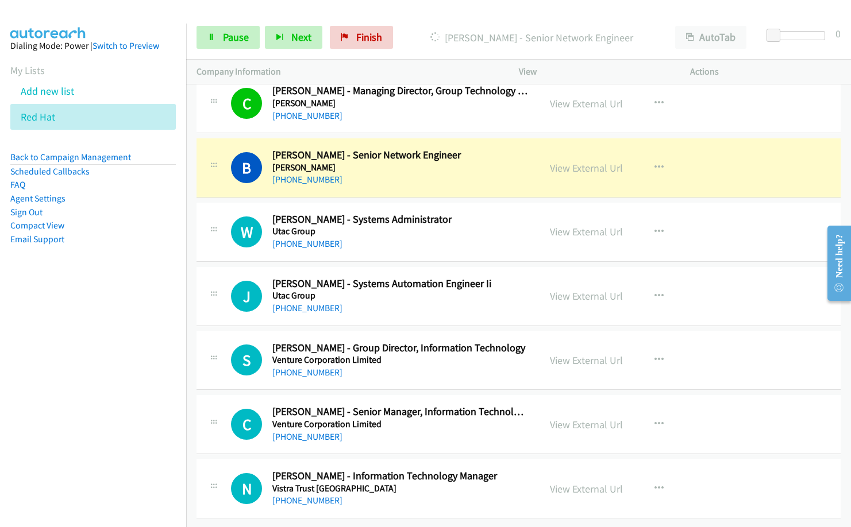
scroll to position [12944, 0]
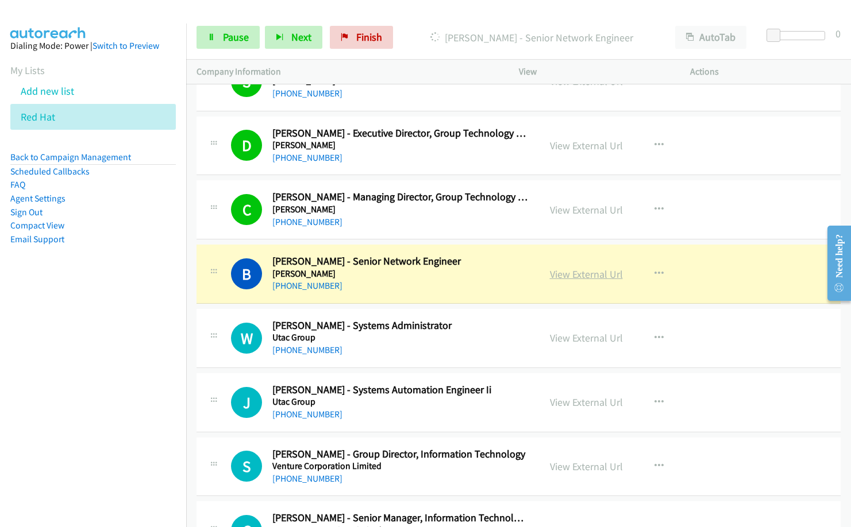
click at [594, 274] on link "View External Url" at bounding box center [586, 274] width 73 height 13
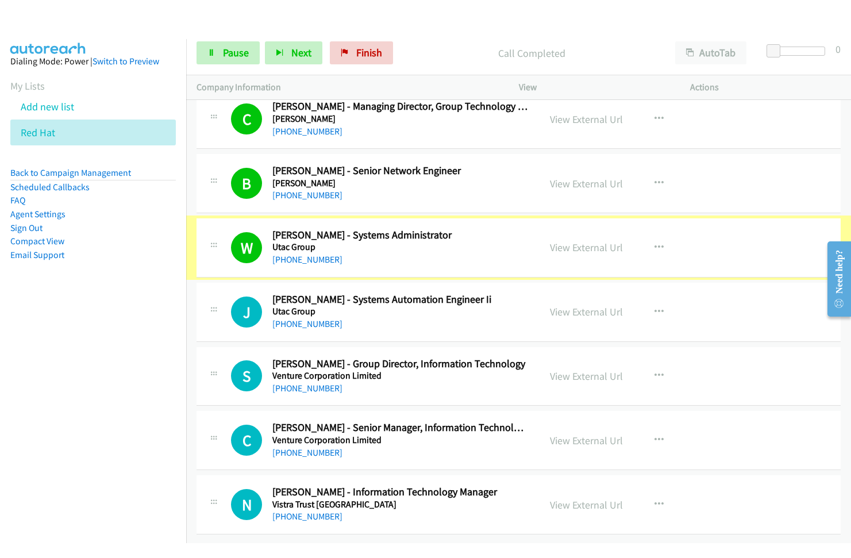
scroll to position [13059, 0]
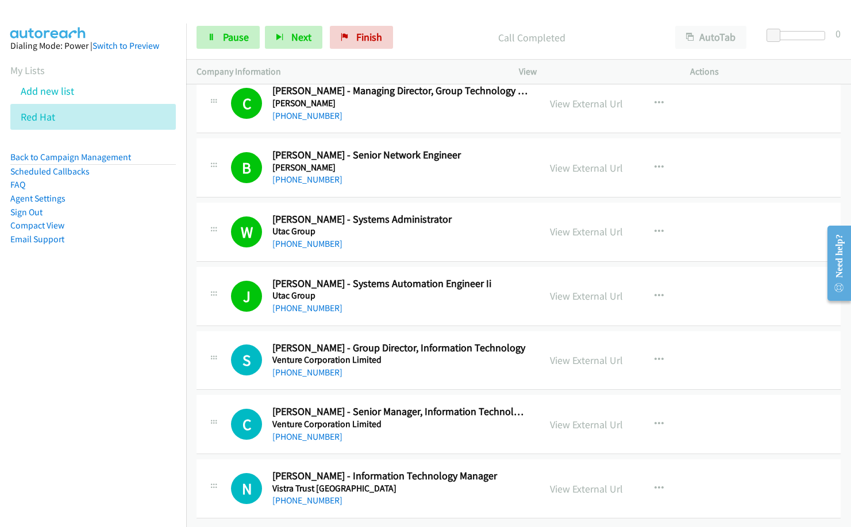
drag, startPoint x: 360, startPoint y: 361, endPoint x: 351, endPoint y: 307, distance: 55.2
click at [360, 366] on div "[PHONE_NUMBER]" at bounding box center [400, 373] width 257 height 14
click at [353, 237] on div "[PHONE_NUMBER]" at bounding box center [400, 244] width 257 height 14
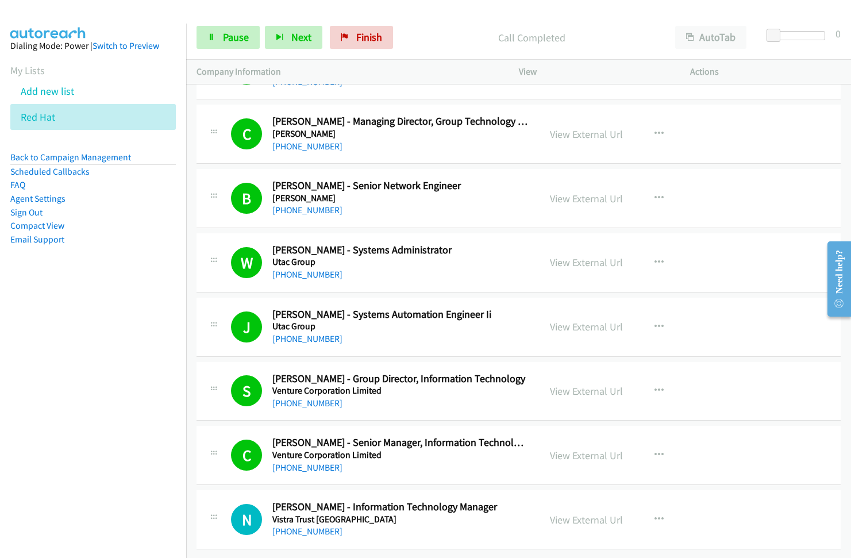
scroll to position [13028, 0]
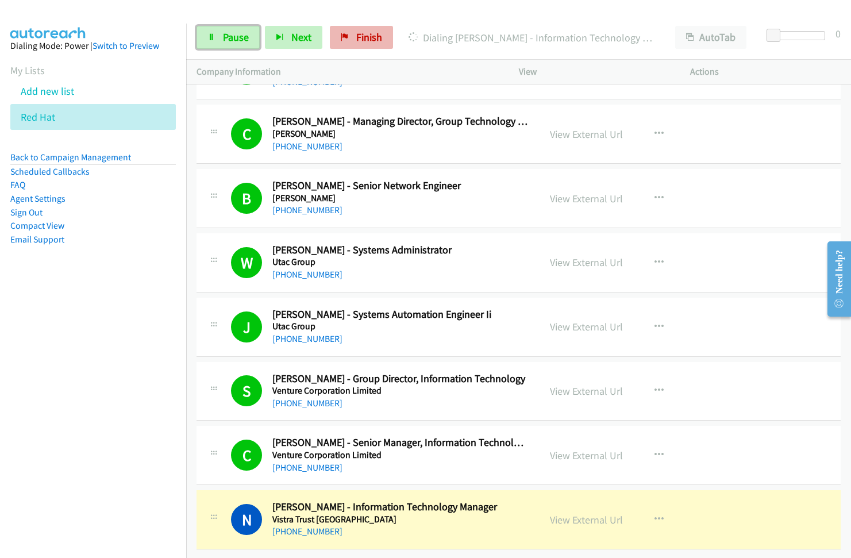
drag, startPoint x: 233, startPoint y: 41, endPoint x: 360, endPoint y: 36, distance: 127.6
click at [233, 41] on span "Pause" at bounding box center [236, 36] width 26 height 13
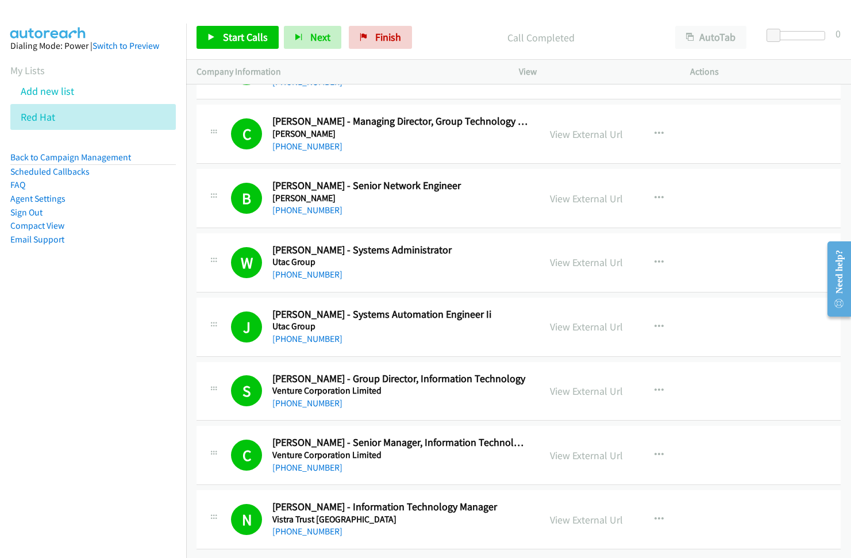
click at [420, 50] on div "Start Calls Pause Next Finish Call Completed AutoTab AutoTab 0" at bounding box center [518, 38] width 665 height 44
click at [488, 219] on div "B Callback Scheduled [PERSON_NAME] - Senior Network Engineer [PERSON_NAME] [GEO…" at bounding box center [518, 198] width 644 height 59
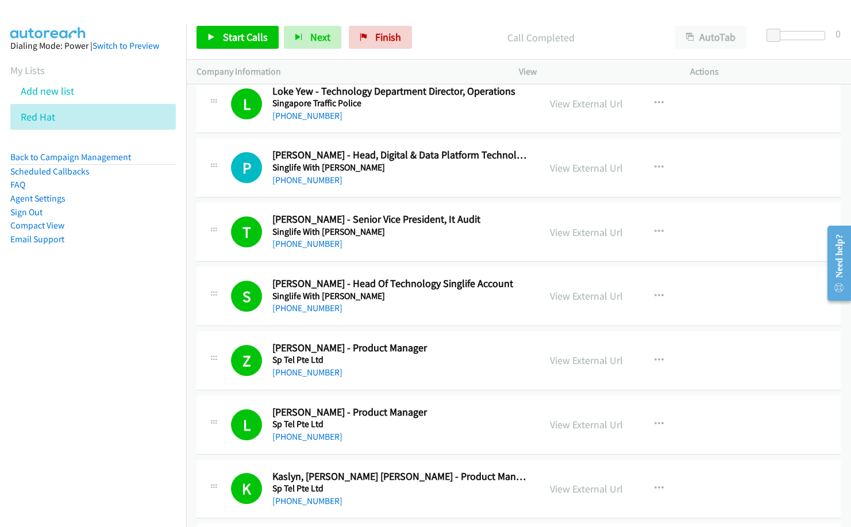
scroll to position [9480, 0]
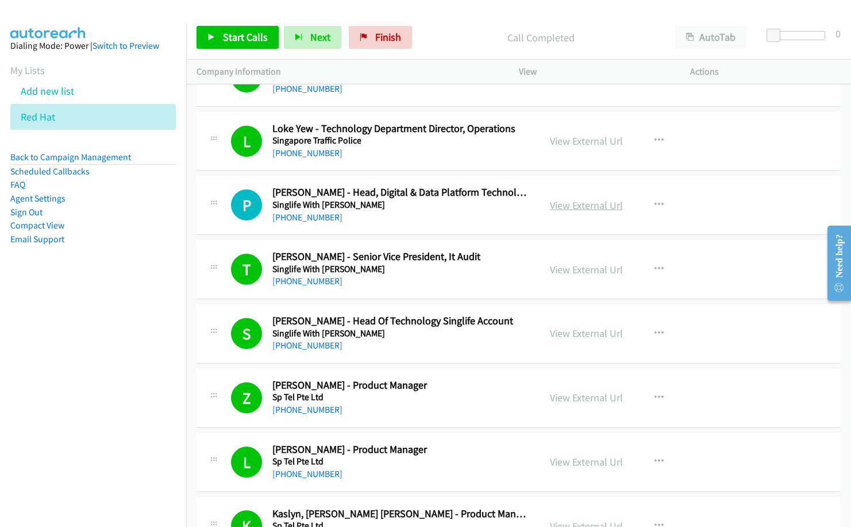
click at [590, 204] on link "View External Url" at bounding box center [586, 205] width 73 height 13
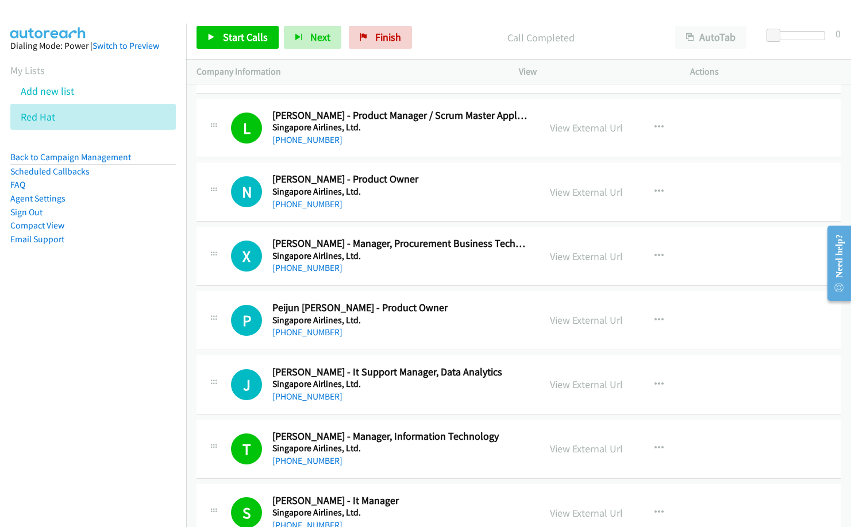
scroll to position [8447, 0]
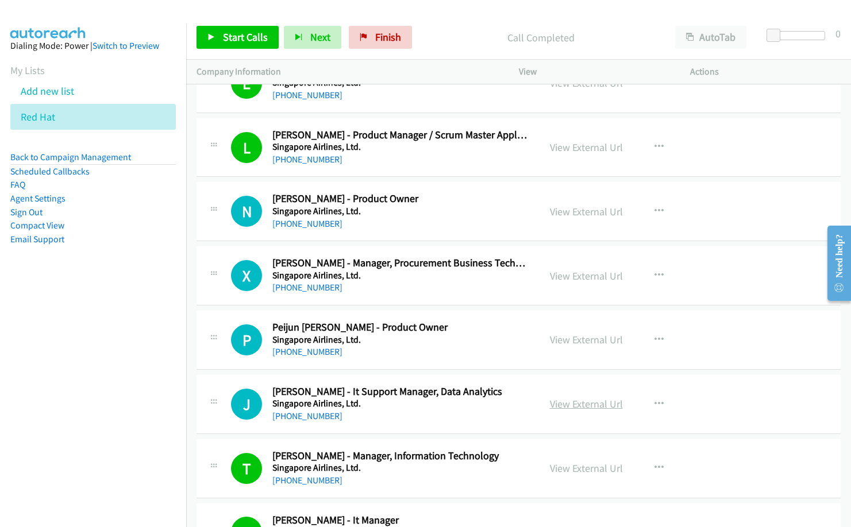
click at [593, 400] on link "View External Url" at bounding box center [586, 403] width 73 height 13
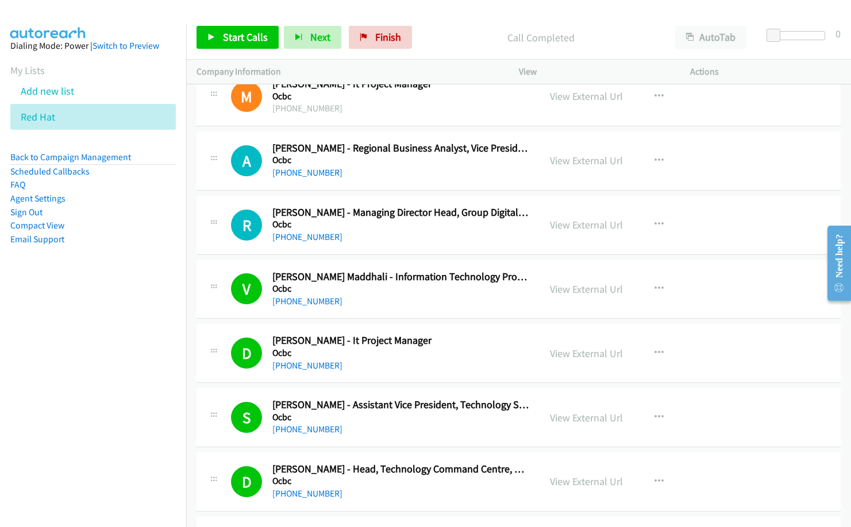
scroll to position [6494, 0]
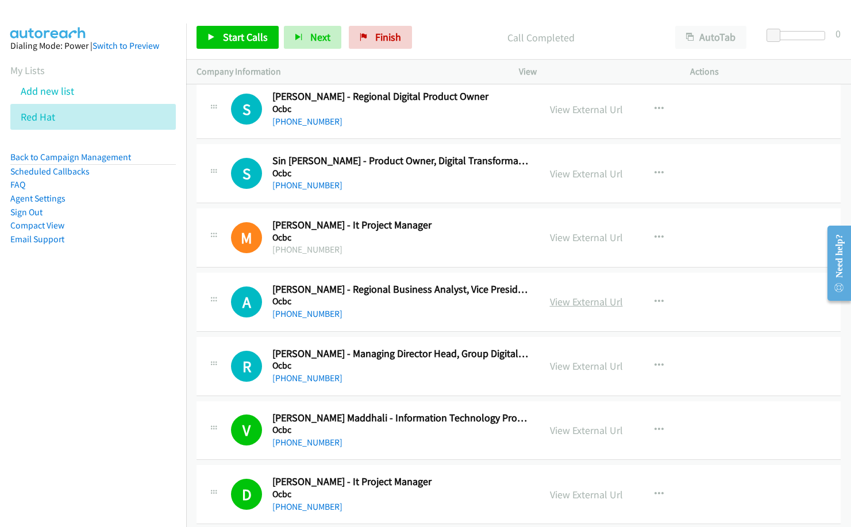
click at [580, 302] on link "View External Url" at bounding box center [586, 301] width 73 height 13
click at [590, 429] on link "View External Url" at bounding box center [586, 430] width 73 height 13
click at [599, 369] on link "View External Url" at bounding box center [586, 366] width 73 height 13
click at [407, 234] on h5 "Ocbc" at bounding box center [400, 237] width 257 height 11
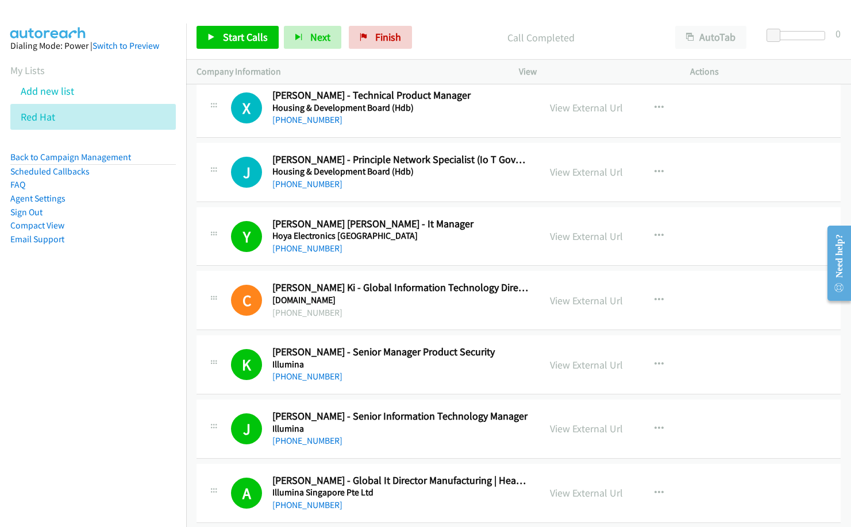
scroll to position [3047, 0]
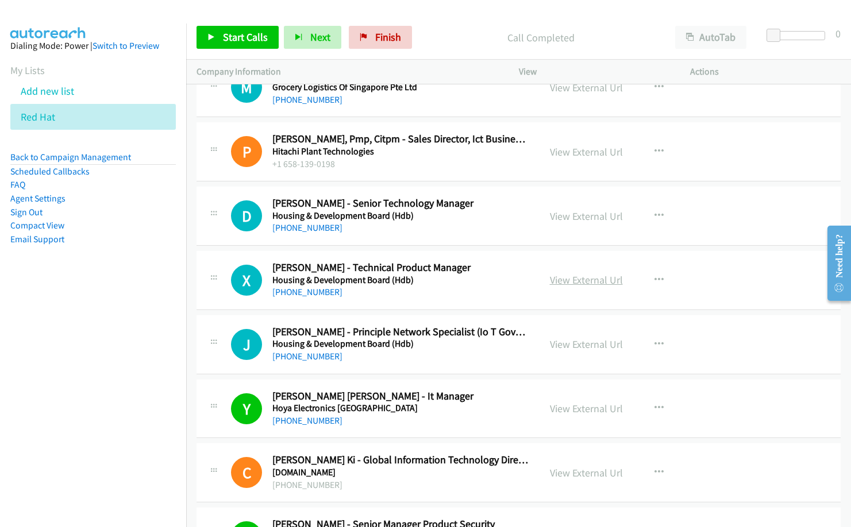
click at [588, 283] on link "View External Url" at bounding box center [586, 279] width 73 height 13
click at [597, 213] on link "View External Url" at bounding box center [586, 216] width 73 height 13
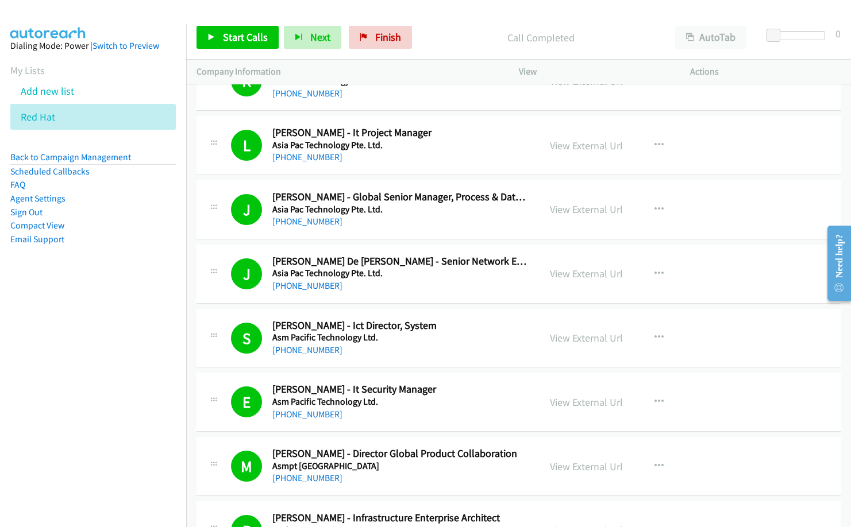
scroll to position [0, 0]
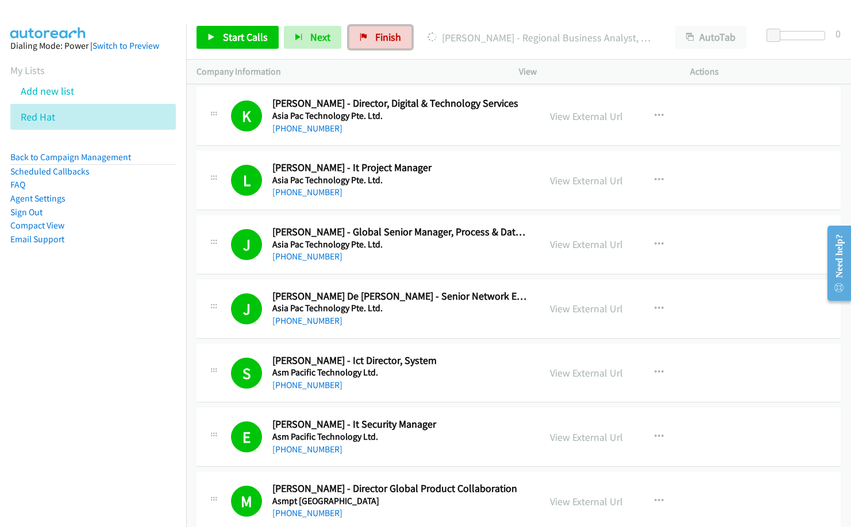
click at [380, 44] on link "Finish" at bounding box center [380, 37] width 63 height 23
